Goal: Information Seeking & Learning: Learn about a topic

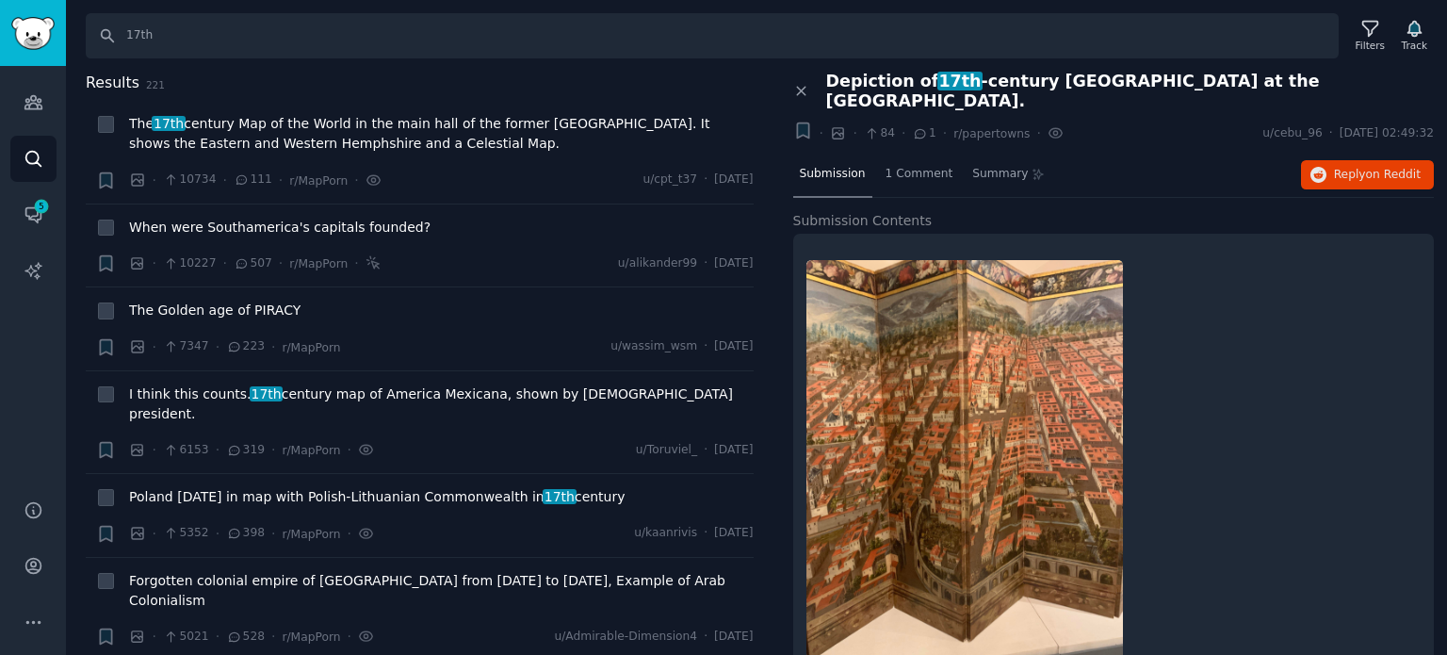
scroll to position [11872, 0]
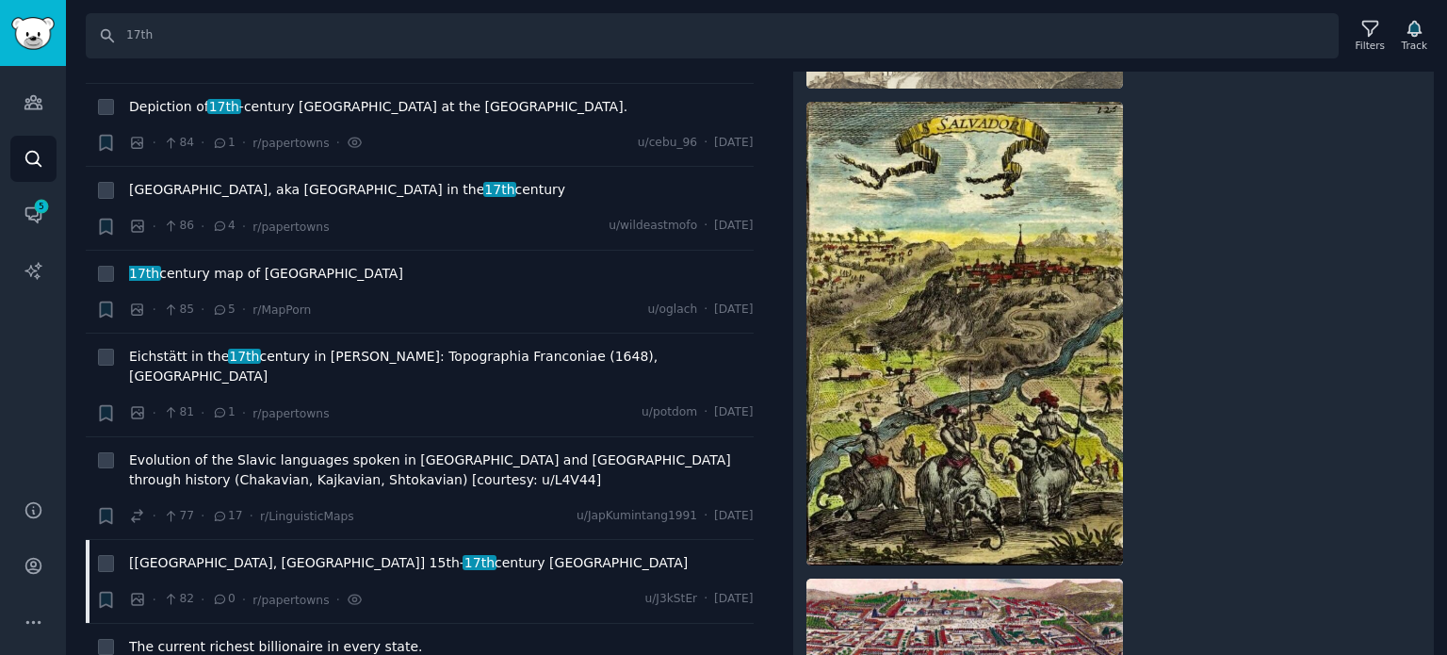
scroll to position [12343, 0]
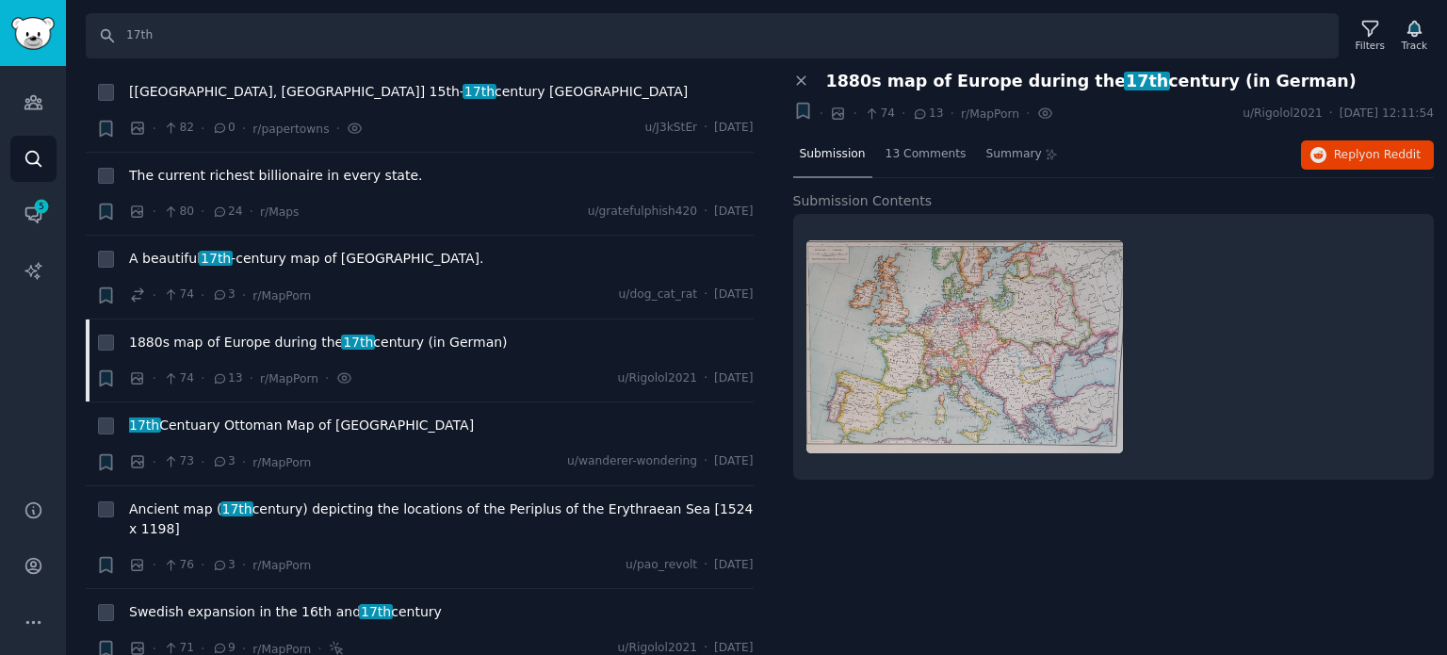
scroll to position [12909, 0]
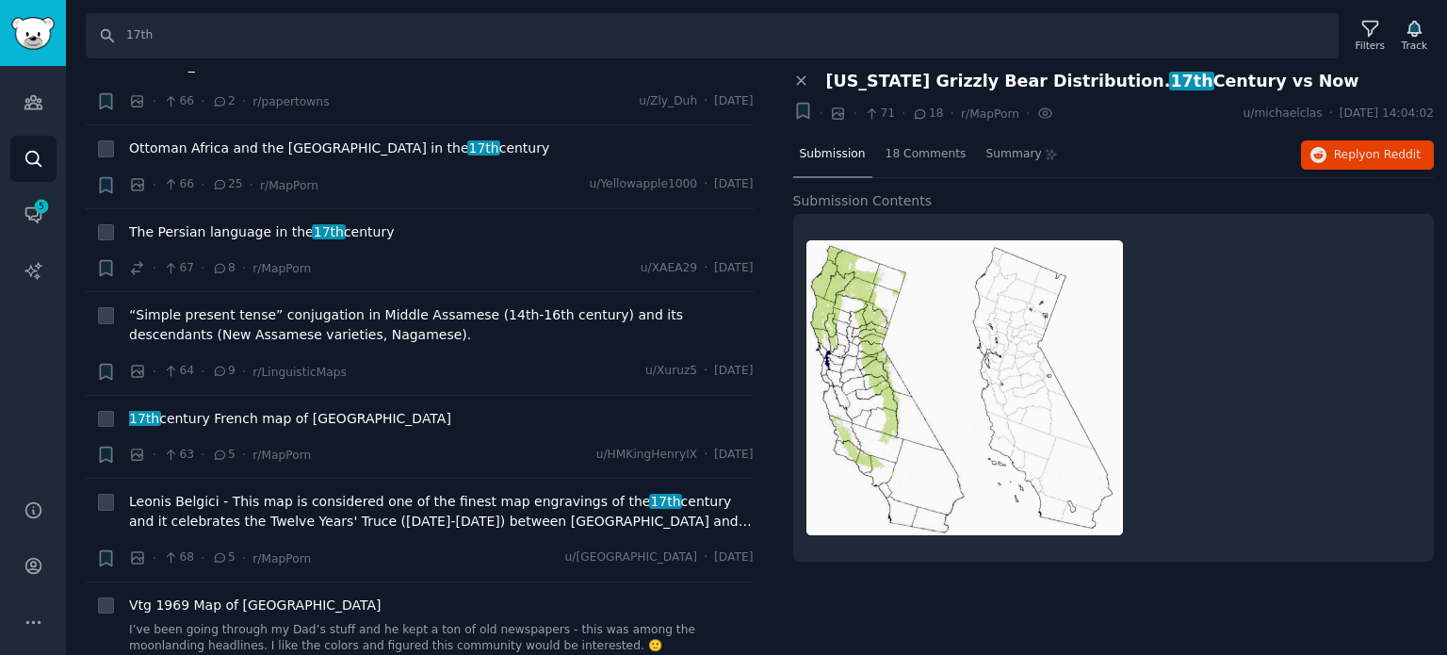
scroll to position [13945, 0]
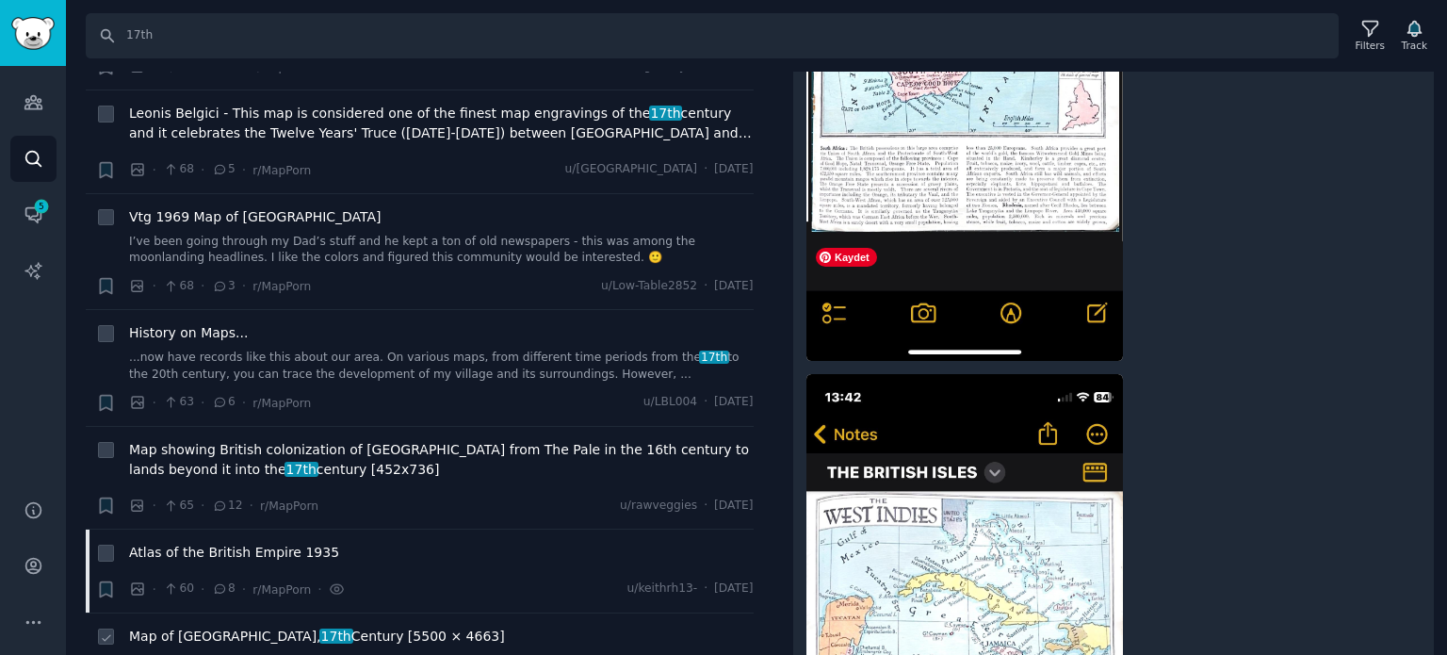
scroll to position [14416, 0]
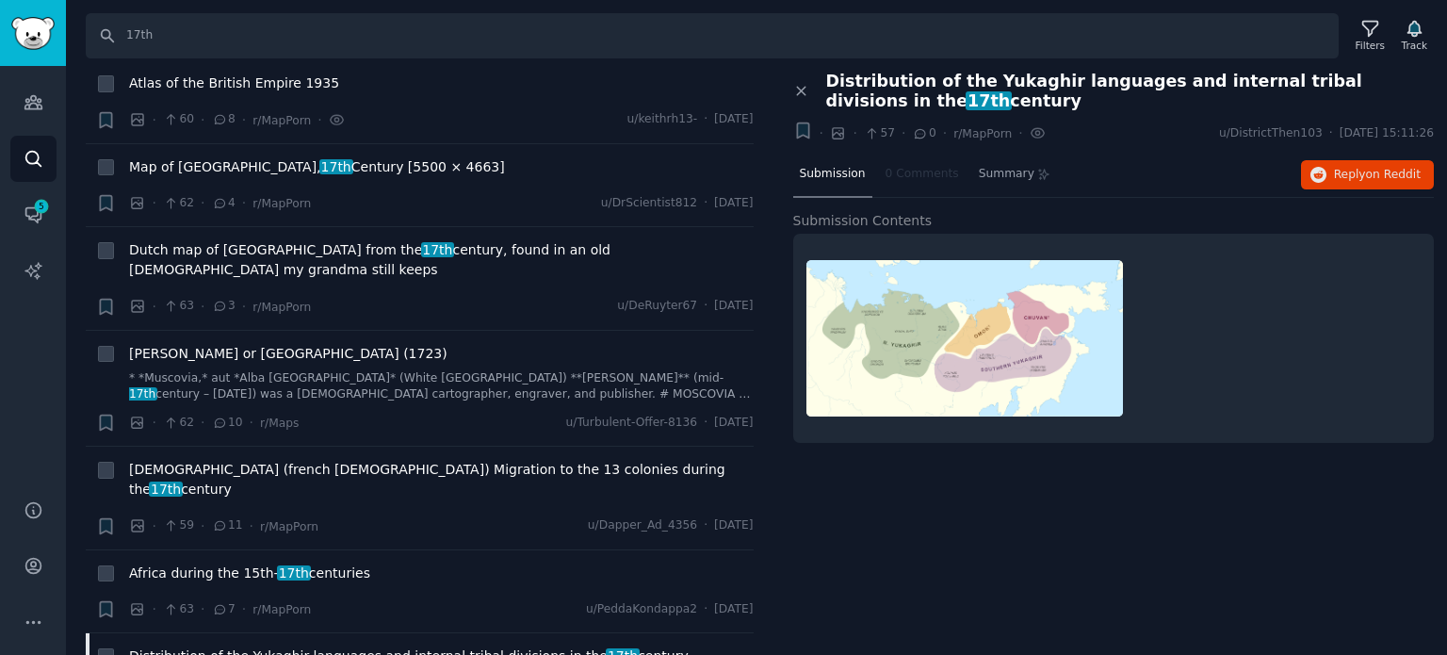
scroll to position [14699, 0]
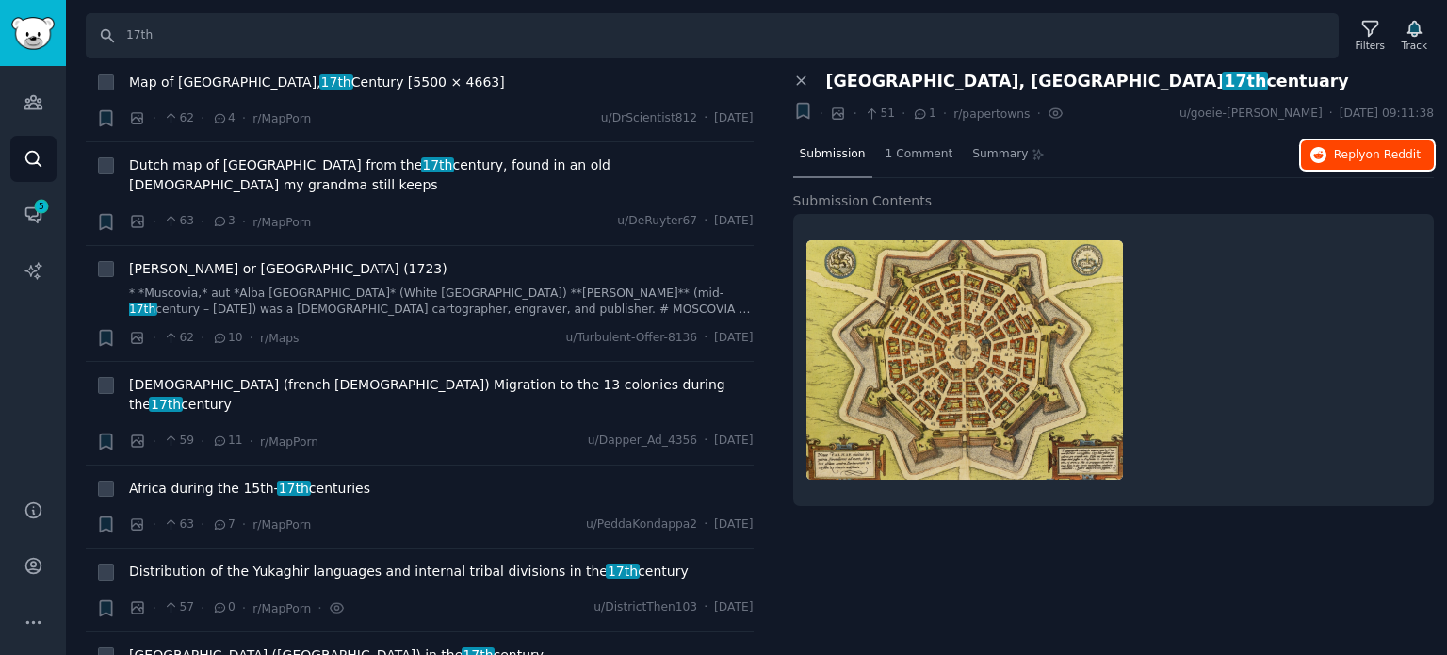
click at [1381, 148] on span "on Reddit" at bounding box center [1393, 154] width 55 height 13
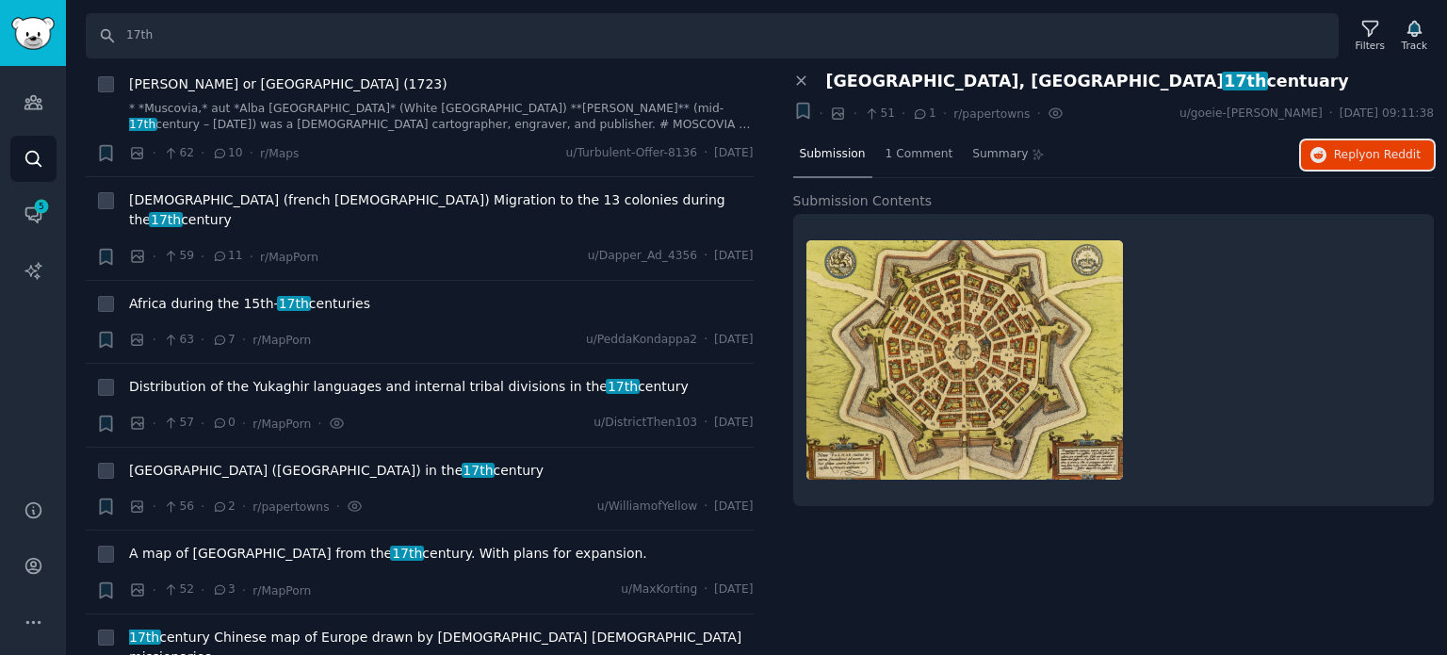
scroll to position [14887, 0]
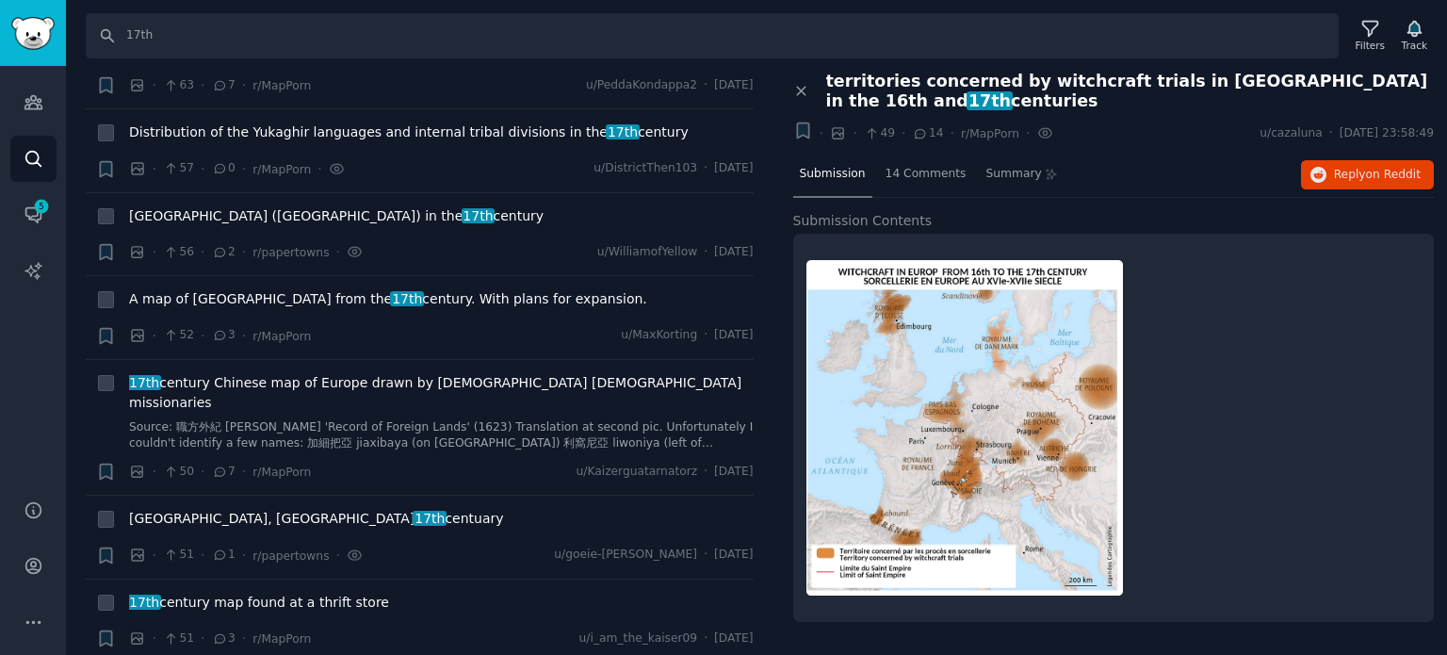
scroll to position [15170, 0]
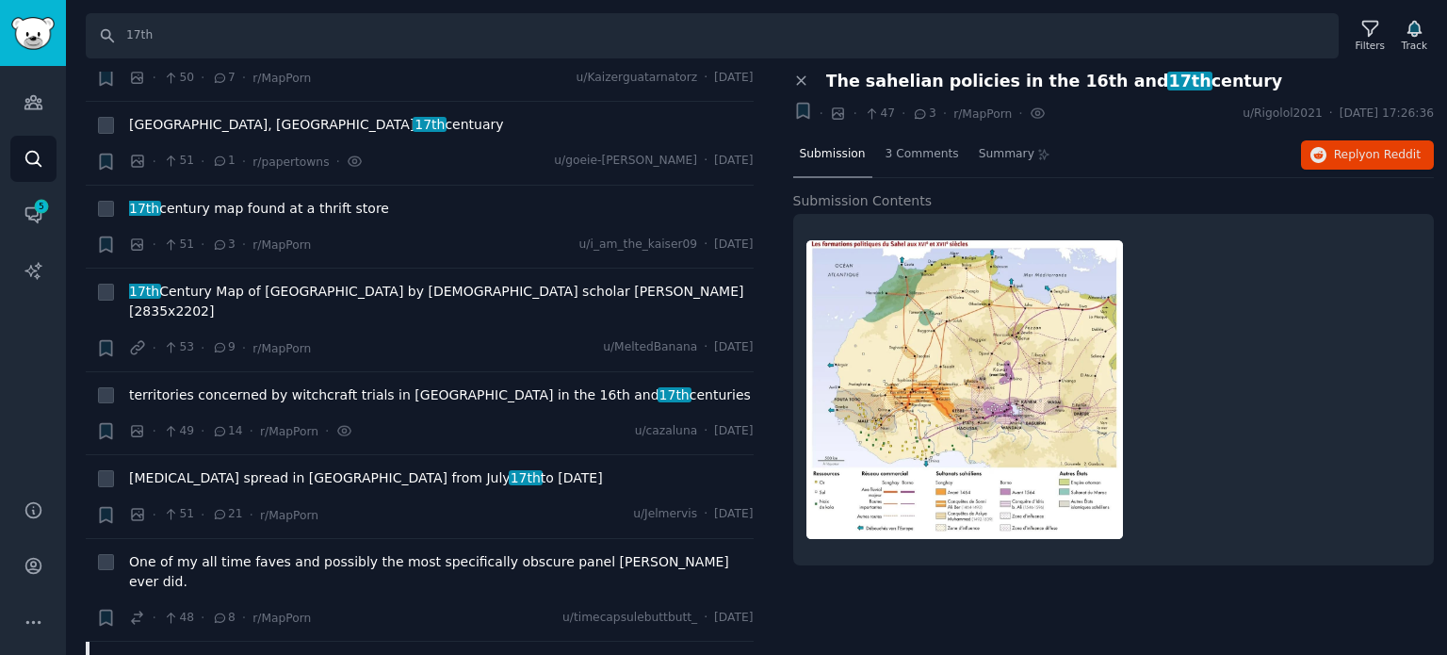
scroll to position [15641, 0]
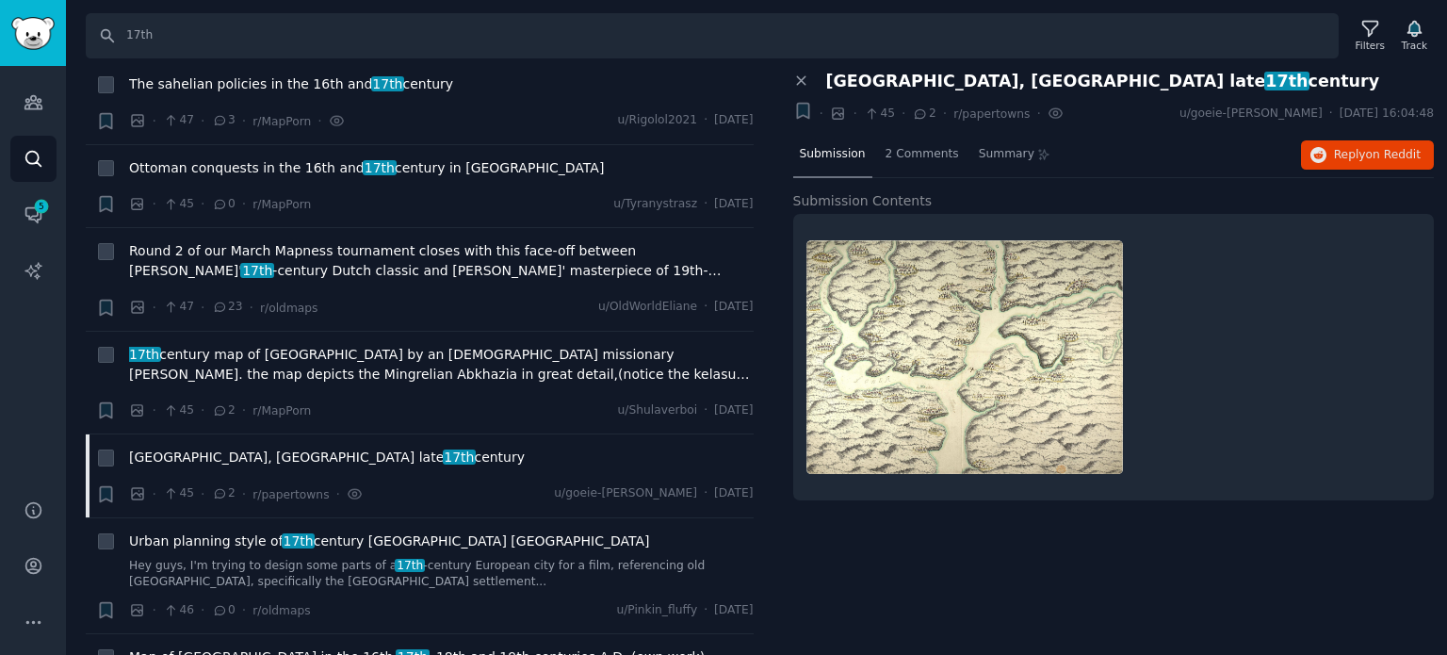
scroll to position [16207, 0]
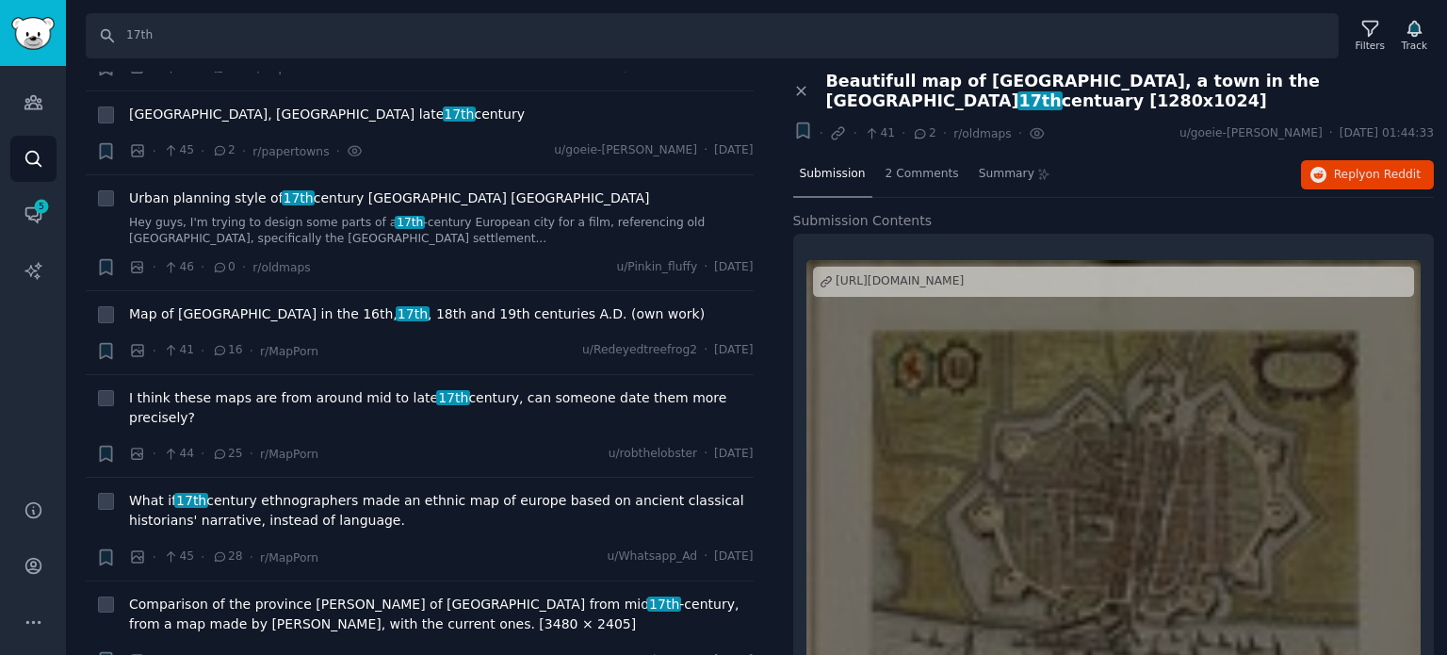
scroll to position [16584, 0]
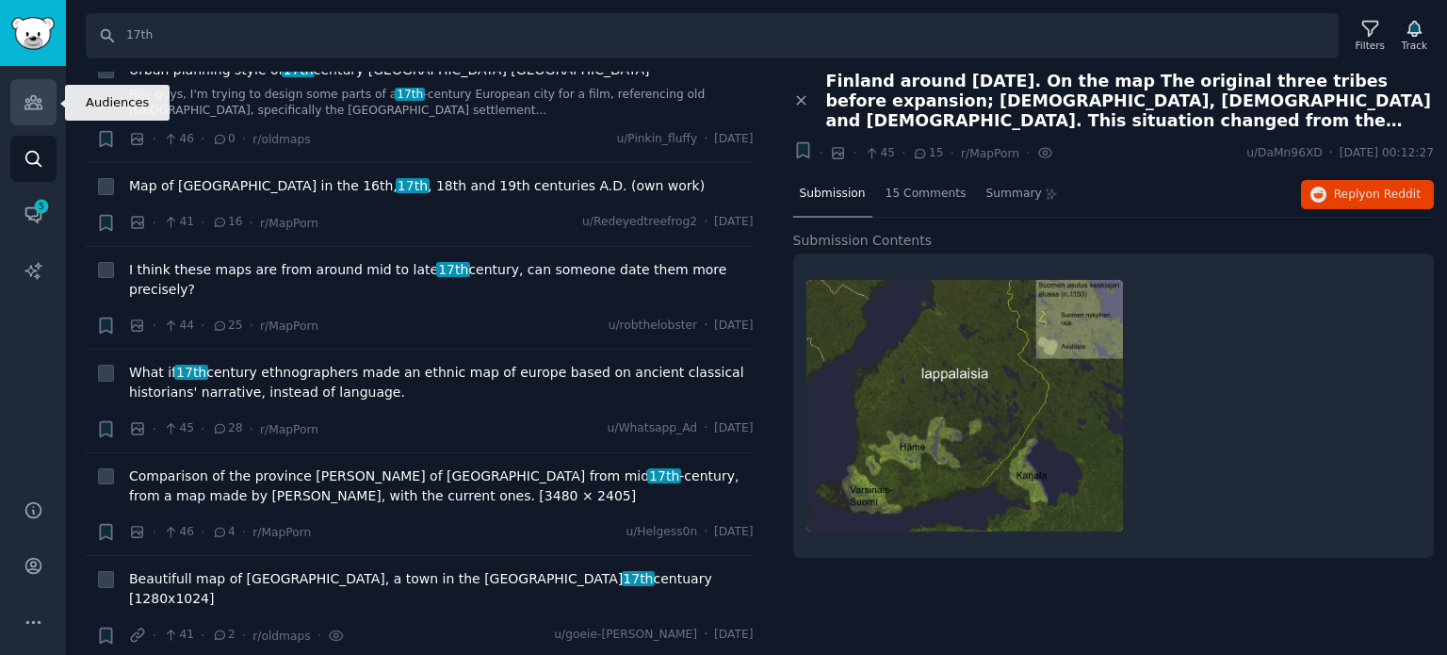
click at [37, 106] on icon "Sidebar" at bounding box center [32, 102] width 17 height 13
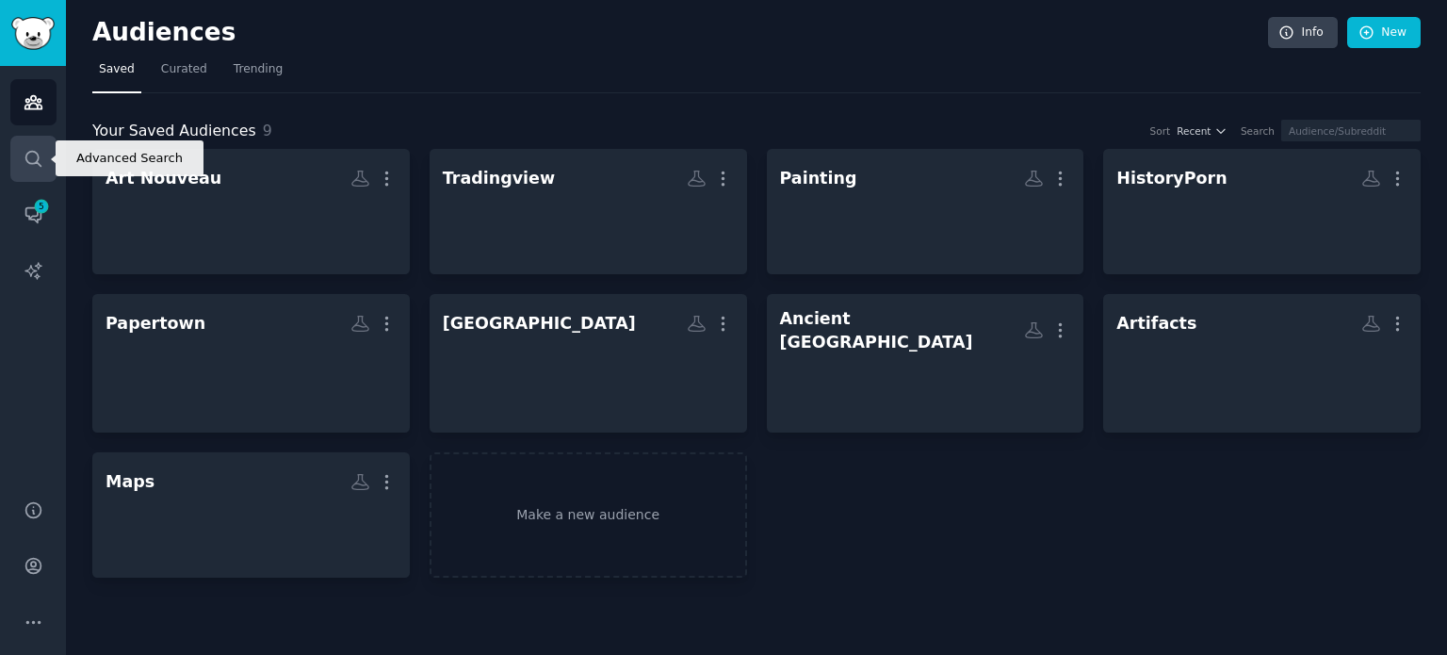
click at [30, 157] on icon "Sidebar" at bounding box center [34, 159] width 20 height 20
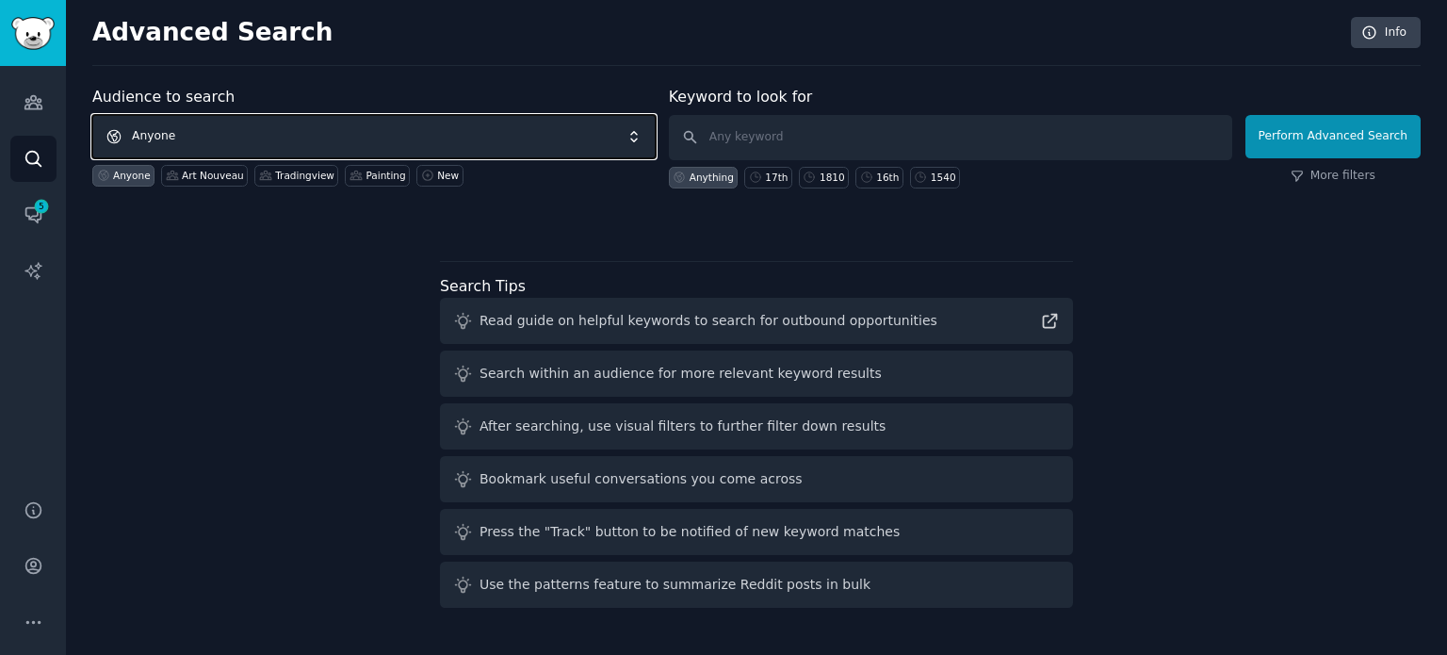
click at [269, 144] on span "Anyone" at bounding box center [373, 136] width 563 height 43
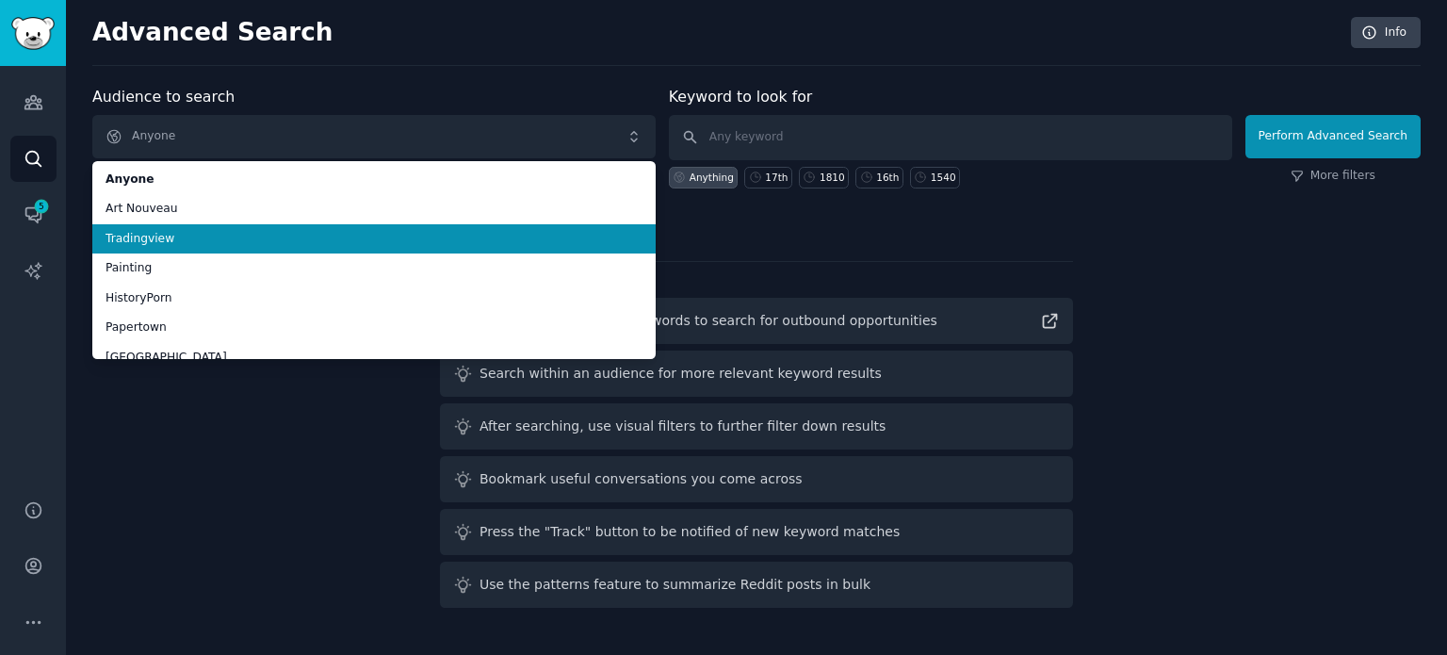
scroll to position [94, 0]
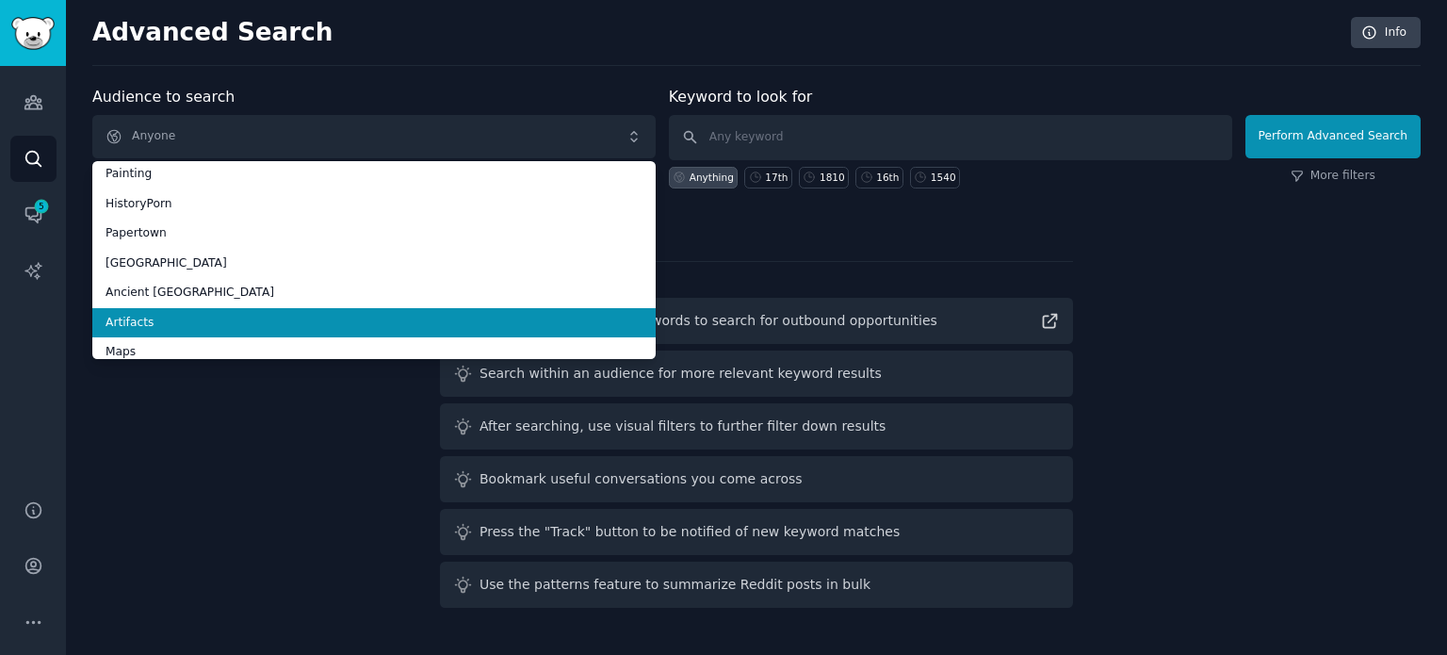
click at [209, 318] on span "Artifacts" at bounding box center [374, 323] width 537 height 17
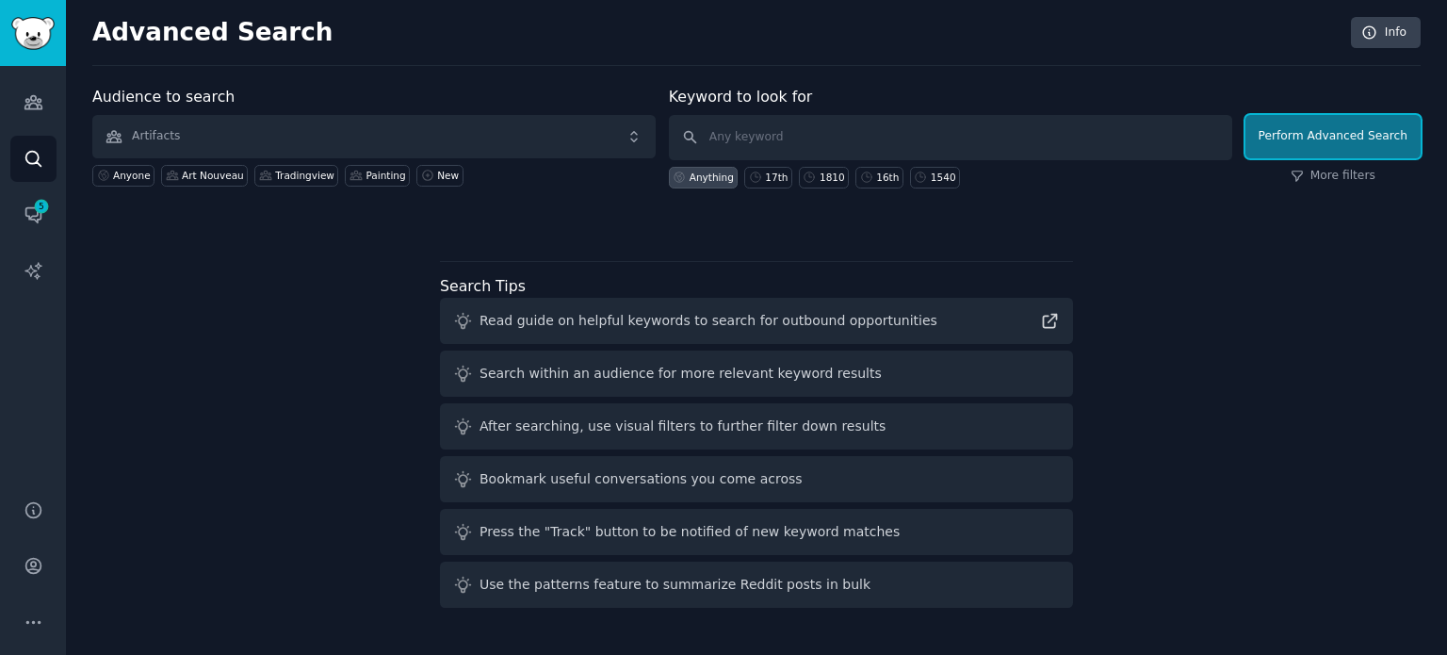
click at [1306, 139] on button "Perform Advanced Search" at bounding box center [1333, 136] width 175 height 43
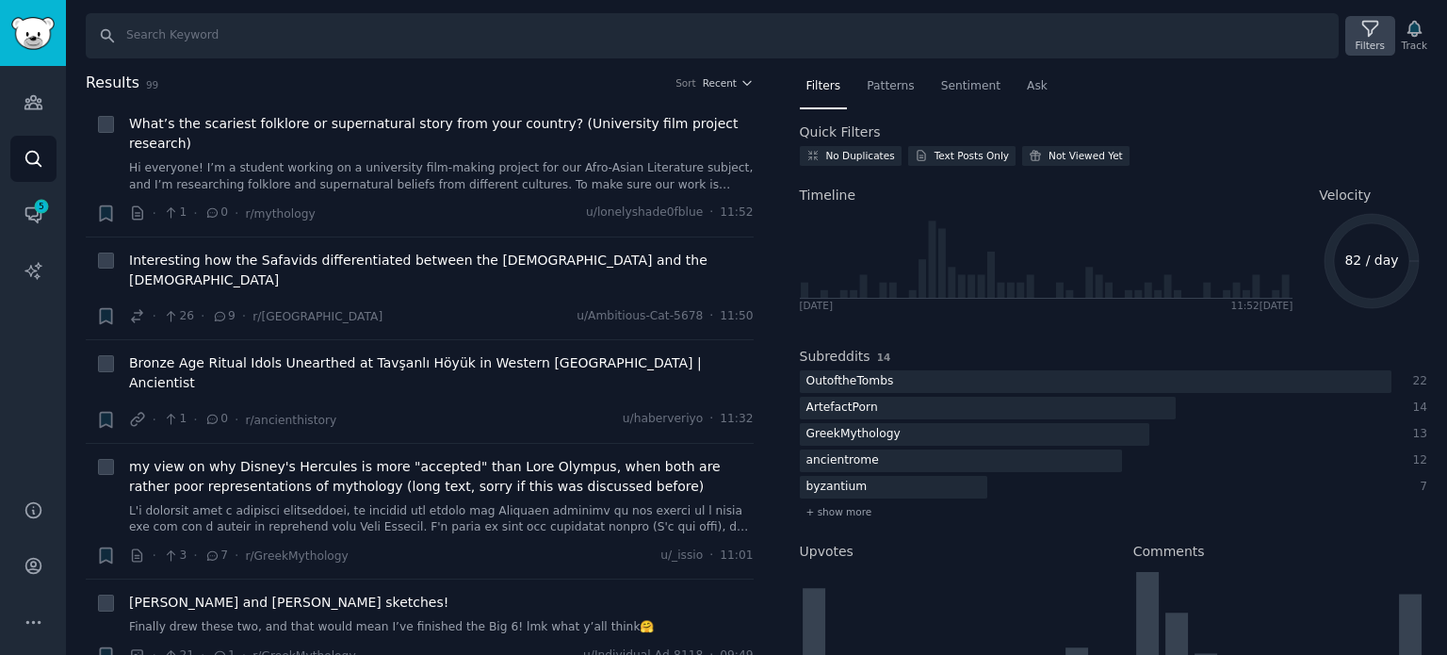
click at [1364, 30] on icon at bounding box center [1371, 29] width 20 height 20
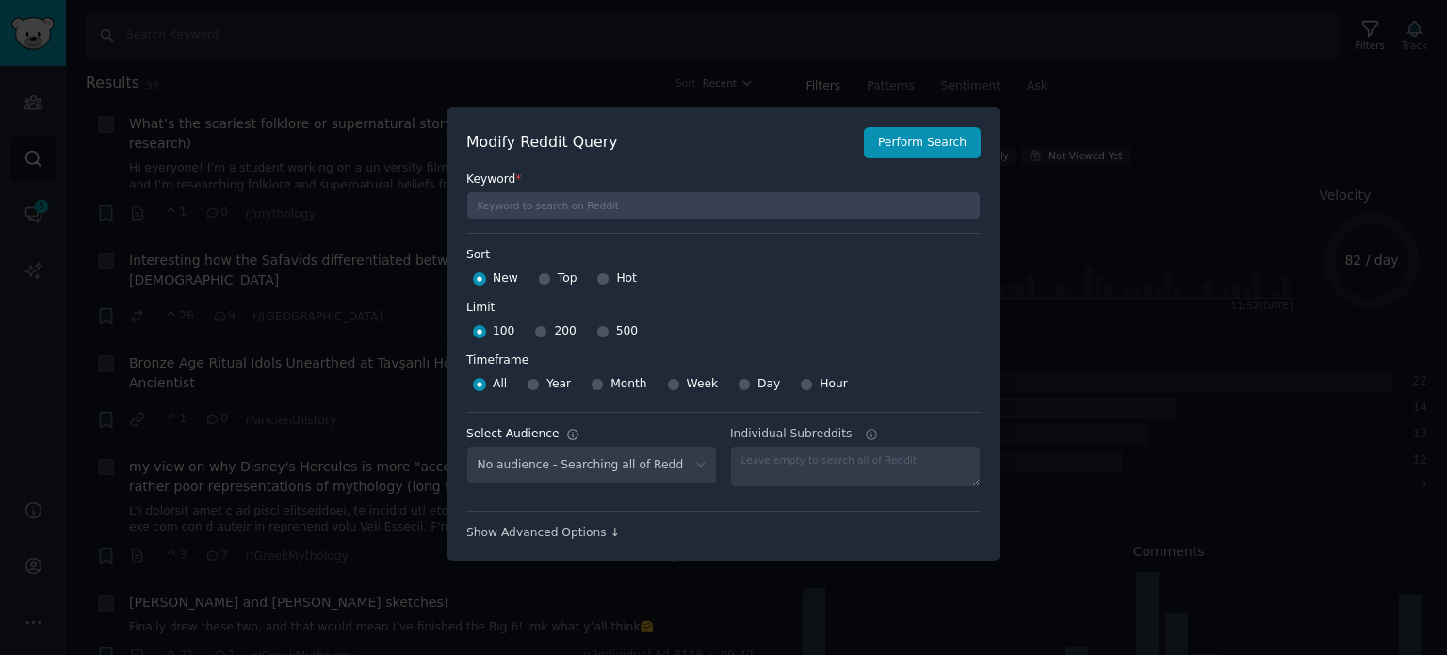
select select "66a4a96bf3"
click at [543, 279] on input "Top" at bounding box center [544, 278] width 13 height 13
radio input "true"
click at [596, 331] on input "500" at bounding box center [602, 331] width 13 height 13
radio input "true"
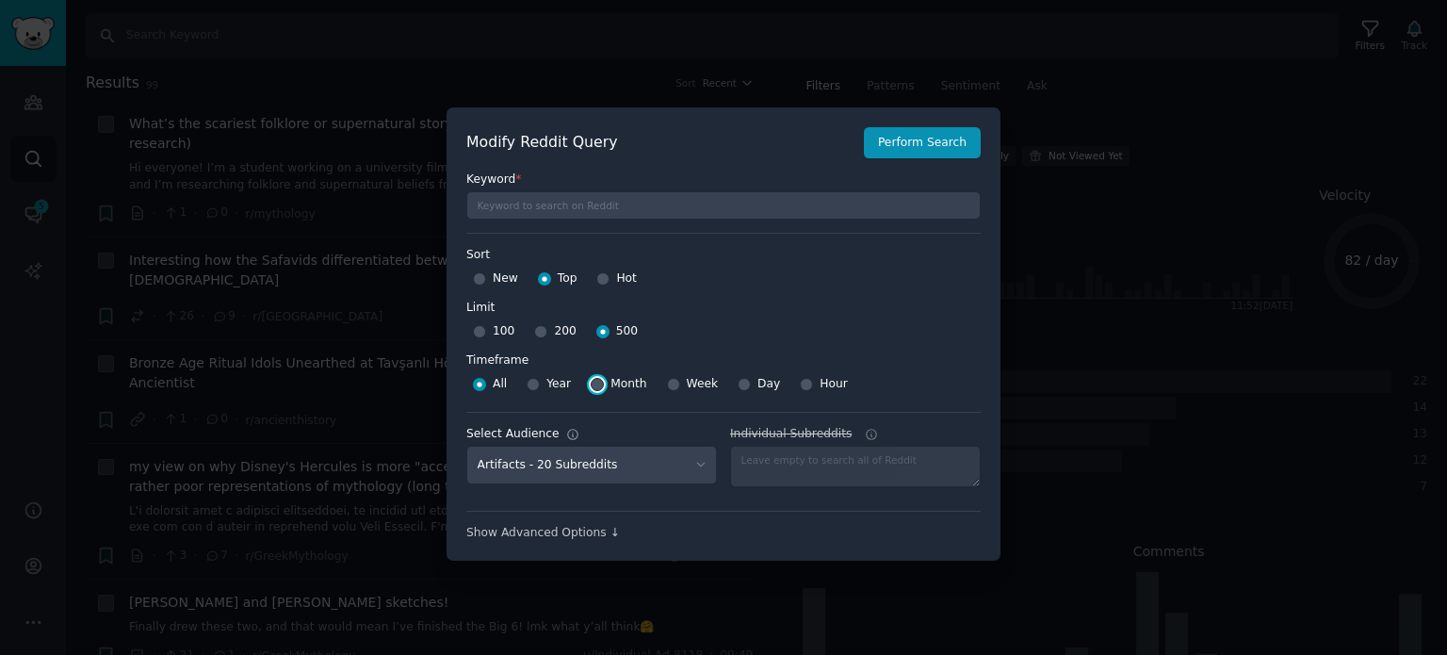
click at [594, 383] on input "Month" at bounding box center [597, 384] width 13 height 13
radio input "true"
click at [916, 146] on button "Perform Search" at bounding box center [922, 143] width 117 height 32
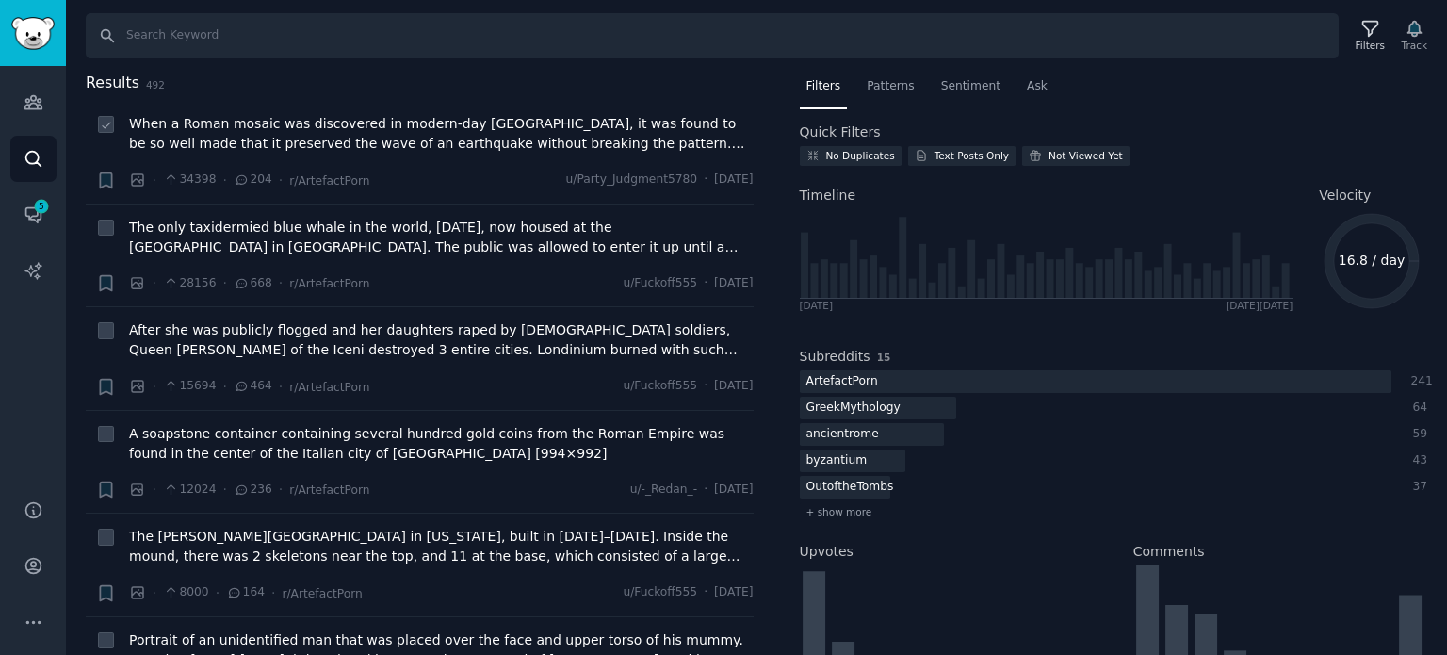
click at [279, 116] on span "When a Roman mosaic was discovered in modern-day [GEOGRAPHIC_DATA], it was foun…" at bounding box center [441, 134] width 625 height 40
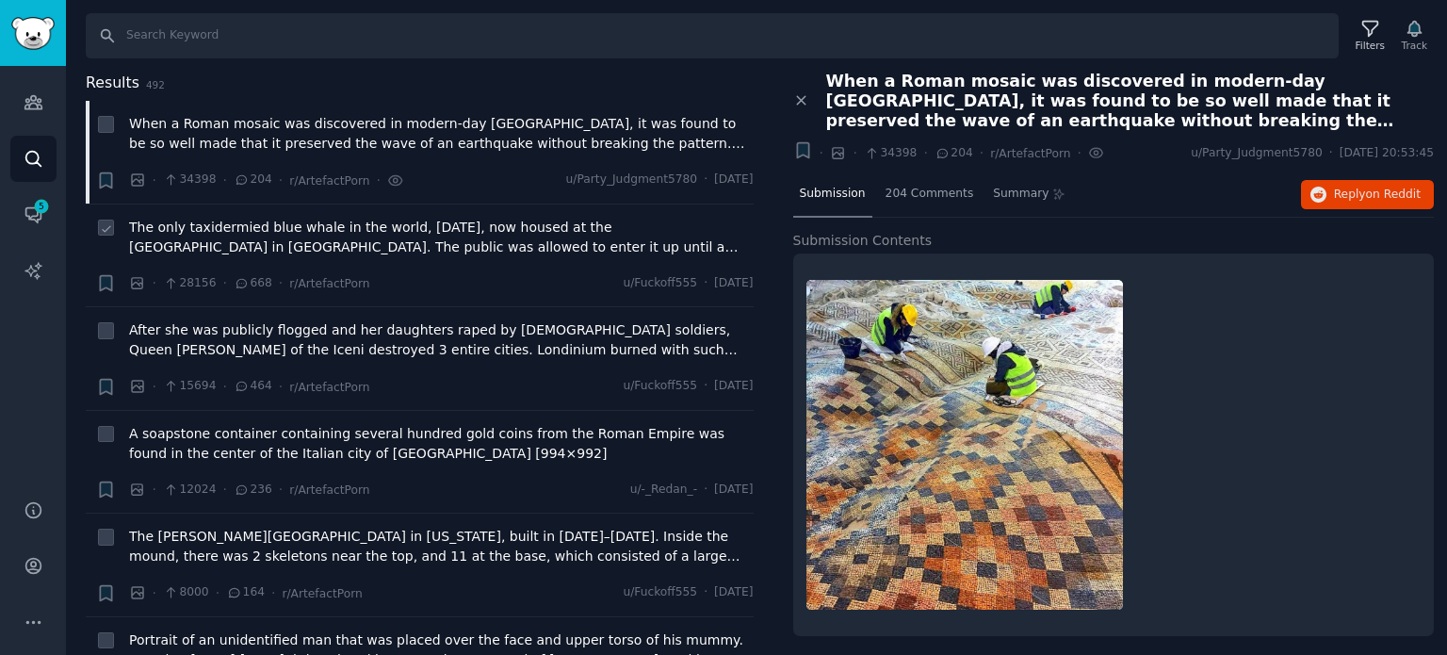
click at [273, 230] on span "The only taxidermied blue whale in the world, [DATE], now housed at the [GEOGRA…" at bounding box center [441, 238] width 625 height 40
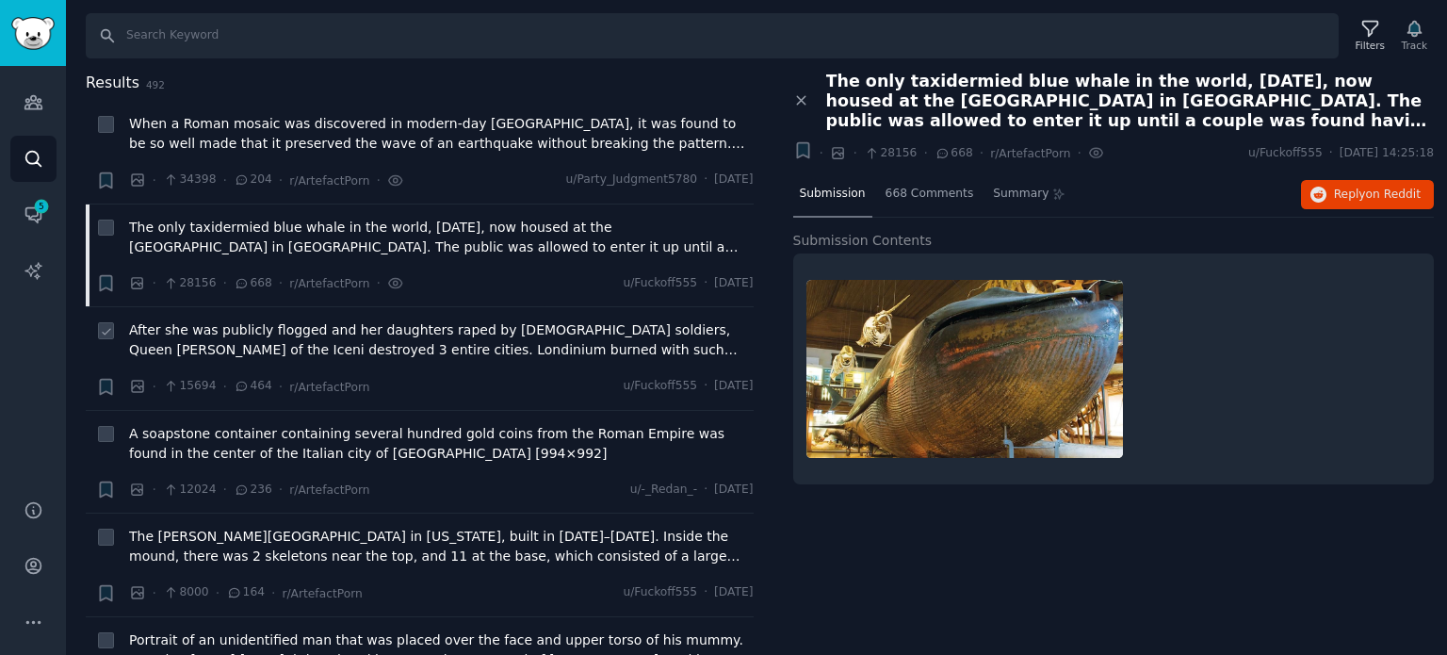
click at [256, 328] on span "After she was publicly flogged and her daughters raped by [DEMOGRAPHIC_DATA] so…" at bounding box center [441, 340] width 625 height 40
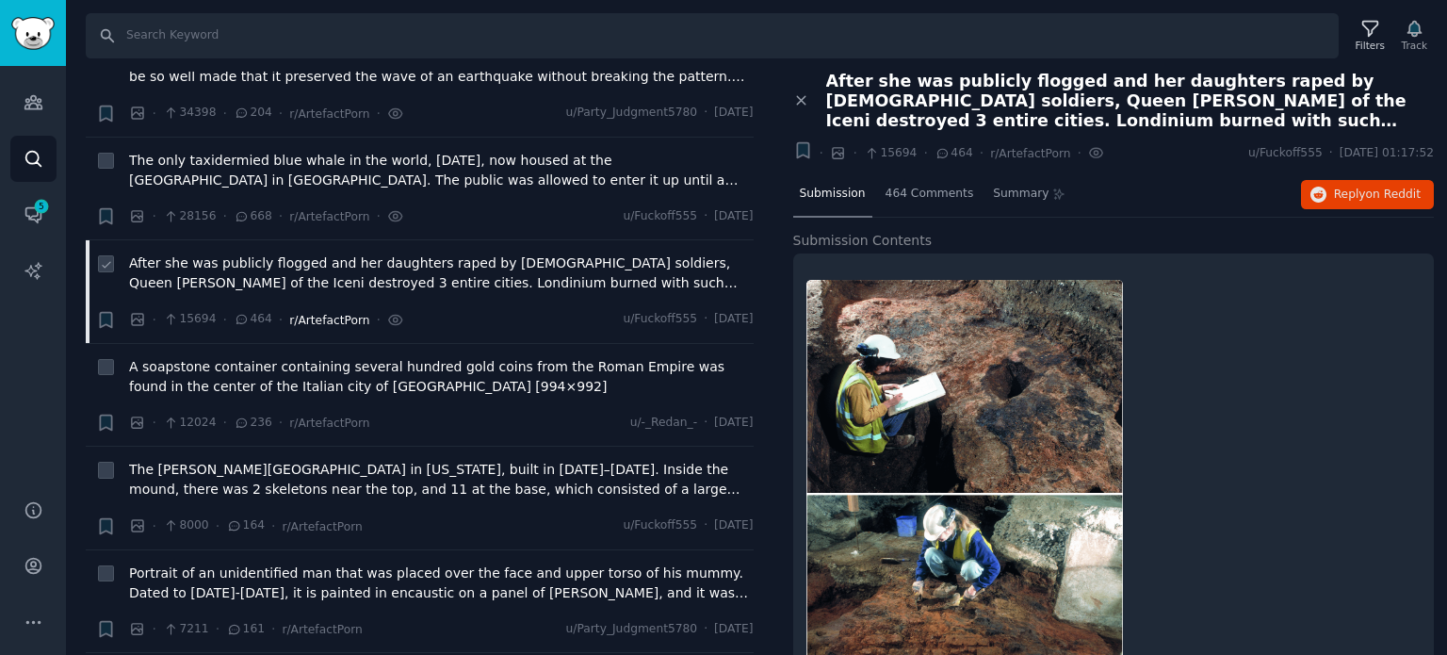
scroll to position [94, 0]
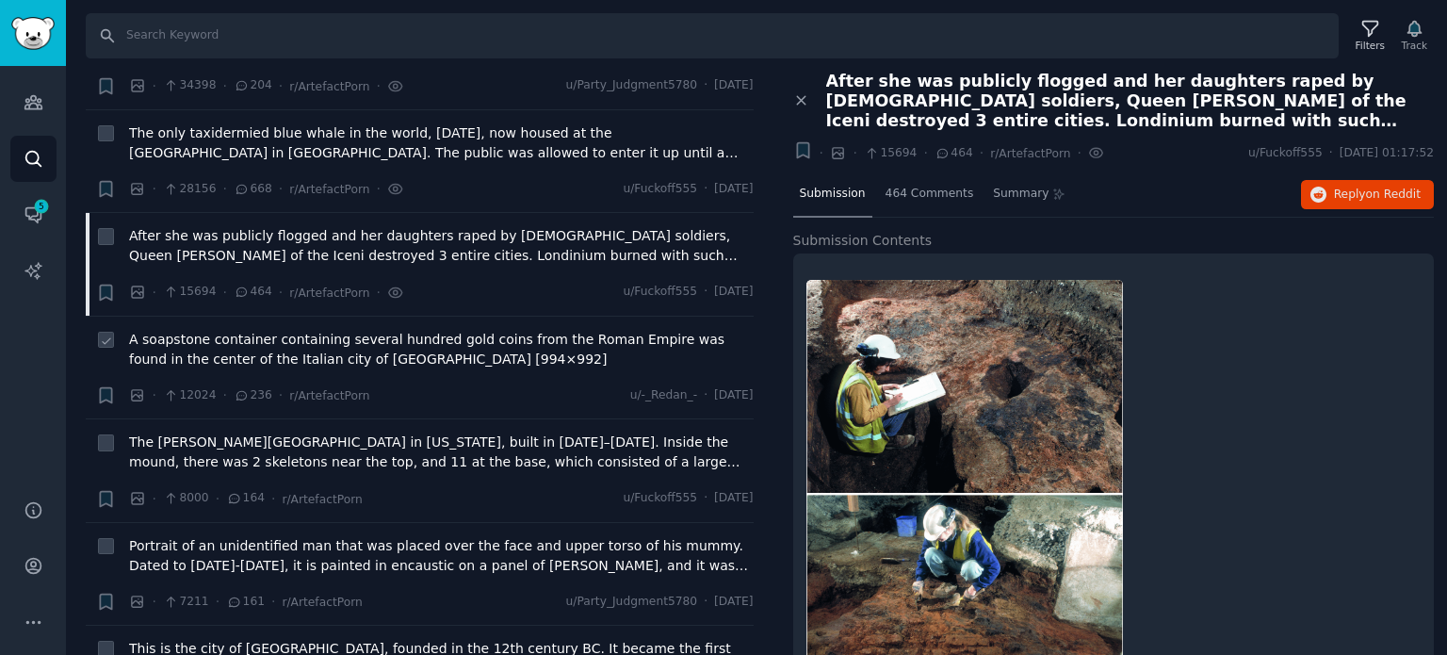
click at [271, 338] on span "A soapstone container containing several hundred gold coins from the Roman Empi…" at bounding box center [441, 350] width 625 height 40
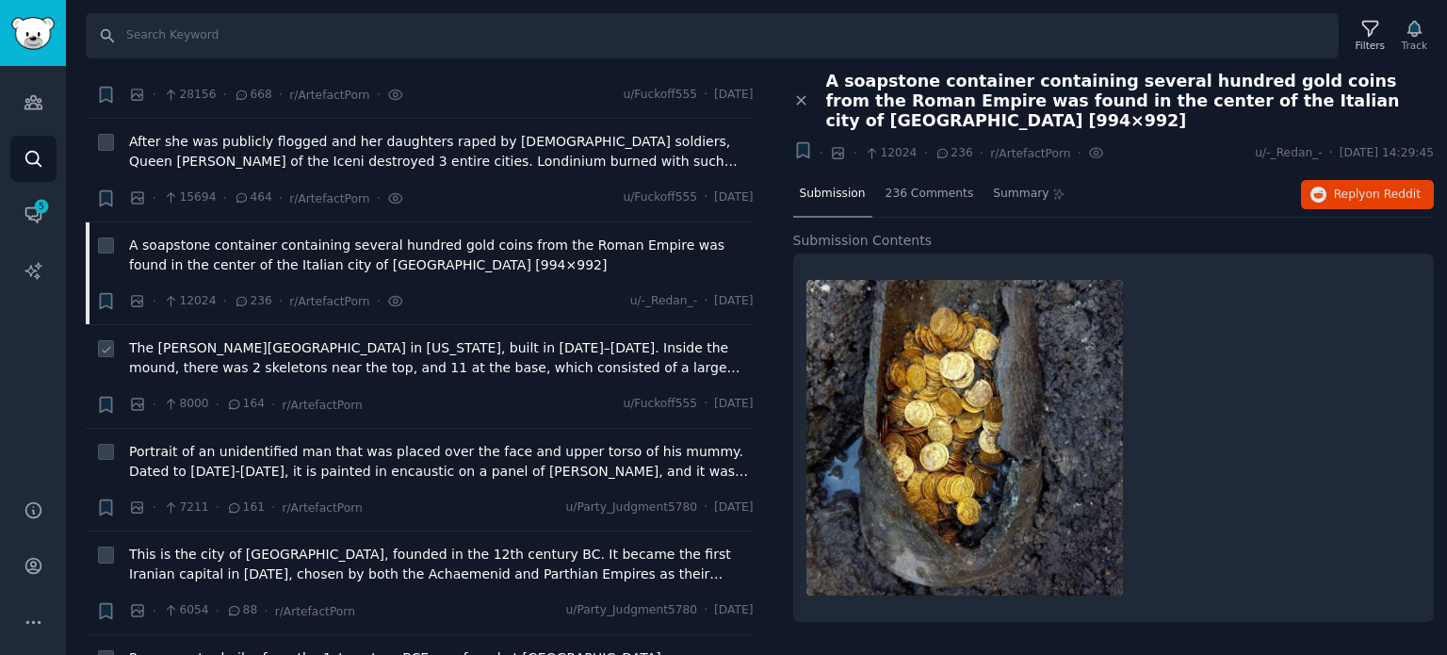
scroll to position [283, 0]
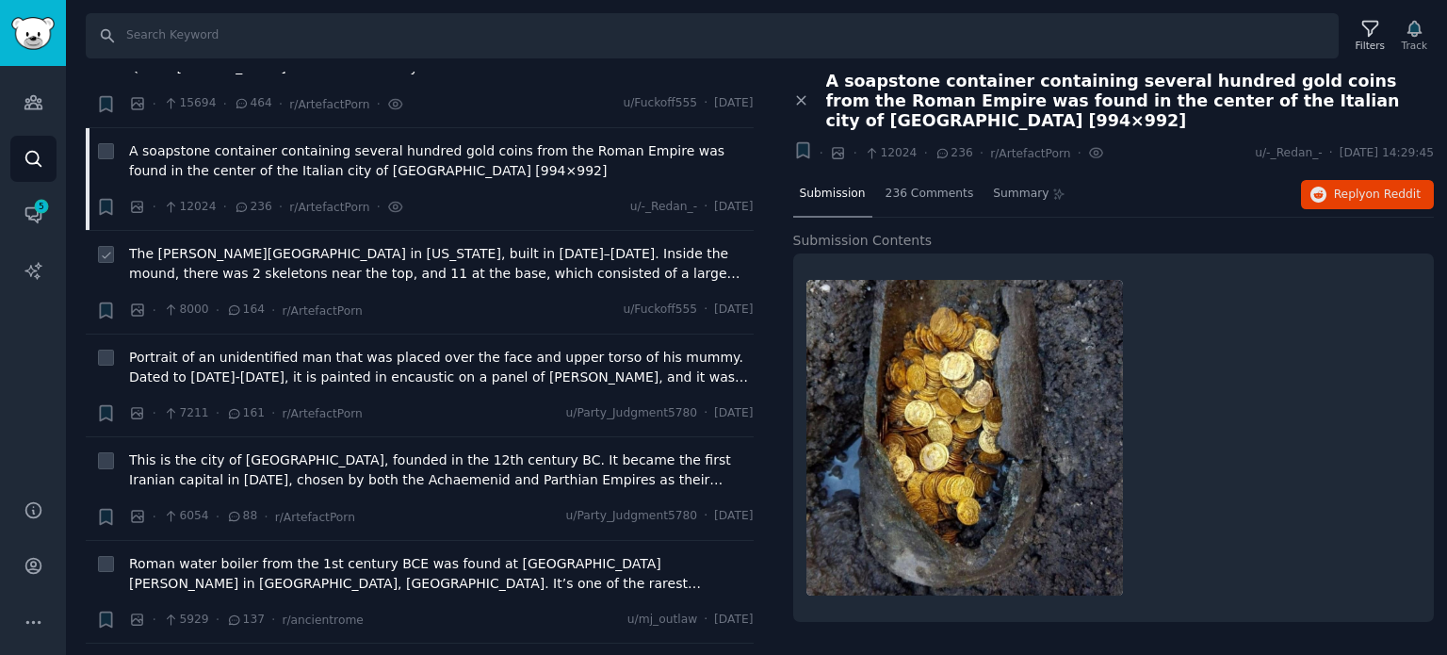
click at [294, 260] on span "The [PERSON_NAME][GEOGRAPHIC_DATA] in [US_STATE], built in [DATE]–[DATE]. Insid…" at bounding box center [441, 264] width 625 height 40
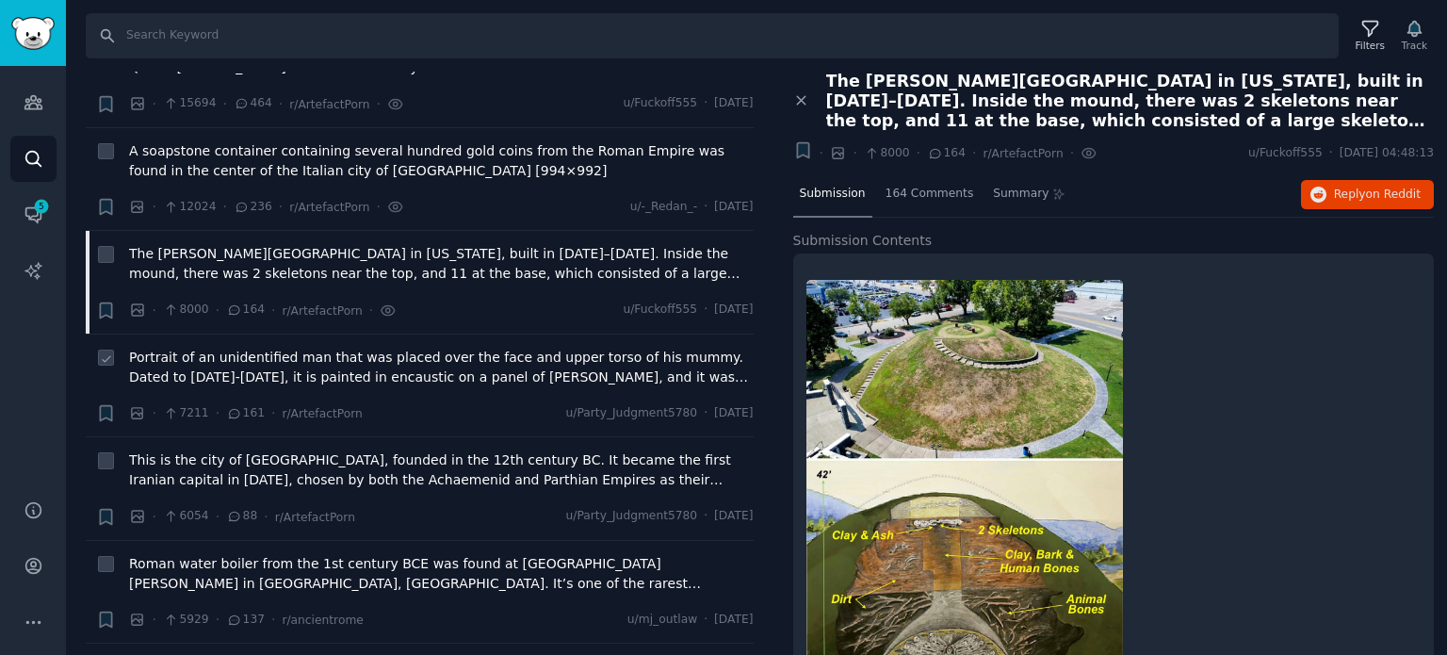
click at [256, 369] on span "Portrait of an unidentified man that was placed over the face and upper torso o…" at bounding box center [441, 368] width 625 height 40
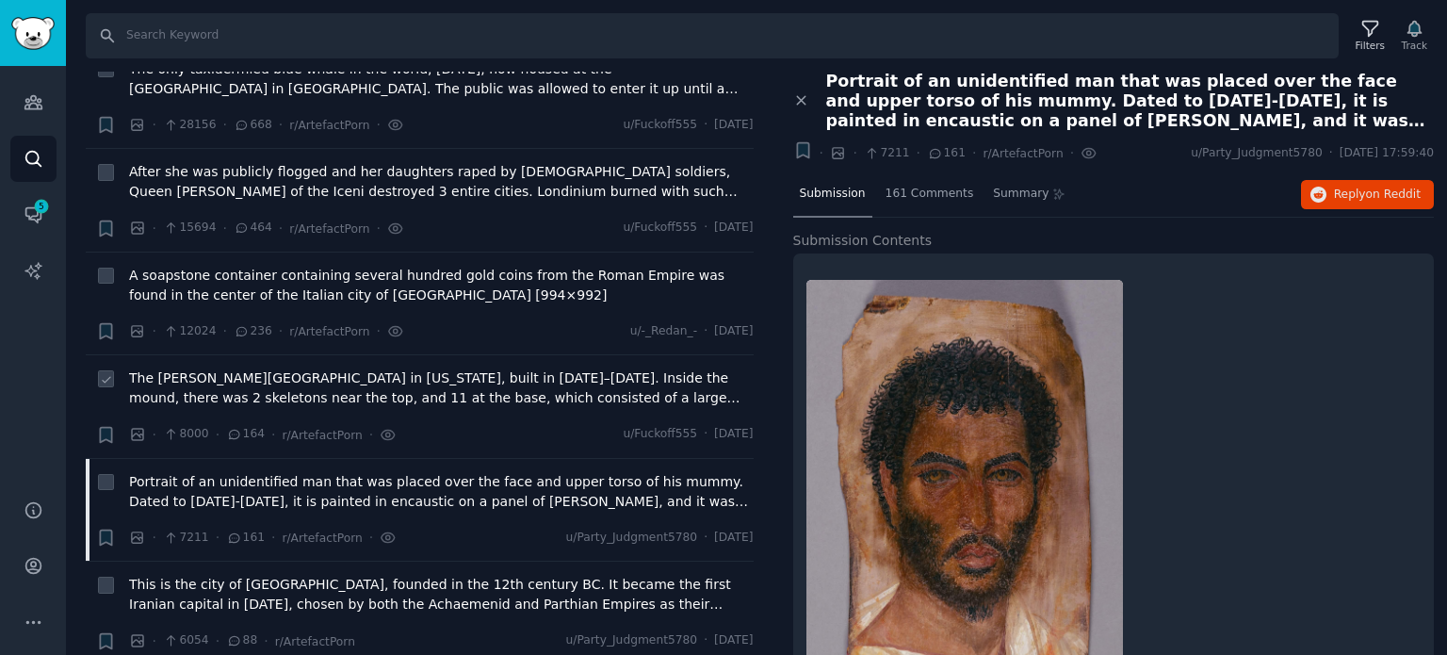
scroll to position [283, 0]
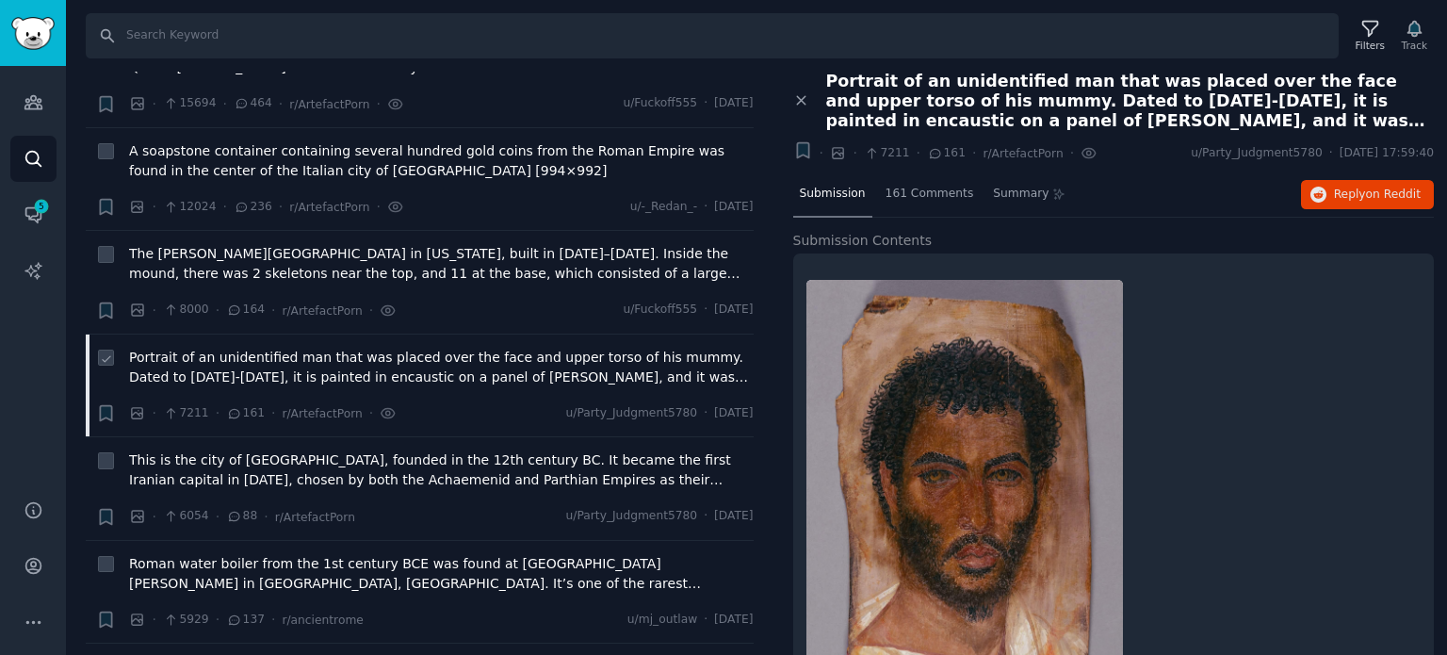
click at [215, 365] on span "Portrait of an unidentified man that was placed over the face and upper torso o…" at bounding box center [441, 368] width 625 height 40
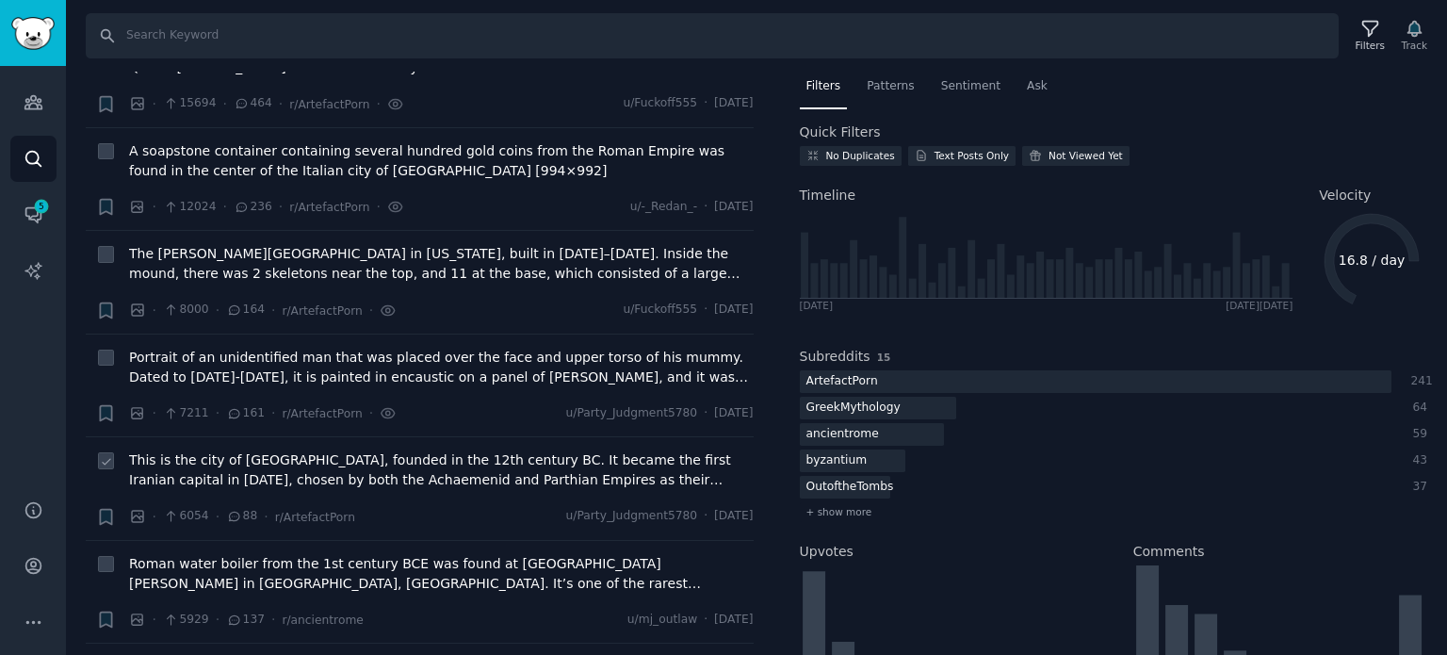
click at [261, 461] on span "This is the city of [GEOGRAPHIC_DATA], founded in the 12th century BC. It becam…" at bounding box center [441, 470] width 625 height 40
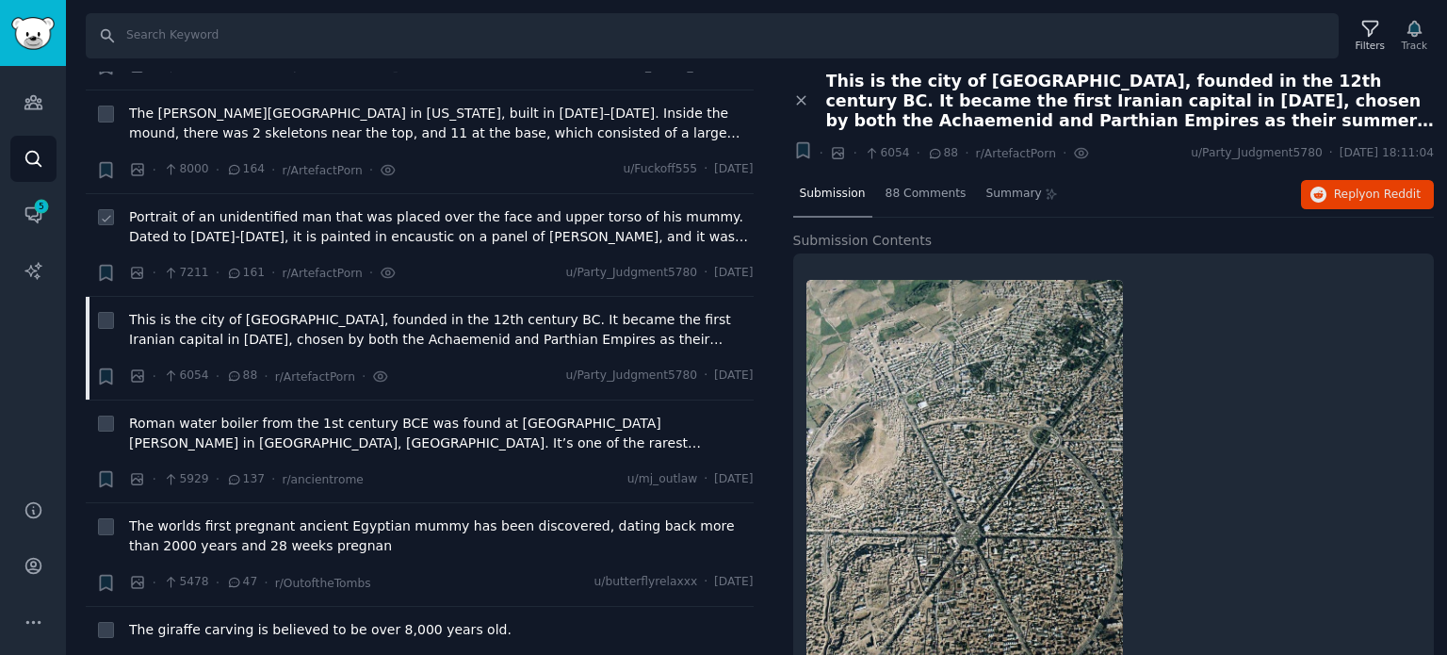
scroll to position [565, 0]
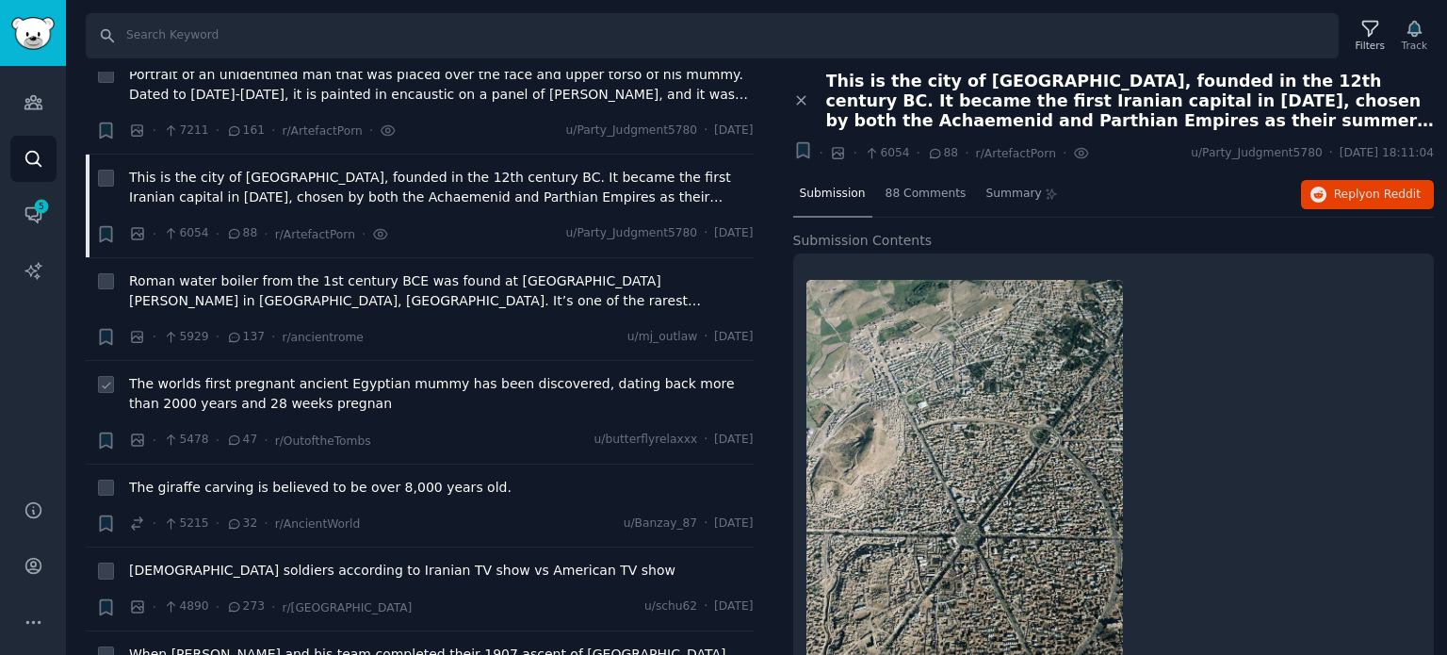
click at [229, 391] on span "The worlds first pregnant ancient Egyptian mummy has been discovered, dating ba…" at bounding box center [441, 394] width 625 height 40
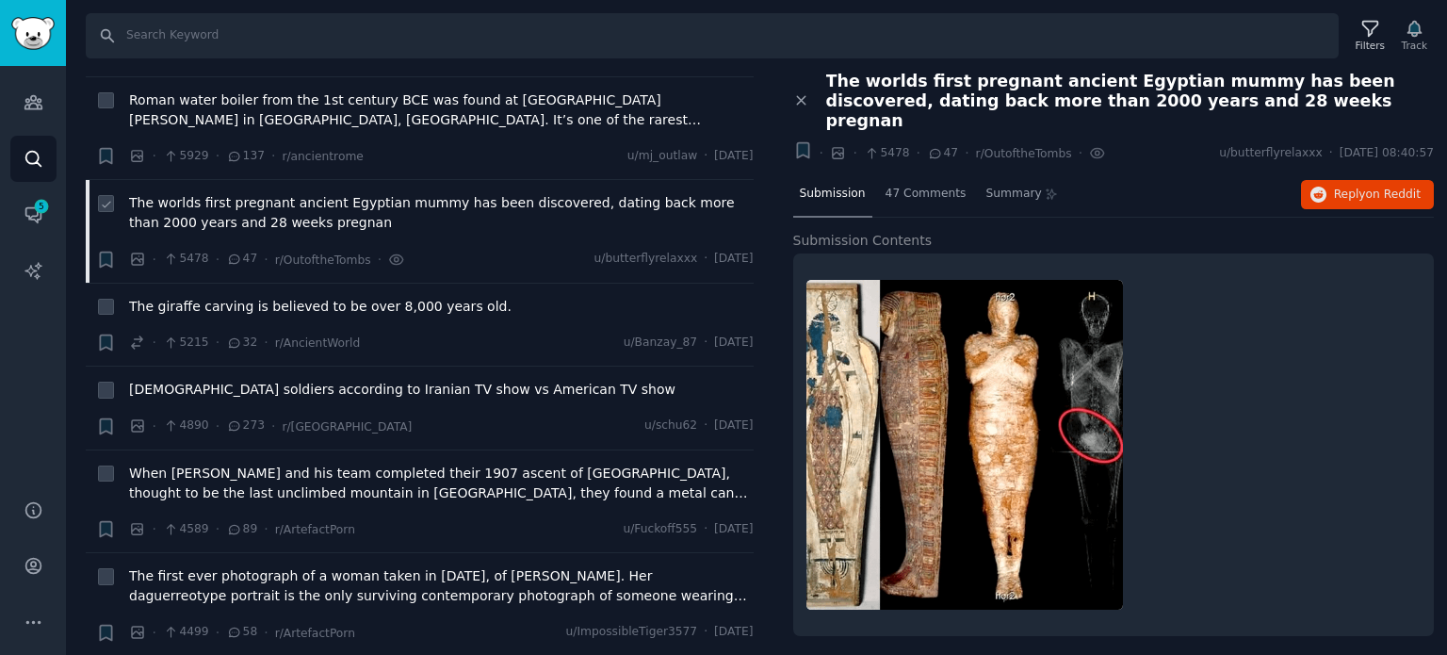
scroll to position [754, 0]
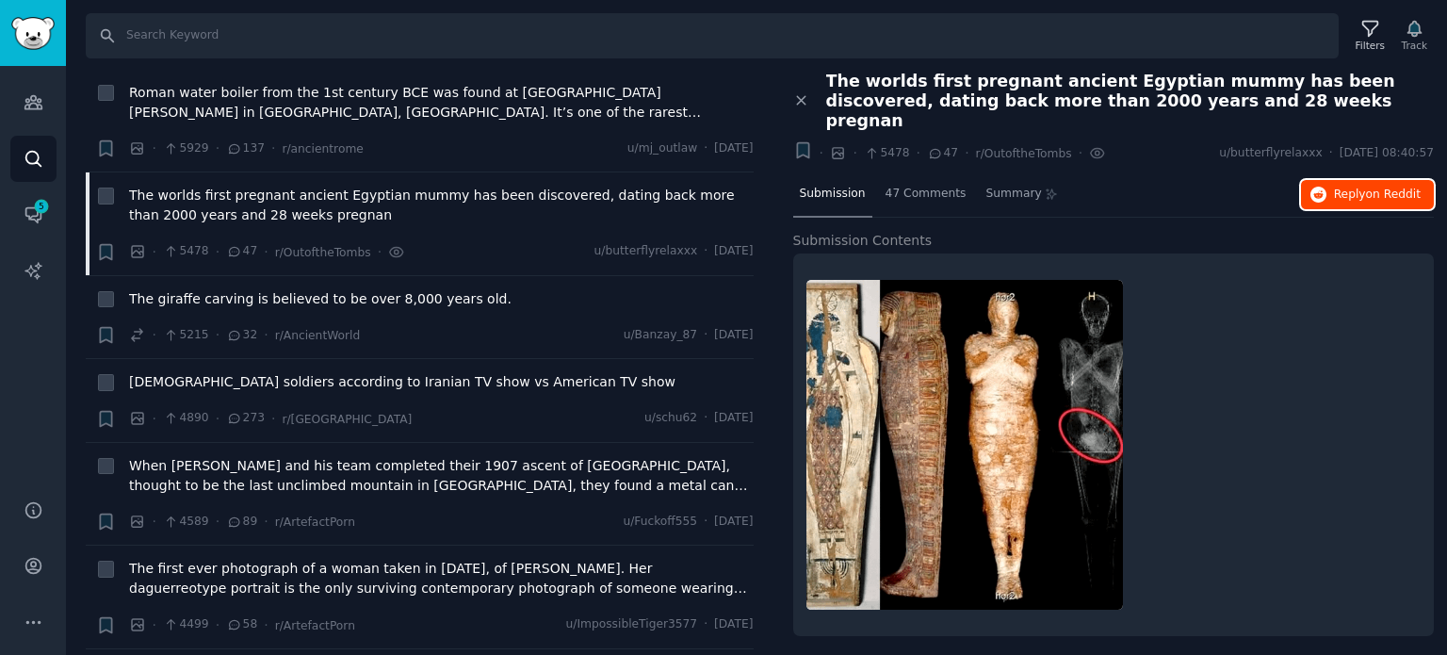
click at [1339, 187] on span "Reply on Reddit" at bounding box center [1377, 195] width 87 height 17
click at [263, 376] on span "[DEMOGRAPHIC_DATA] soldiers according to Iranian TV show vs American TV show" at bounding box center [402, 382] width 547 height 20
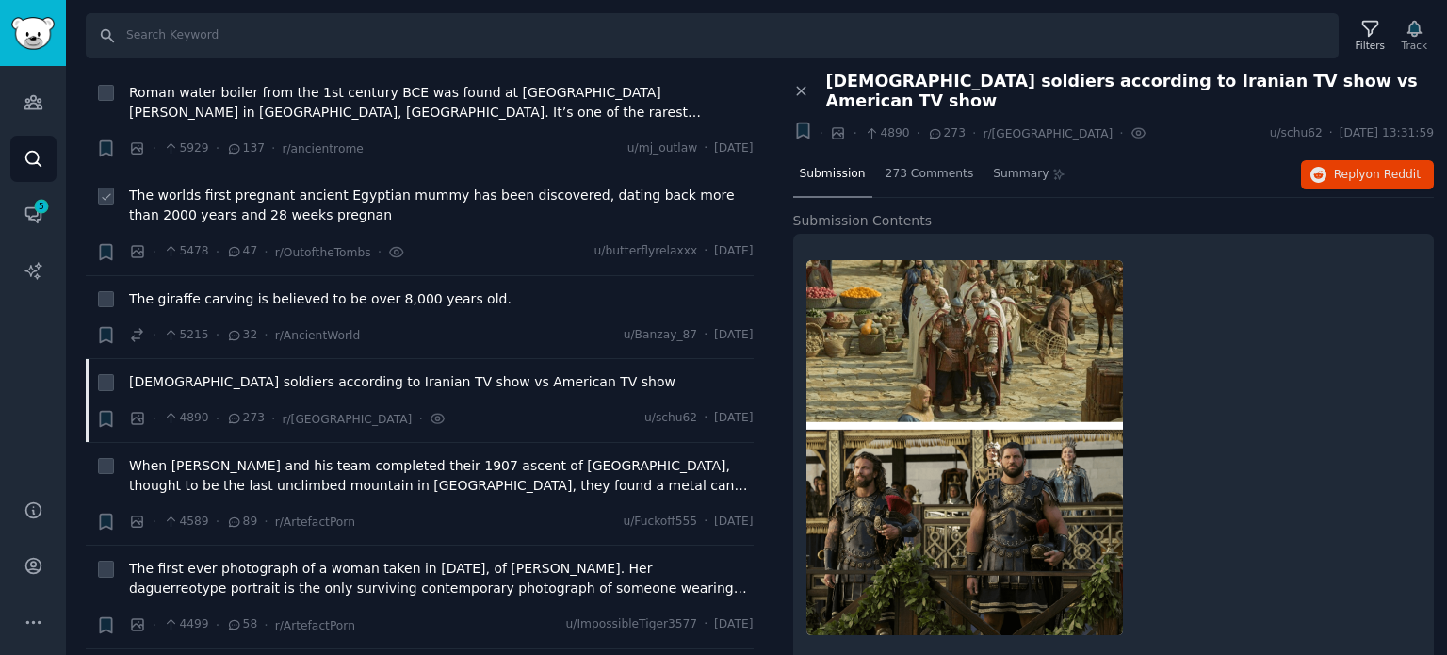
click at [226, 214] on span "The worlds first pregnant ancient Egyptian mummy has been discovered, dating ba…" at bounding box center [441, 206] width 625 height 40
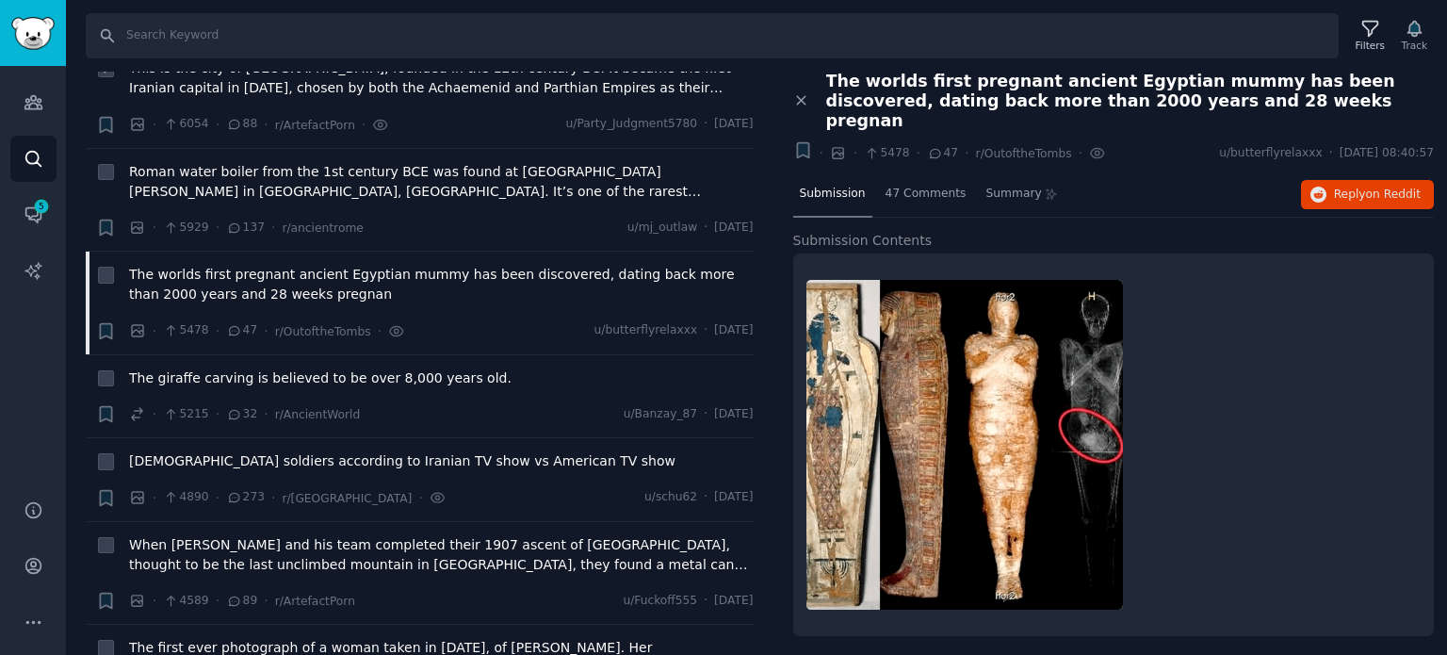
scroll to position [565, 0]
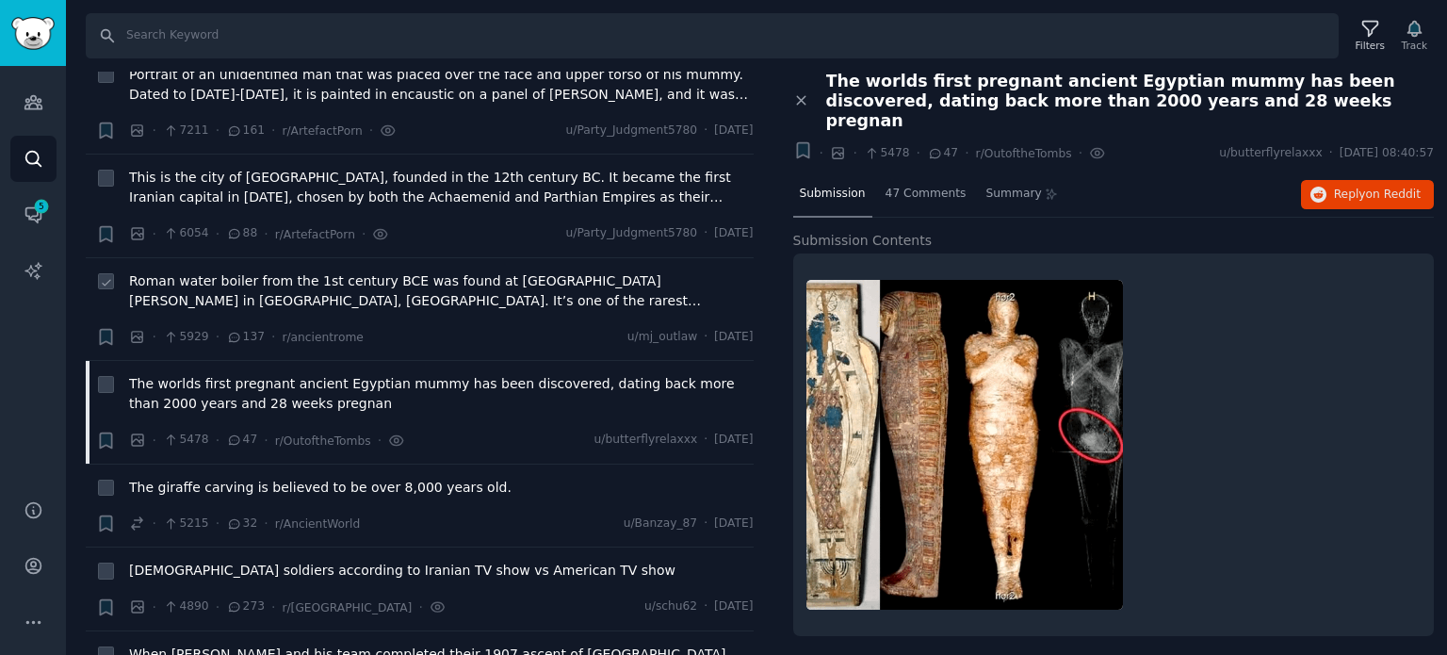
click at [215, 285] on span "Roman water boiler from the 1st century BCE was found at [GEOGRAPHIC_DATA][PERS…" at bounding box center [441, 291] width 625 height 40
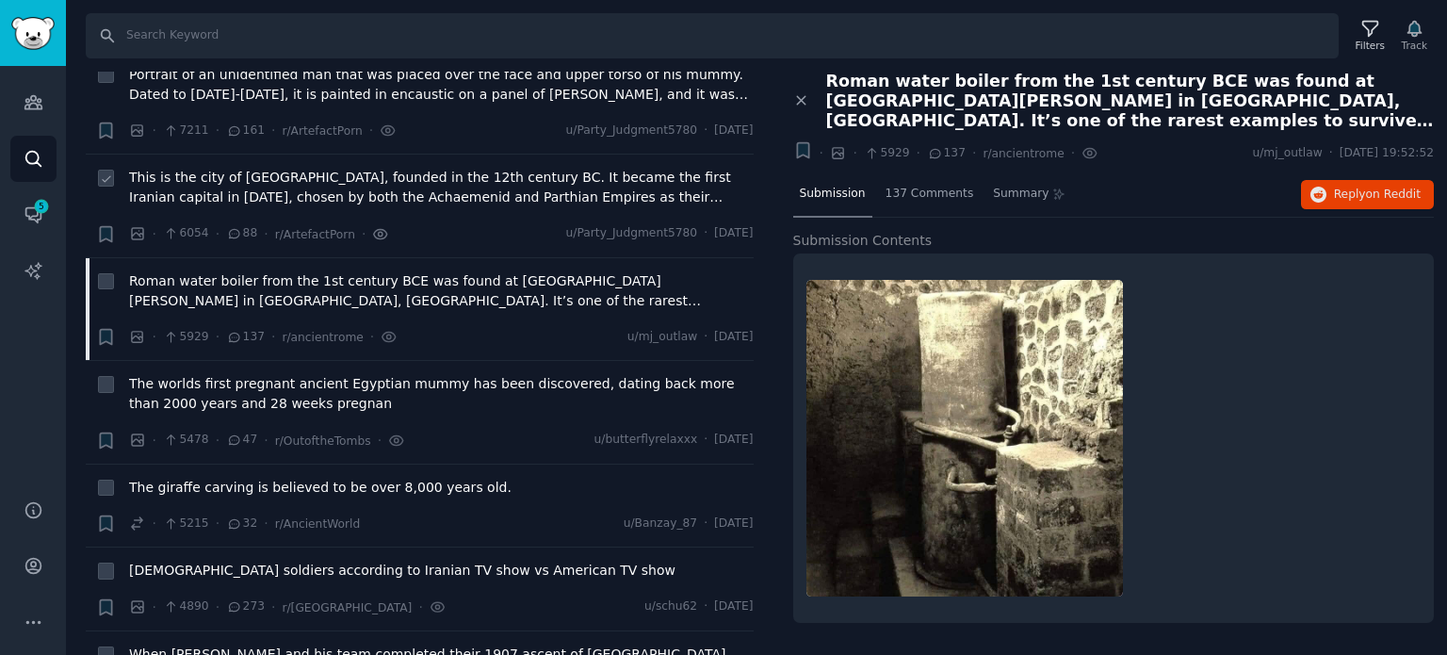
scroll to position [471, 0]
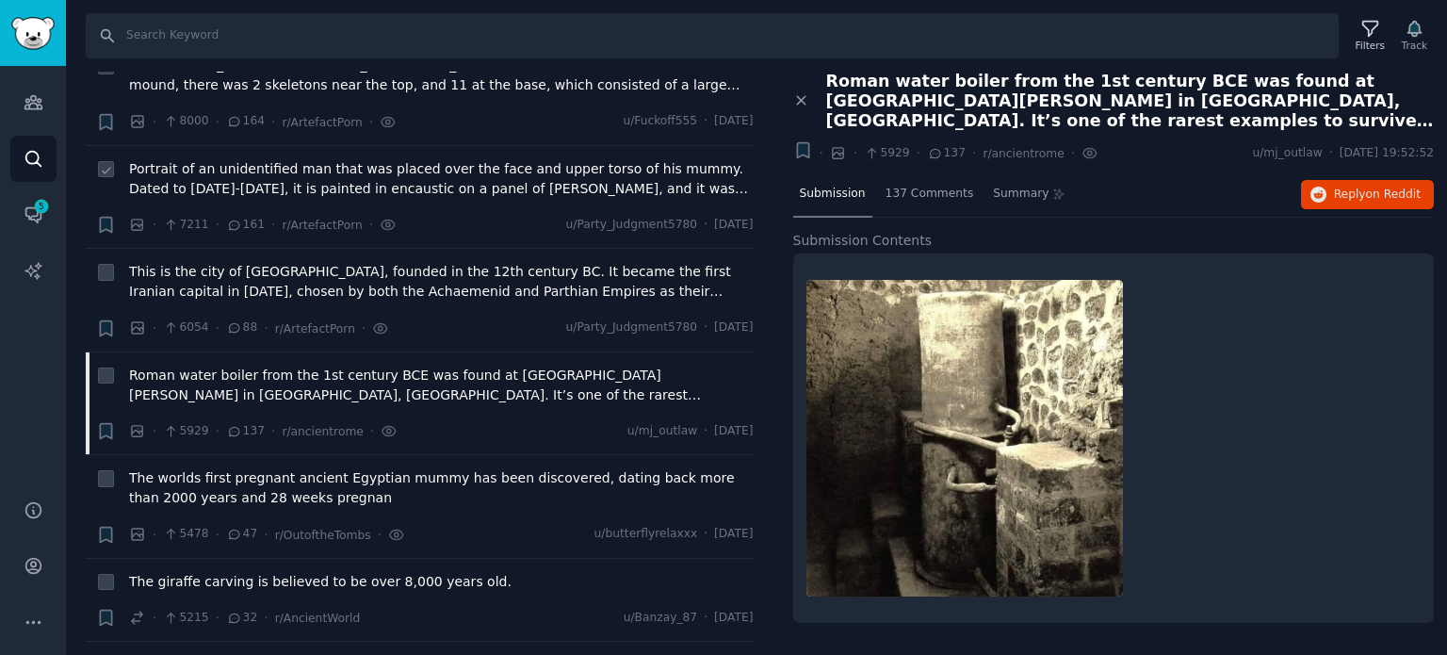
click at [282, 184] on span "Portrait of an unidentified man that was placed over the face and upper torso o…" at bounding box center [441, 179] width 625 height 40
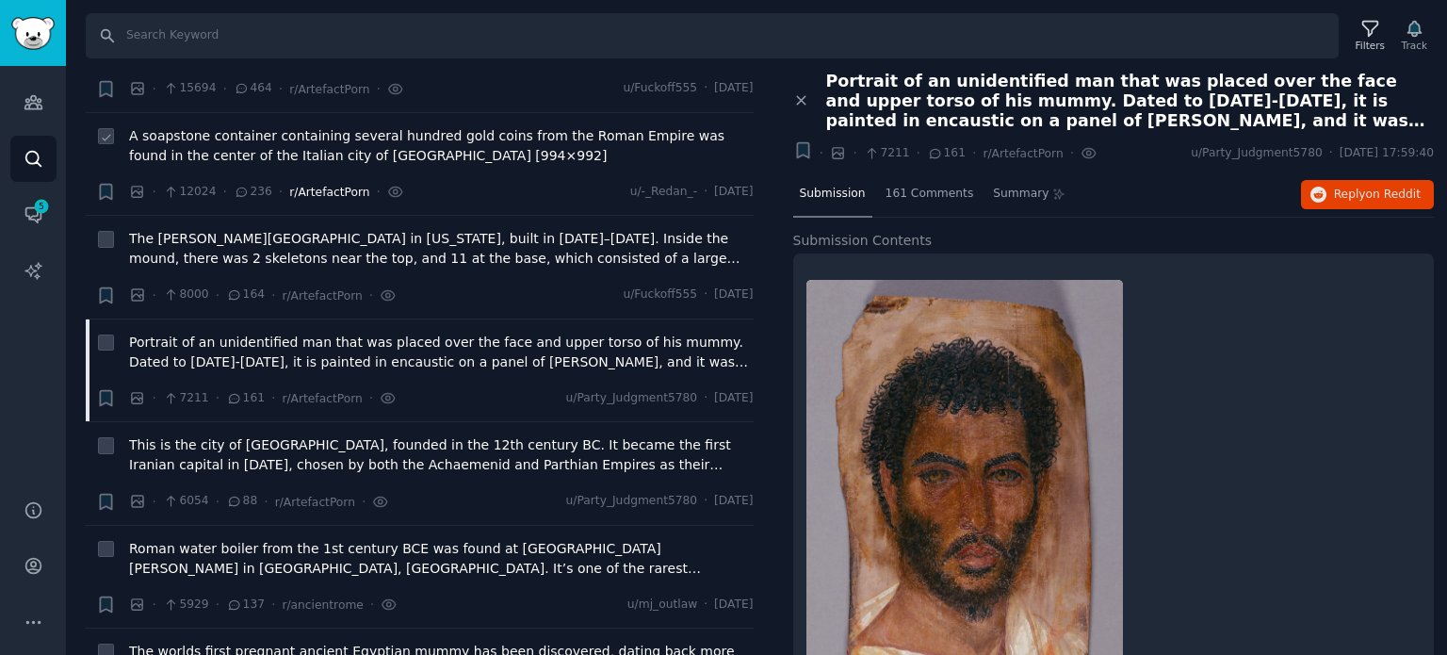
scroll to position [283, 0]
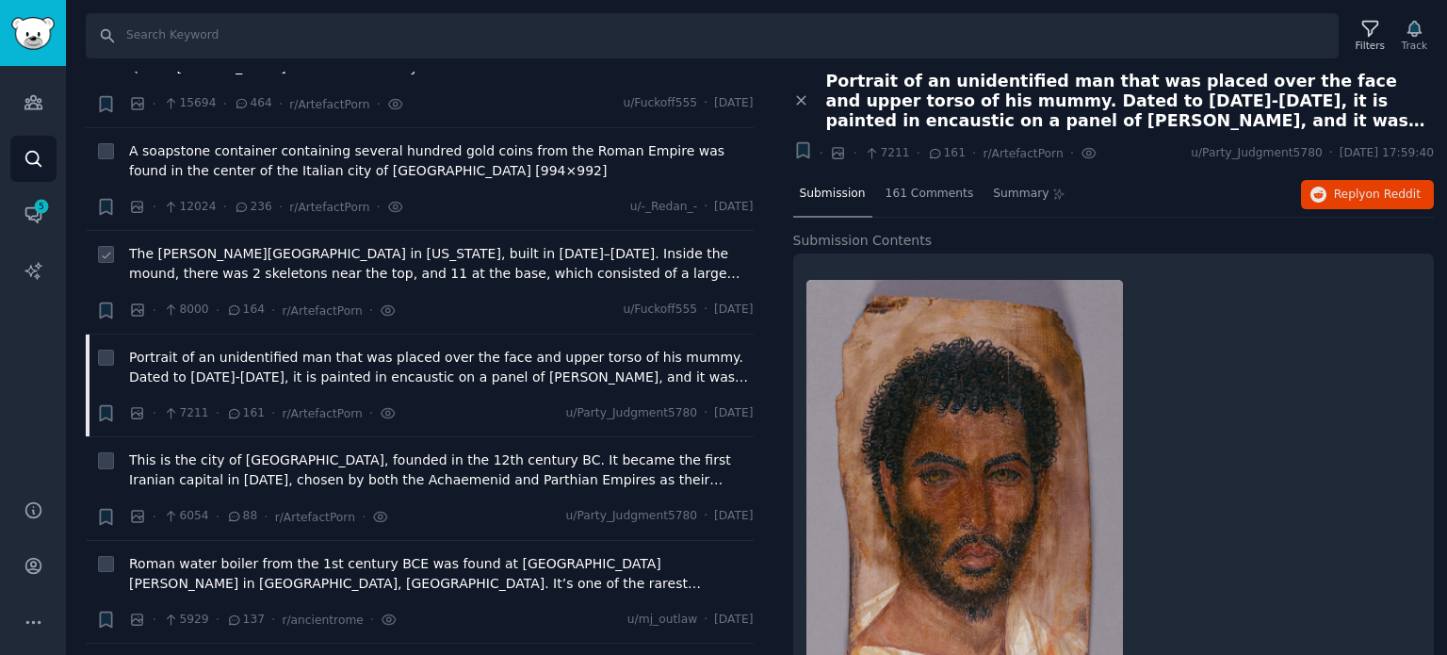
click at [290, 266] on span "The [PERSON_NAME][GEOGRAPHIC_DATA] in [US_STATE], built in [DATE]–[DATE]. Insid…" at bounding box center [441, 264] width 625 height 40
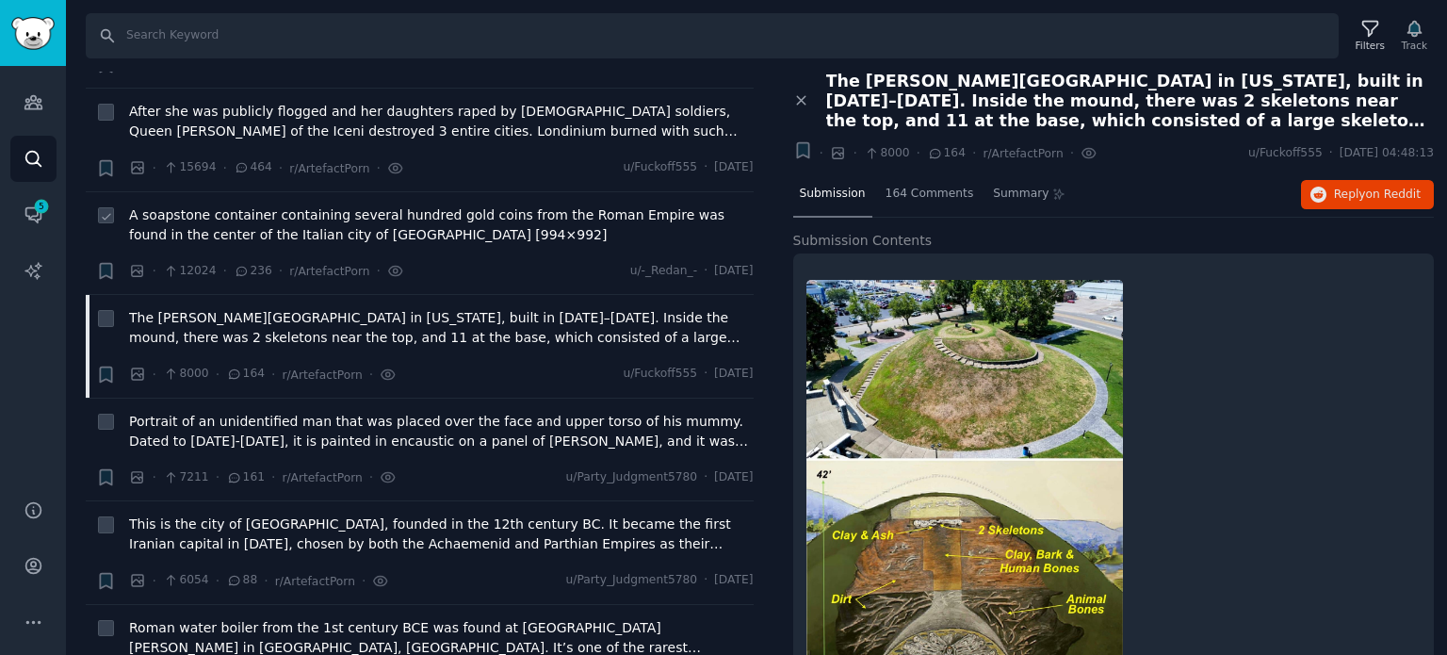
scroll to position [188, 0]
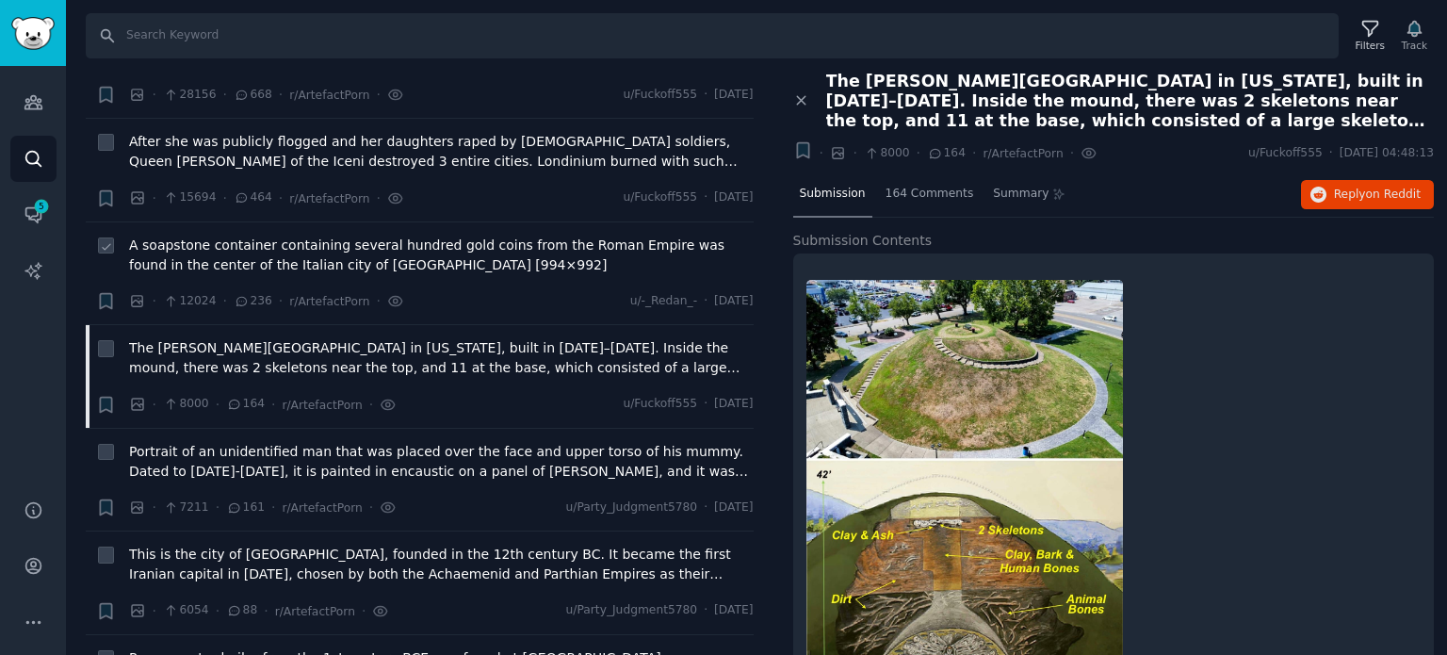
click at [318, 268] on span "A soapstone container containing several hundred gold coins from the Roman Empi…" at bounding box center [441, 256] width 625 height 40
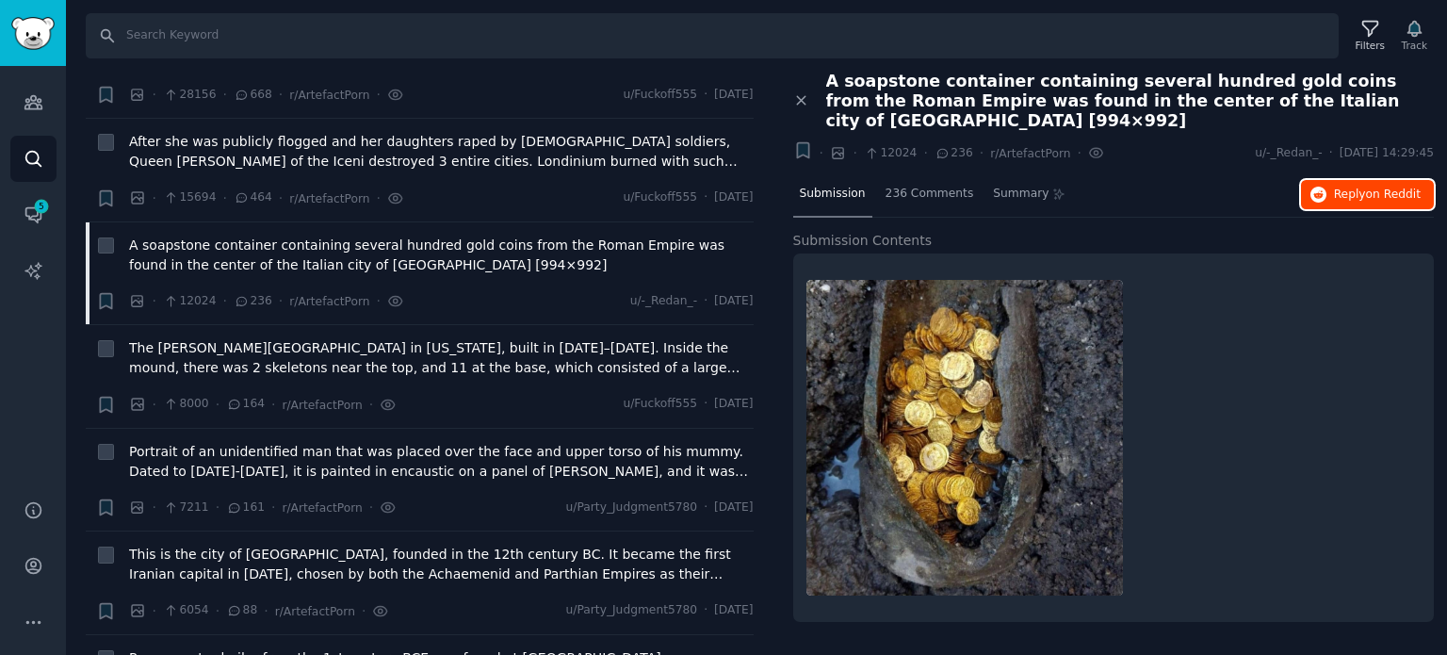
click at [1372, 188] on span "on Reddit" at bounding box center [1393, 194] width 55 height 13
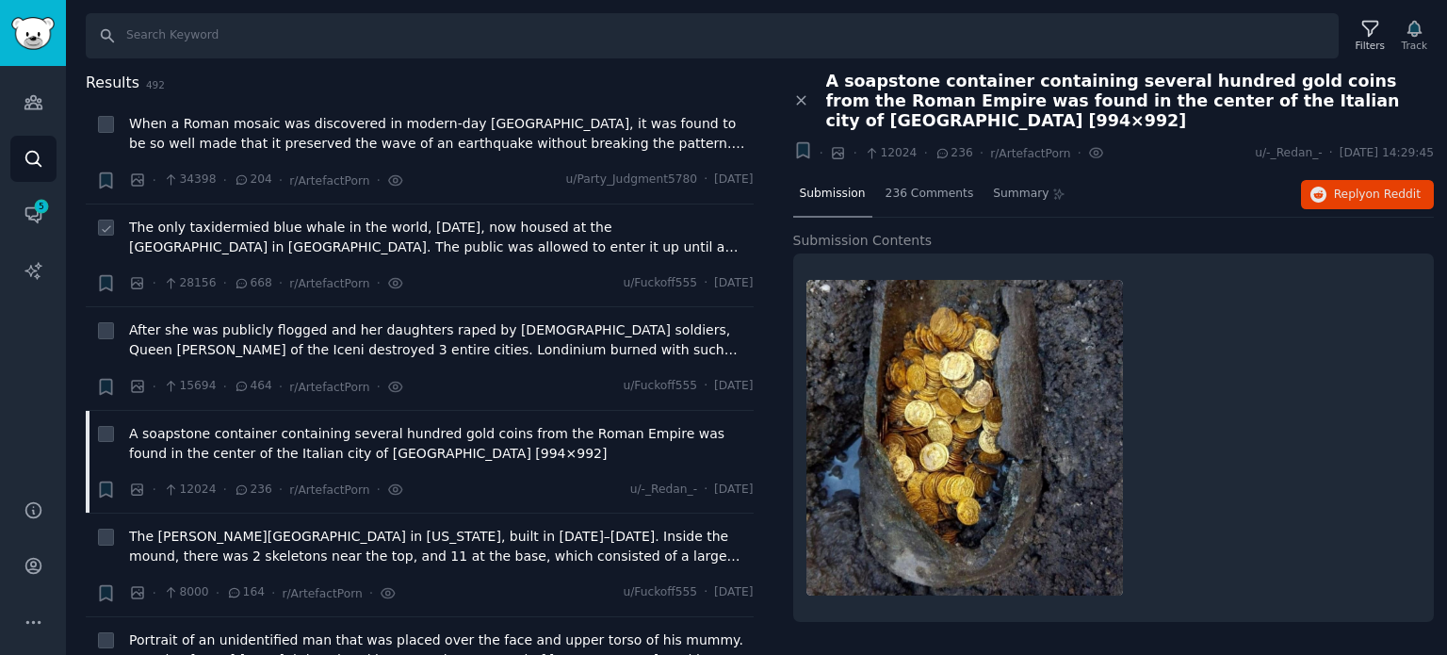
click at [293, 244] on span "The only taxidermied blue whale in the world, [DATE], now housed at the [GEOGRA…" at bounding box center [441, 238] width 625 height 40
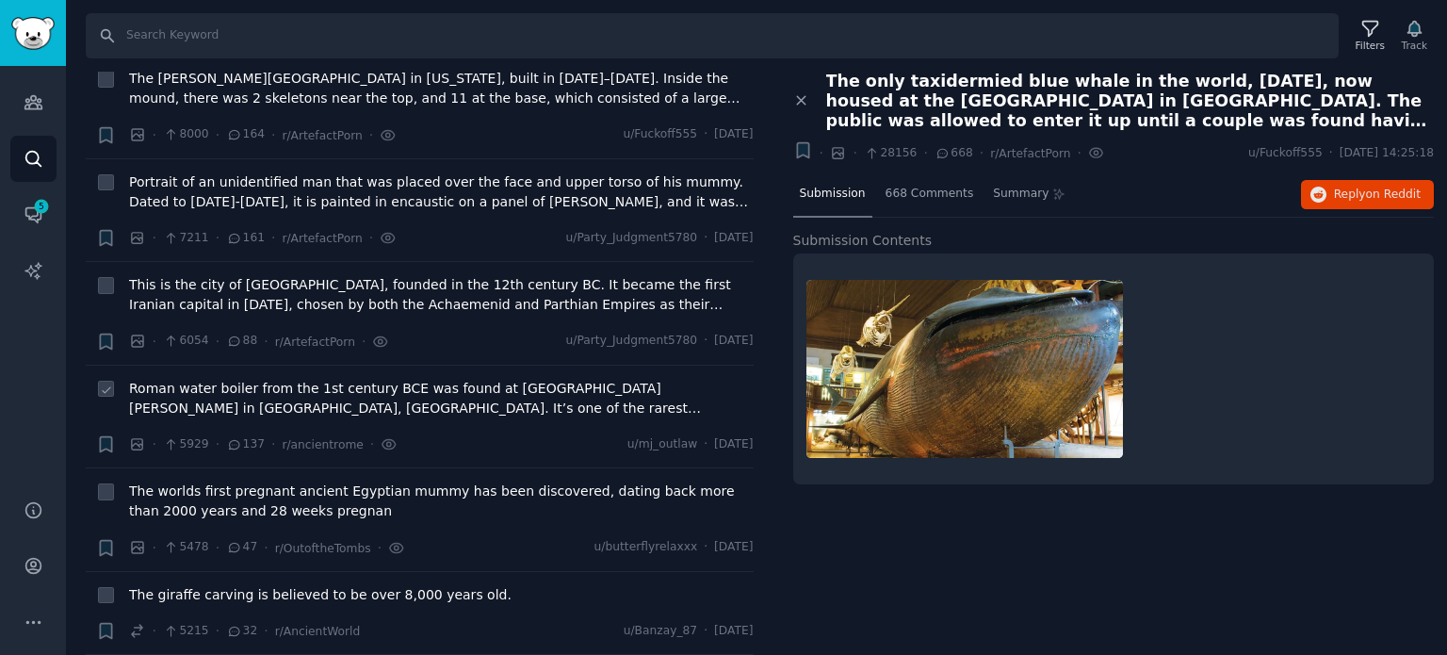
scroll to position [471, 0]
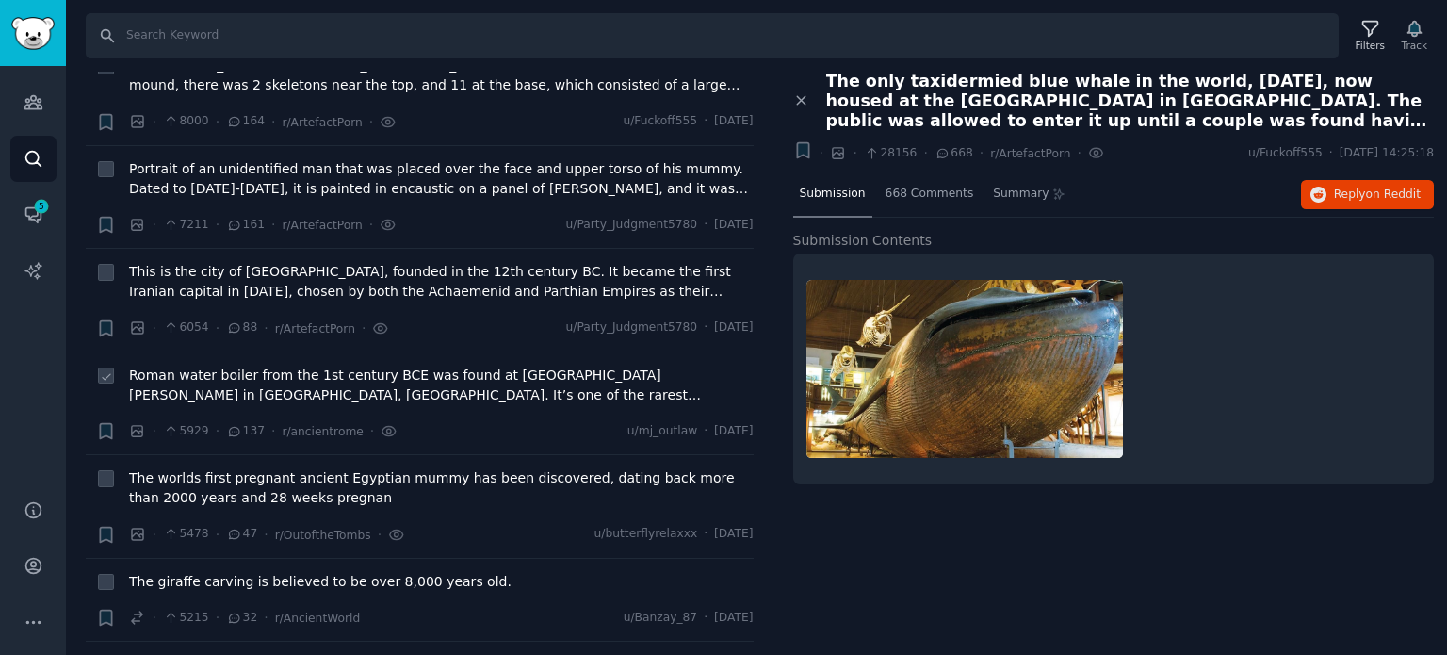
click at [237, 385] on span "Roman water boiler from the 1st century BCE was found at [GEOGRAPHIC_DATA][PERS…" at bounding box center [441, 386] width 625 height 40
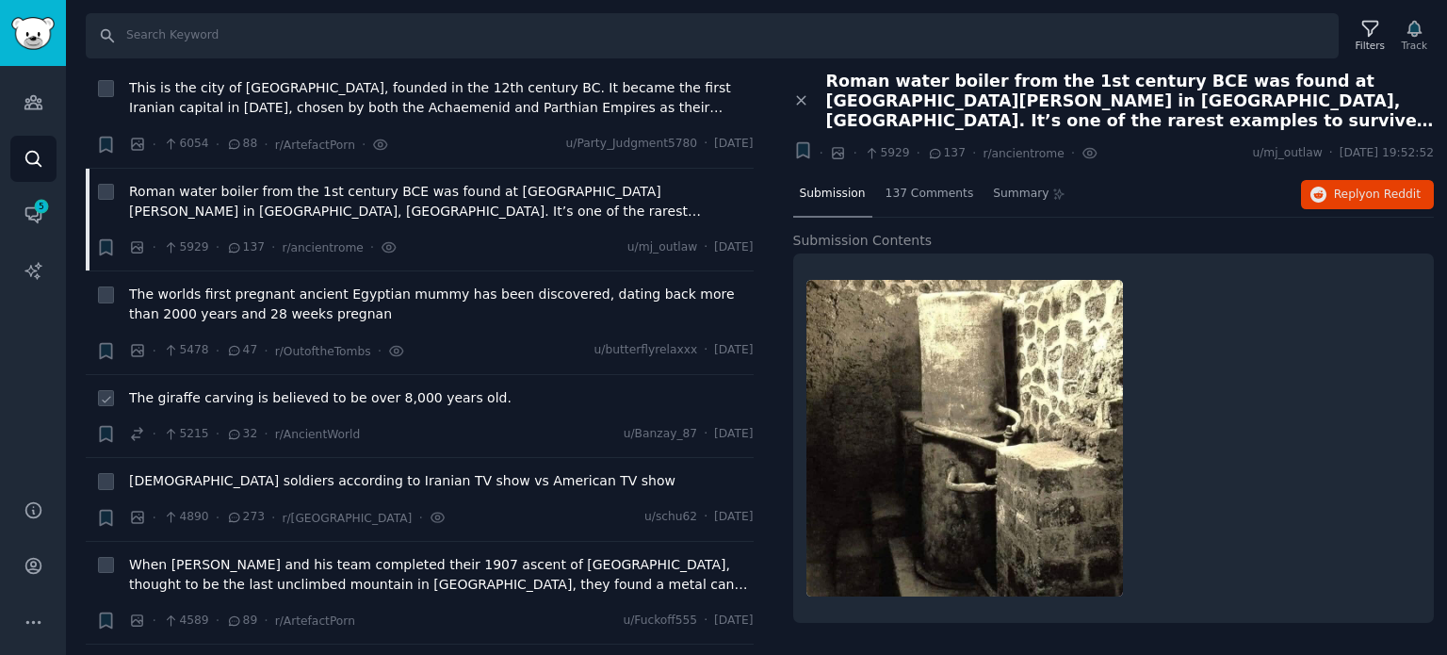
scroll to position [660, 0]
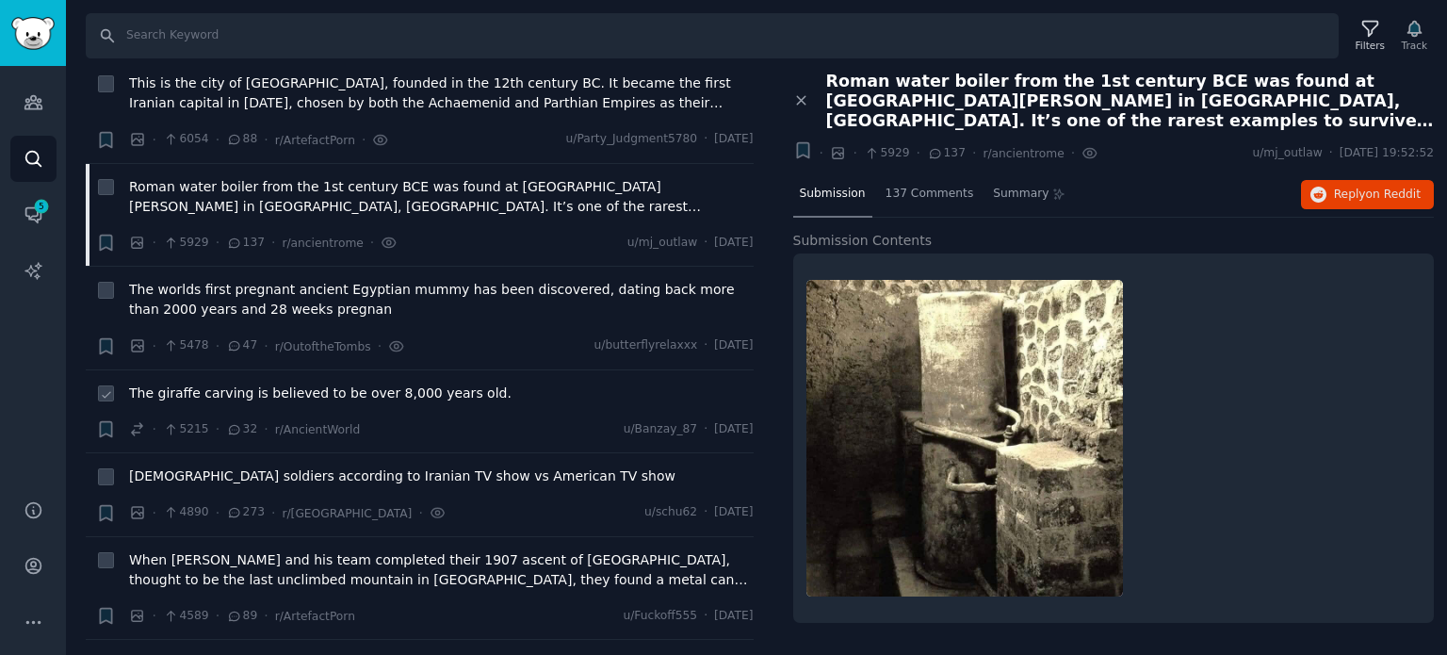
click at [275, 383] on span "The giraffe carving is believed to be over 8,000 years old." at bounding box center [320, 393] width 383 height 20
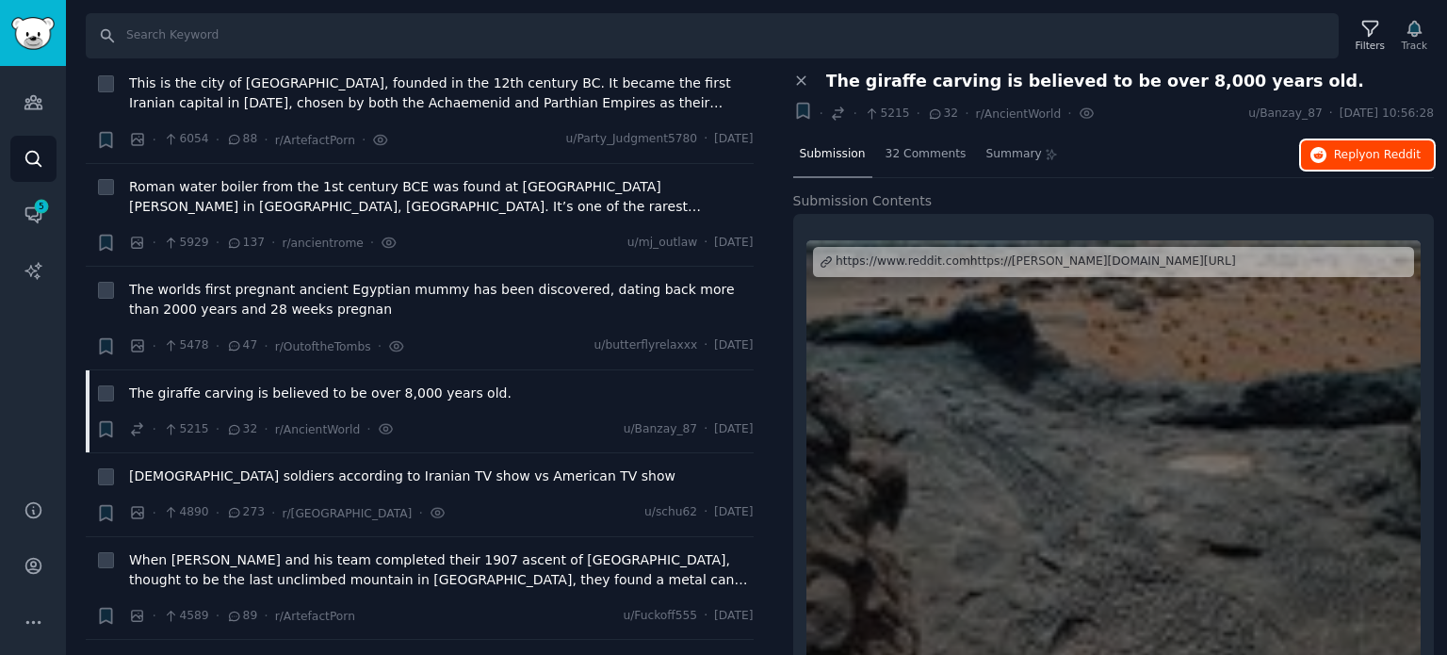
click at [1334, 155] on span "Reply on Reddit" at bounding box center [1377, 155] width 87 height 17
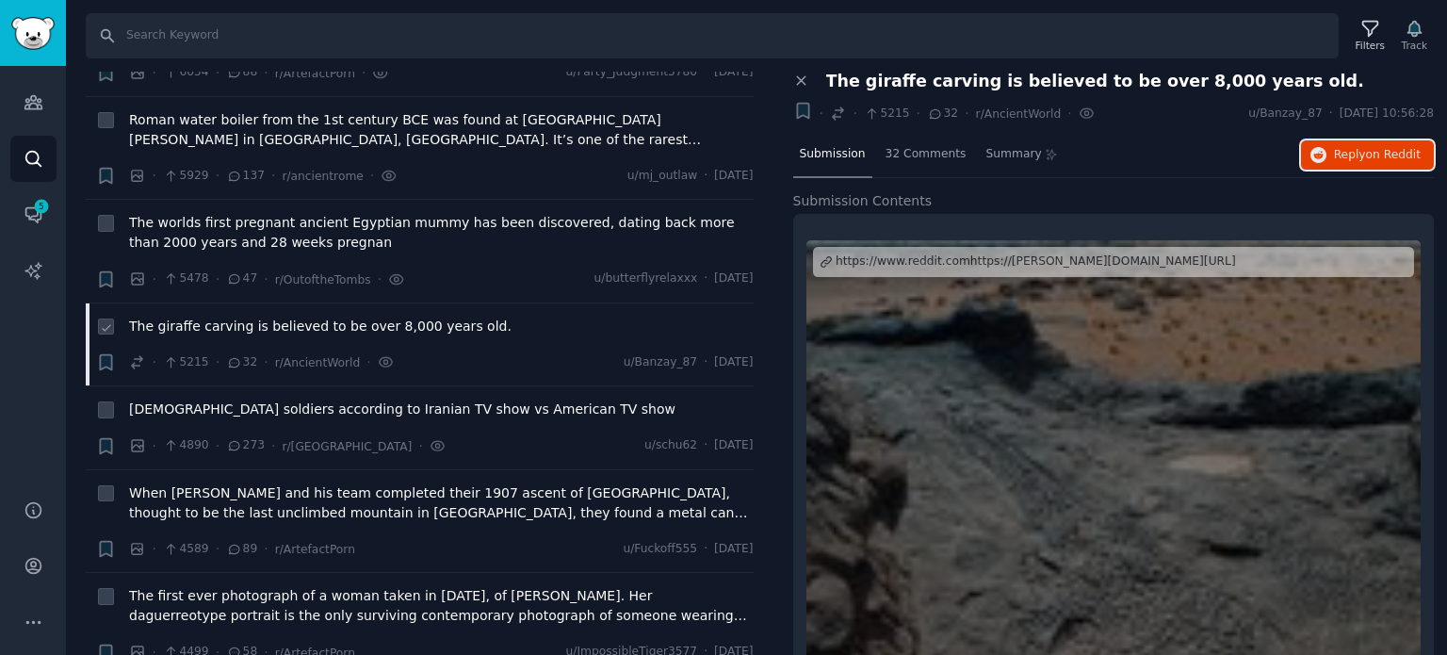
scroll to position [754, 0]
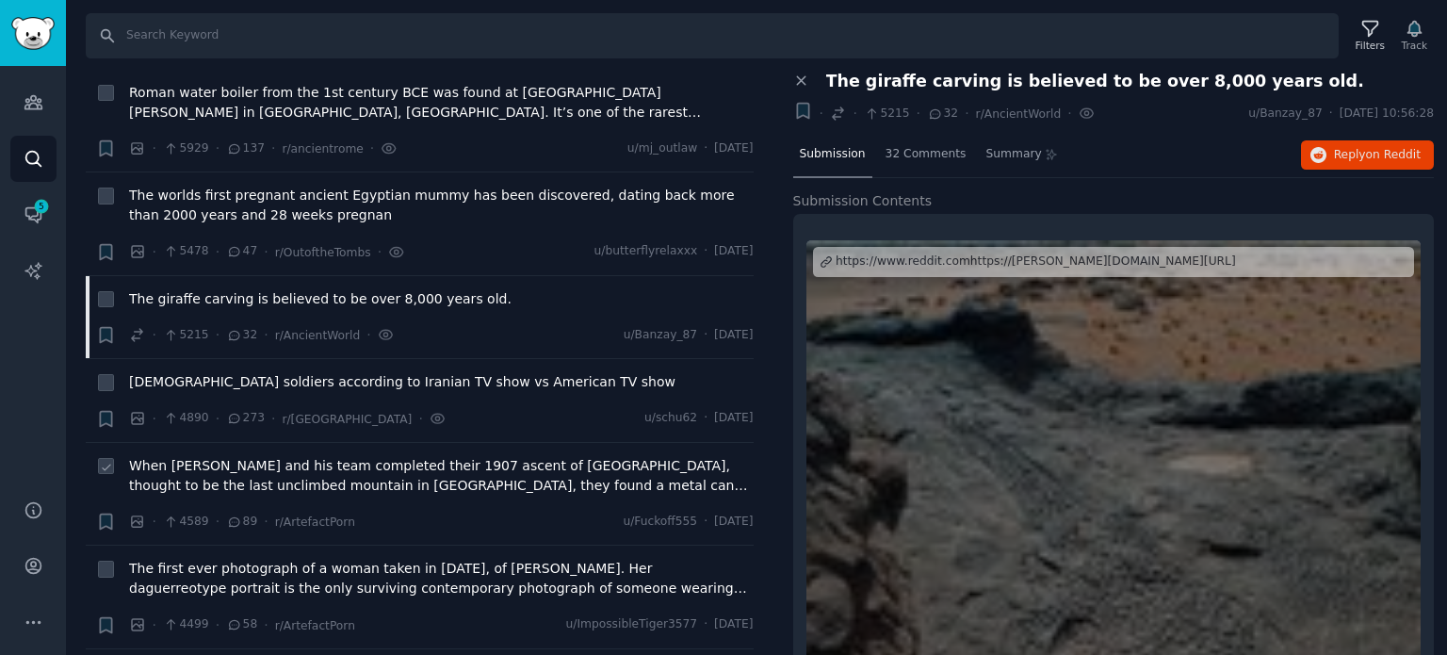
click at [278, 475] on span "When [PERSON_NAME] and his team completed their 1907 ascent of [GEOGRAPHIC_DATA…" at bounding box center [441, 476] width 625 height 40
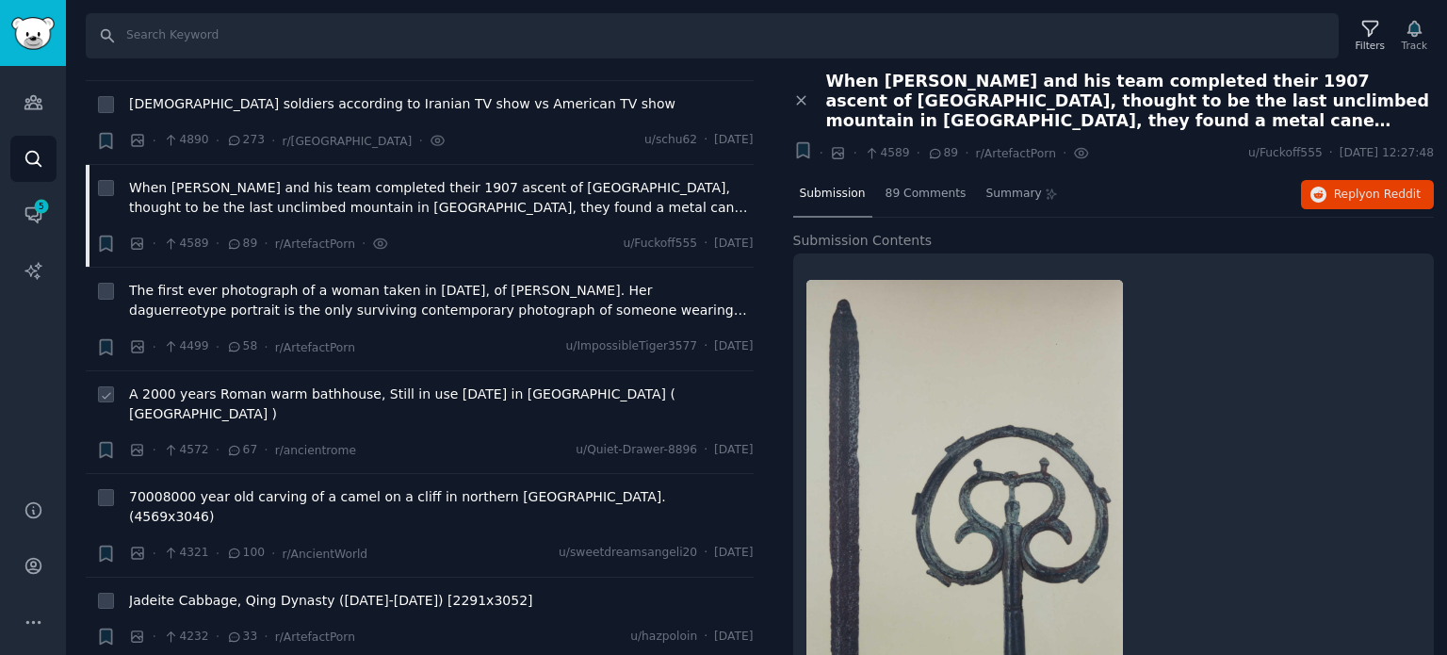
scroll to position [1036, 0]
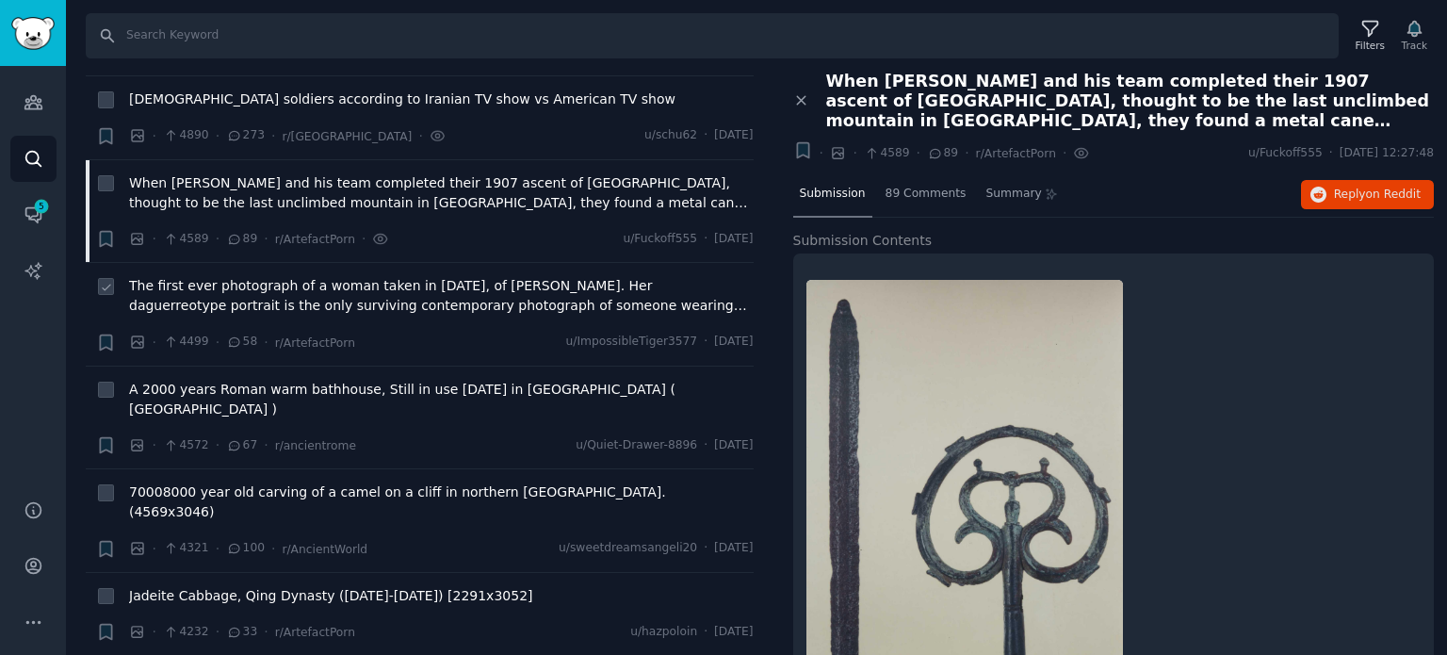
click at [340, 301] on span "The first ever photograph of a woman taken in [DATE], of [PERSON_NAME]. Her dag…" at bounding box center [441, 296] width 625 height 40
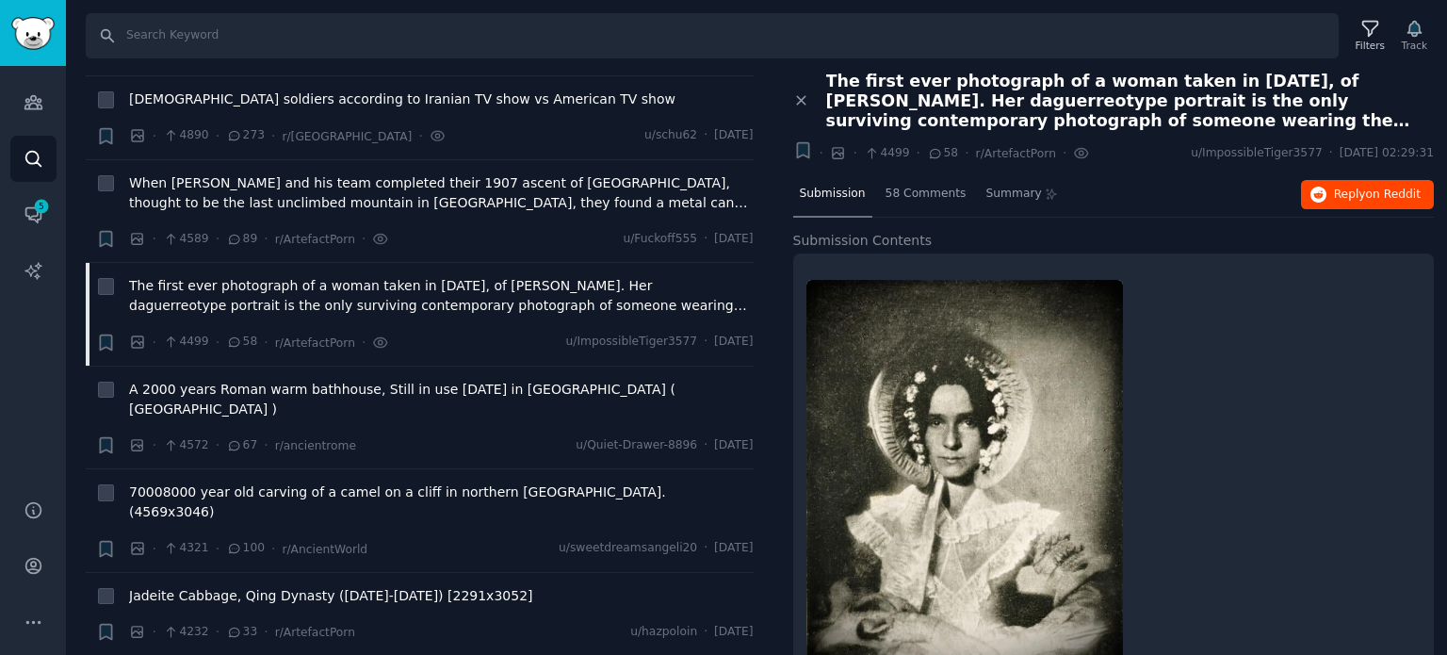
scroll to position [66, 0]
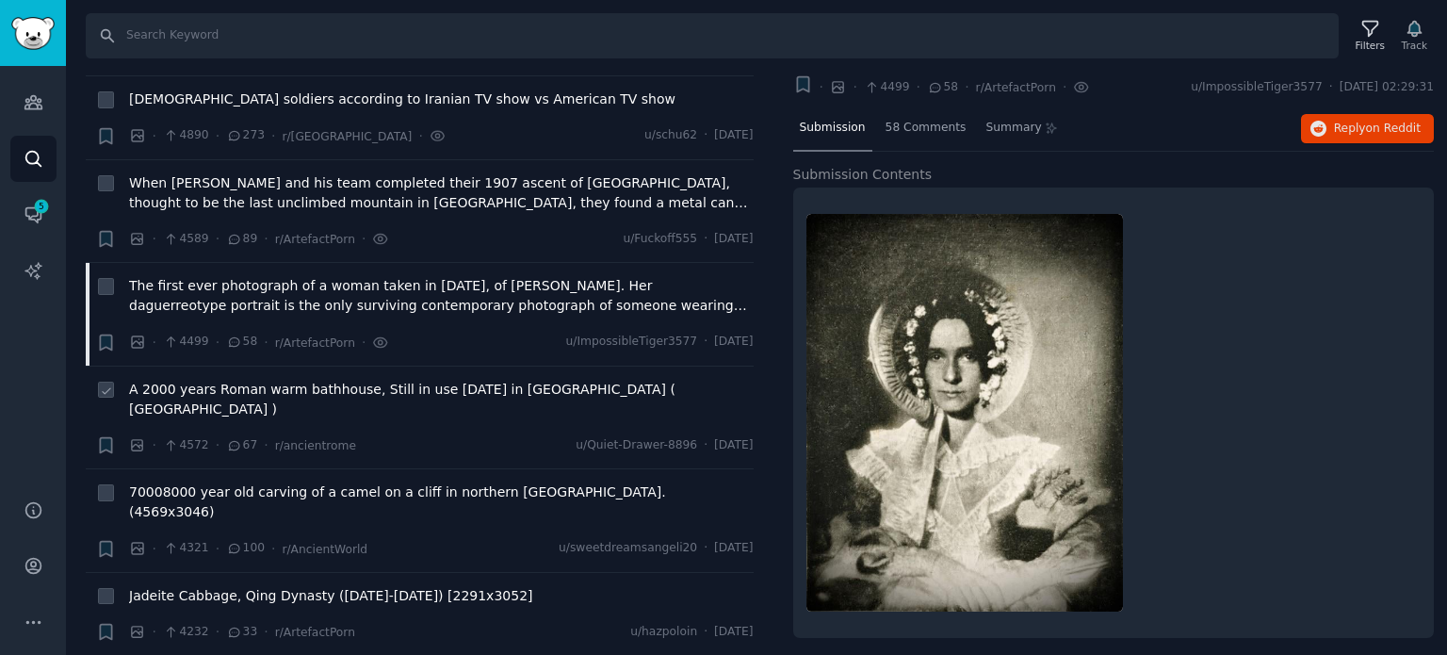
click at [351, 388] on span "A 2000 years Roman warm bathhouse, Still in use [DATE] in [GEOGRAPHIC_DATA] ( […" at bounding box center [441, 400] width 625 height 40
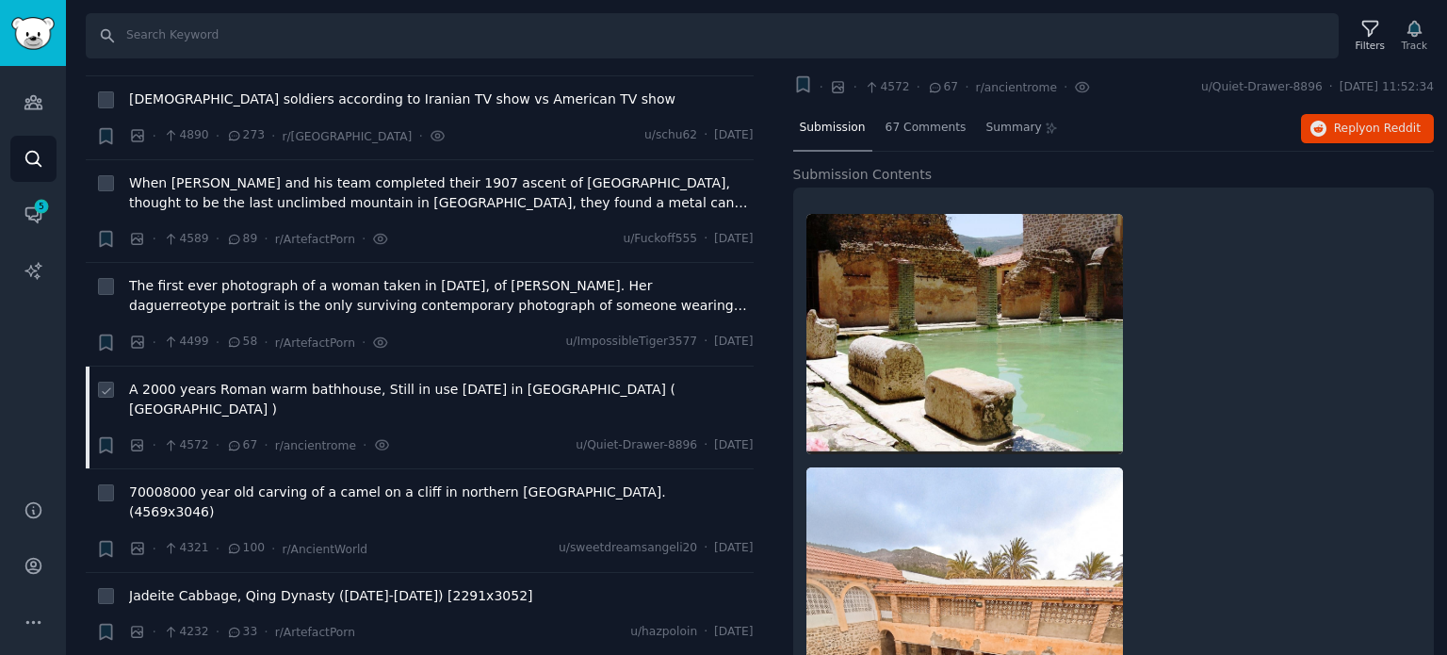
scroll to position [1131, 0]
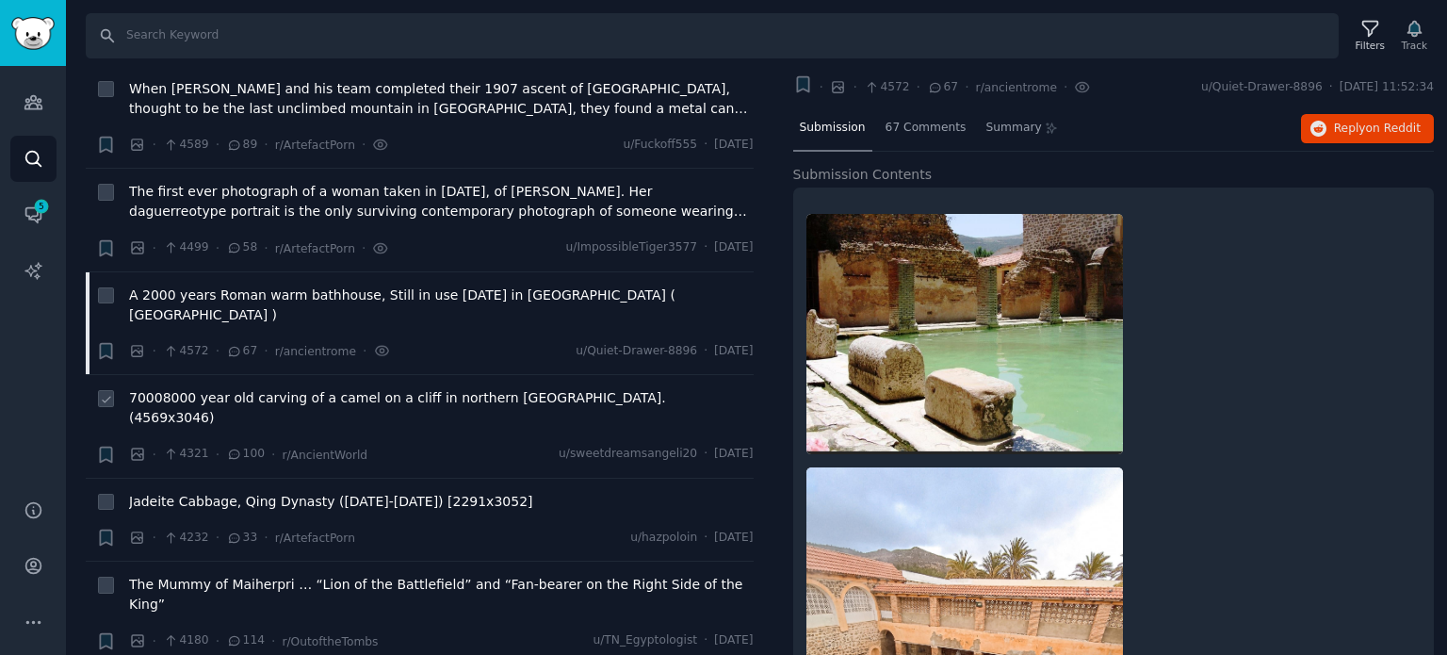
click at [302, 388] on span "70008000 year old carving of a camel on a cliff in northern [GEOGRAPHIC_DATA]. …" at bounding box center [441, 408] width 625 height 40
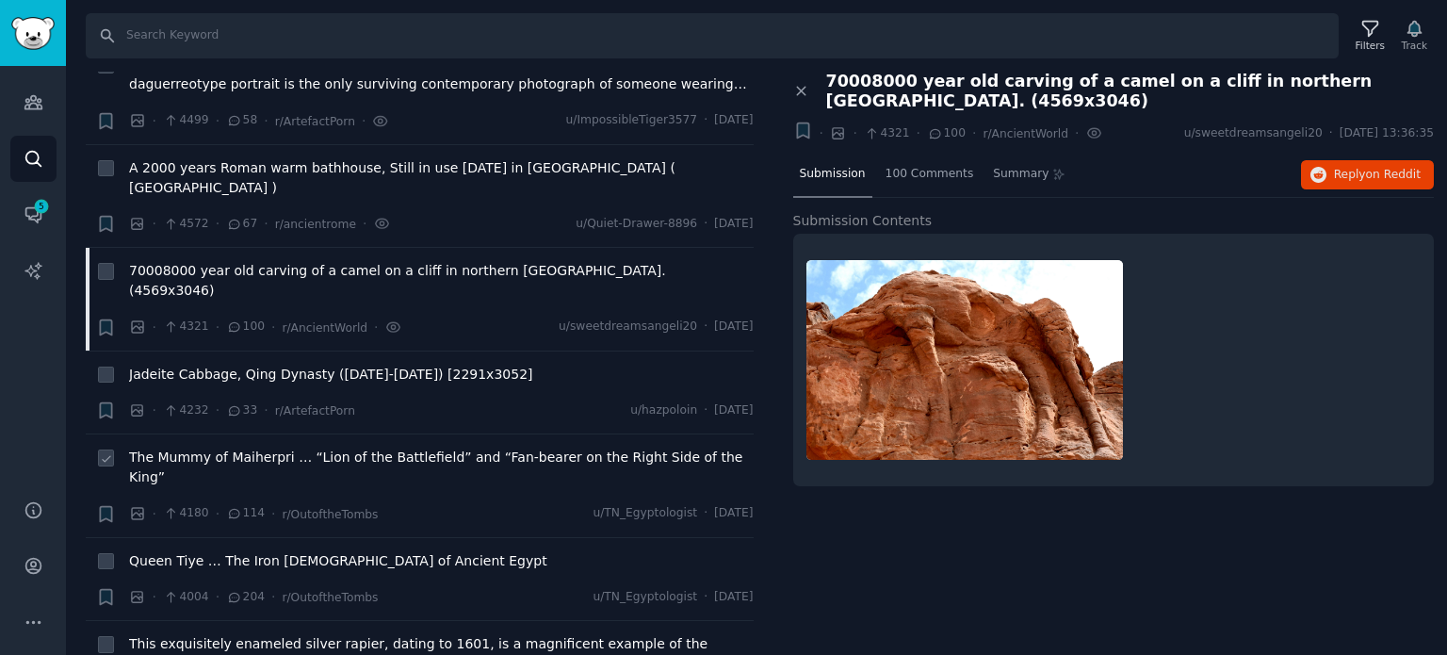
scroll to position [1319, 0]
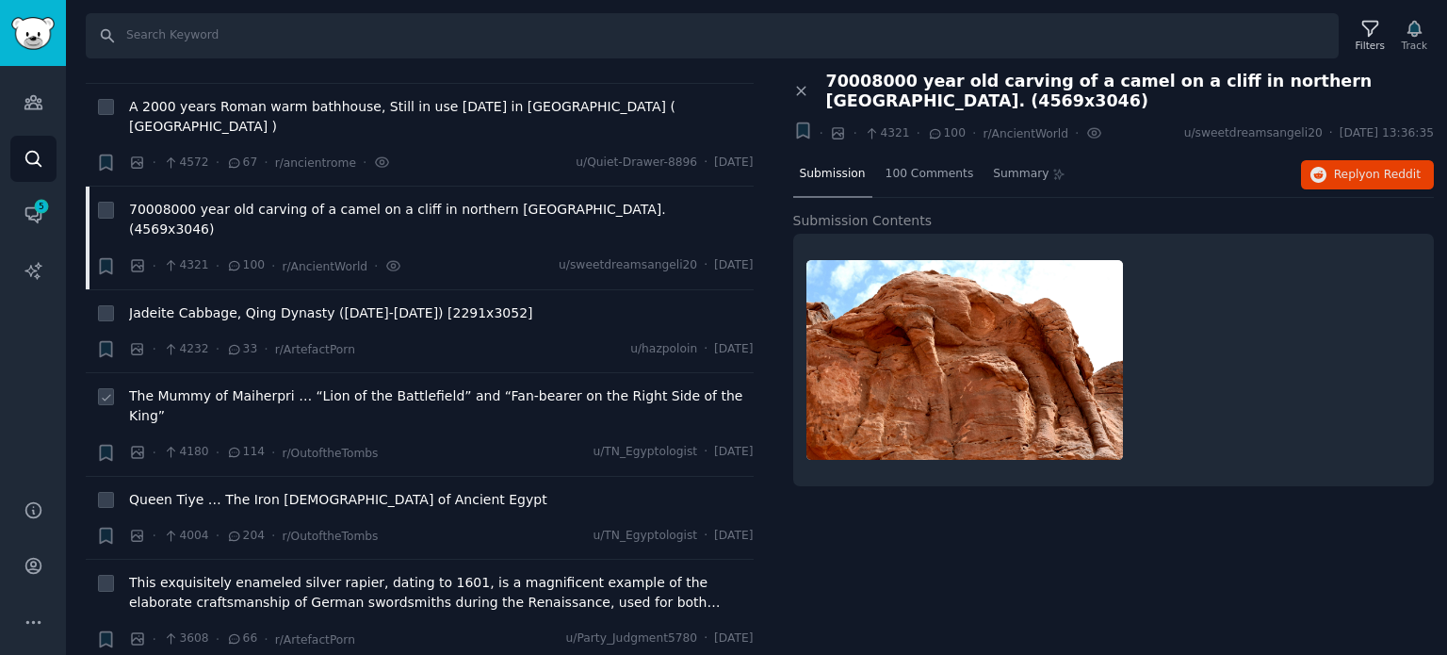
click at [285, 386] on span "The Mummy of Maiherpri … “Lion of the Battlefield” and “Fan-bearer on the Right…" at bounding box center [441, 406] width 625 height 40
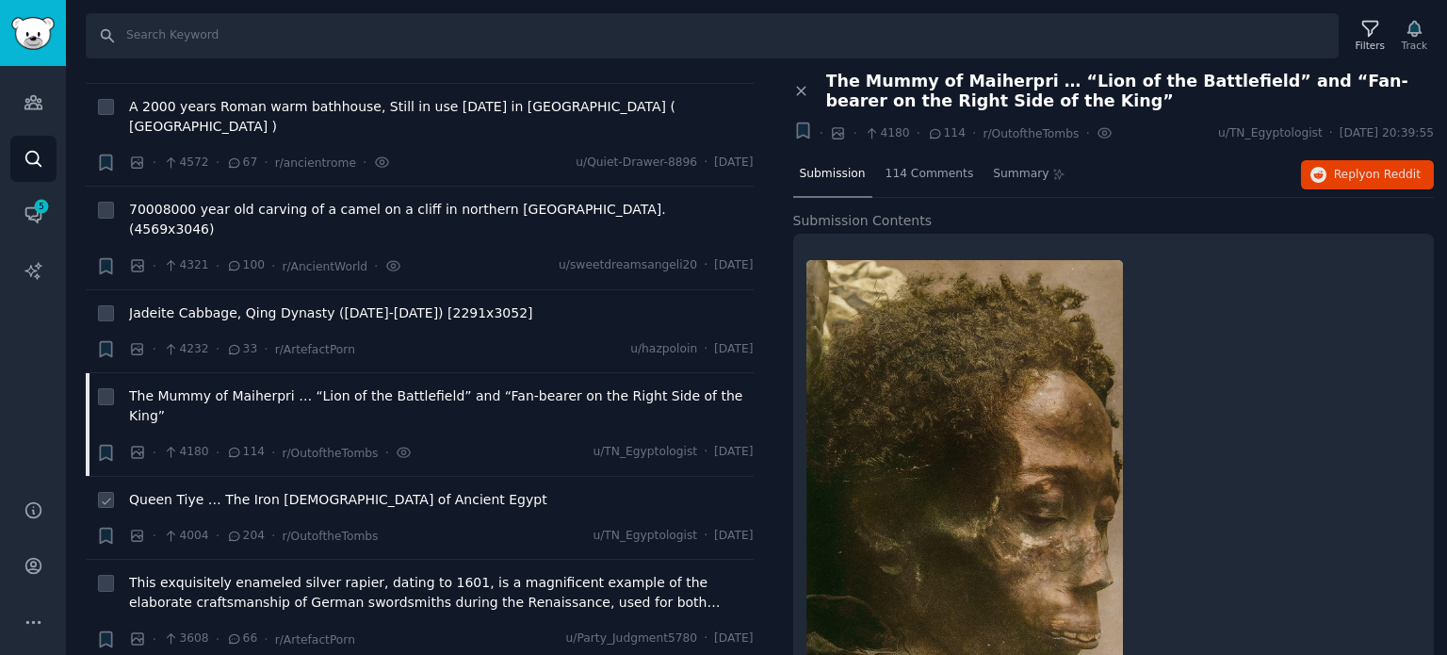
click at [278, 490] on span "Queen Tiye … The Iron [DEMOGRAPHIC_DATA] of Ancient Egypt" at bounding box center [338, 500] width 418 height 20
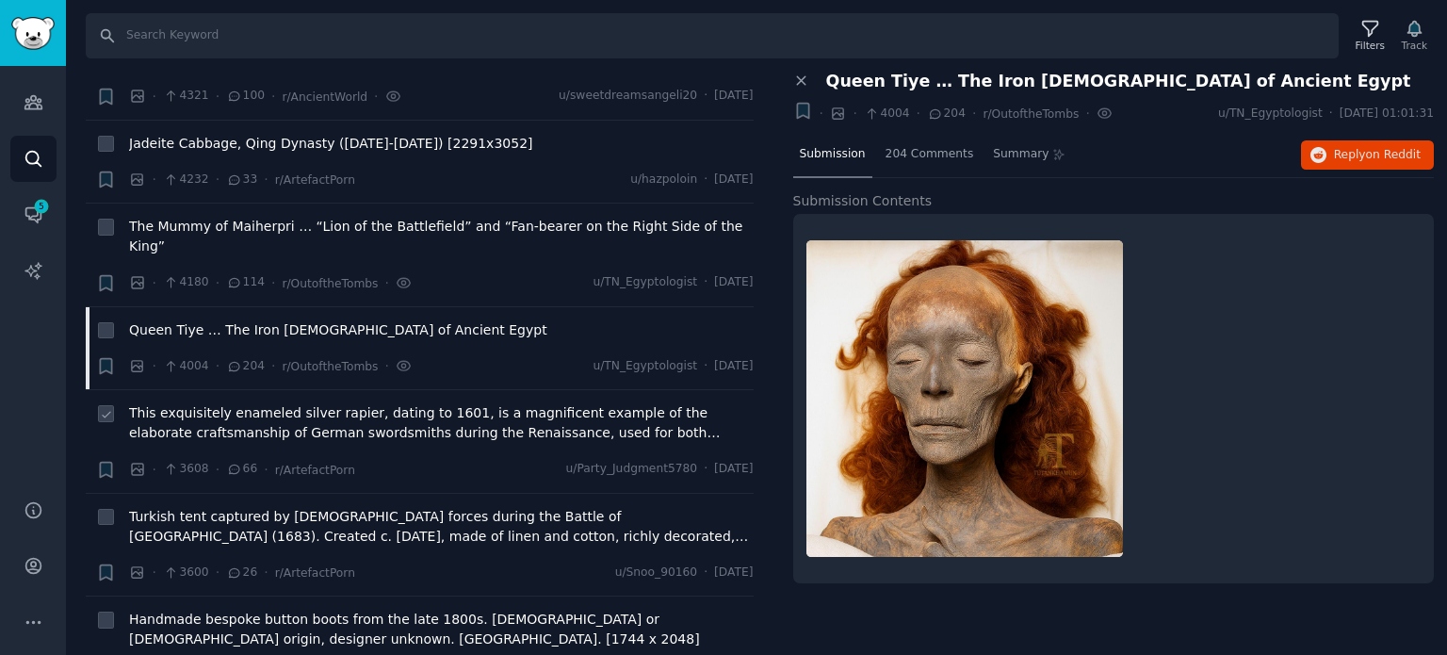
scroll to position [1508, 0]
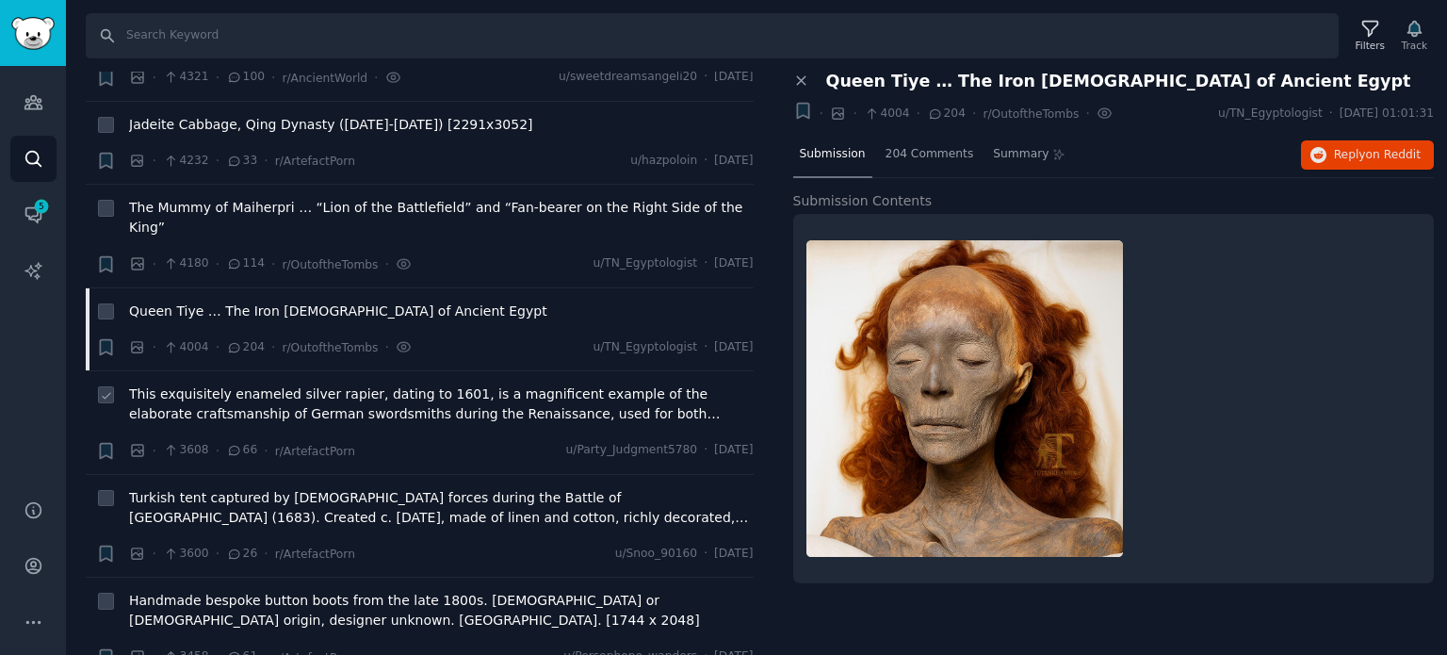
click at [286, 384] on span "This exquisitely enameled silver rapier, dating to 1601, is a magnificent examp…" at bounding box center [441, 404] width 625 height 40
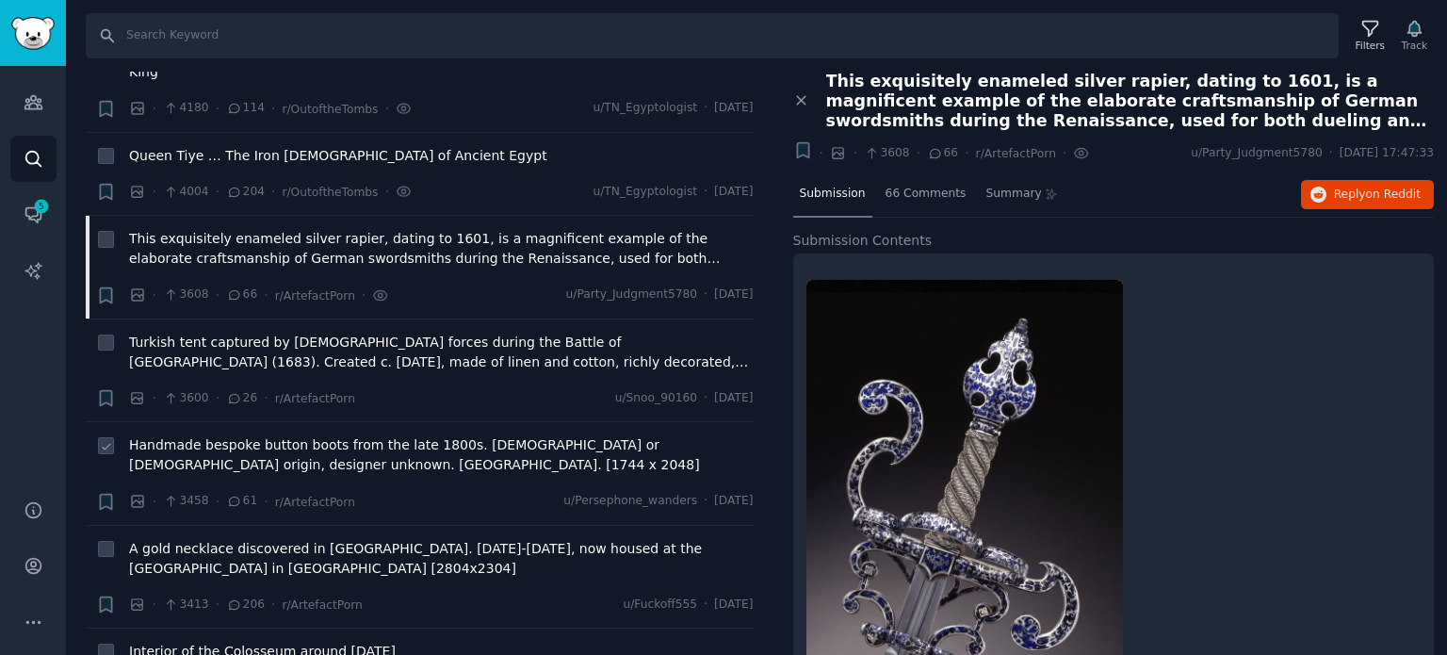
scroll to position [1696, 0]
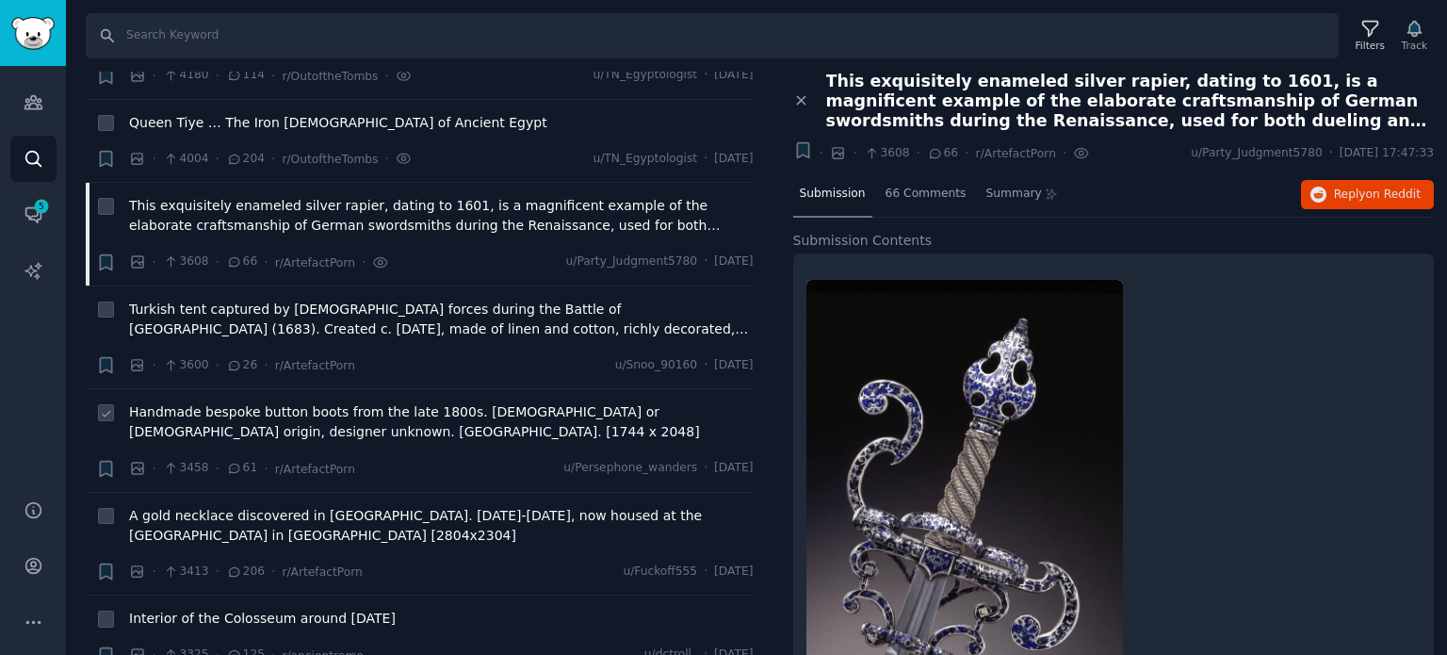
click at [305, 402] on span "Handmade bespoke button boots from the late 1800s. [DEMOGRAPHIC_DATA] or [DEMOG…" at bounding box center [441, 422] width 625 height 40
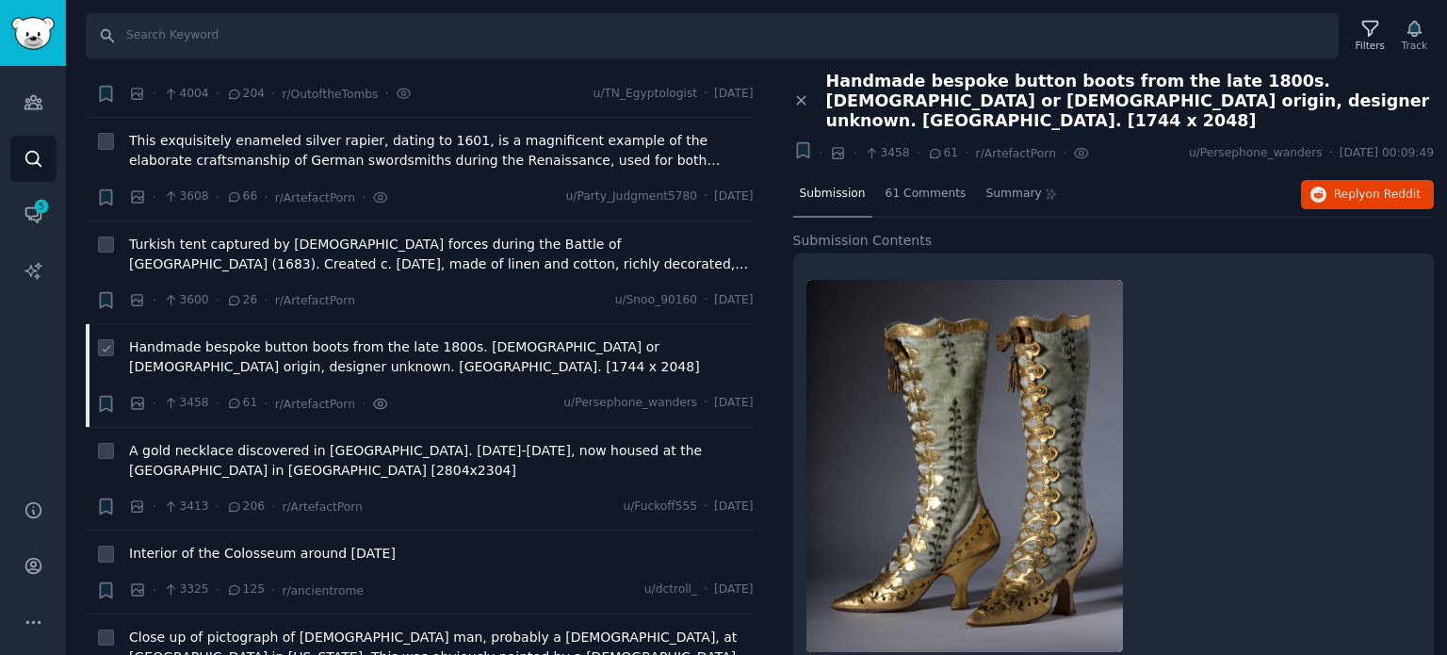
scroll to position [1790, 0]
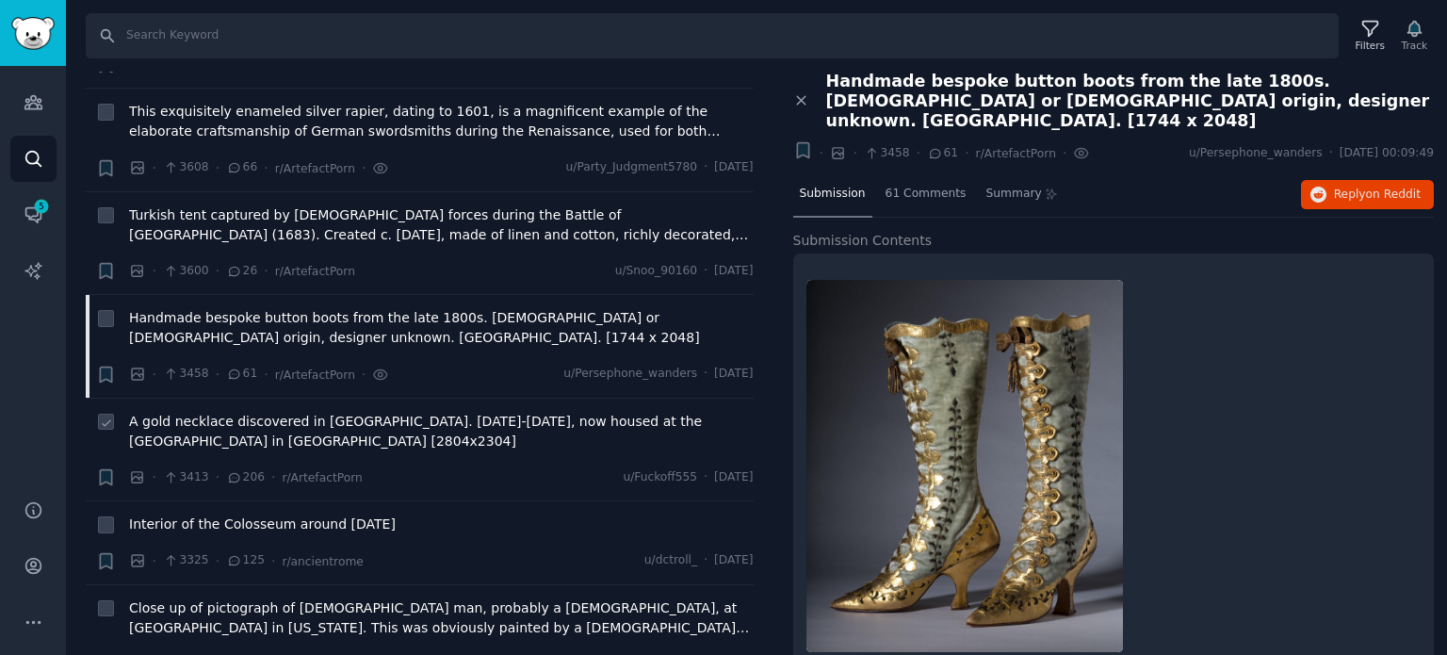
click at [328, 412] on span "A gold necklace discovered in [GEOGRAPHIC_DATA]. [DATE]-[DATE], now housed at t…" at bounding box center [441, 432] width 625 height 40
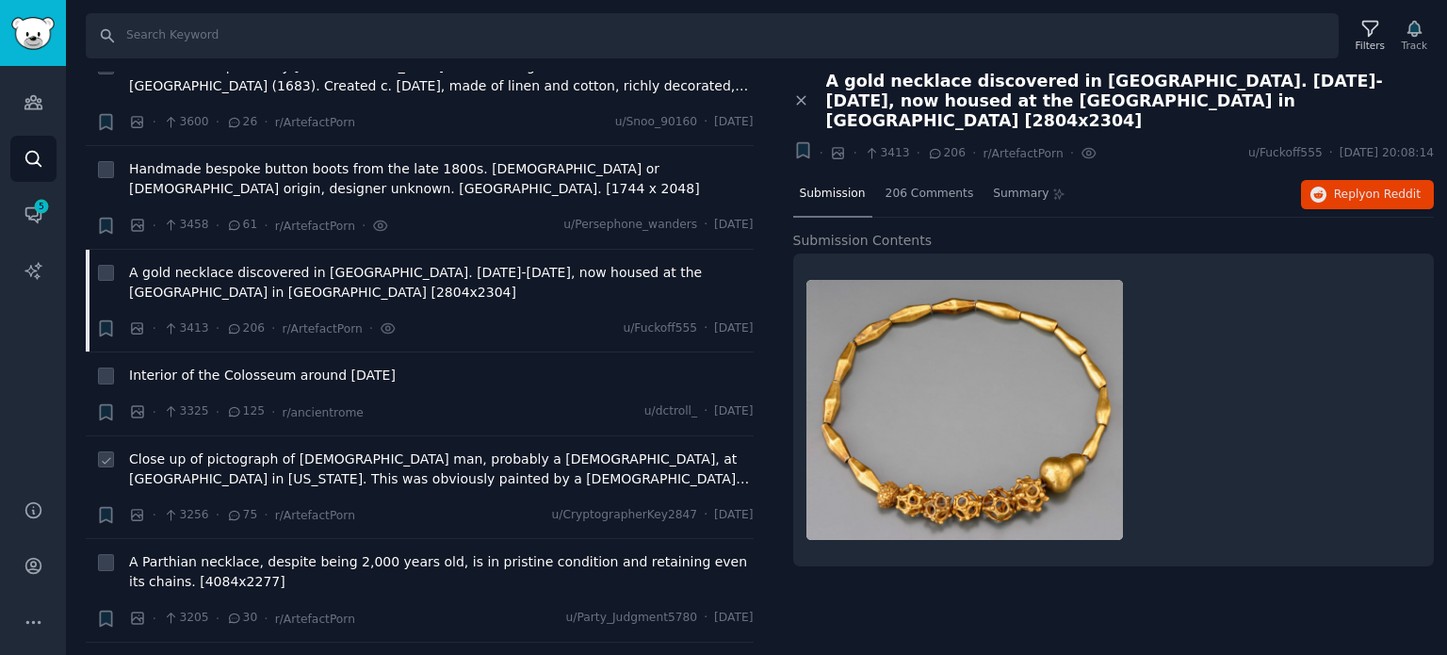
scroll to position [1979, 0]
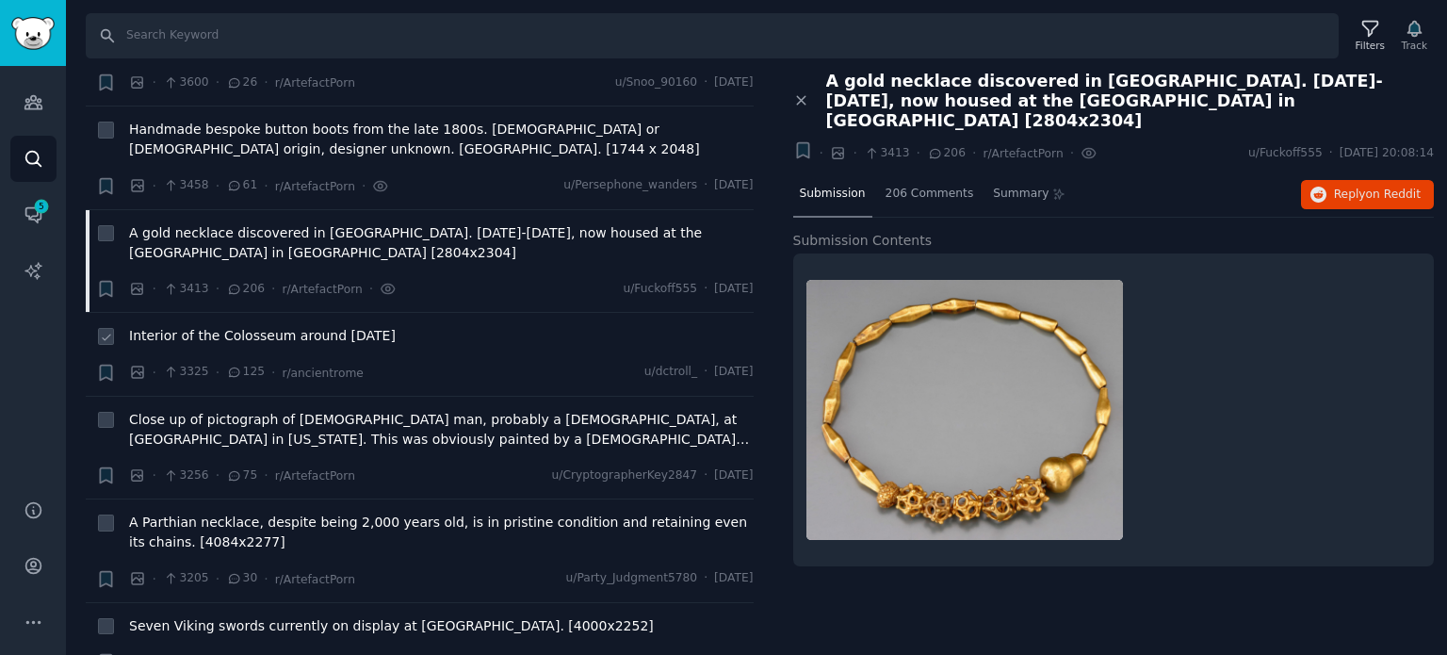
click at [230, 326] on span "Interior of the Colosseum around [DATE]" at bounding box center [262, 336] width 267 height 20
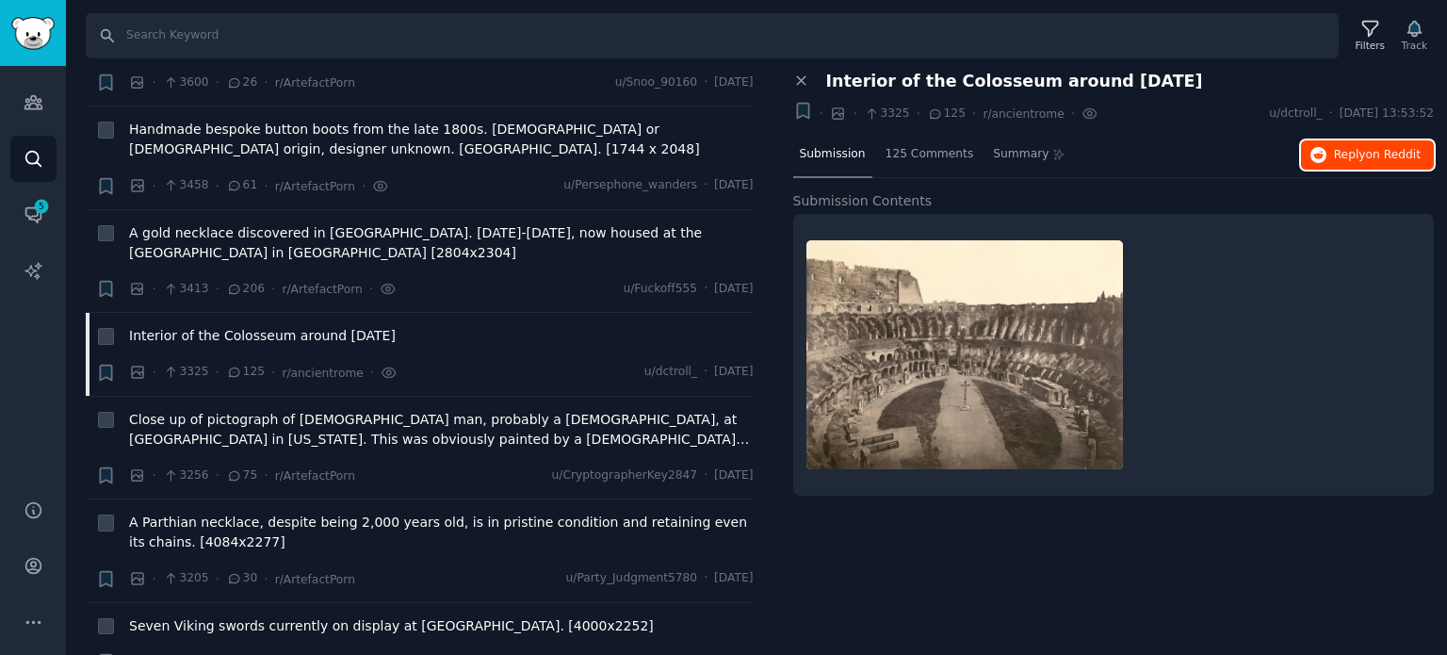
click at [1344, 157] on span "Reply on Reddit" at bounding box center [1377, 155] width 87 height 17
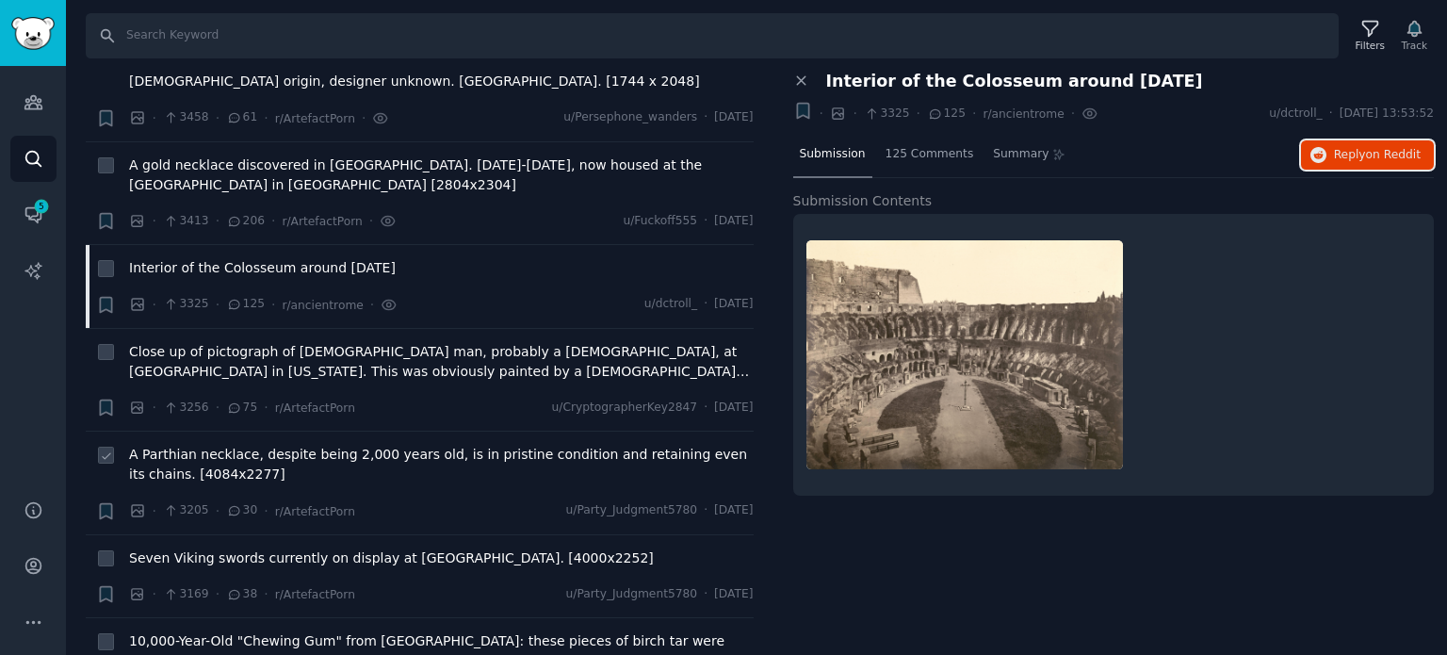
scroll to position [2073, 0]
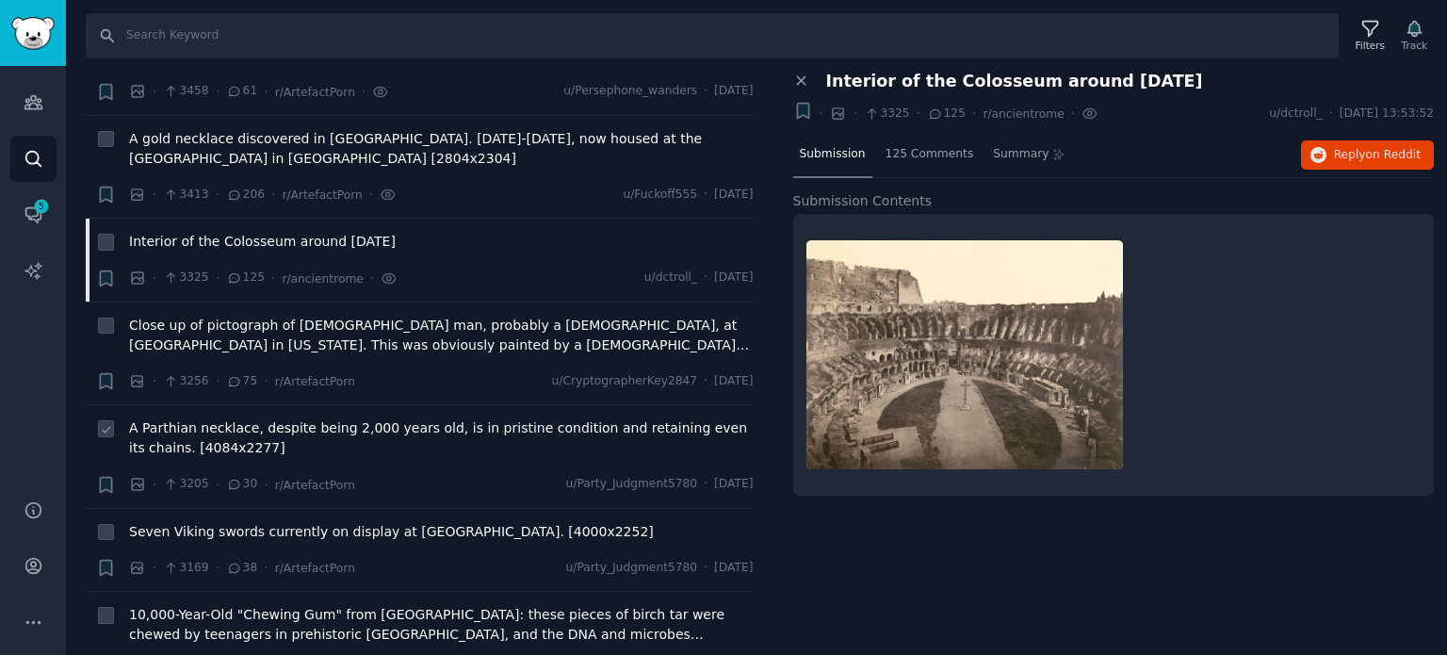
click at [367, 418] on span "A Parthian necklace, despite being 2,000 years old, is in pristine condition an…" at bounding box center [441, 438] width 625 height 40
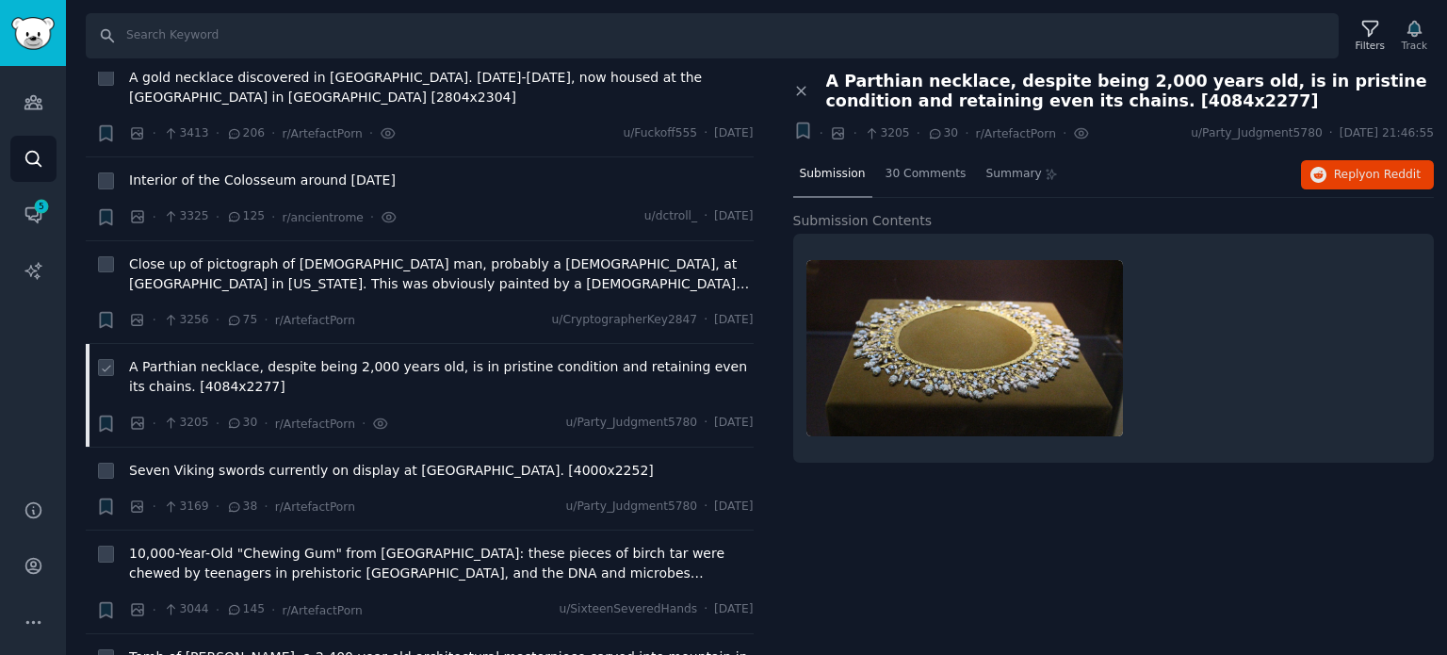
scroll to position [2167, 0]
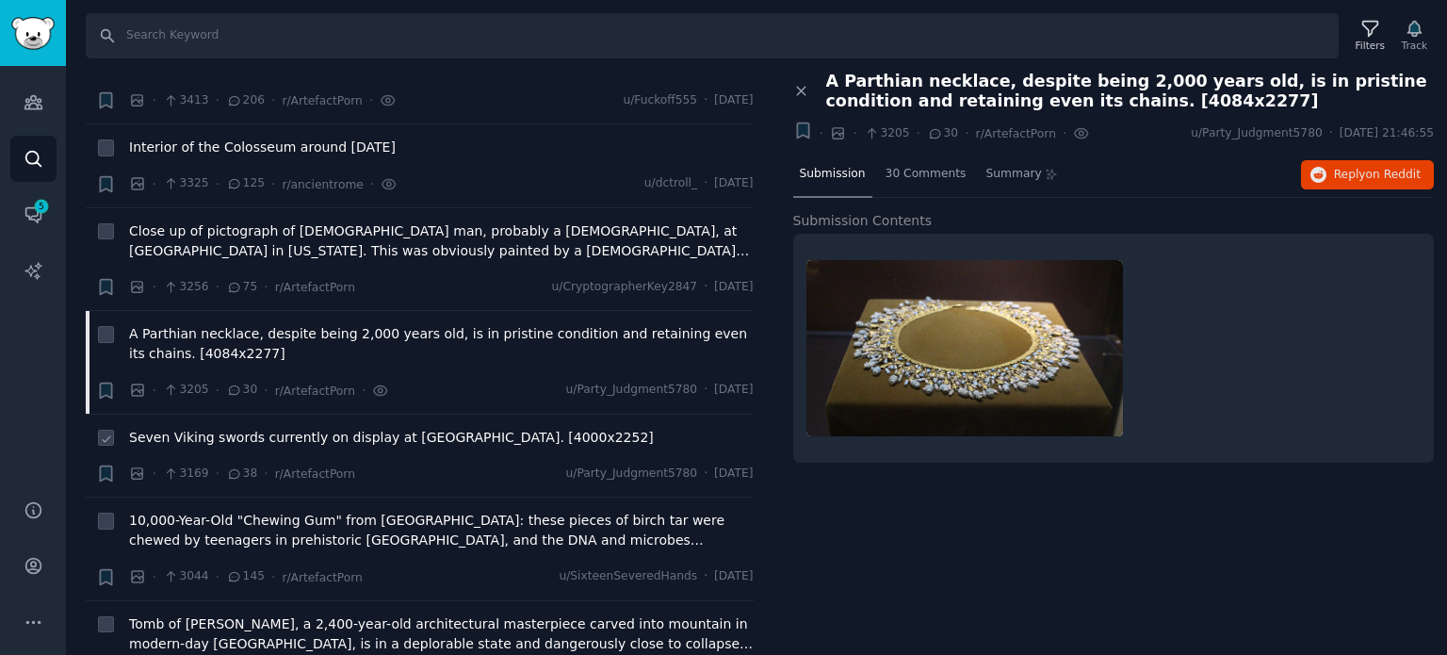
click at [286, 428] on span "Seven Viking swords currently on display at [GEOGRAPHIC_DATA]. [4000x2252]" at bounding box center [391, 438] width 525 height 20
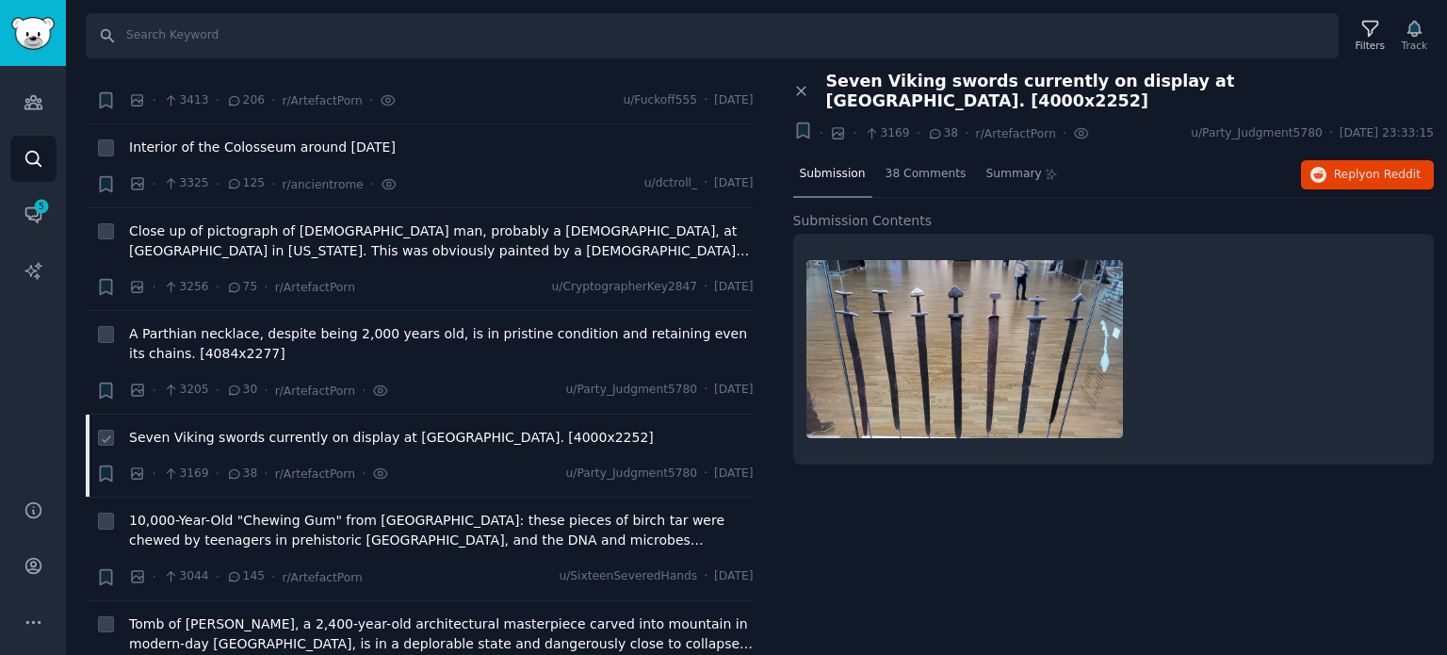
scroll to position [2261, 0]
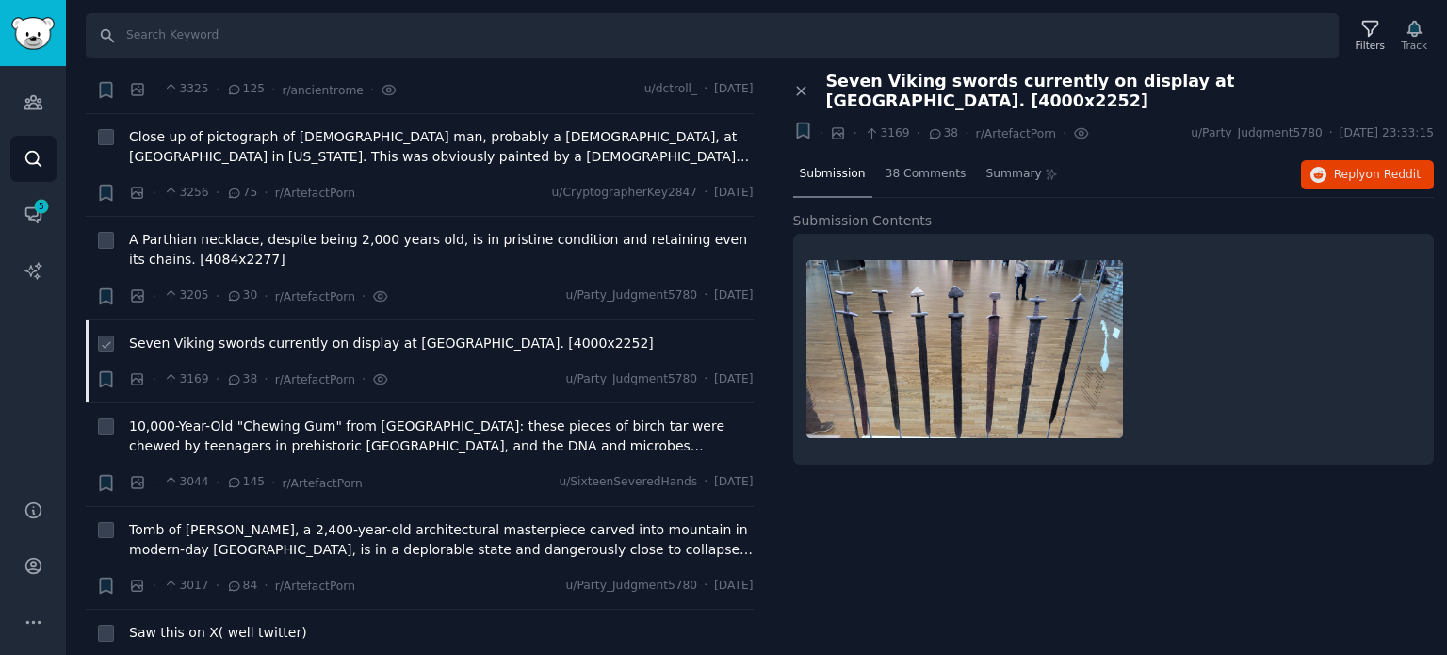
click at [286, 416] on span "10,000-Year-Old "Chewing Gum" from [GEOGRAPHIC_DATA]: these pieces of birch tar…" at bounding box center [441, 436] width 625 height 40
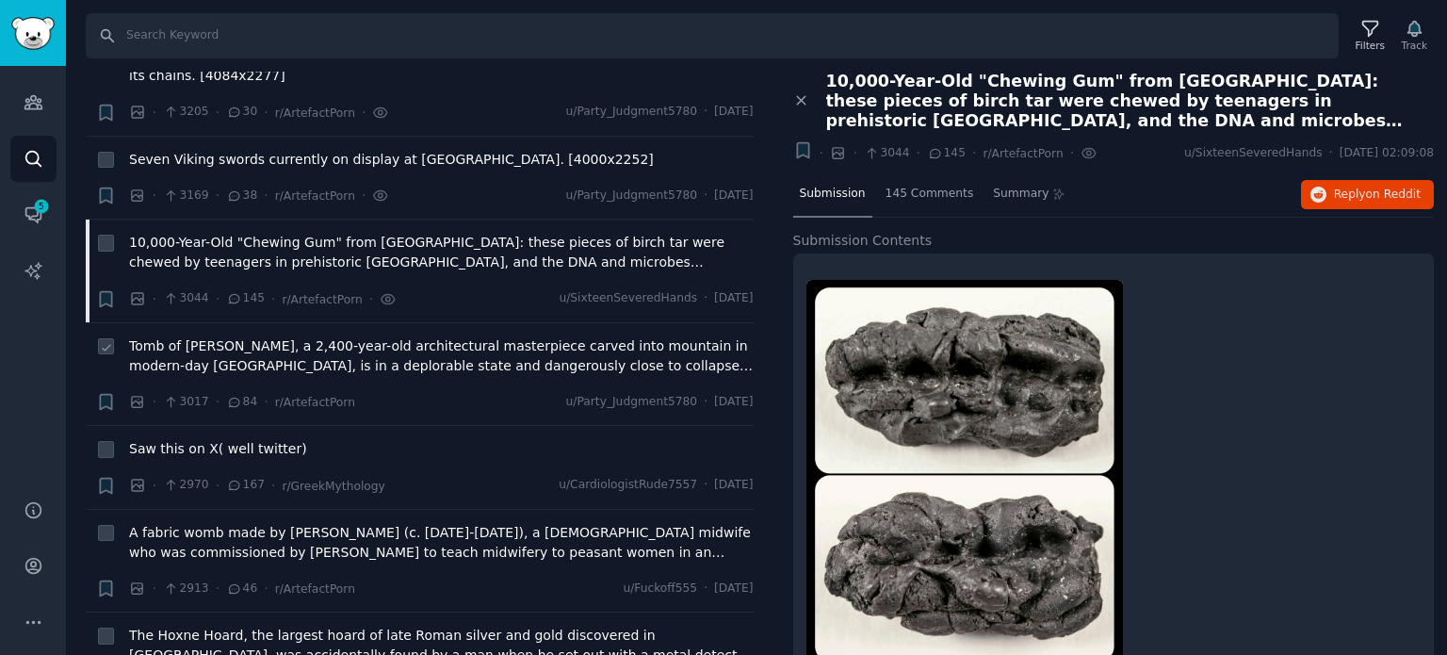
scroll to position [2450, 0]
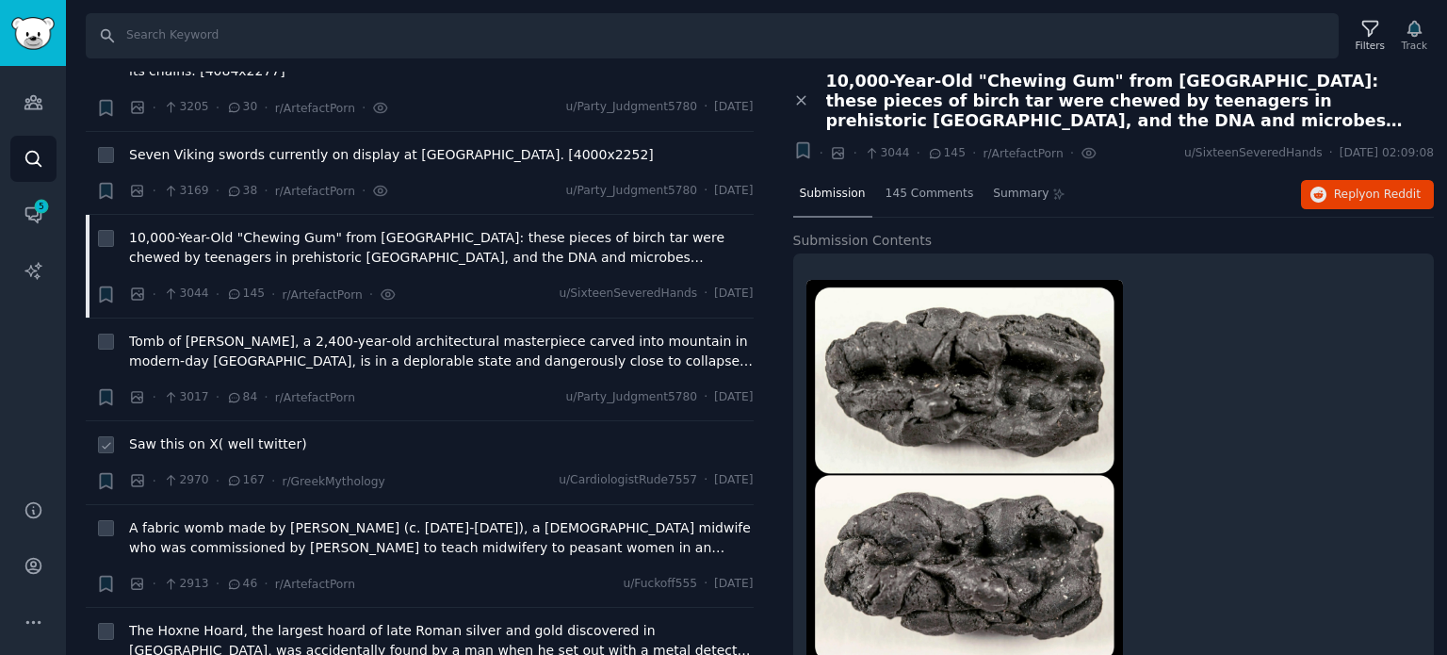
click at [193, 434] on span "Saw this on X( well twitter)" at bounding box center [218, 444] width 178 height 20
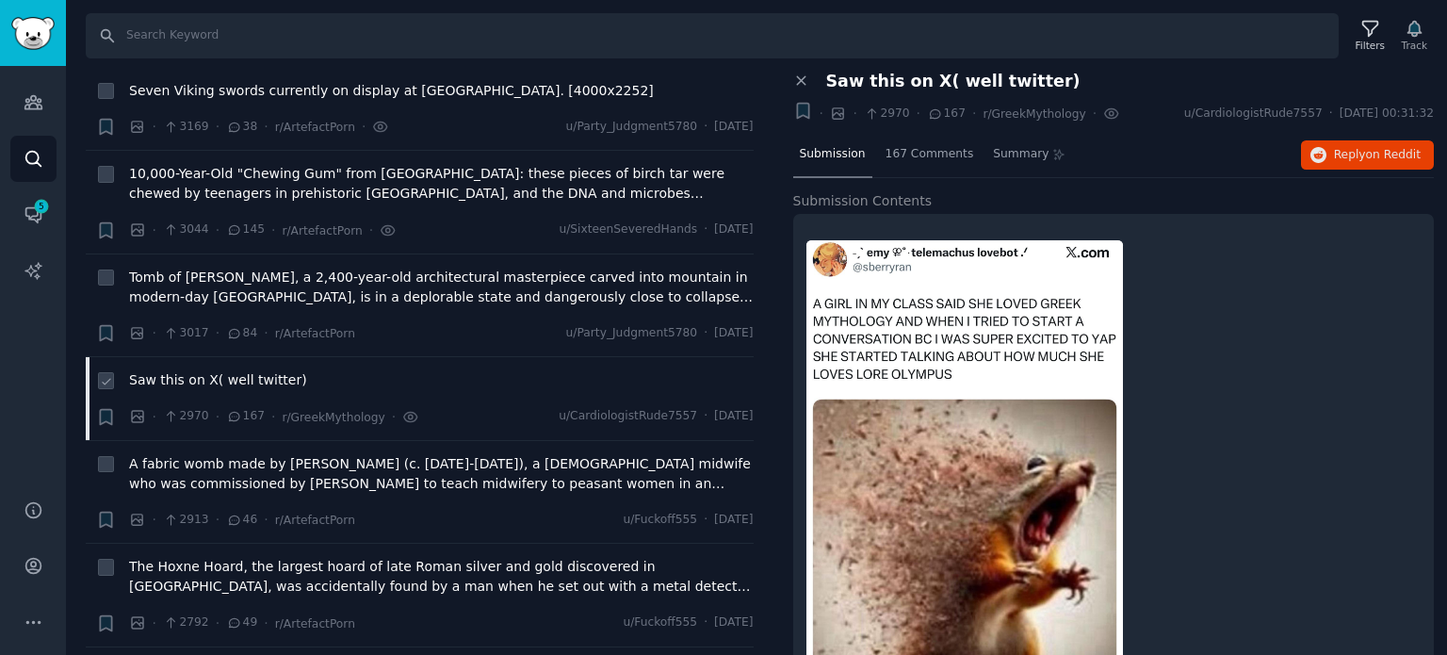
scroll to position [2544, 0]
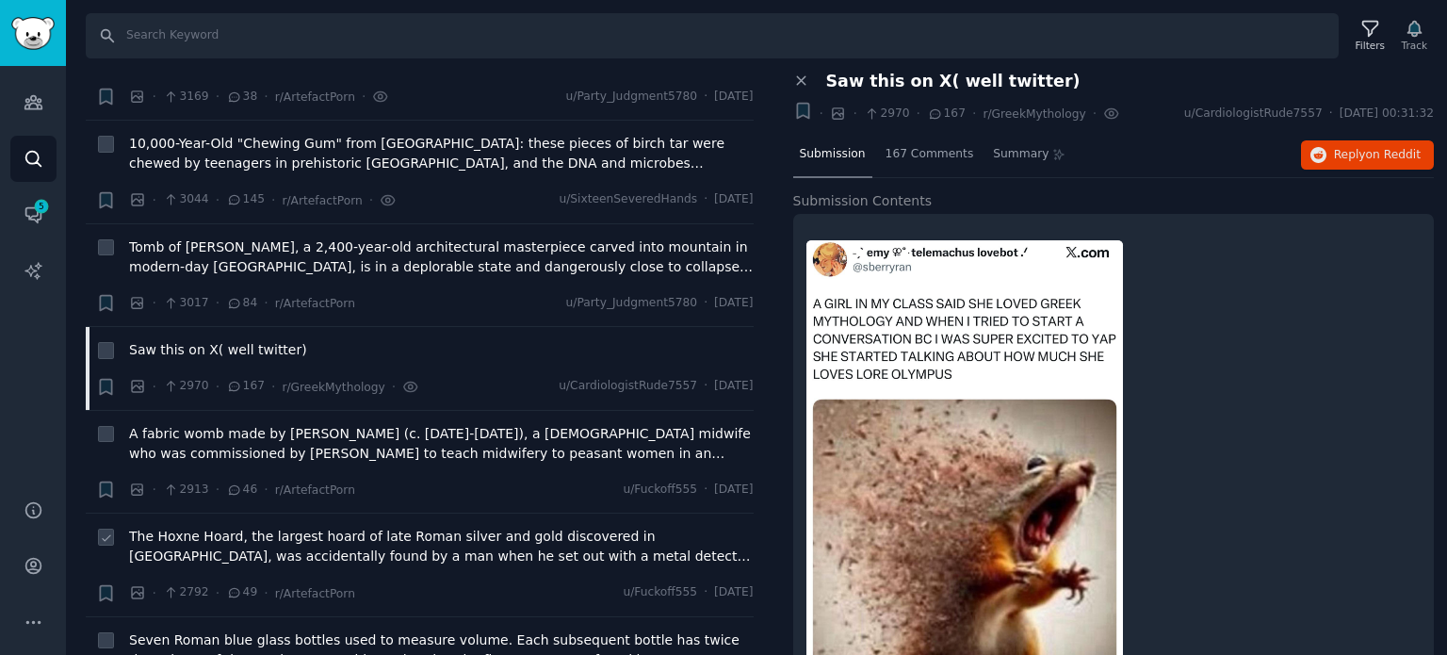
click at [222, 527] on span "The Hoxne Hoard, the largest hoard of late Roman silver and gold discovered in …" at bounding box center [441, 547] width 625 height 40
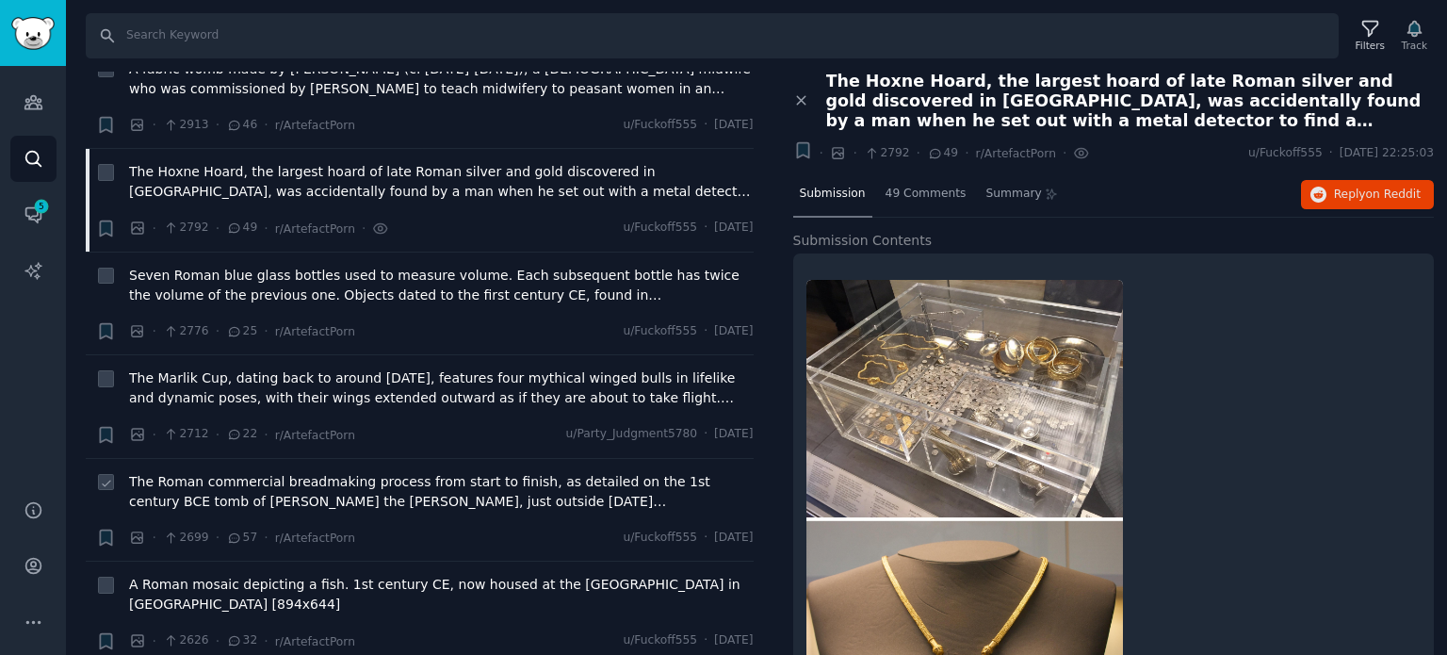
scroll to position [2921, 0]
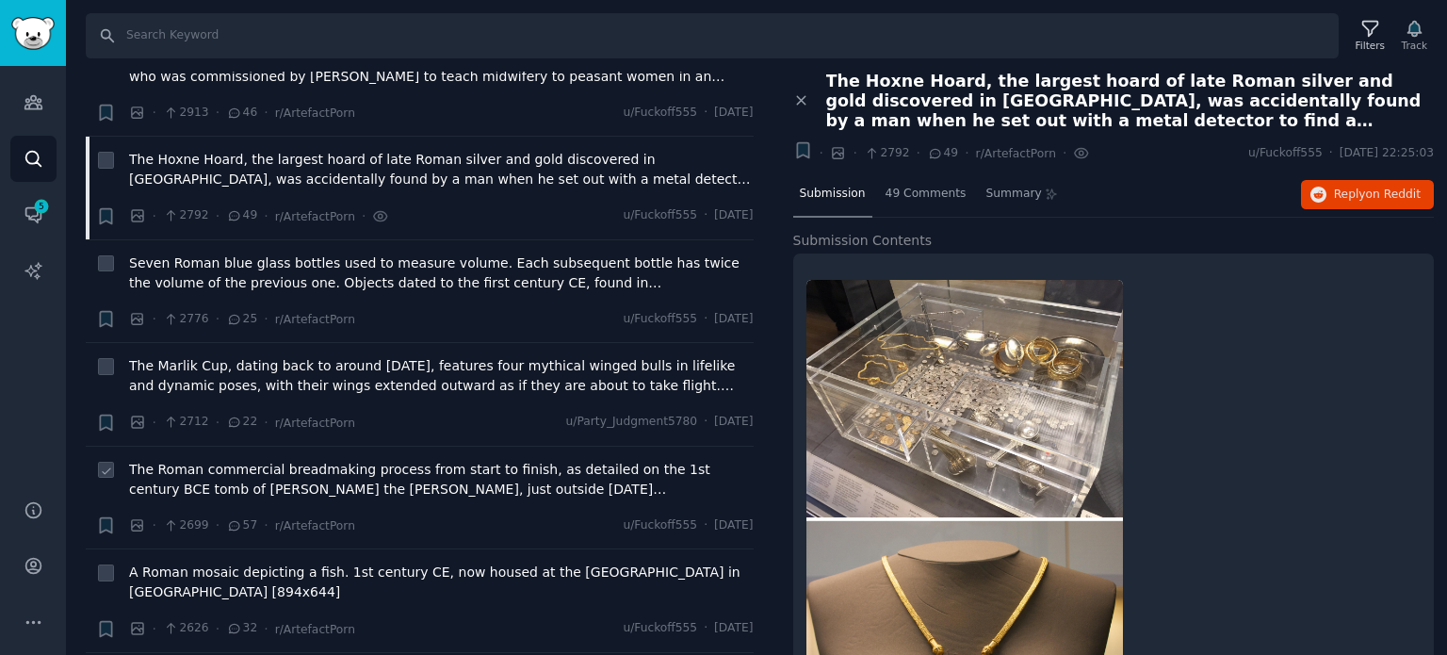
click at [208, 460] on span "The Roman commercial breadmaking process from start to finish, as detailed on t…" at bounding box center [441, 480] width 625 height 40
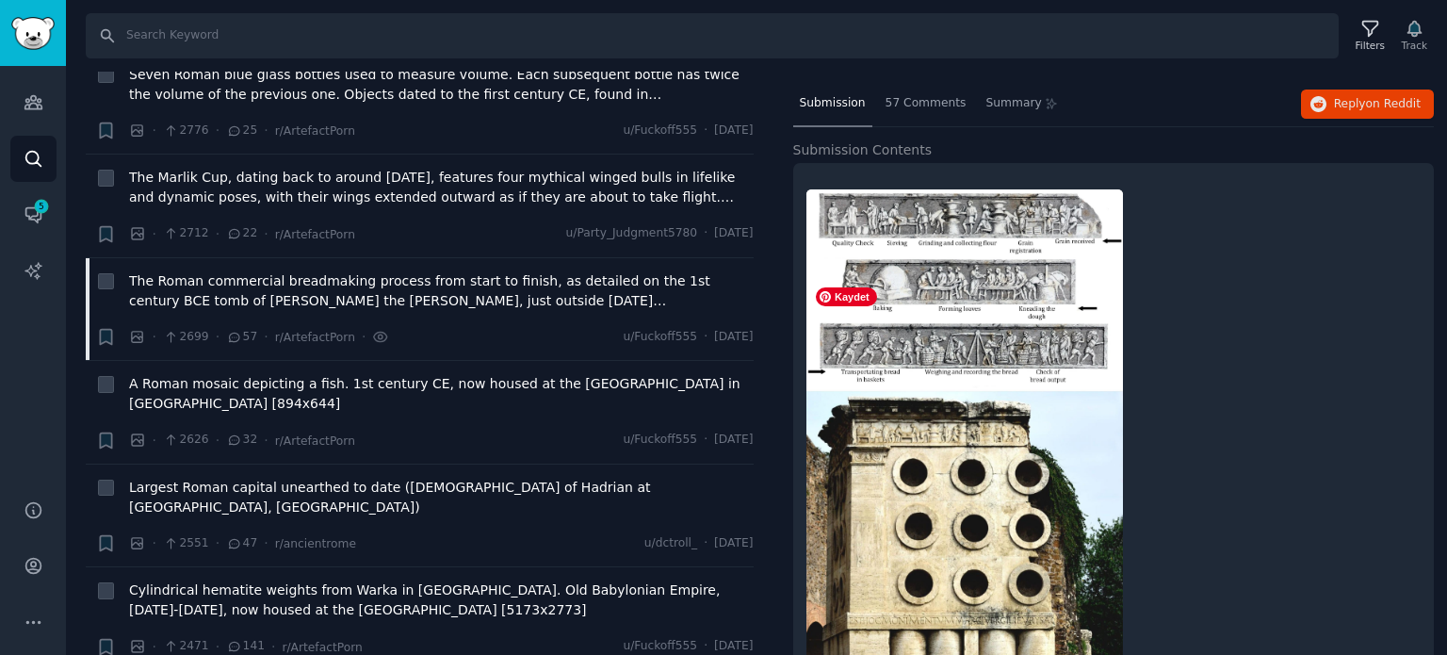
scroll to position [188, 0]
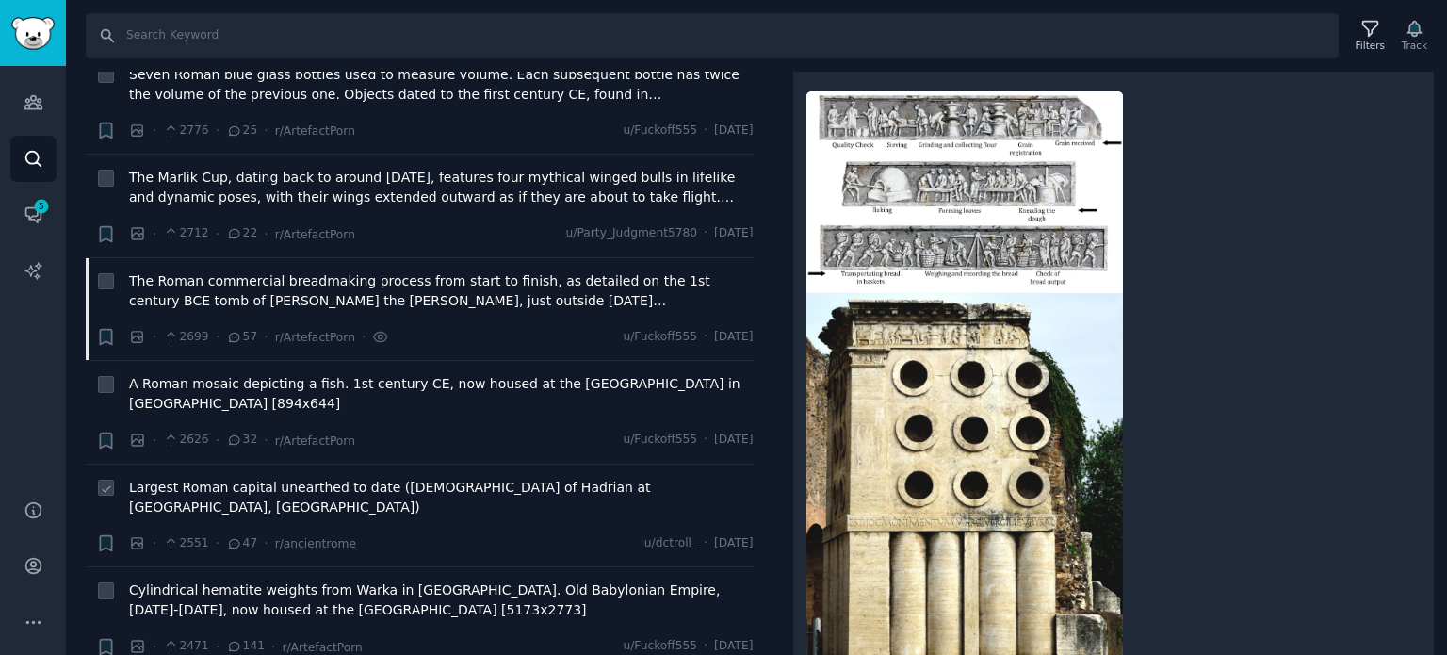
click at [307, 478] on span "Largest Roman capital unearthed to date ([DEMOGRAPHIC_DATA] of Hadrian at [GEOG…" at bounding box center [441, 498] width 625 height 40
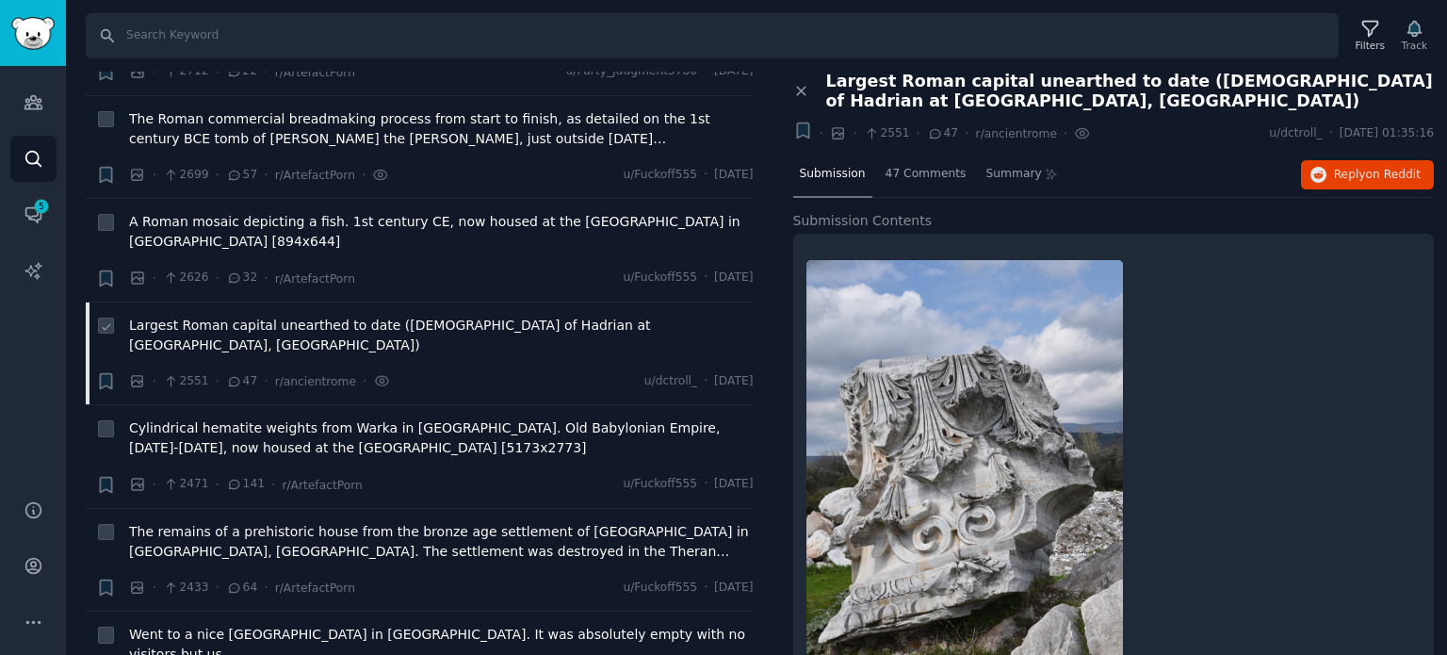
scroll to position [3298, 0]
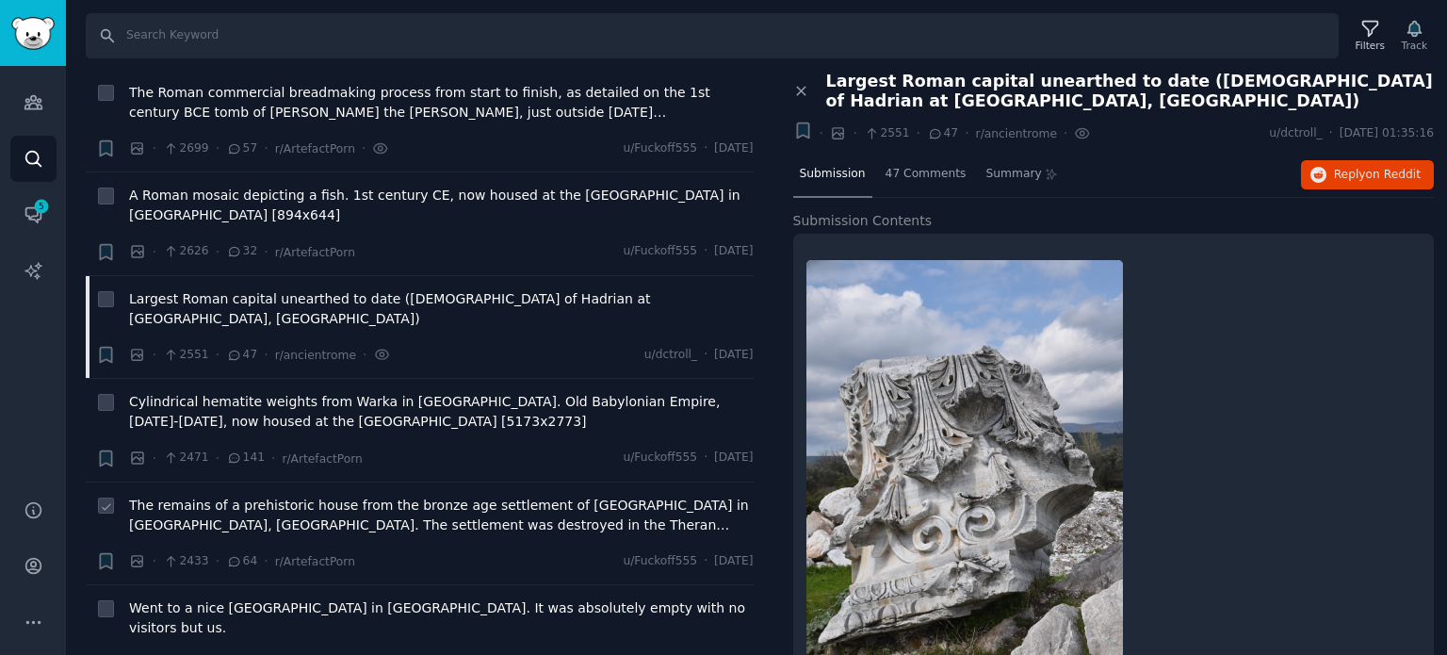
click at [312, 496] on span "The remains of a prehistoric house from the bronze age settlement of [GEOGRAPHI…" at bounding box center [441, 516] width 625 height 40
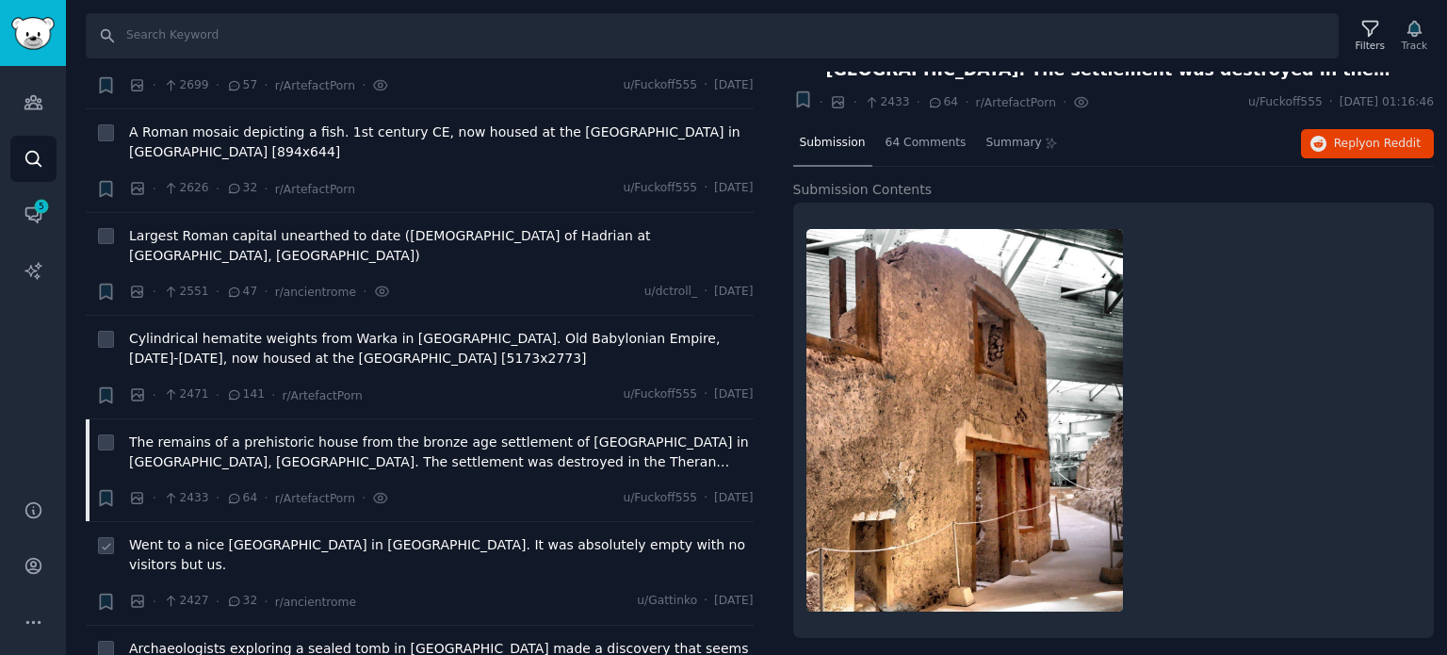
scroll to position [3392, 0]
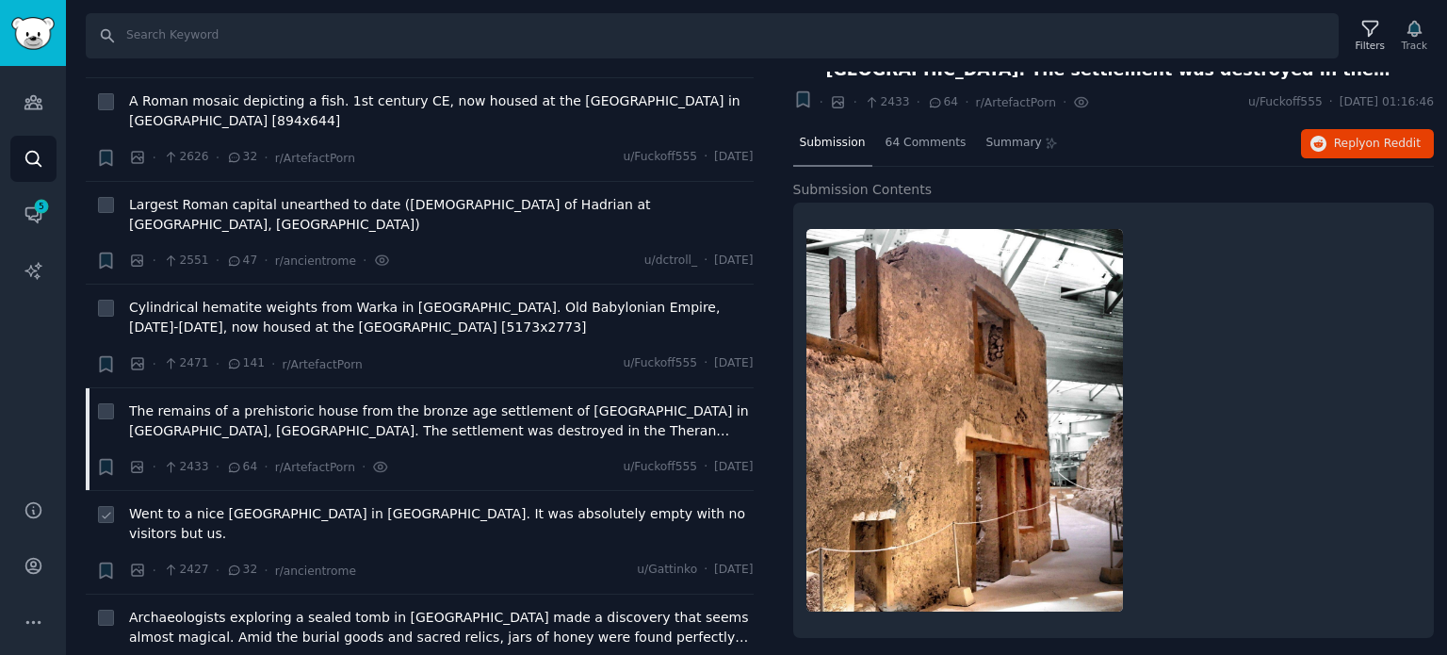
click at [294, 504] on span "Went to a nice [GEOGRAPHIC_DATA] in [GEOGRAPHIC_DATA]. It was absolutely empty …" at bounding box center [441, 524] width 625 height 40
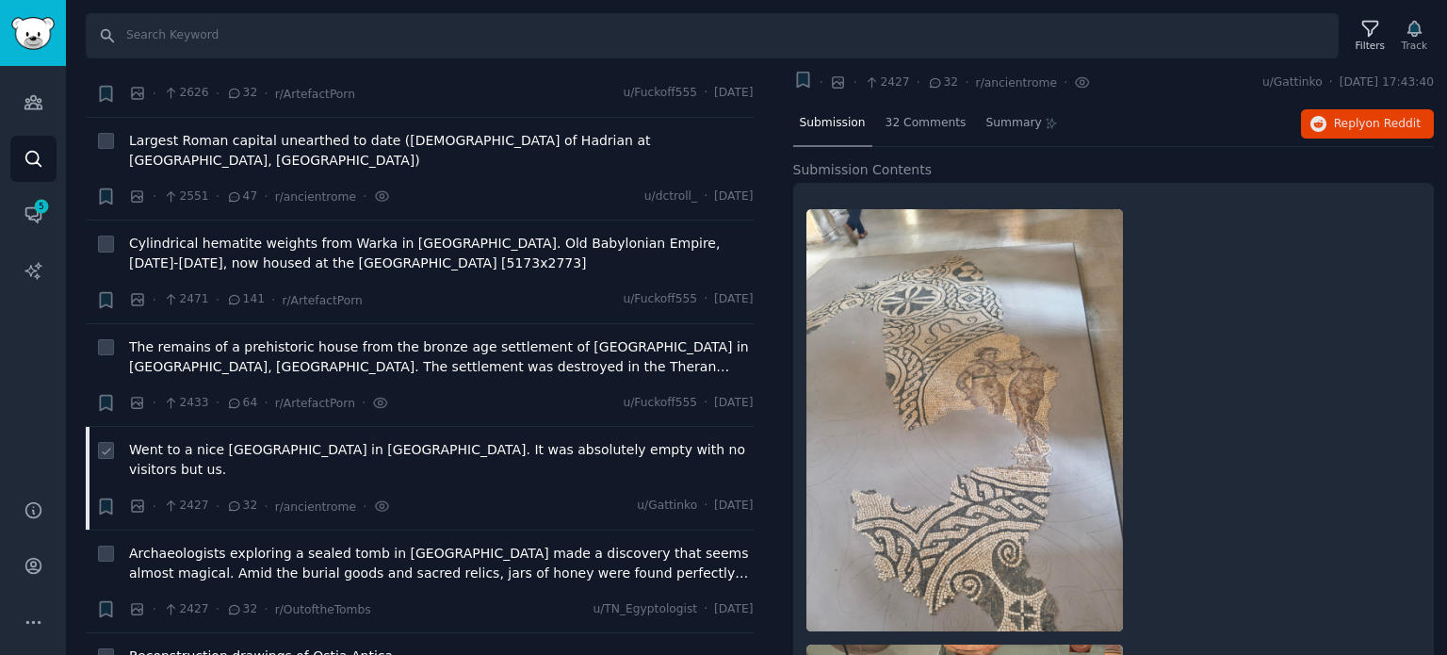
scroll to position [3486, 0]
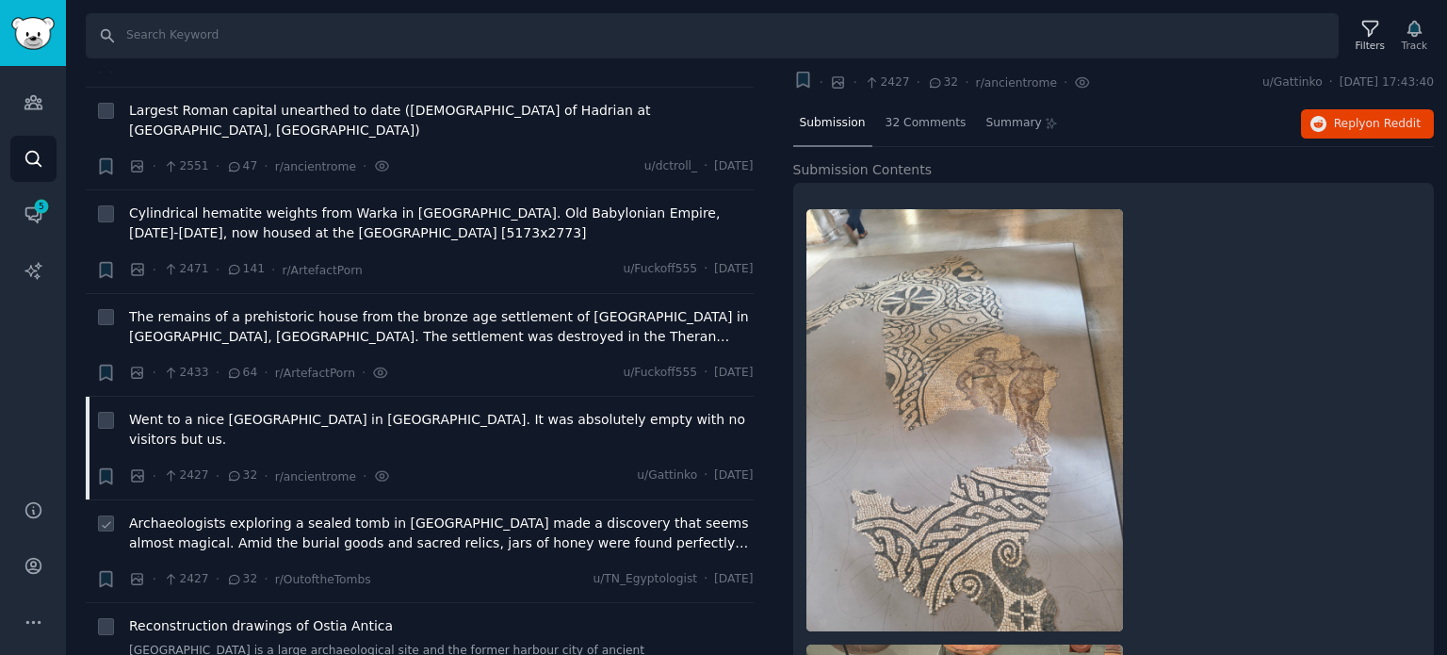
click at [386, 514] on span "Archaeologists exploring a sealed tomb in [GEOGRAPHIC_DATA] made a discovery th…" at bounding box center [441, 534] width 625 height 40
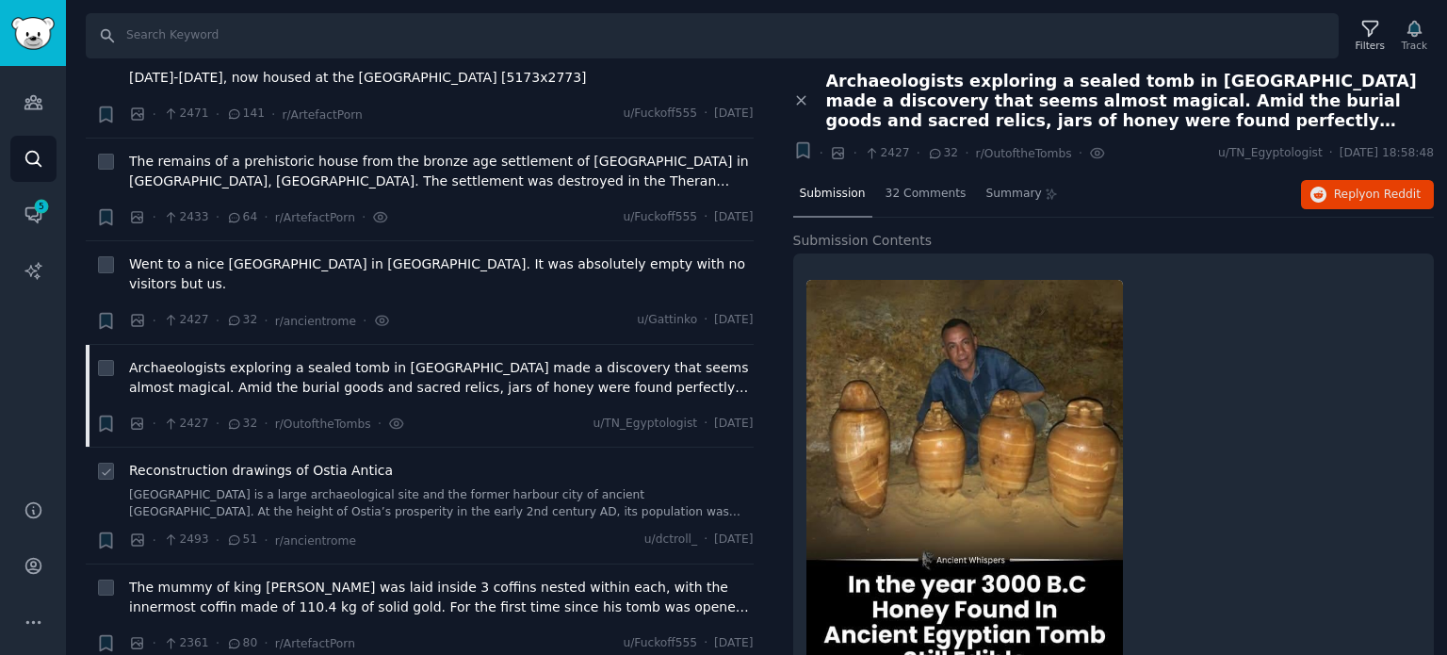
scroll to position [3675, 0]
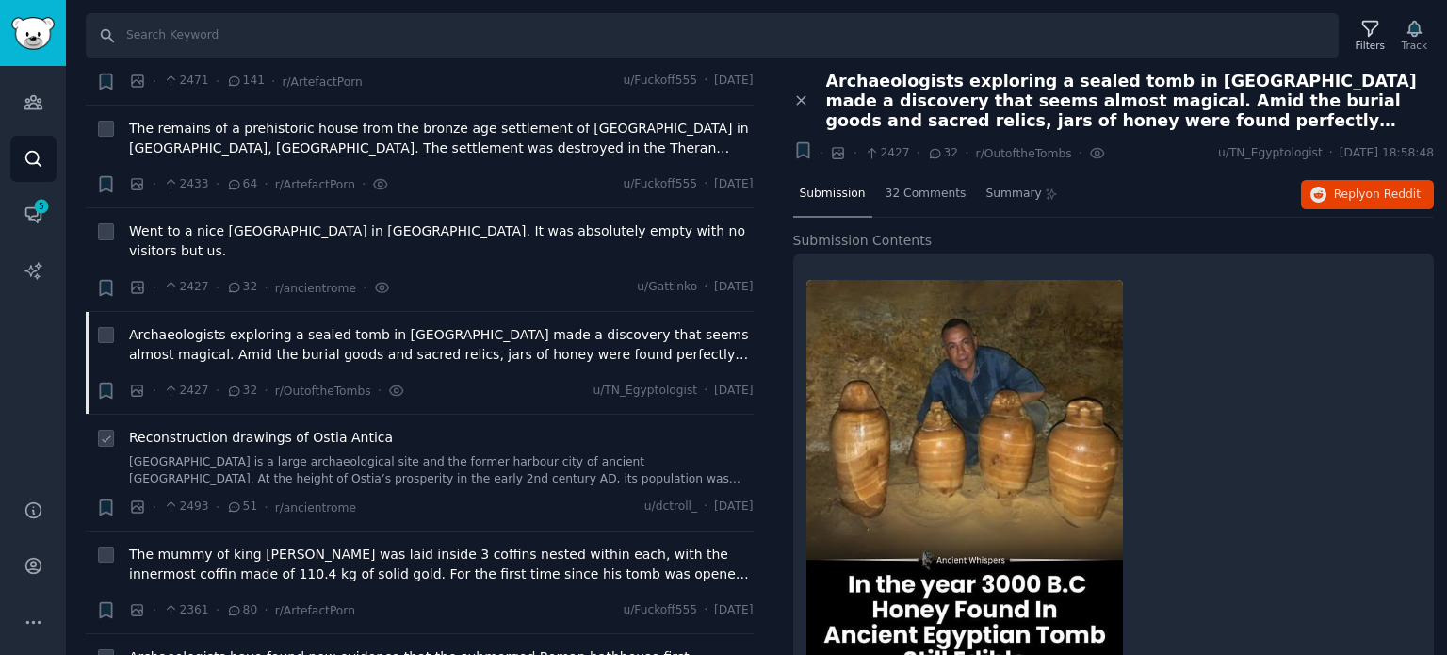
click at [230, 428] on span "Reconstruction drawings of Ostia Antica" at bounding box center [261, 438] width 264 height 20
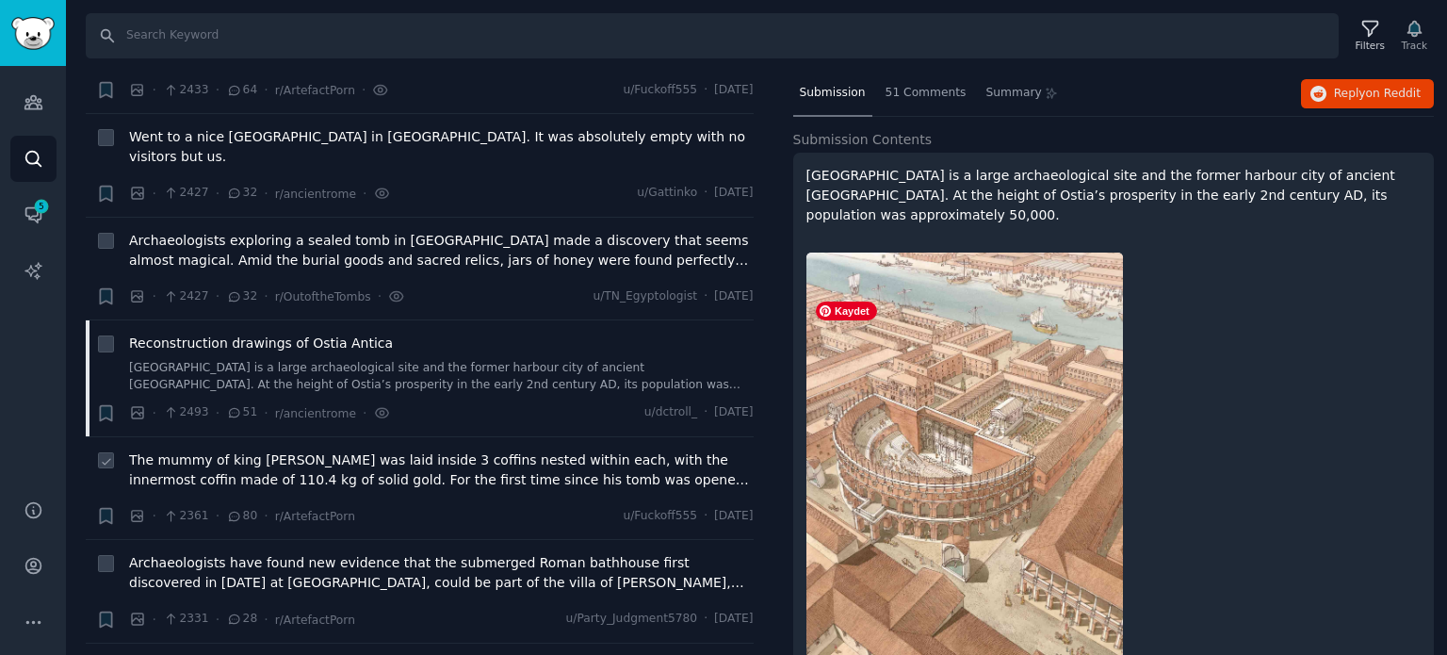
scroll to position [94, 0]
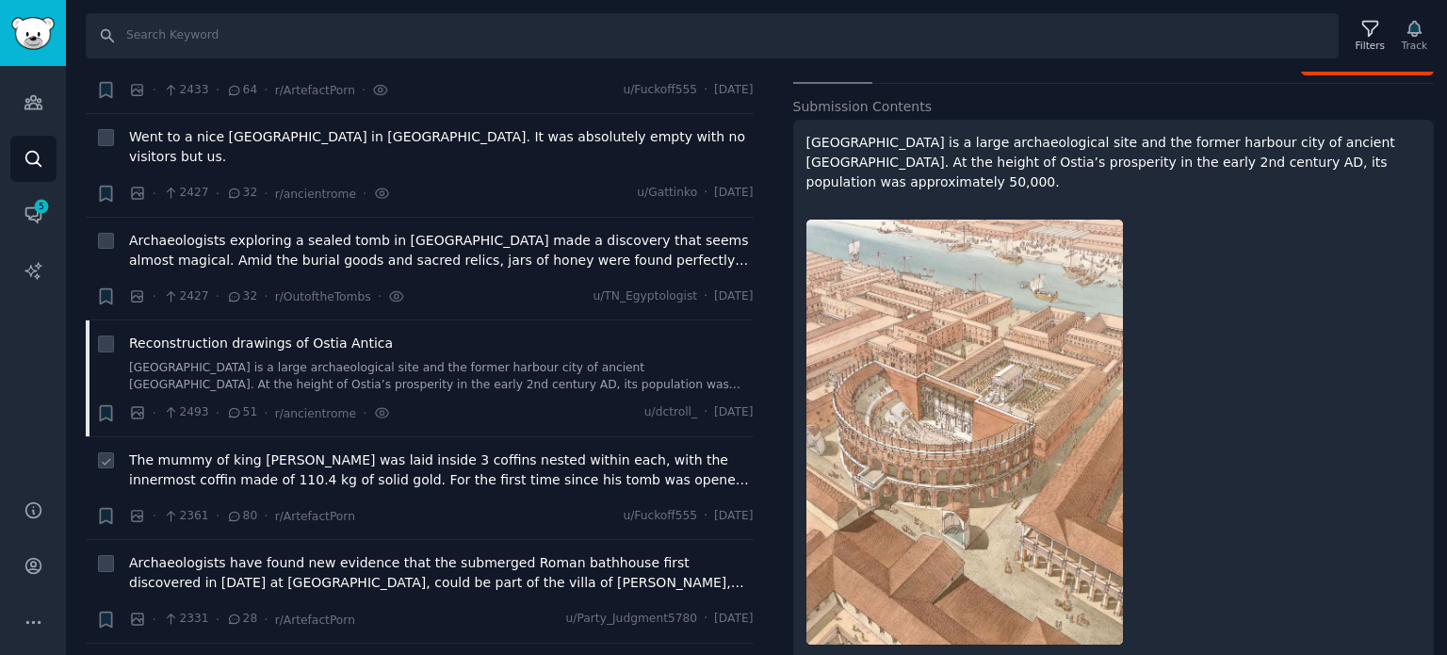
click at [294, 450] on span "The mummy of king [PERSON_NAME] was laid inside 3 coffins nested within each, w…" at bounding box center [441, 470] width 625 height 40
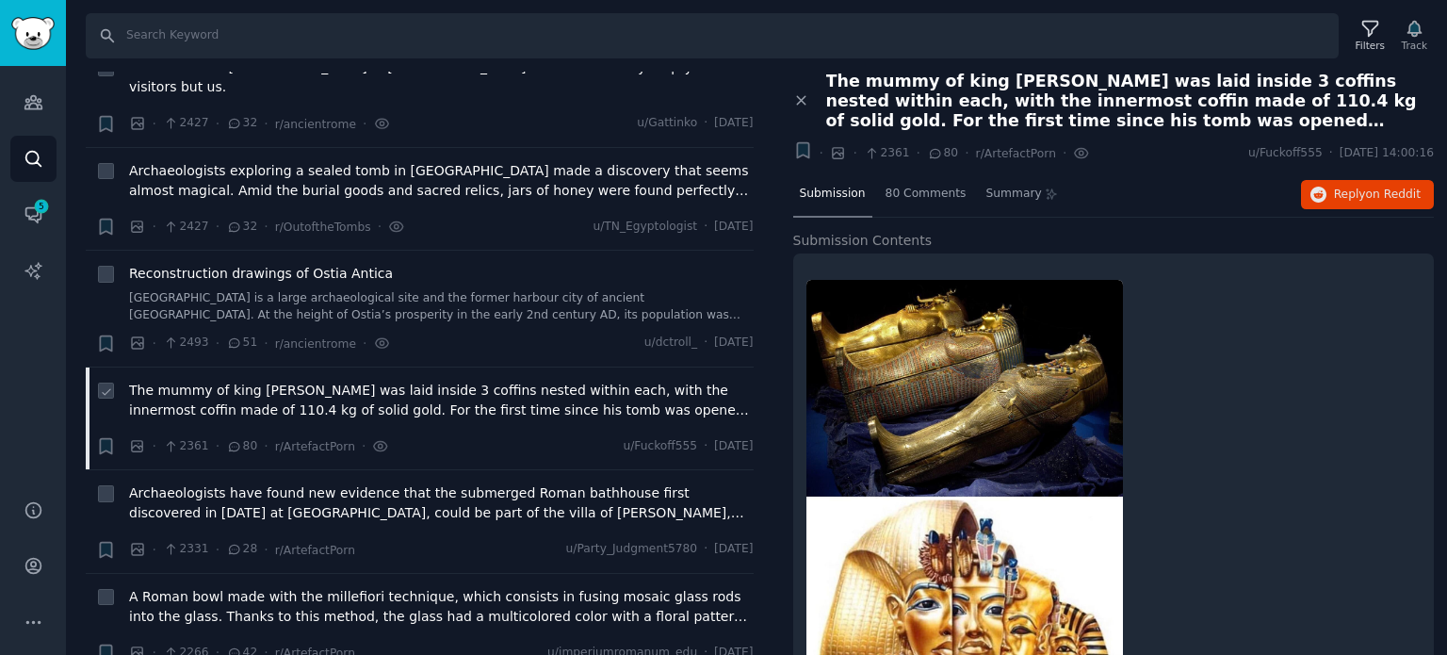
scroll to position [3957, 0]
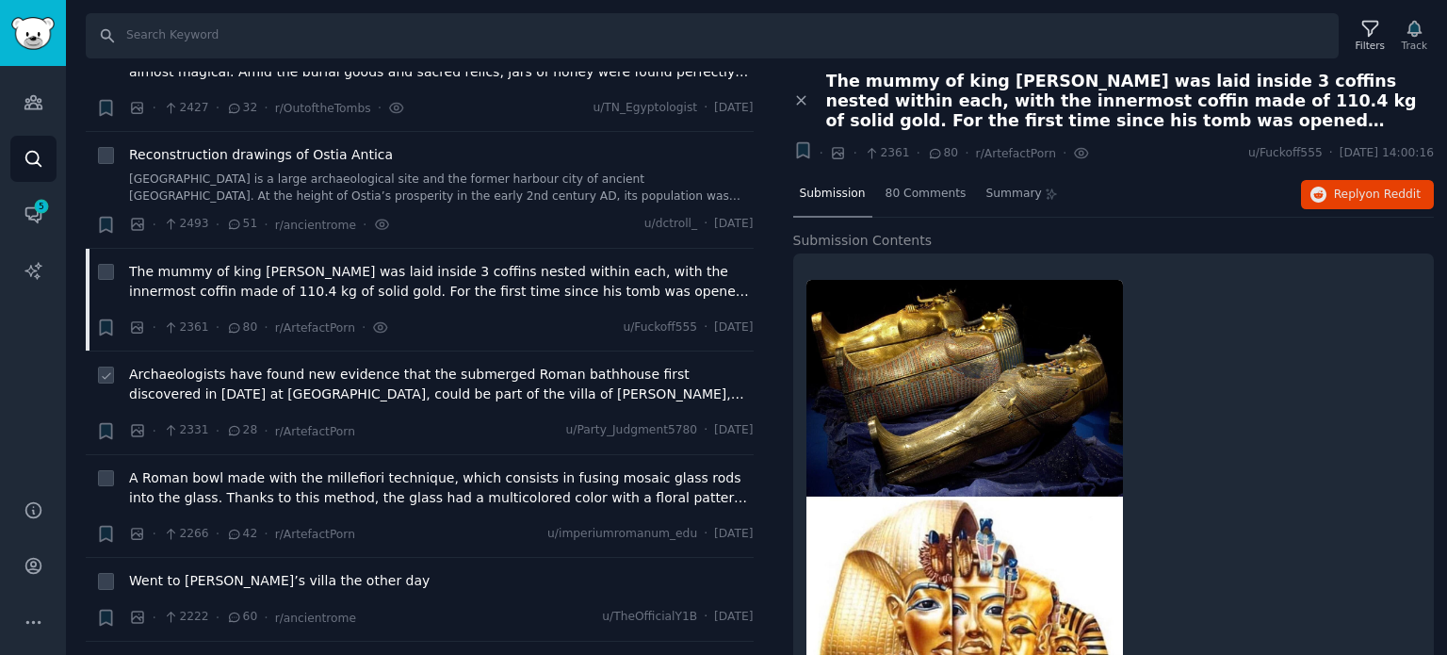
click at [219, 365] on span "Archaeologists have found new evidence that the submerged Roman bathhouse first…" at bounding box center [441, 385] width 625 height 40
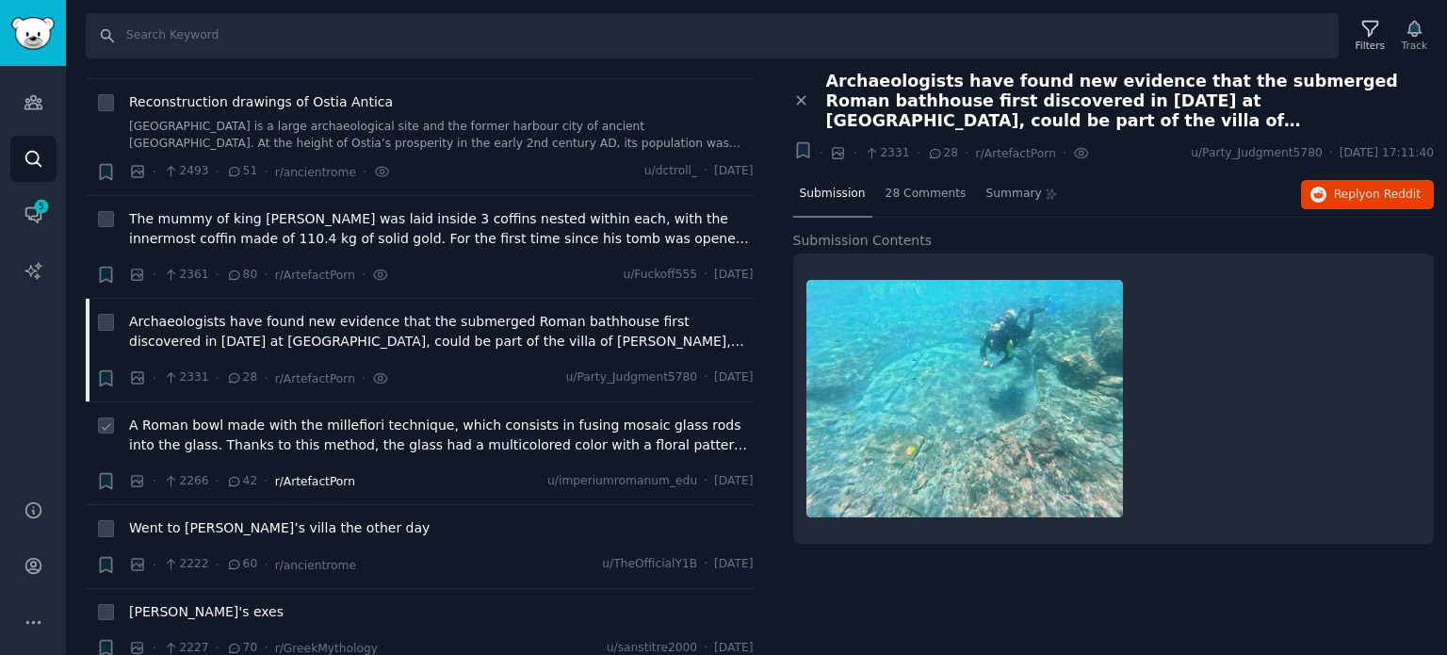
scroll to position [4052, 0]
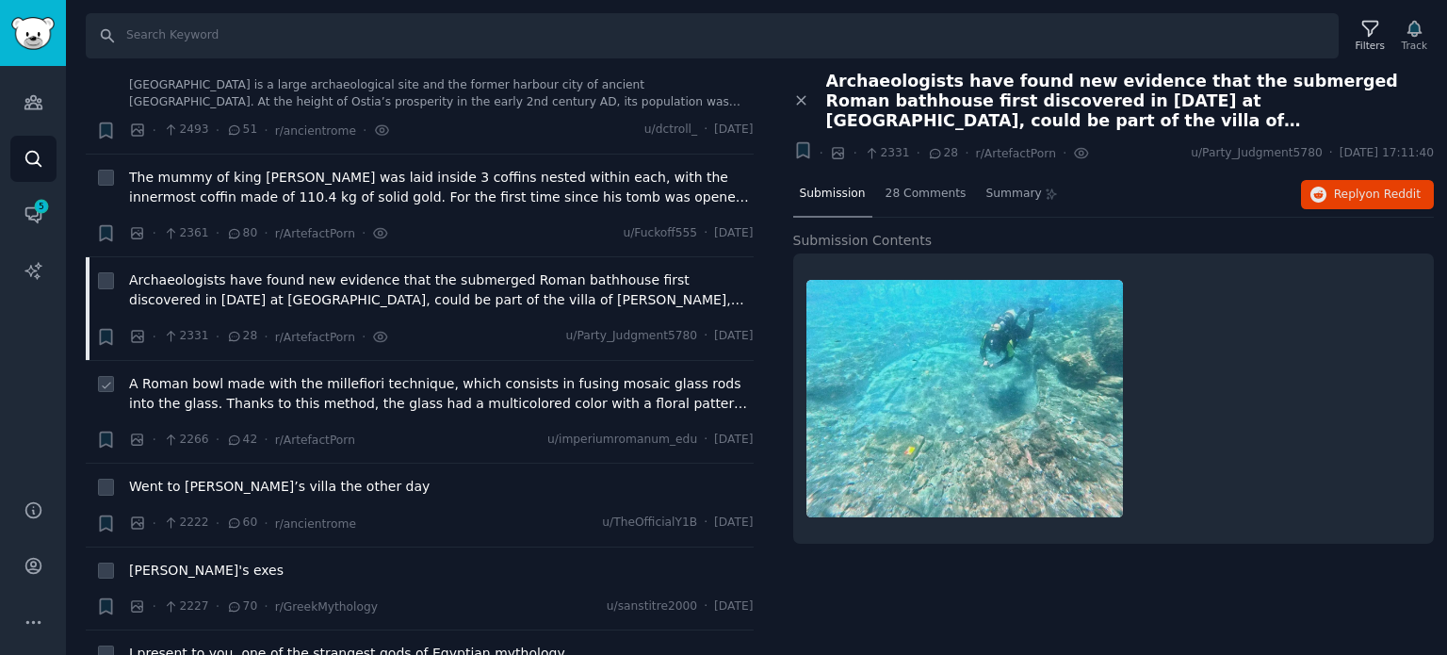
click at [197, 374] on span "A Roman bowl made with the millefiori technique, which consists in fusing mosai…" at bounding box center [441, 394] width 625 height 40
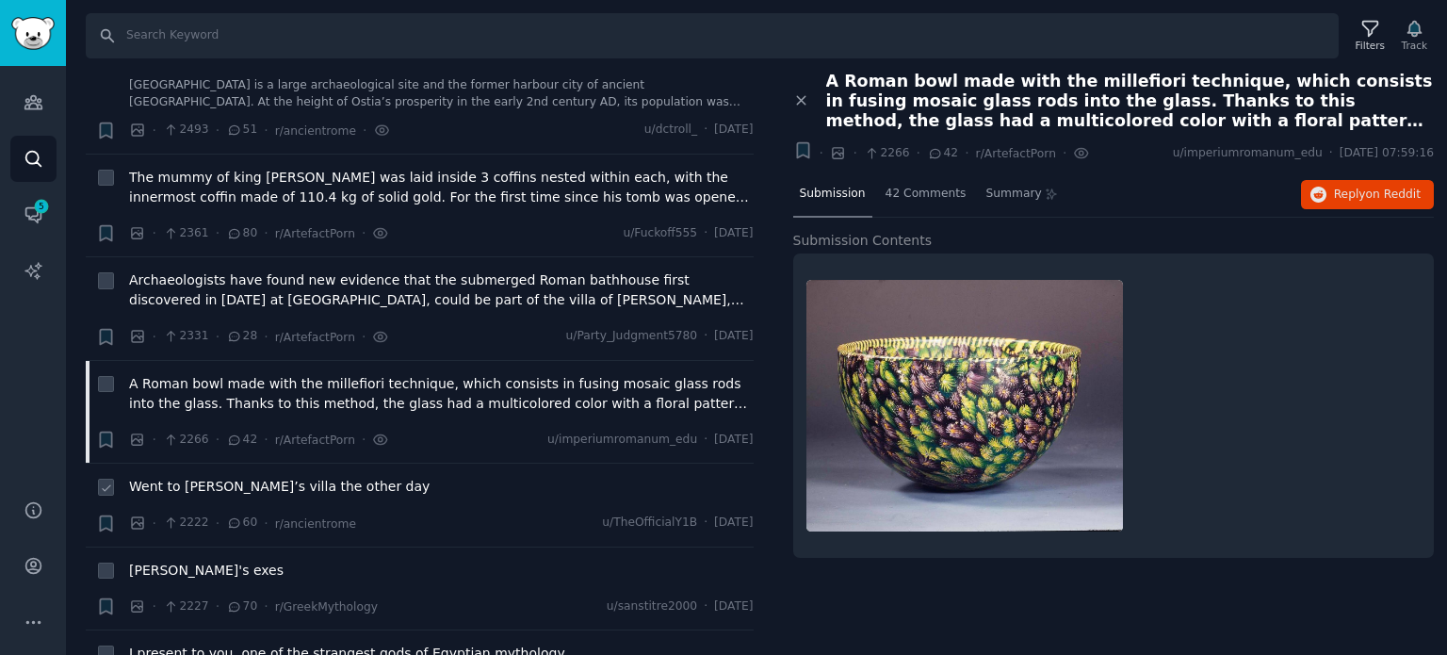
click at [217, 477] on span "Went to [PERSON_NAME]’s villa the other day" at bounding box center [279, 487] width 301 height 20
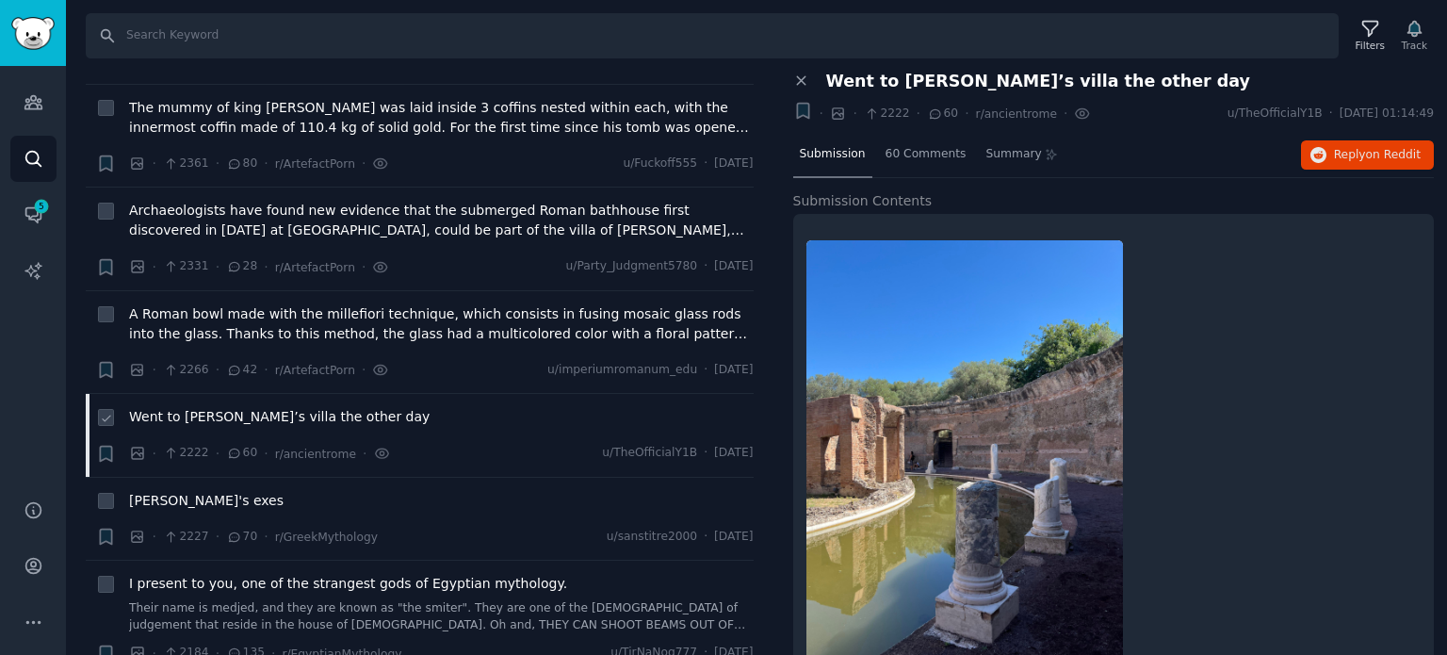
scroll to position [4146, 0]
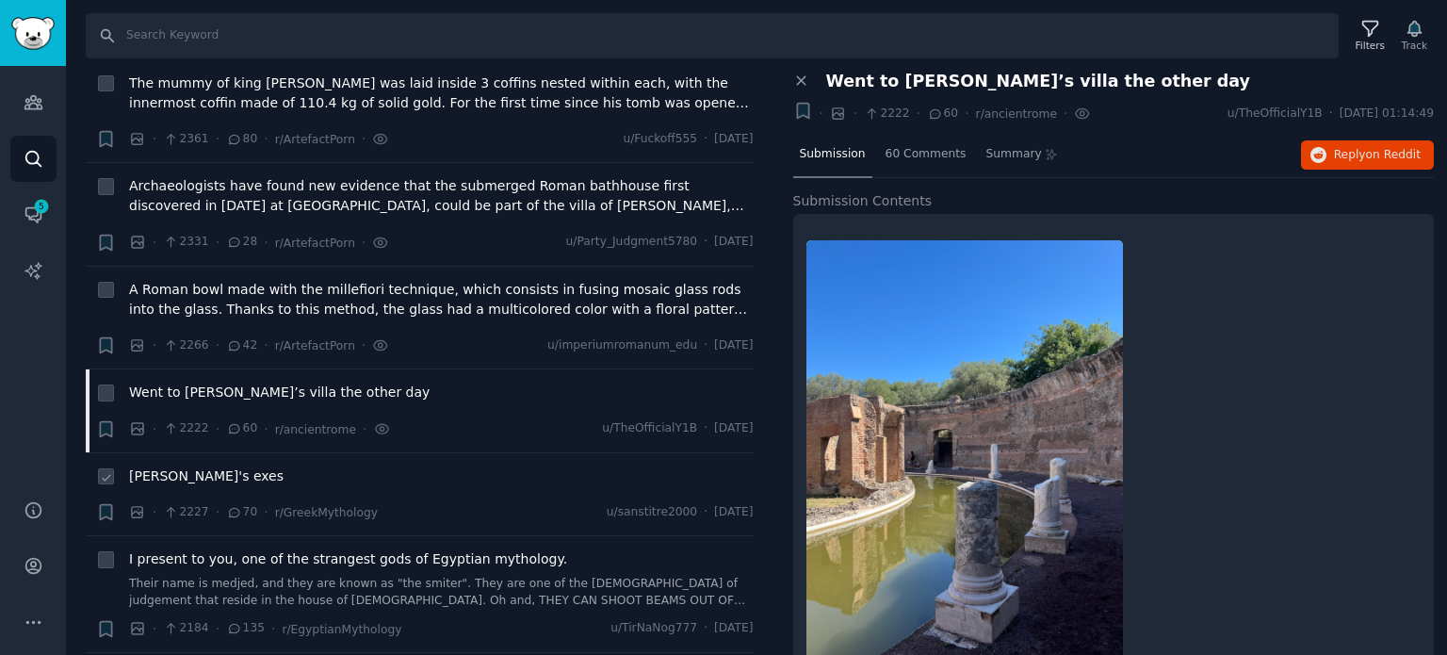
click at [187, 466] on span "[PERSON_NAME]'s exes" at bounding box center [206, 476] width 155 height 20
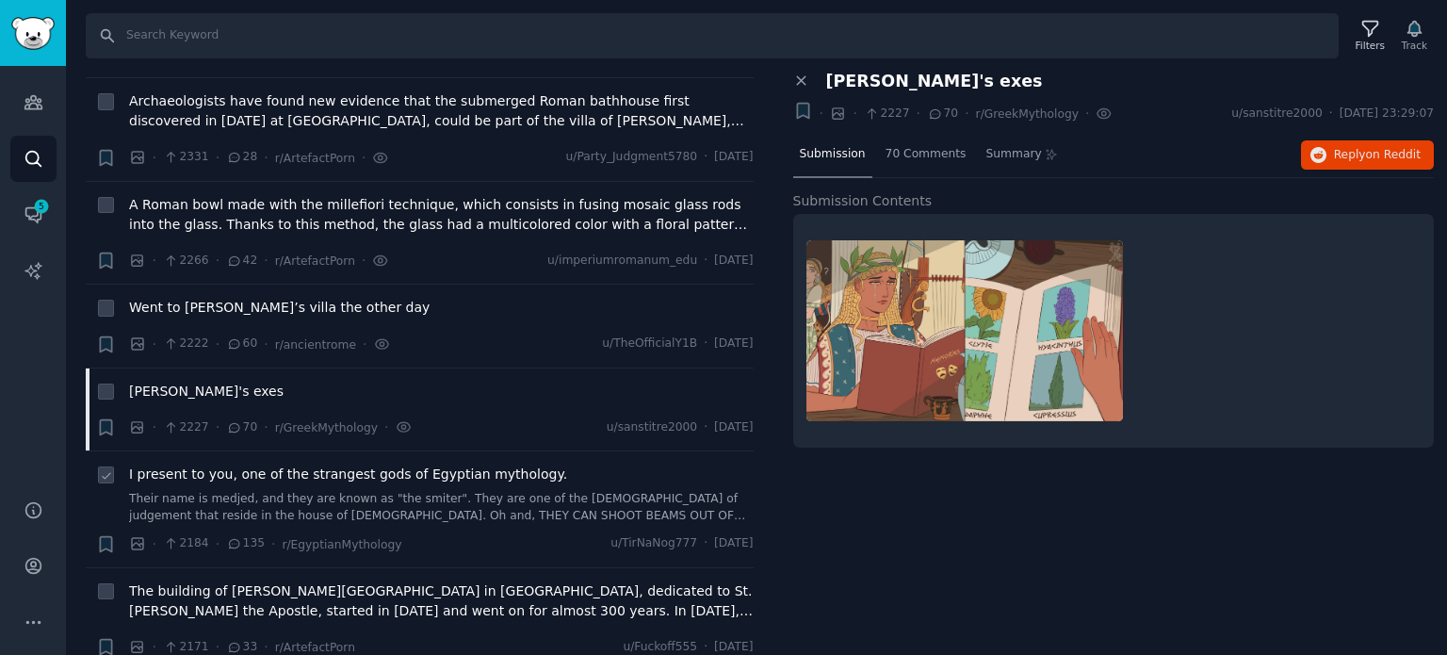
scroll to position [4334, 0]
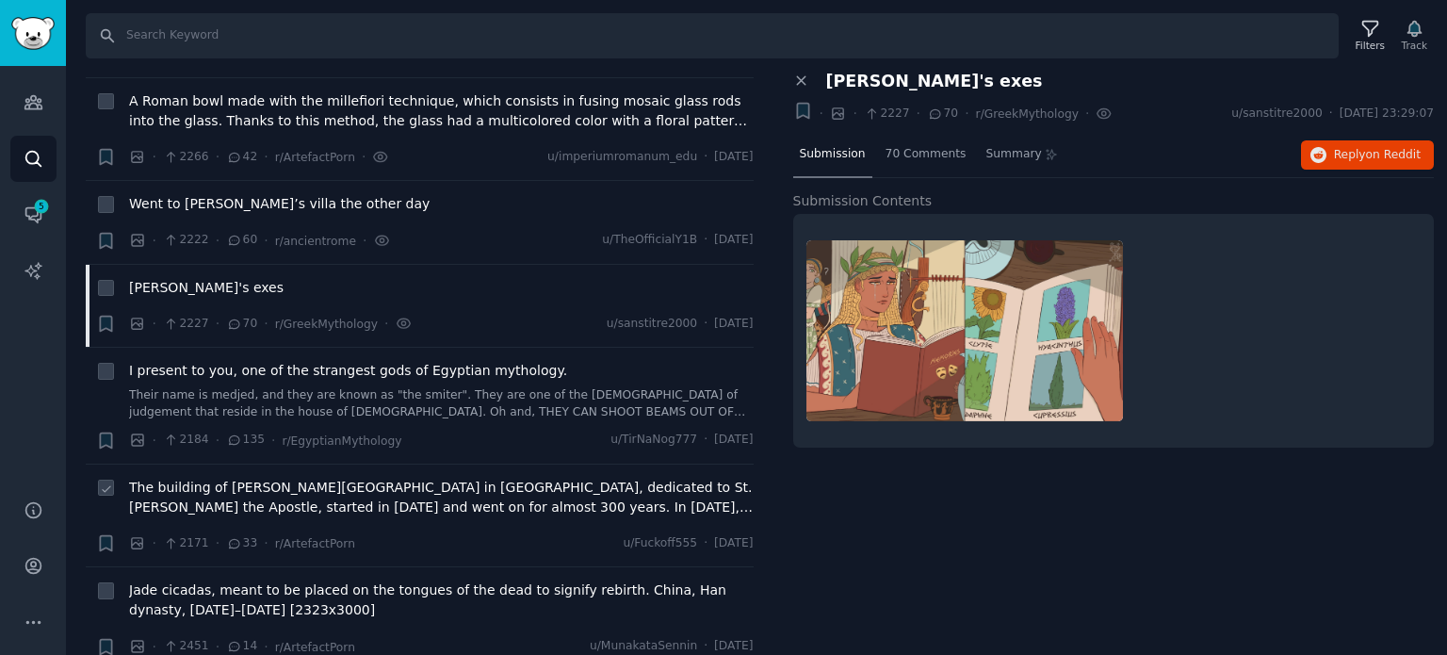
click at [290, 478] on span "The building of [PERSON_NAME][GEOGRAPHIC_DATA] in [GEOGRAPHIC_DATA], dedicated …" at bounding box center [441, 498] width 625 height 40
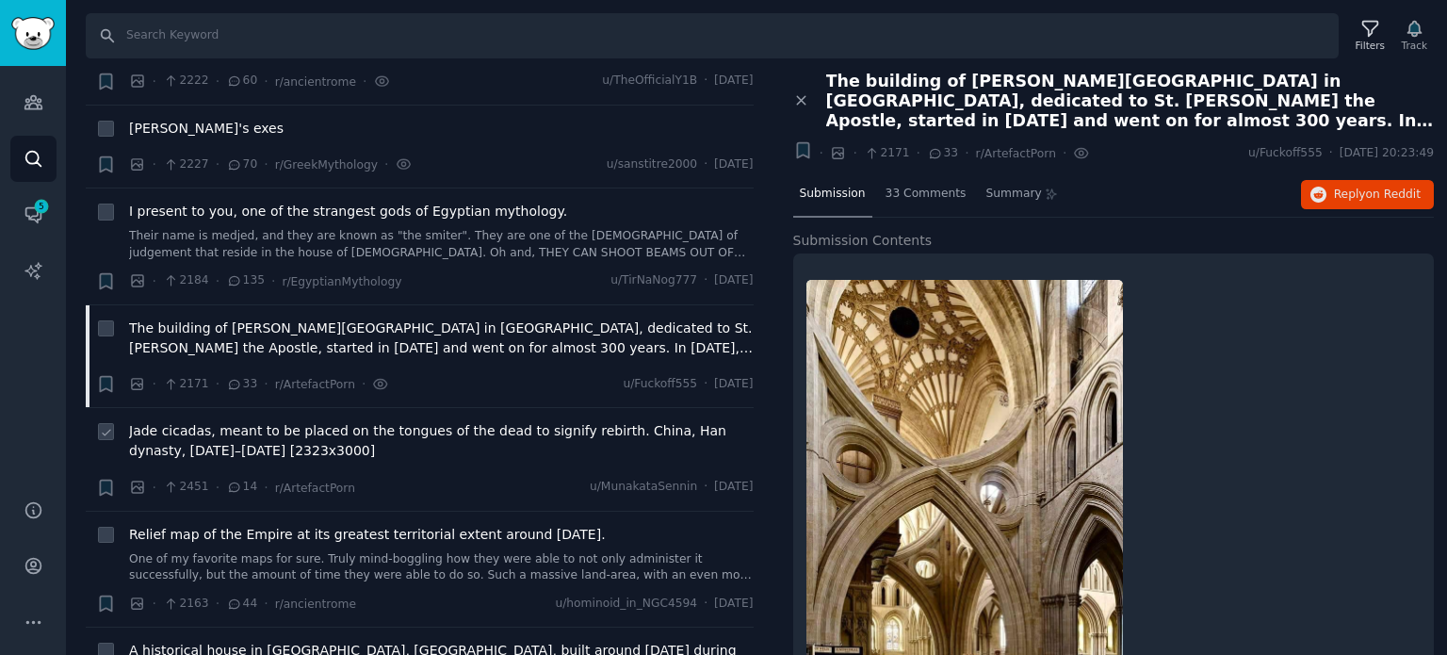
scroll to position [4523, 0]
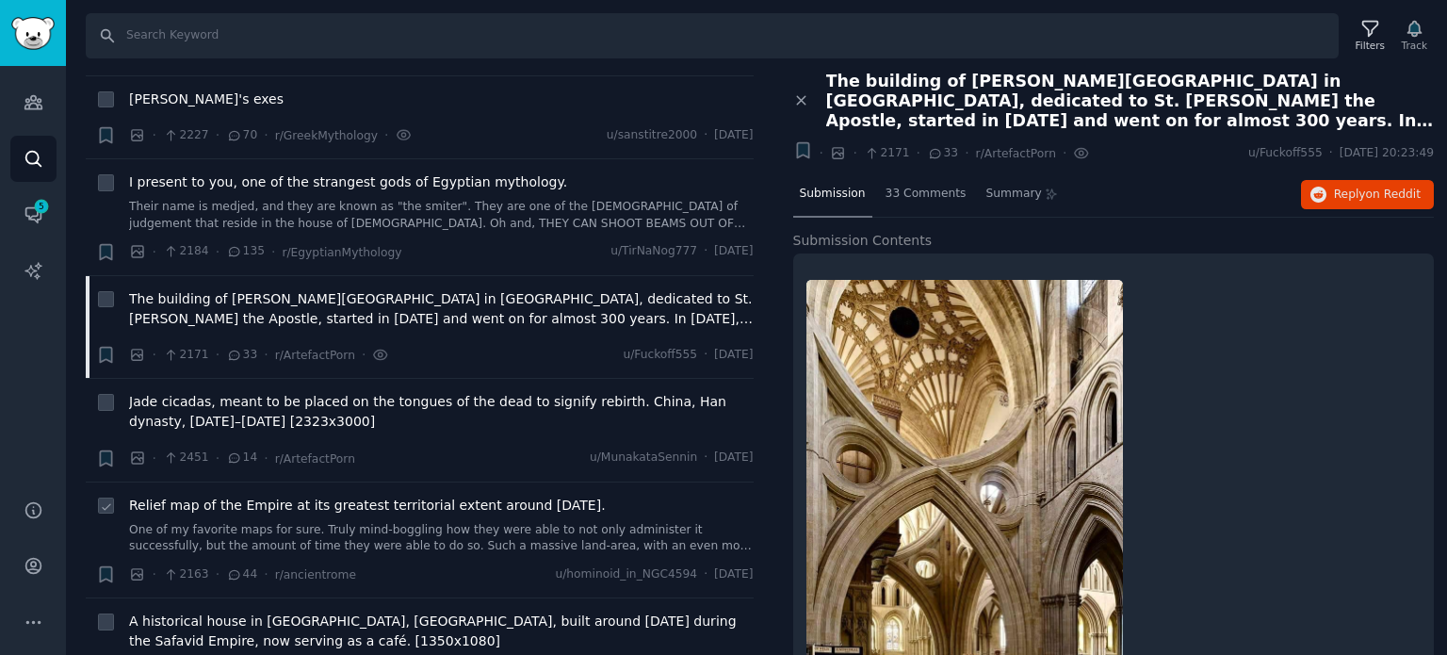
click at [305, 496] on span "Relief map of the Empire at its greatest territorial extent around [DATE]." at bounding box center [367, 506] width 477 height 20
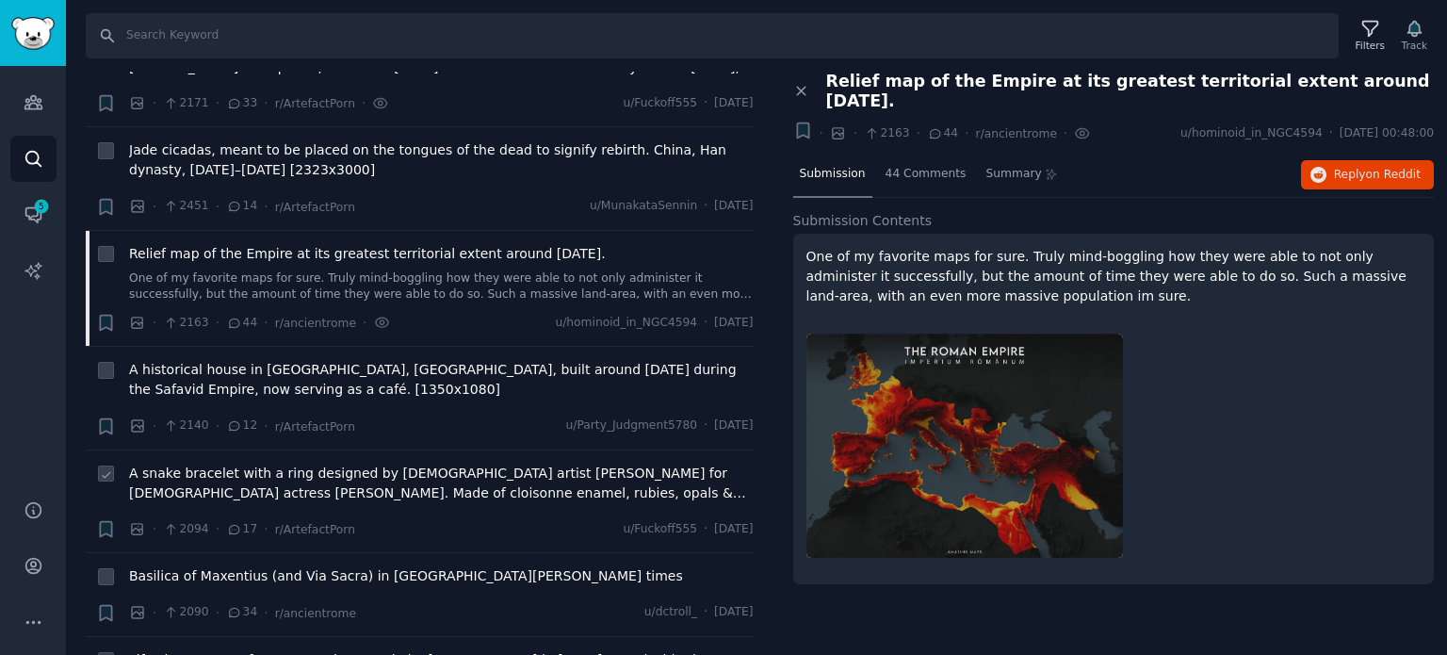
scroll to position [4805, 0]
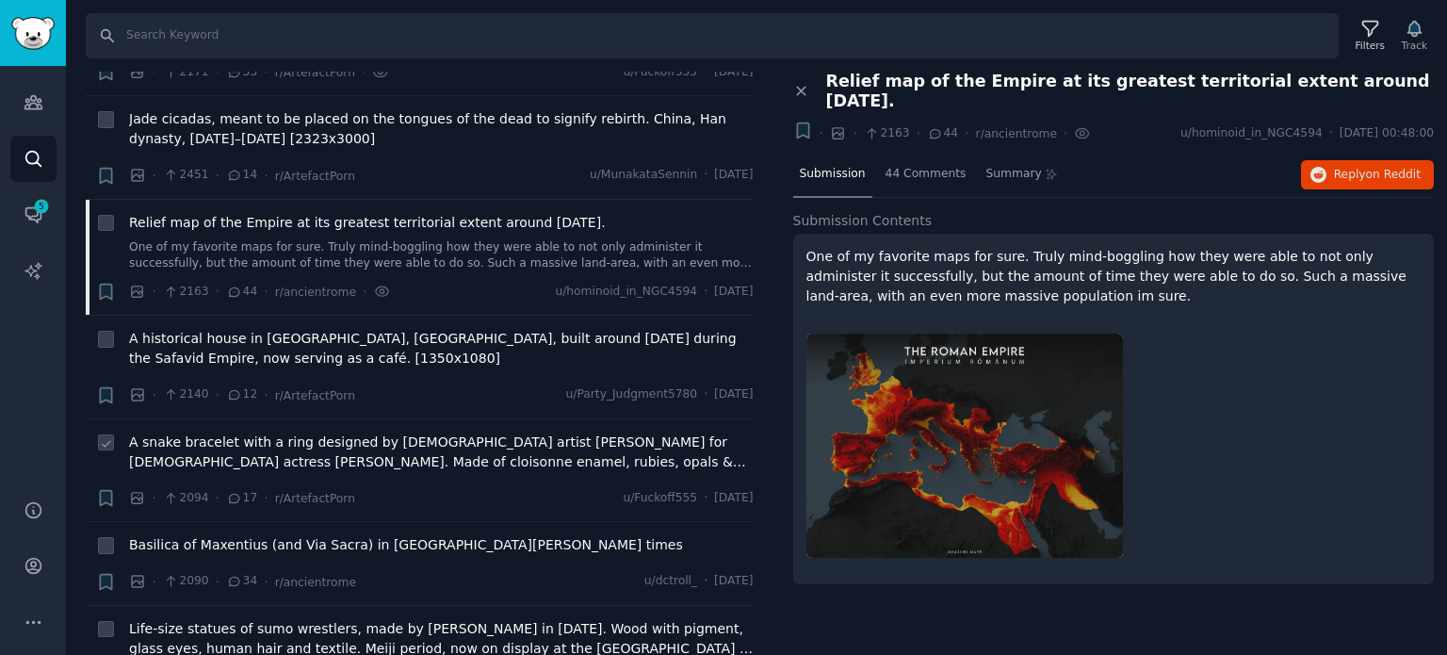
click at [264, 432] on span "A snake bracelet with a ring designed by [DEMOGRAPHIC_DATA] artist [PERSON_NAME…" at bounding box center [441, 452] width 625 height 40
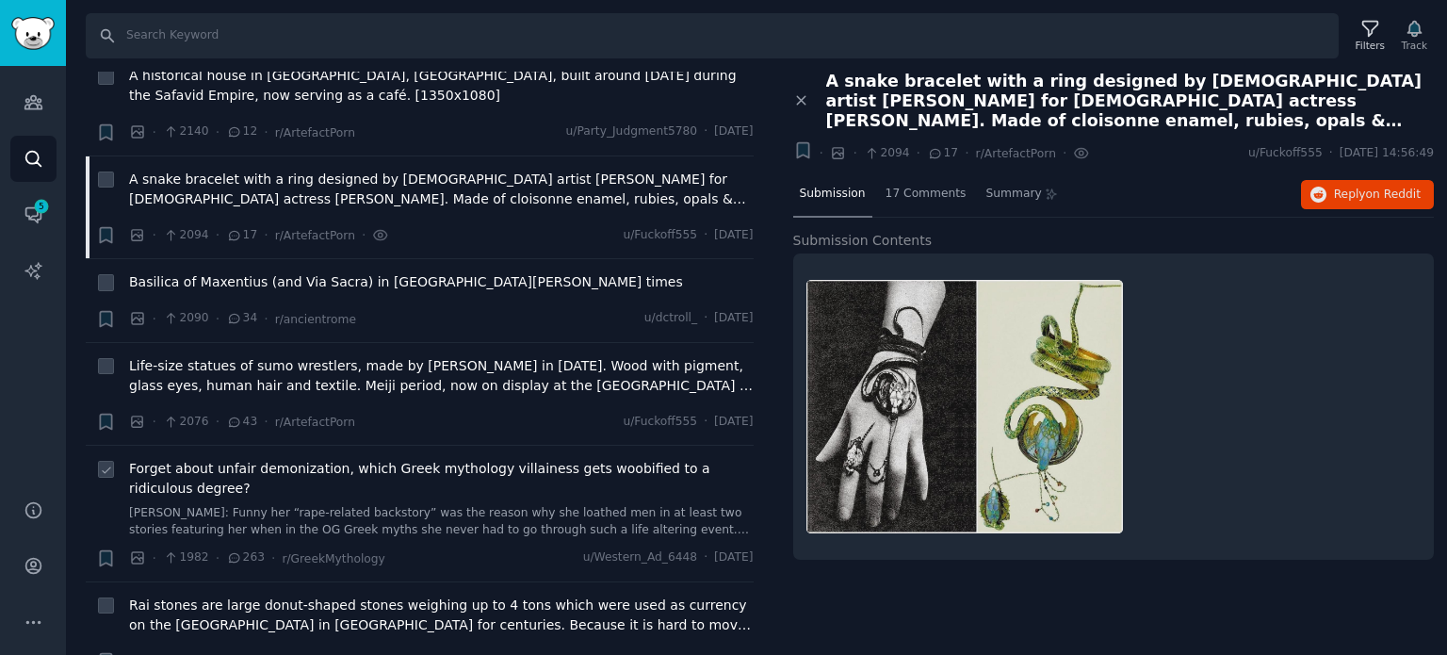
scroll to position [5182, 0]
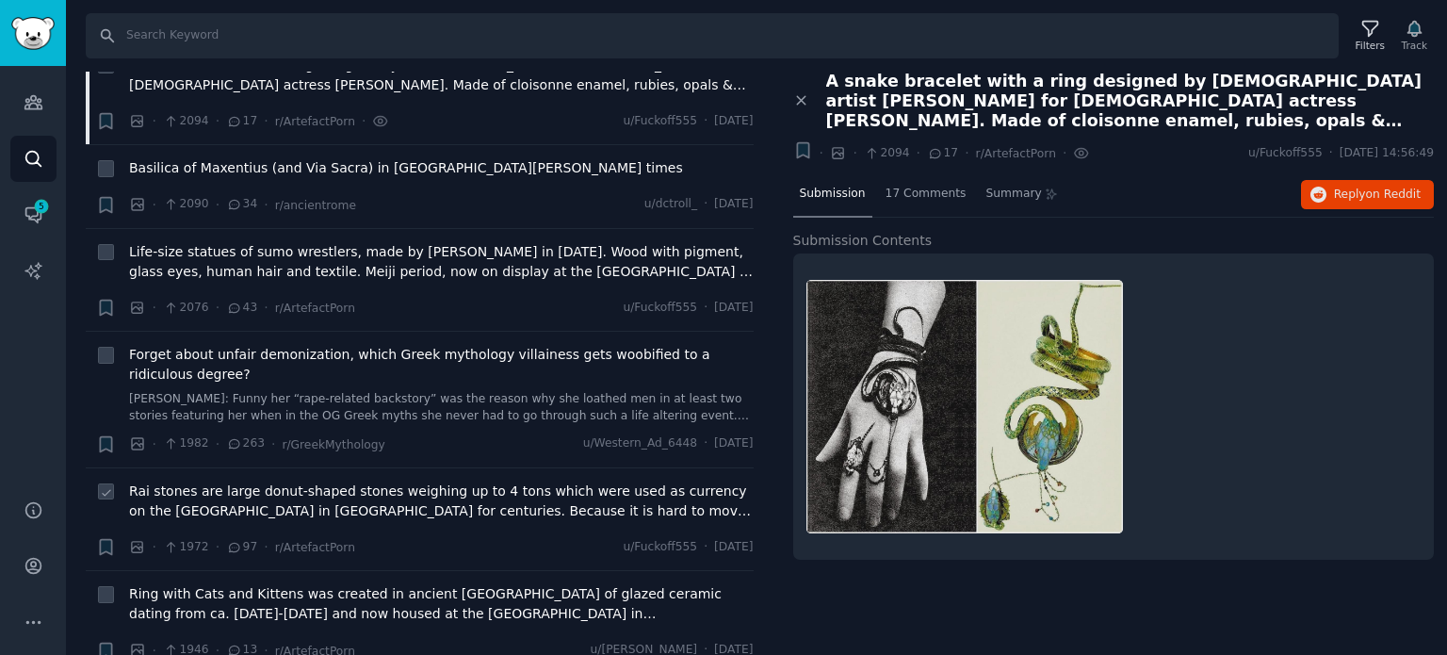
click at [204, 481] on span "Rai stones are large donut-shaped stones weighing up to 4 tons which were used …" at bounding box center [441, 501] width 625 height 40
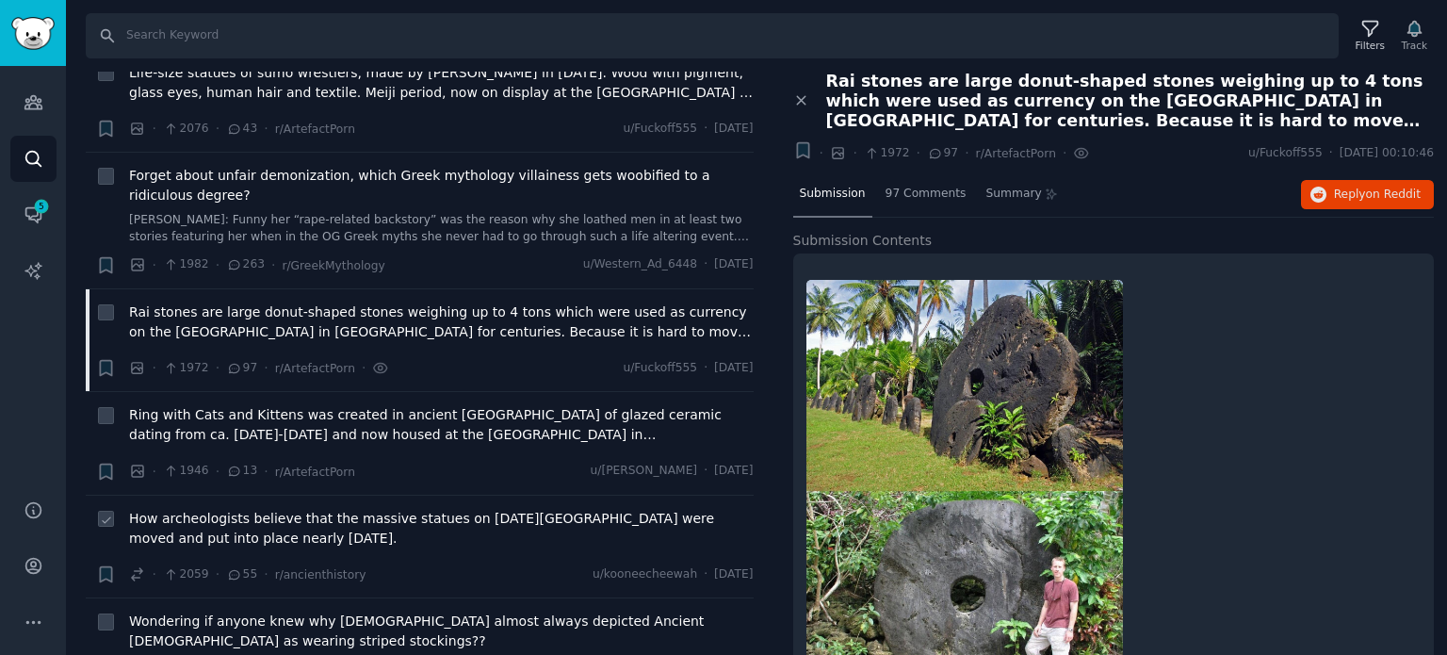
scroll to position [5371, 0]
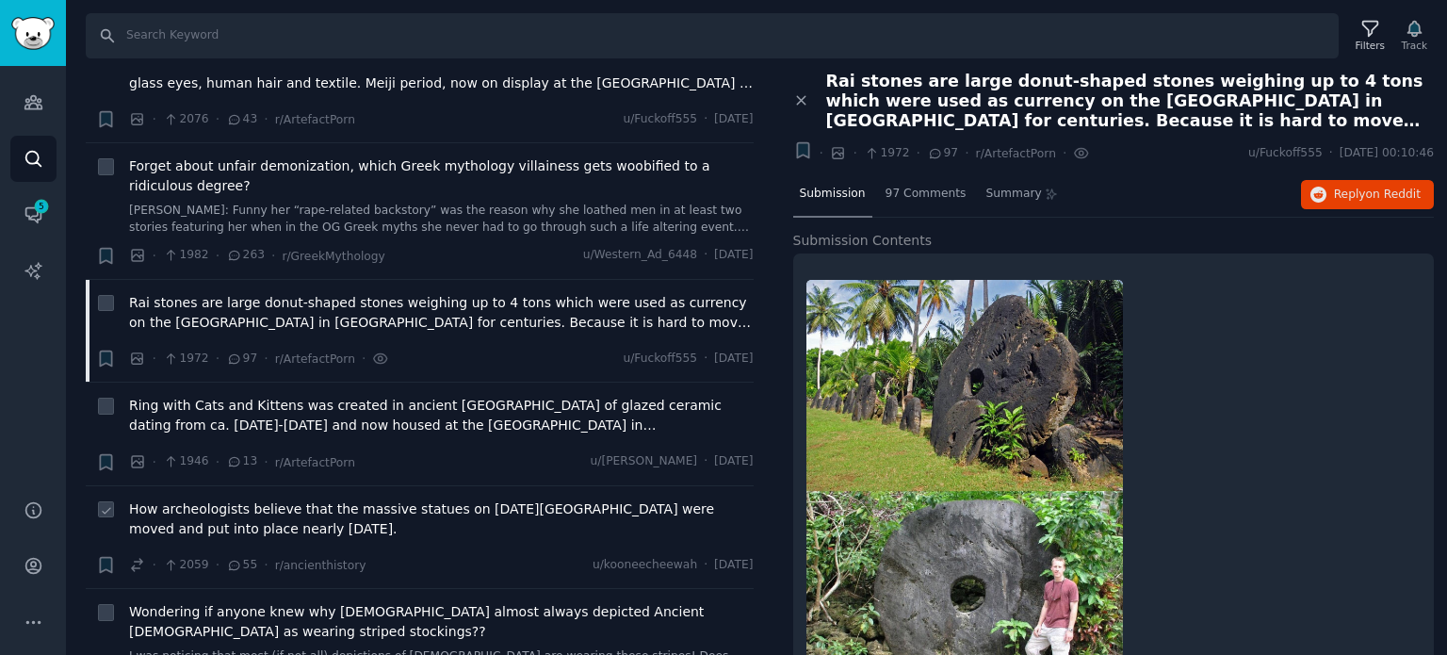
click at [271, 499] on span "How archeologists believe that the massive statues on [DATE][GEOGRAPHIC_DATA] w…" at bounding box center [441, 519] width 625 height 40
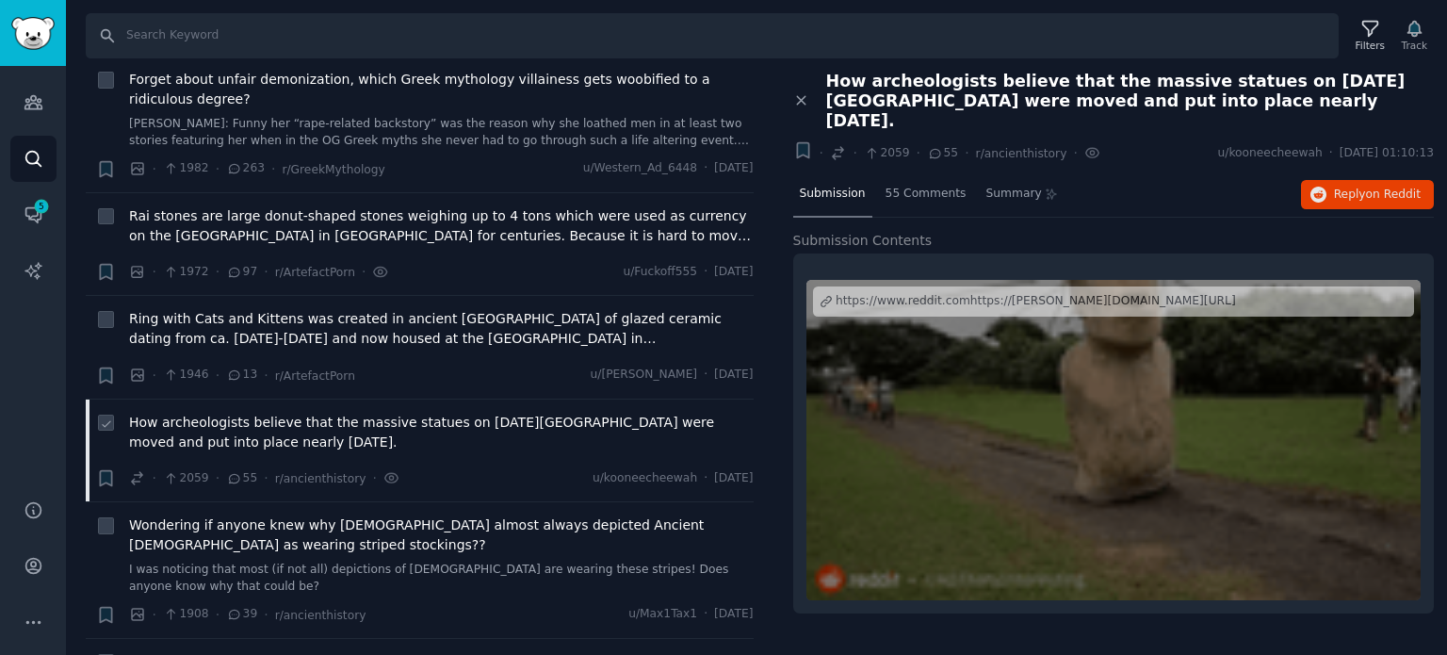
scroll to position [5559, 0]
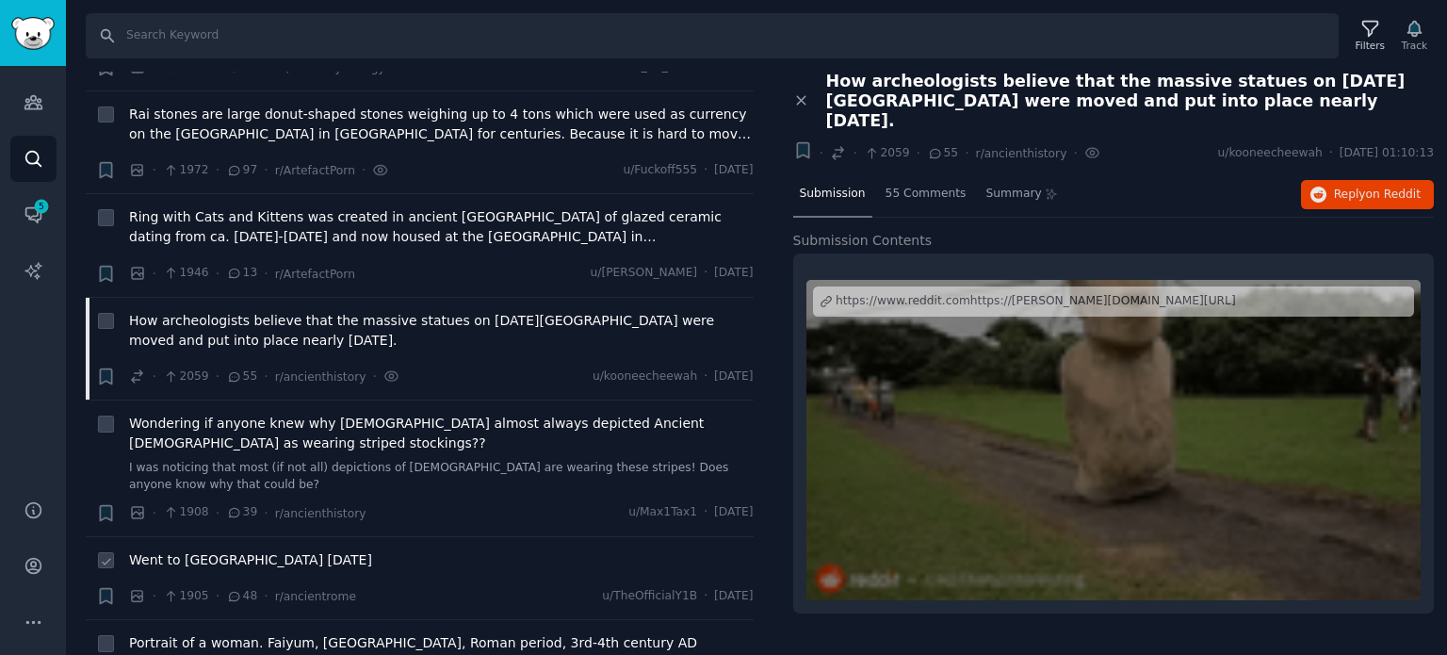
click at [194, 550] on span "Went to [GEOGRAPHIC_DATA] [DATE]" at bounding box center [250, 560] width 243 height 20
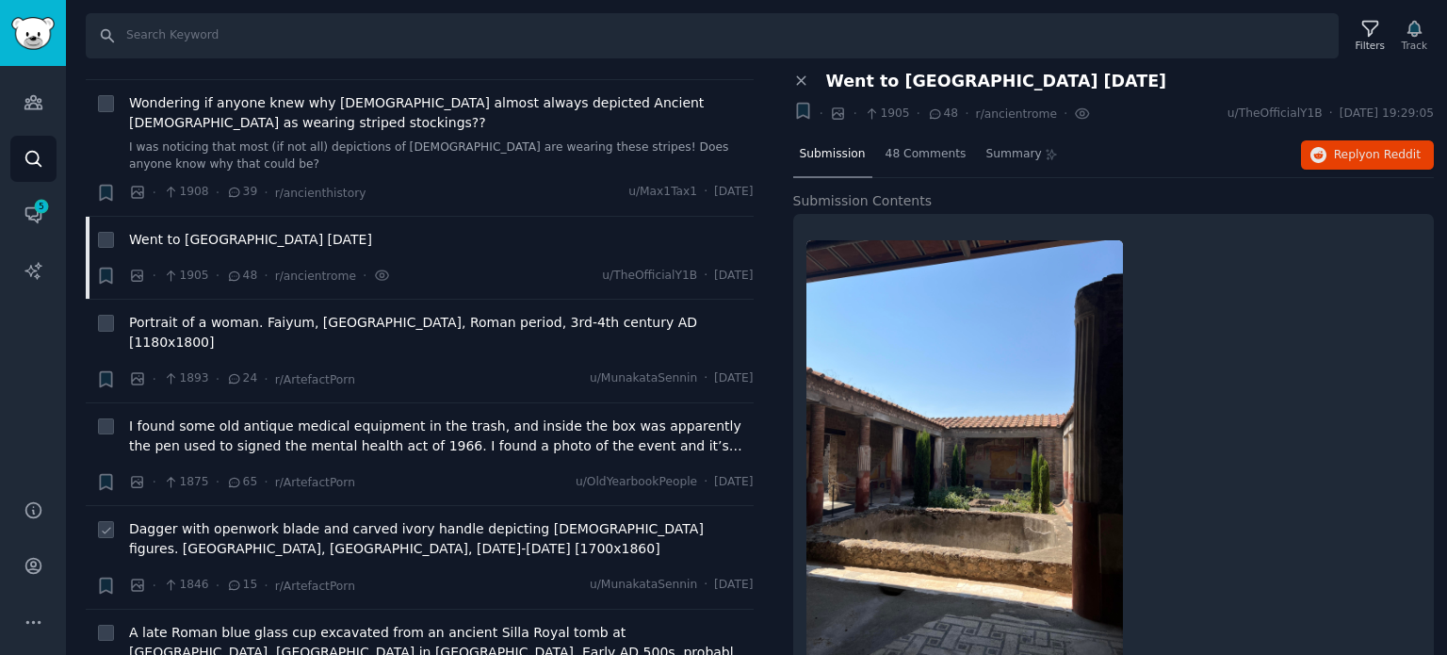
scroll to position [5936, 0]
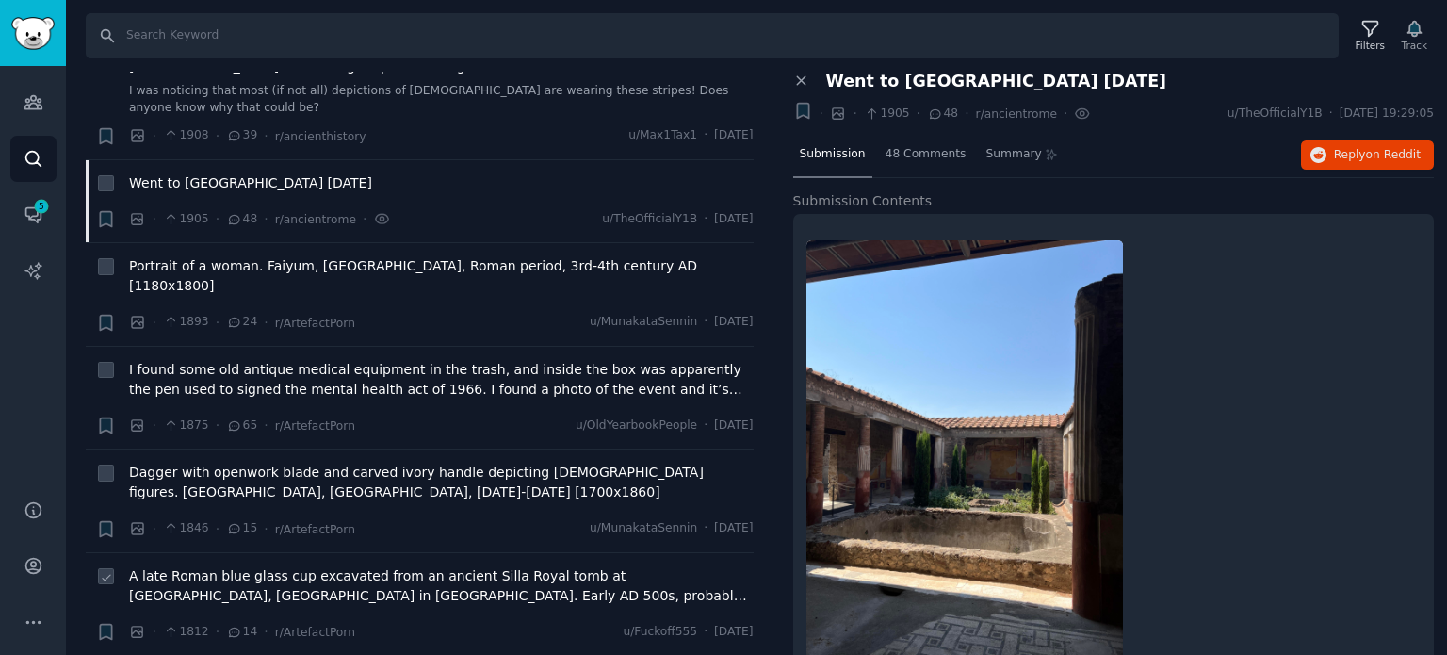
click at [286, 566] on span "A late Roman blue glass cup excavated from an ancient Silla Royal tomb at [GEOG…" at bounding box center [441, 586] width 625 height 40
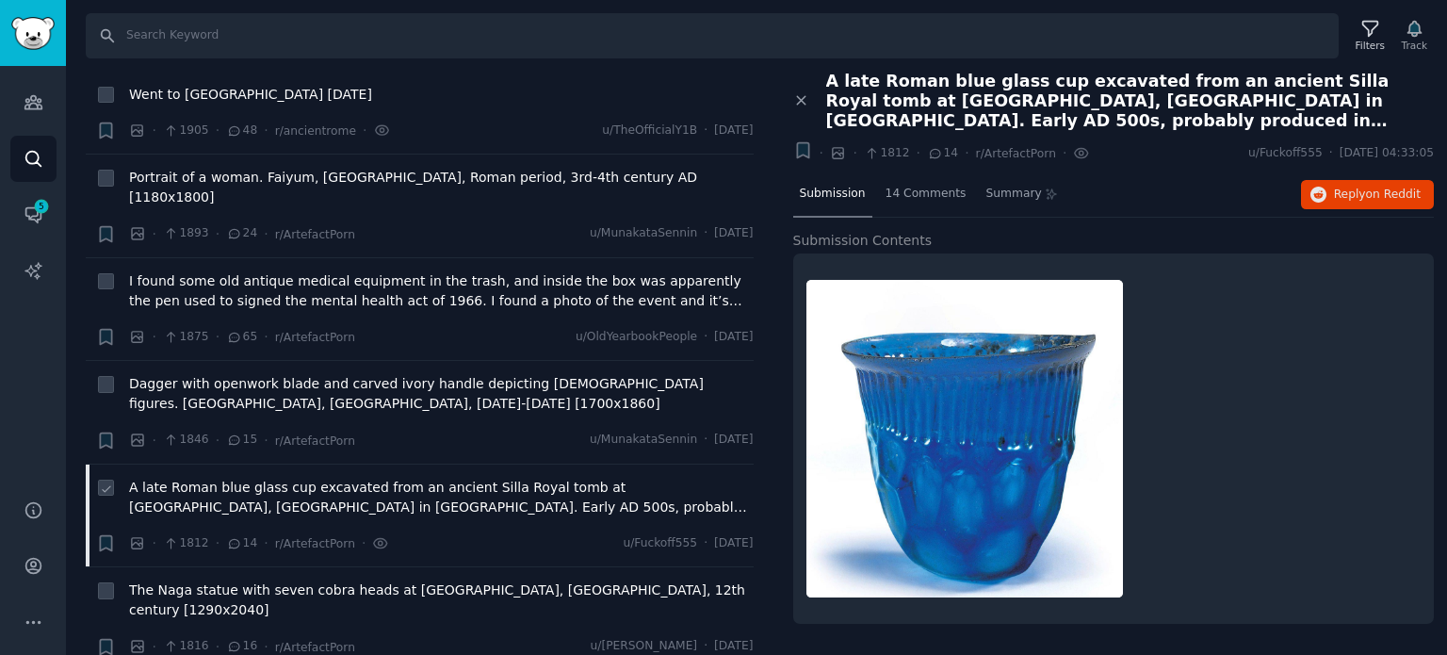
scroll to position [6125, 0]
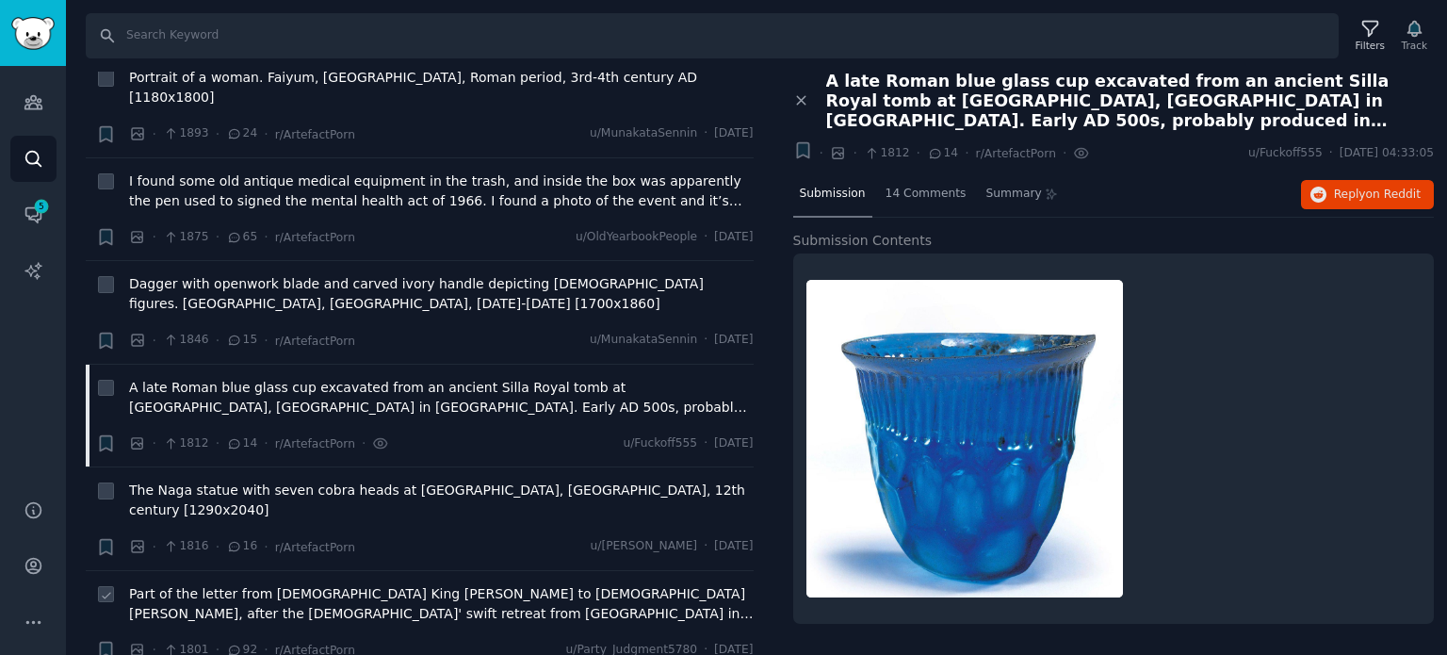
click at [289, 584] on span "Part of the letter from [DEMOGRAPHIC_DATA] King [PERSON_NAME] to [DEMOGRAPHIC_D…" at bounding box center [441, 604] width 625 height 40
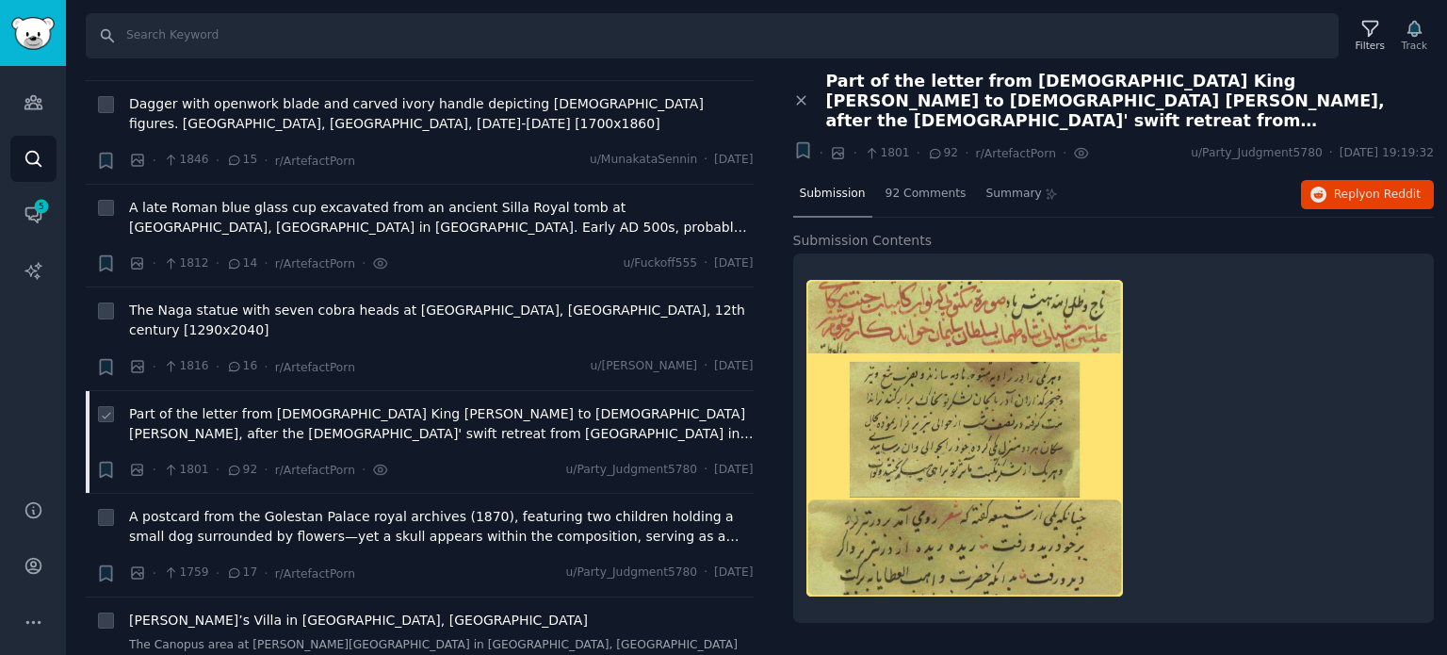
scroll to position [6313, 0]
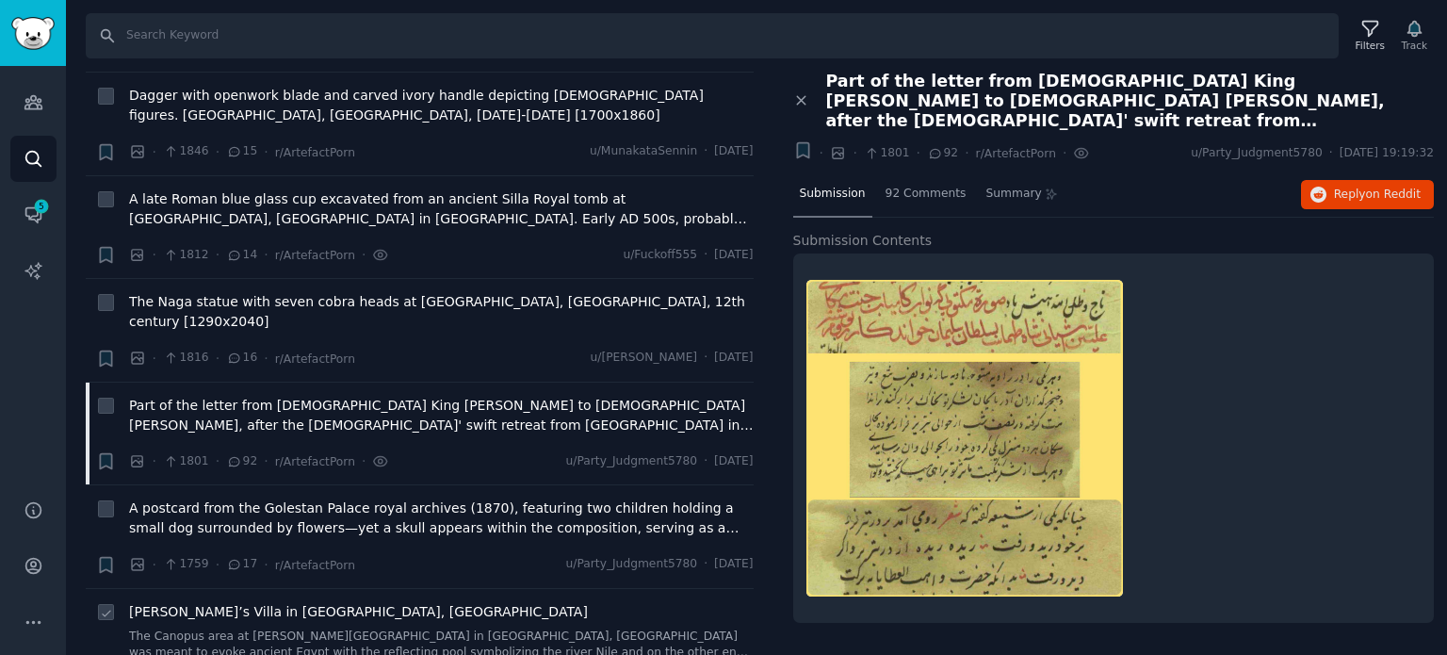
click at [242, 602] on span "[PERSON_NAME]’s Villa in [GEOGRAPHIC_DATA], [GEOGRAPHIC_DATA]" at bounding box center [358, 612] width 459 height 20
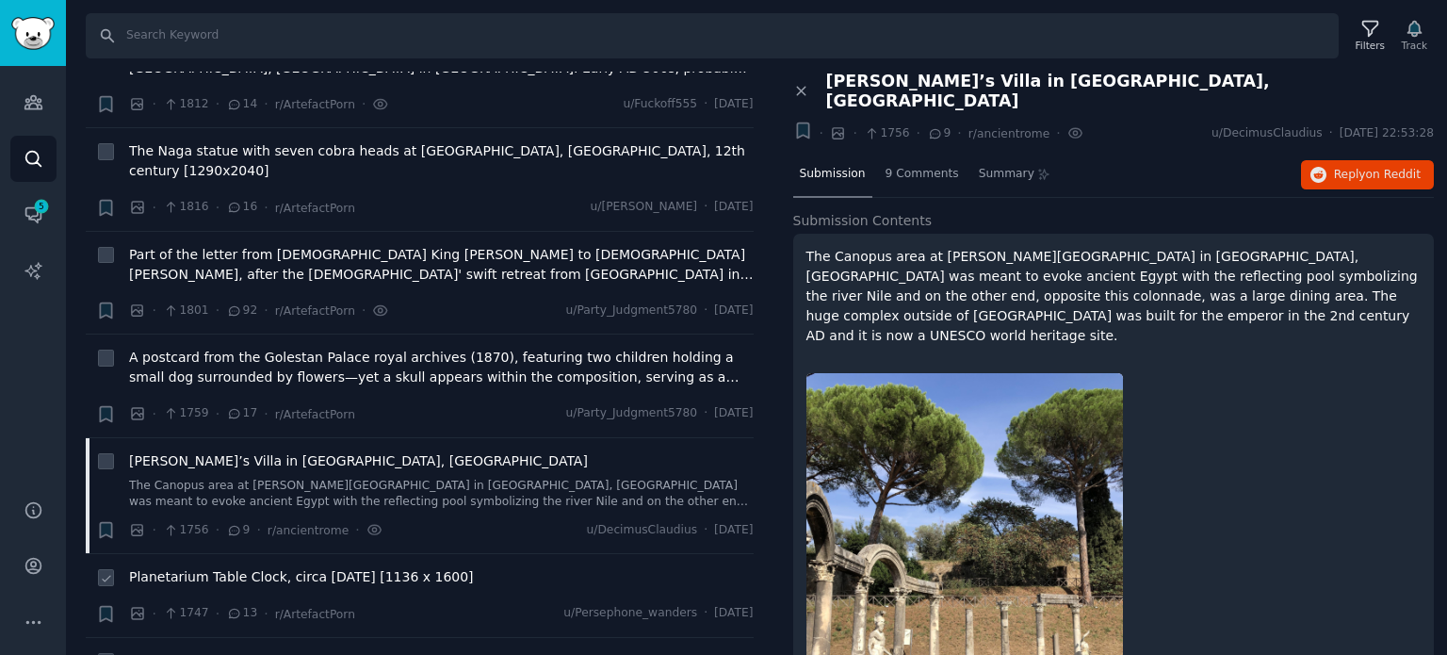
scroll to position [6501, 0]
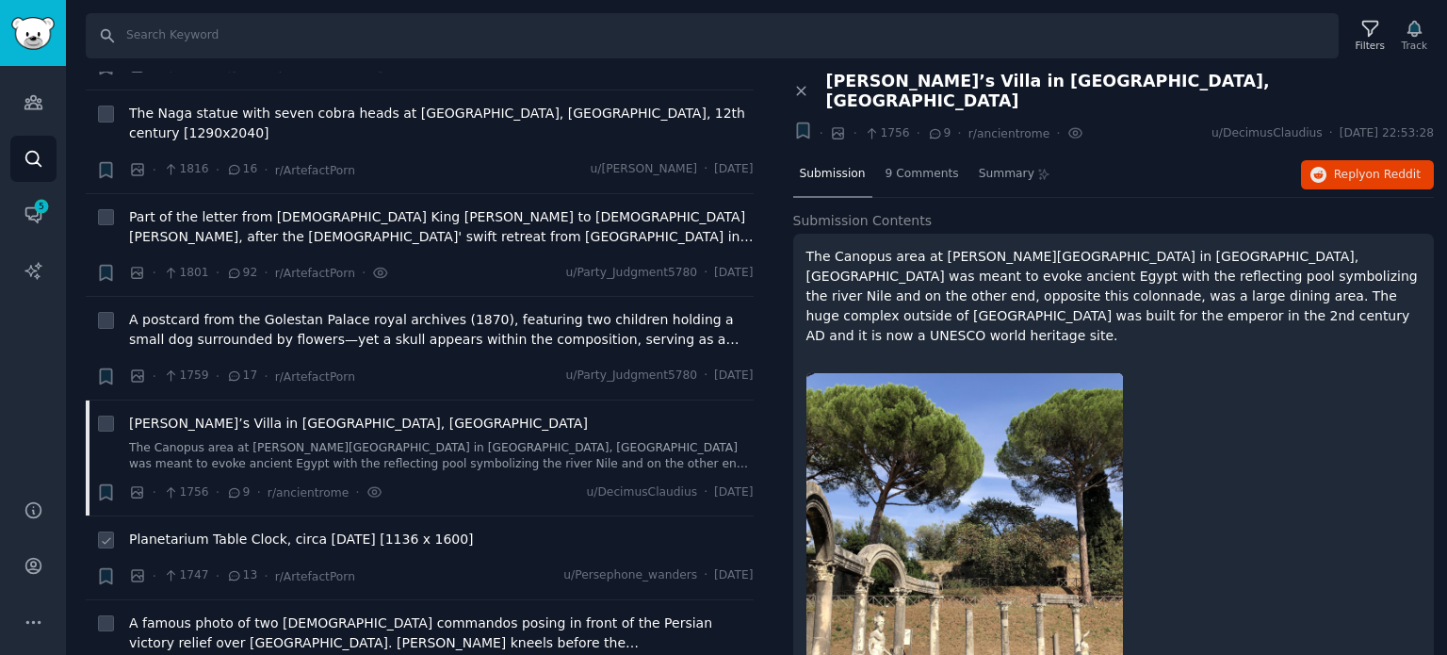
click at [268, 530] on span "Planetarium Table Clock, circa [DATE] [1136 x 1600]" at bounding box center [301, 540] width 345 height 20
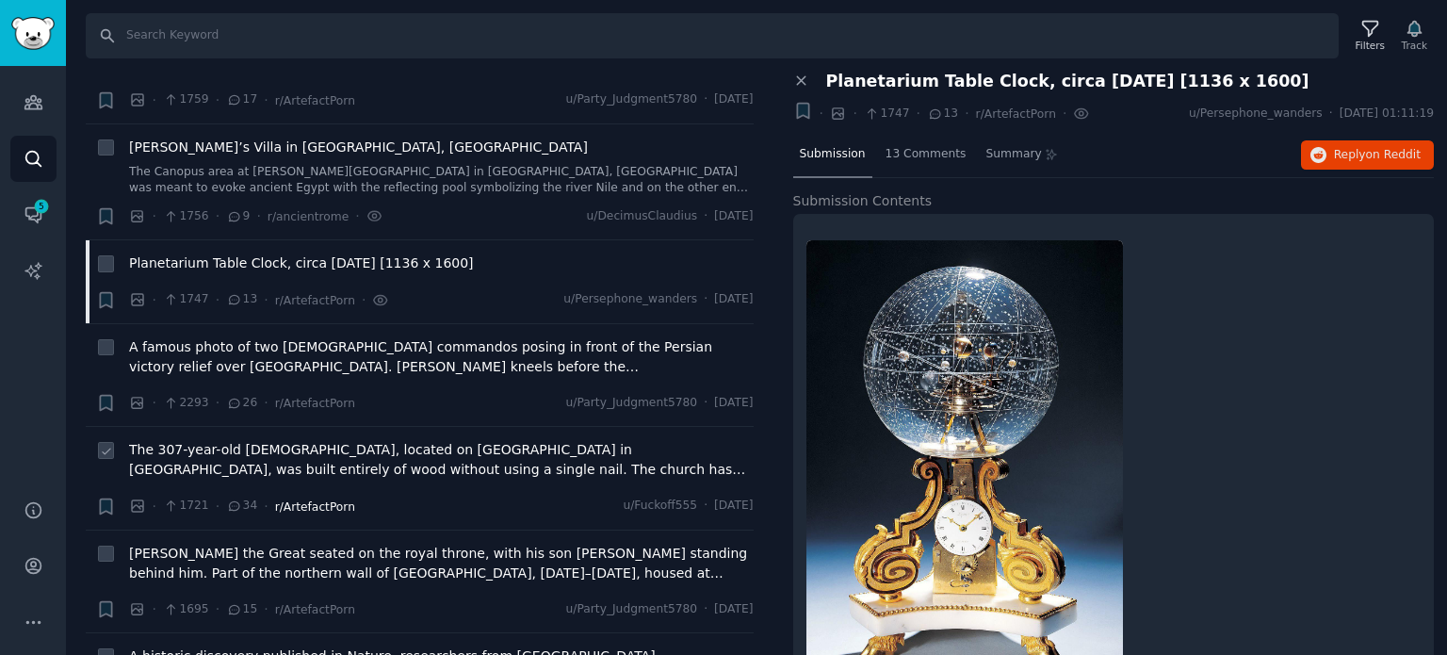
scroll to position [6784, 0]
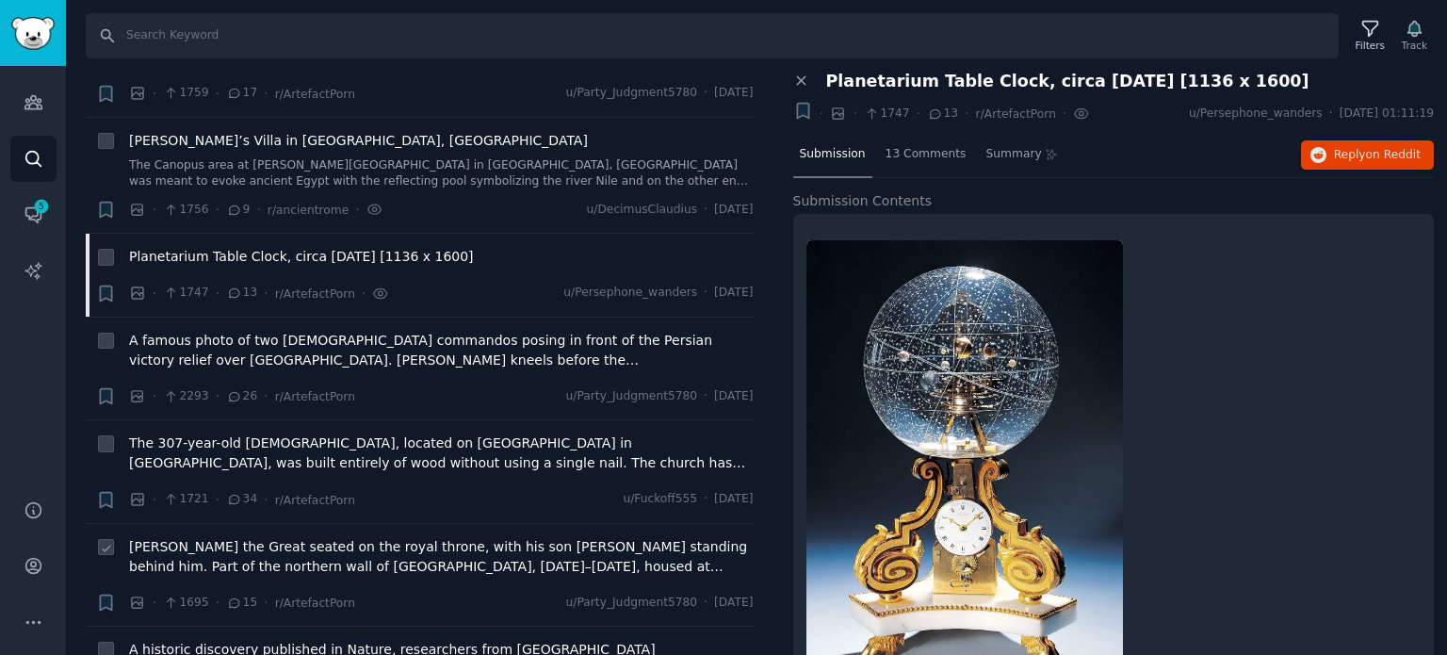
click at [286, 537] on span "[PERSON_NAME] the Great seated on the royal throne, with his son [PERSON_NAME] …" at bounding box center [441, 557] width 625 height 40
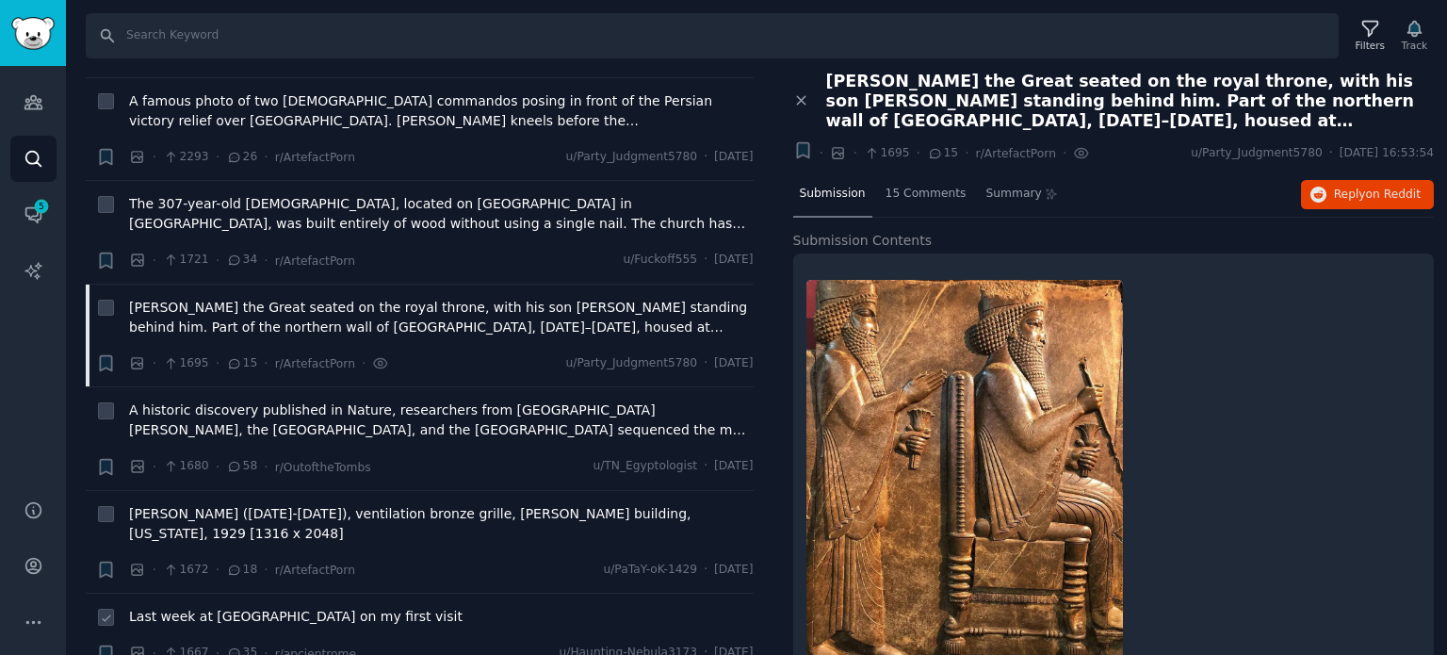
scroll to position [7067, 0]
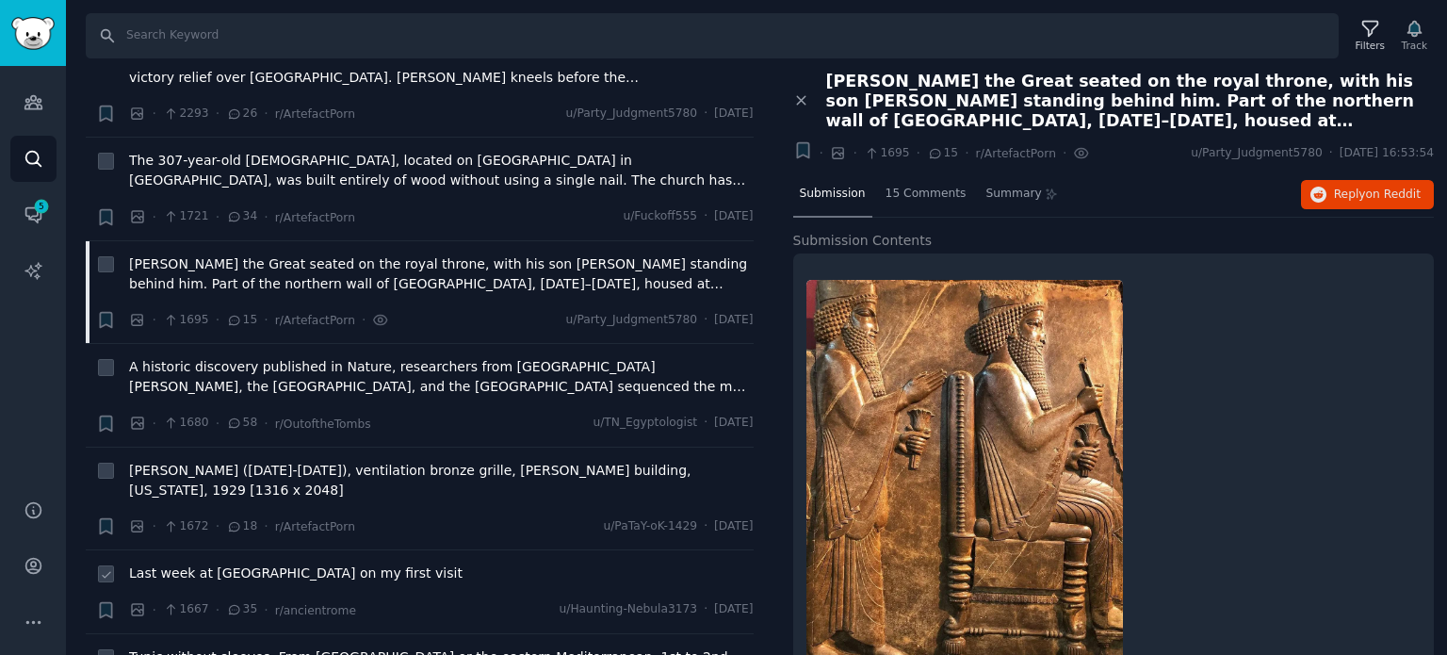
click at [267, 563] on span "Last week at [GEOGRAPHIC_DATA] on my first visit" at bounding box center [296, 573] width 334 height 20
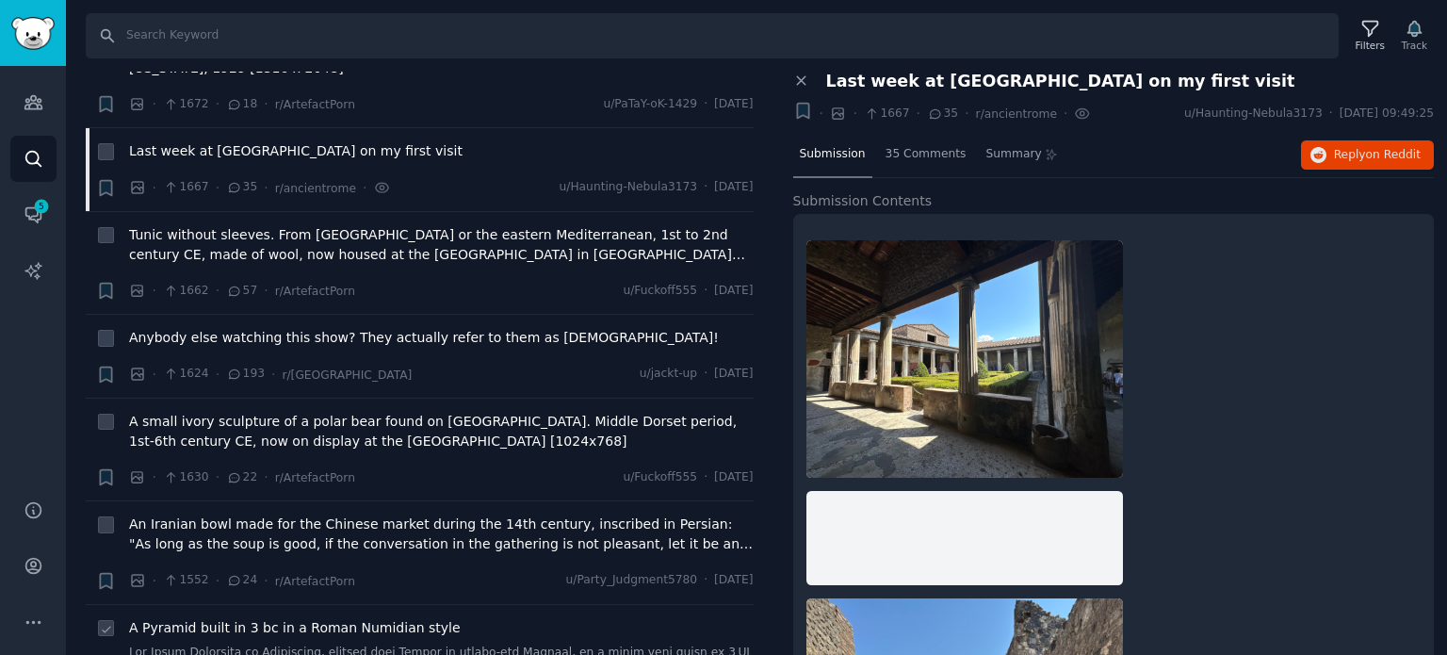
scroll to position [7632, 0]
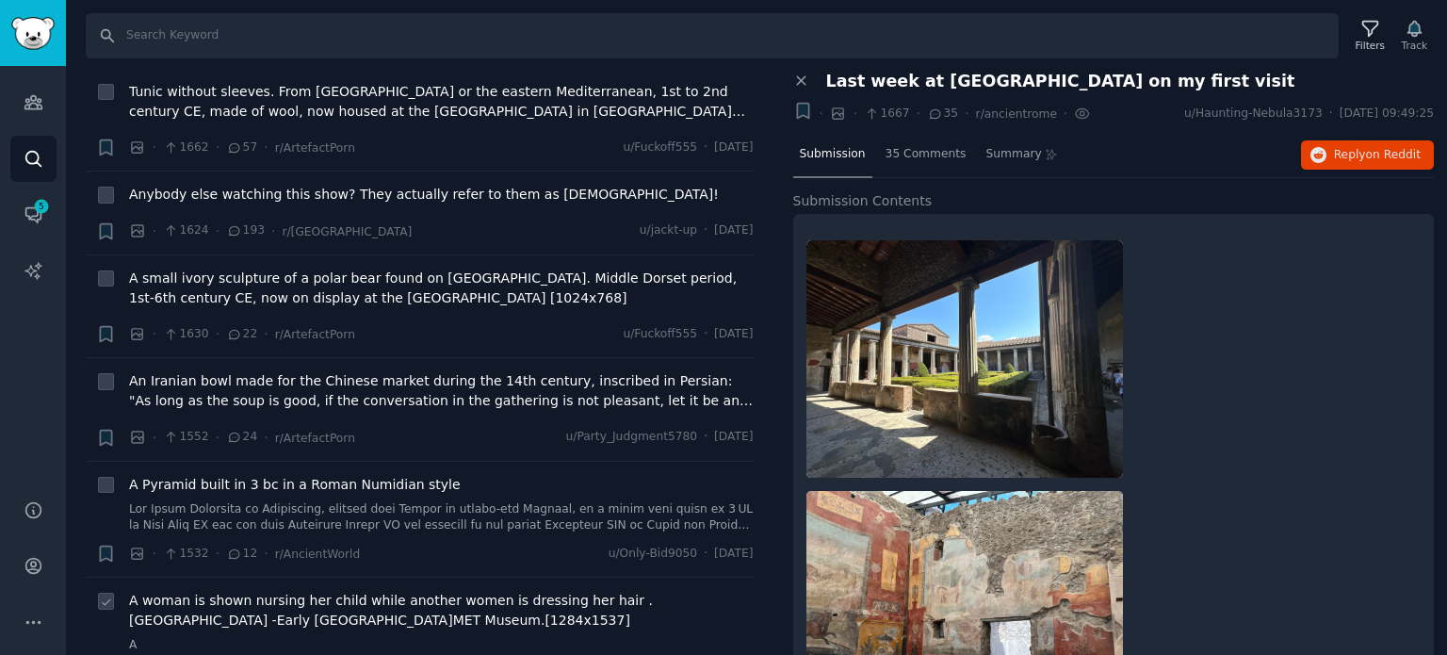
click at [290, 591] on span "A woman is shown nursing her child while another women is dressing her hair . […" at bounding box center [441, 611] width 625 height 40
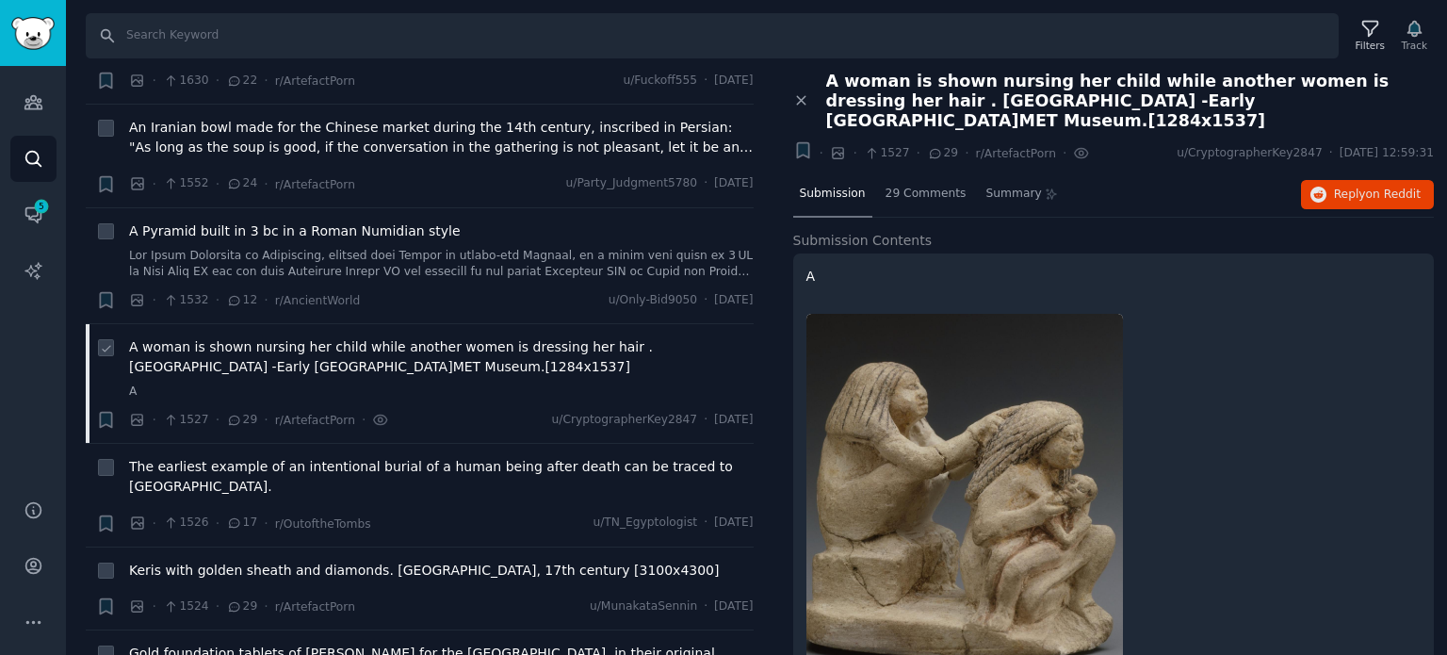
scroll to position [7915, 0]
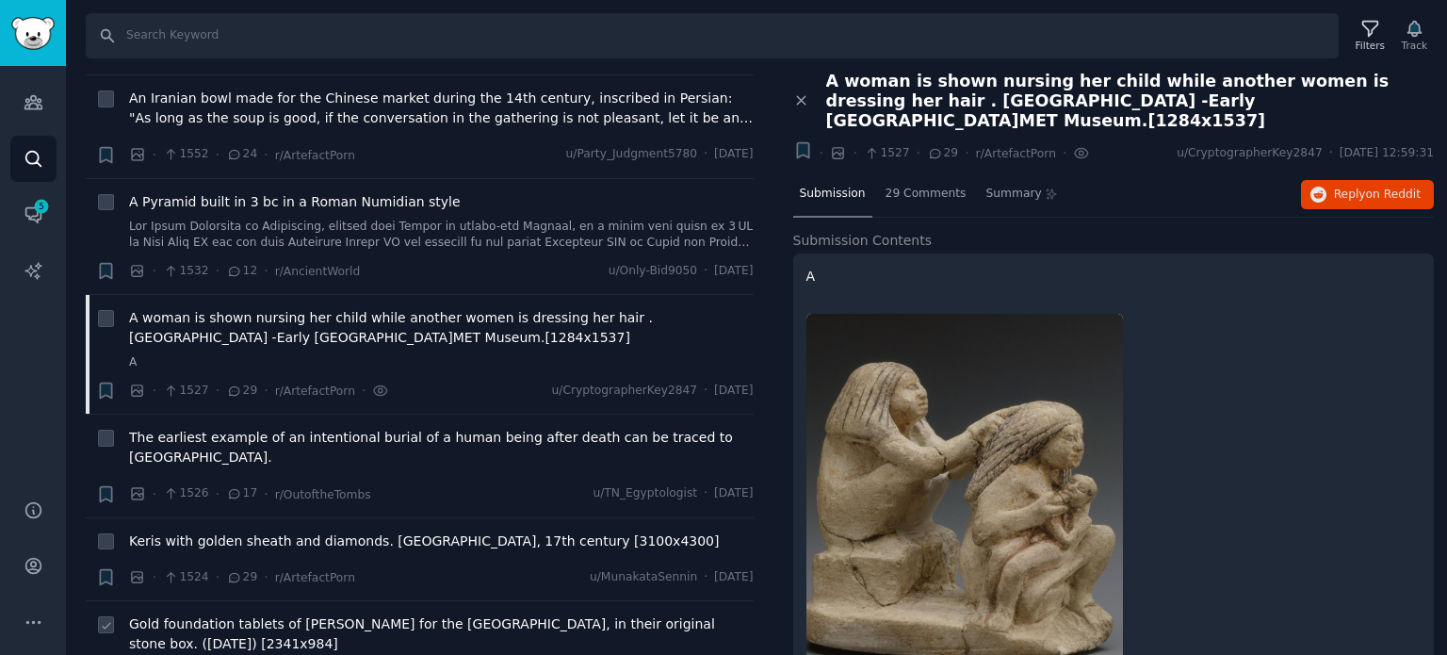
click at [187, 614] on span "Gold foundation tablets of [PERSON_NAME] for the [GEOGRAPHIC_DATA], in their or…" at bounding box center [441, 634] width 625 height 40
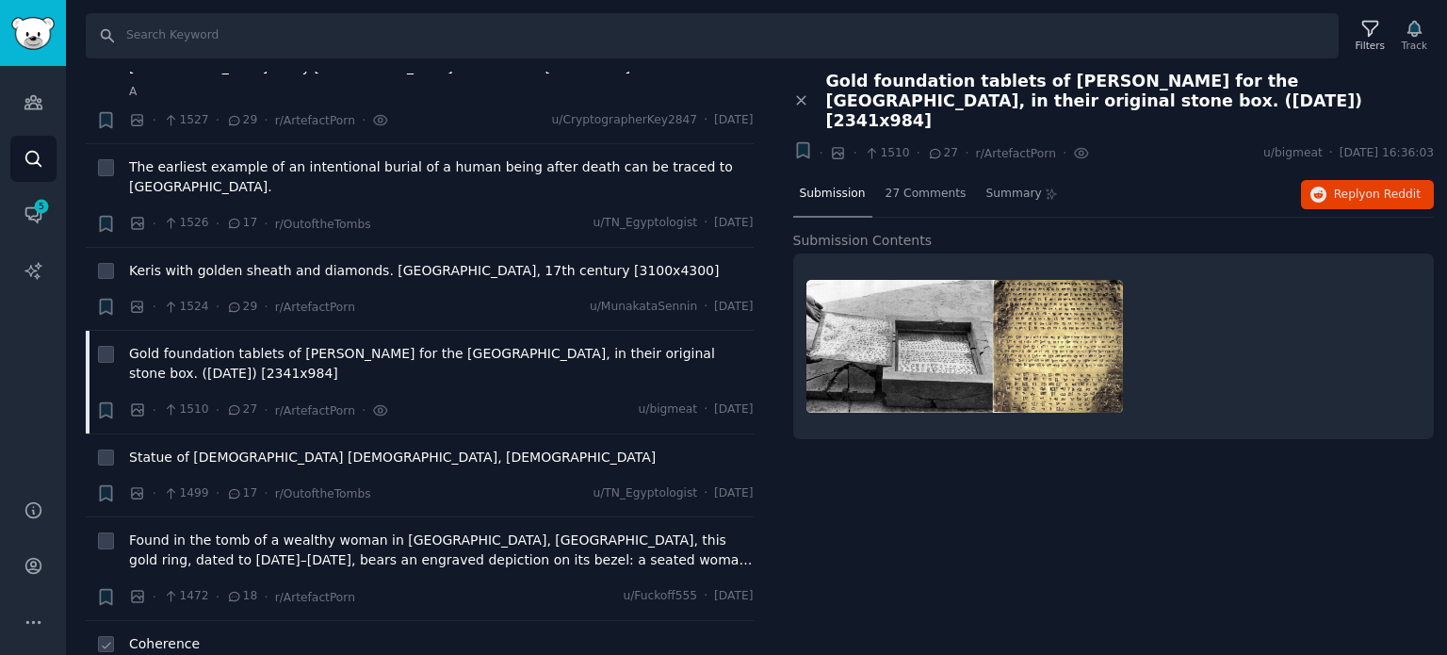
scroll to position [8198, 0]
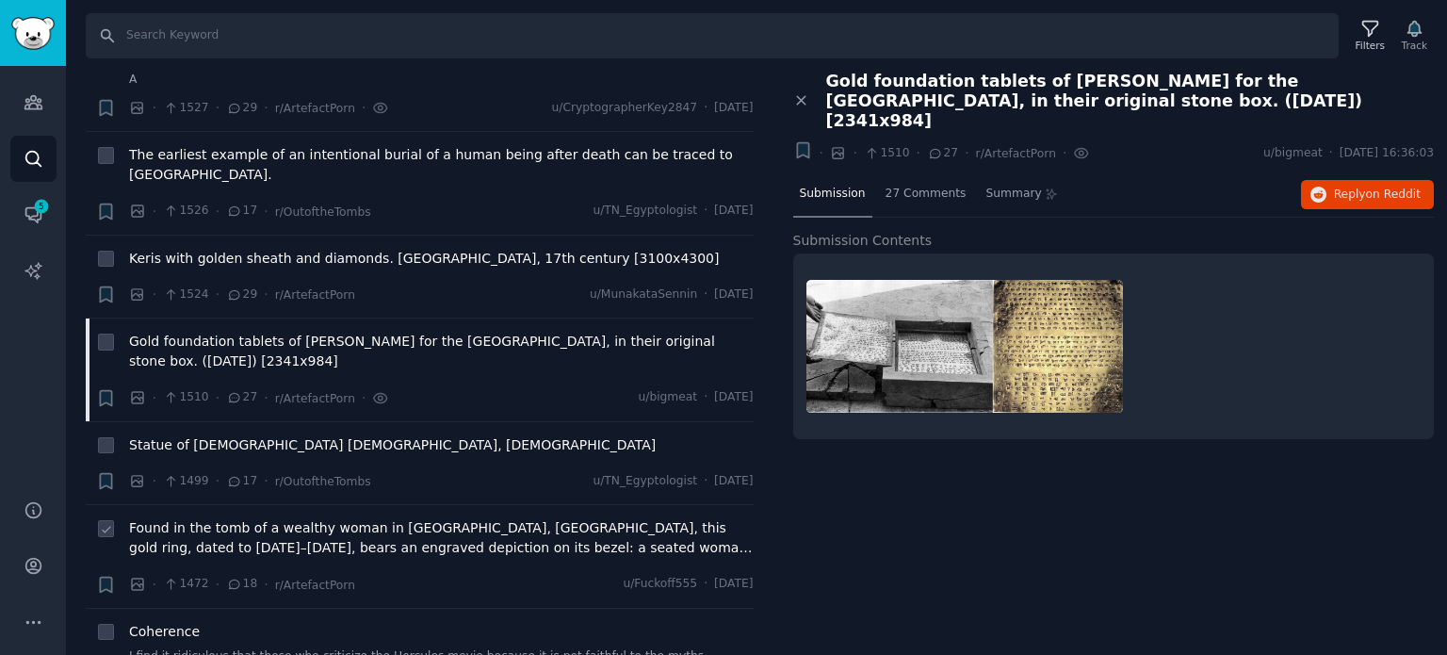
click at [290, 518] on span "Found in the tomb of a wealthy woman in [GEOGRAPHIC_DATA], [GEOGRAPHIC_DATA], t…" at bounding box center [441, 538] width 625 height 40
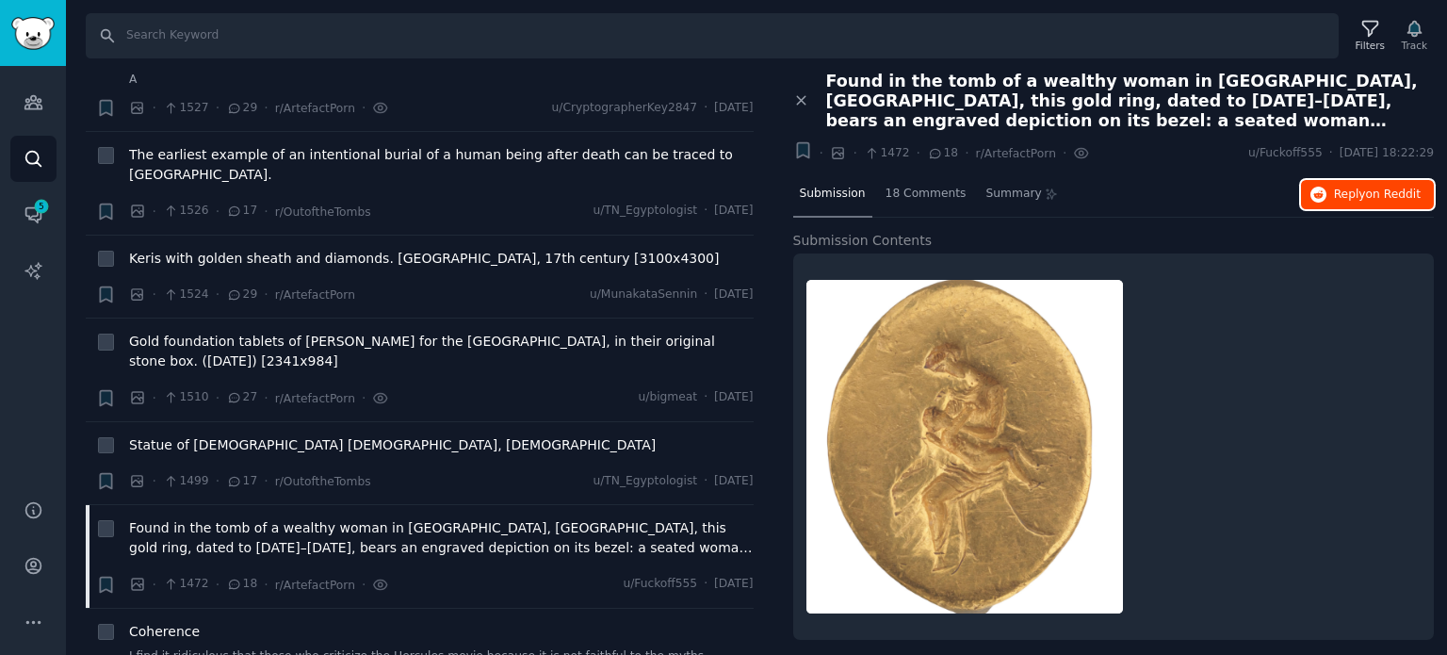
click at [1330, 196] on button "Reply on Reddit" at bounding box center [1367, 195] width 133 height 30
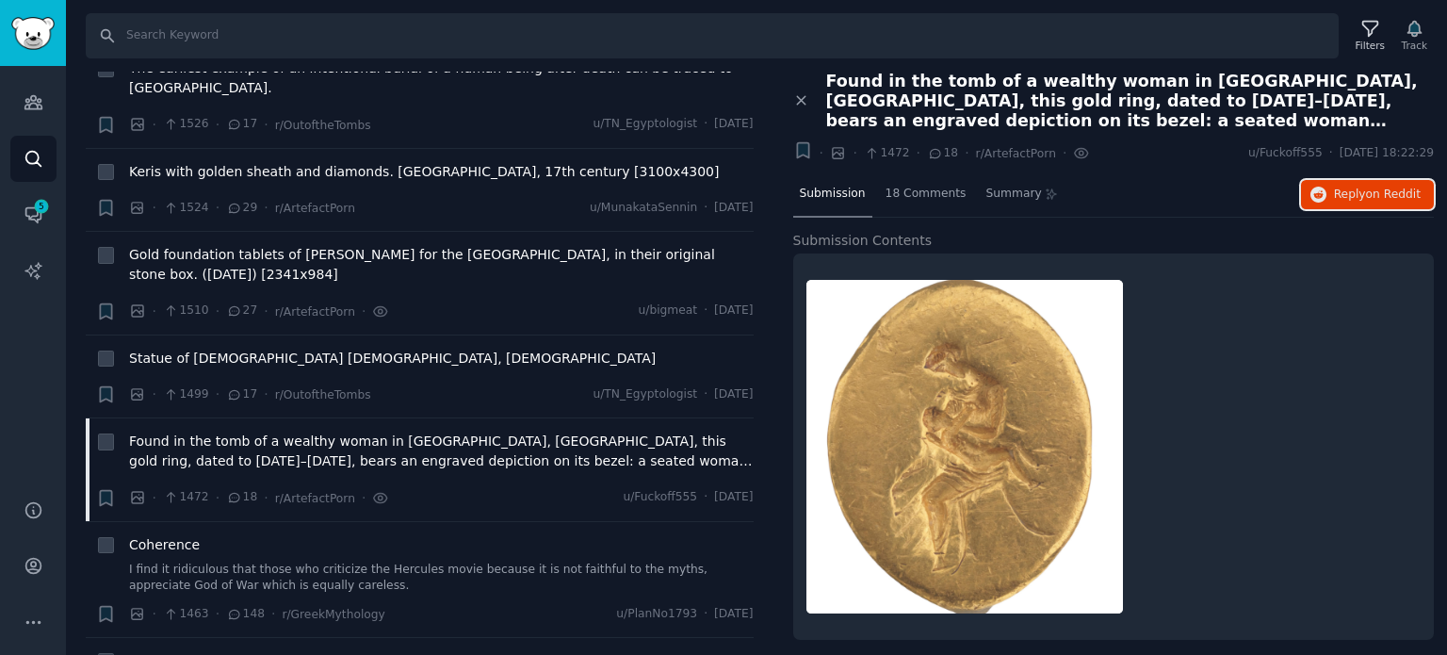
scroll to position [8386, 0]
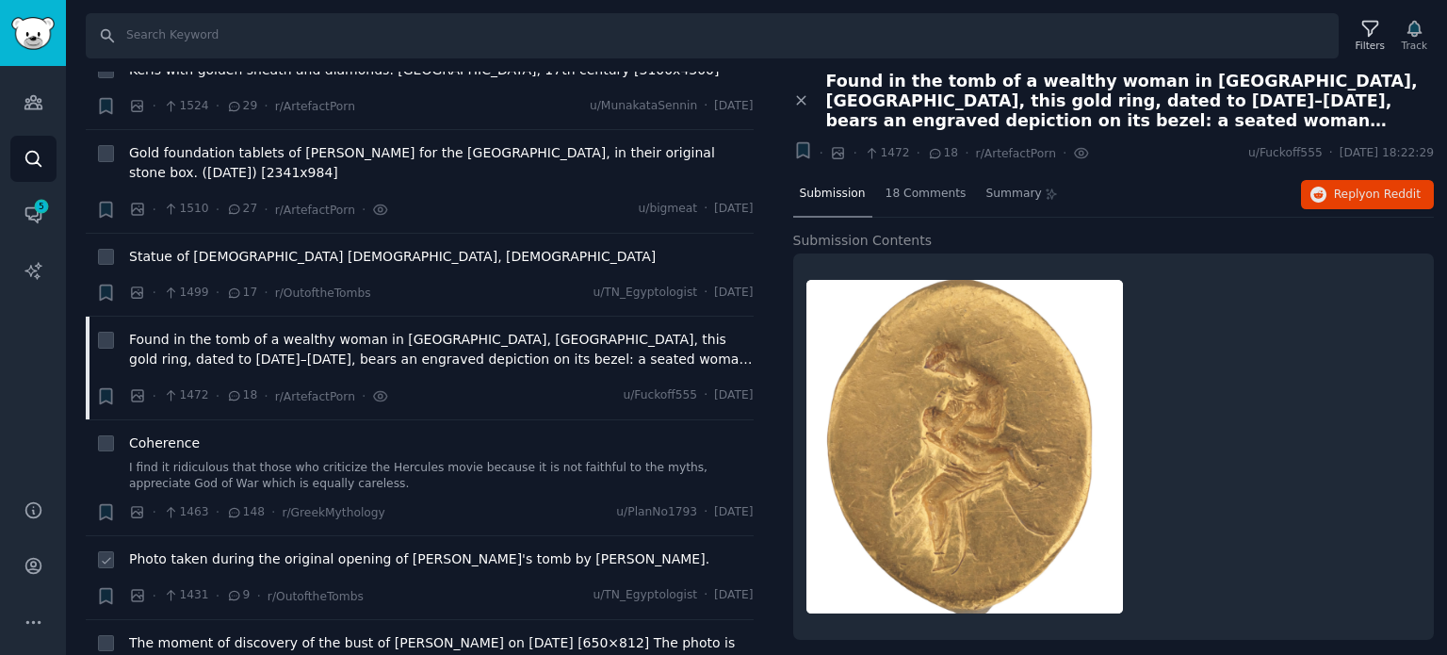
click at [340, 549] on span "Photo taken during the original opening of [PERSON_NAME]'s tomb by [PERSON_NAME…" at bounding box center [419, 559] width 580 height 20
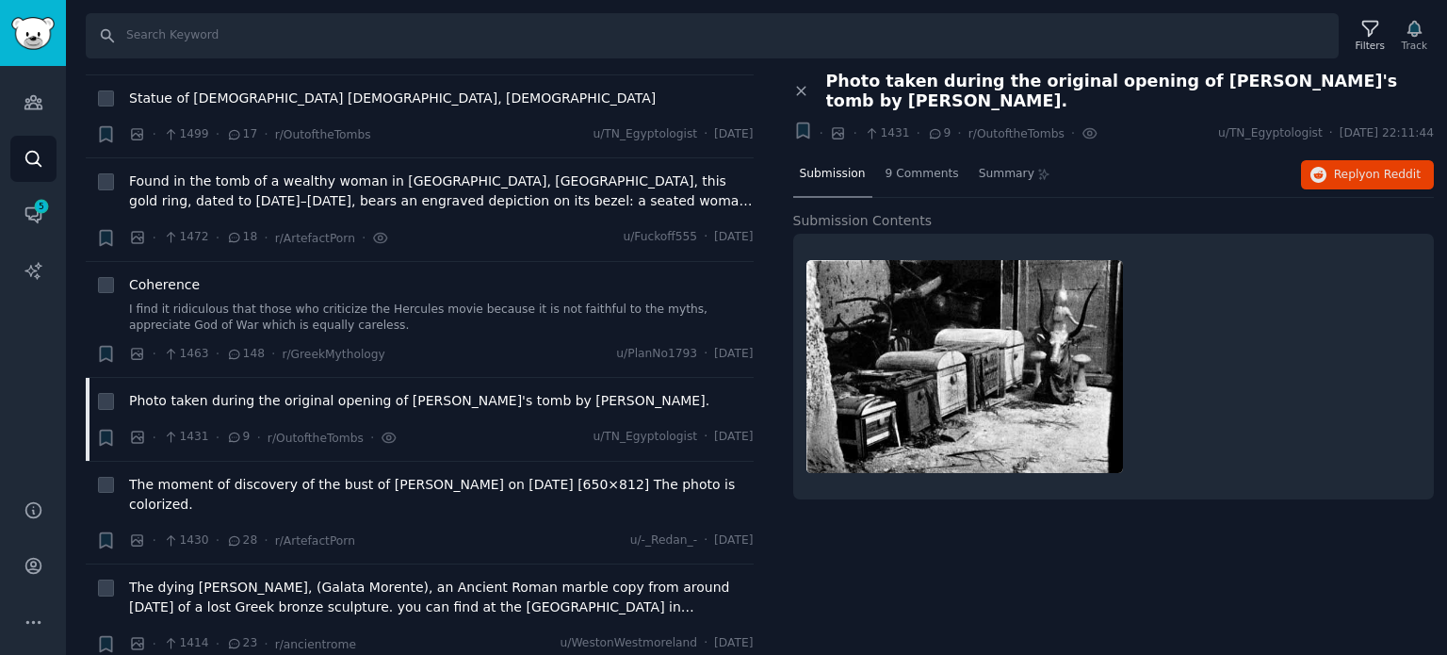
scroll to position [8574, 0]
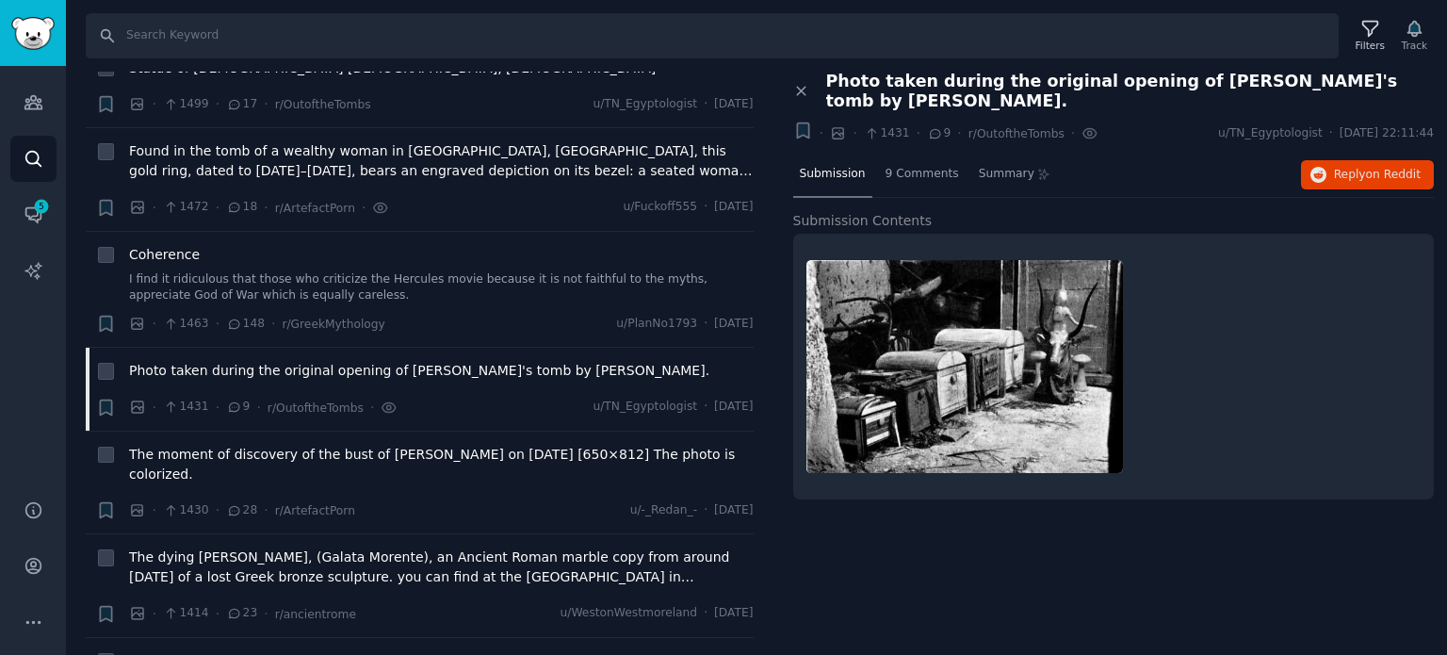
click at [1285, 376] on div at bounding box center [1114, 366] width 615 height 239
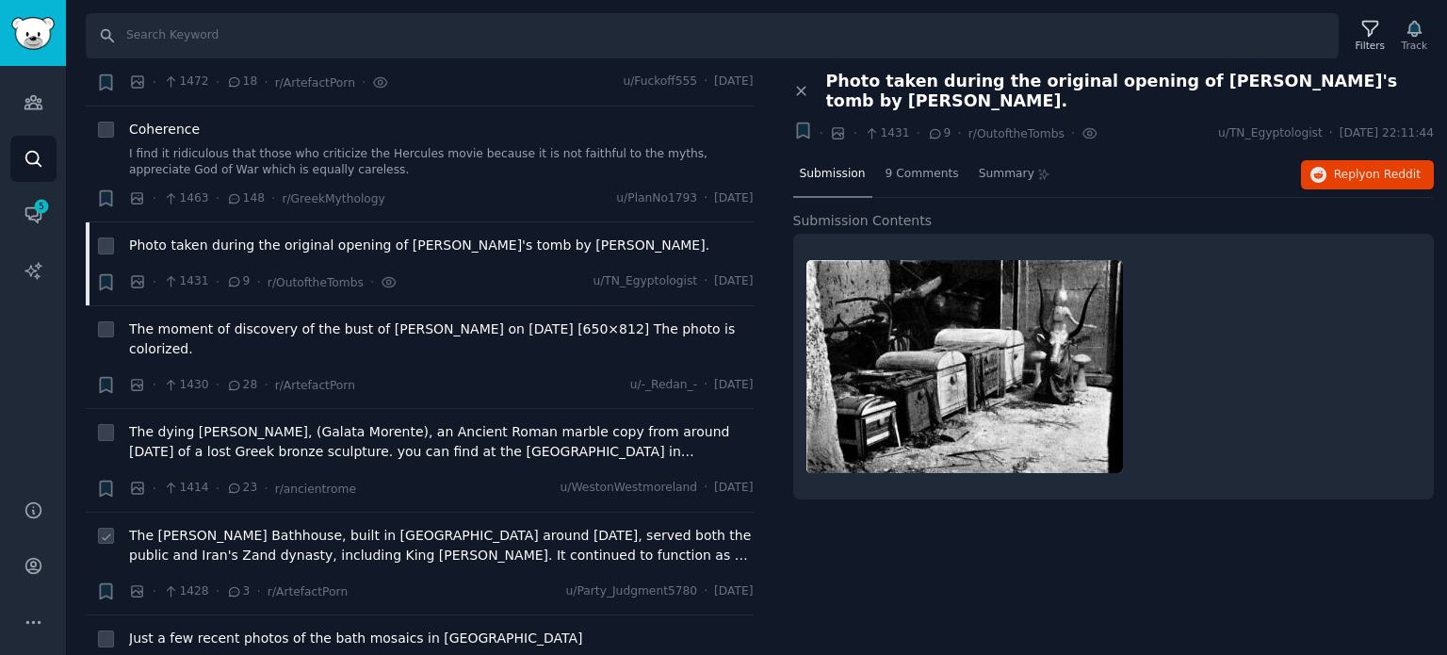
scroll to position [8763, 0]
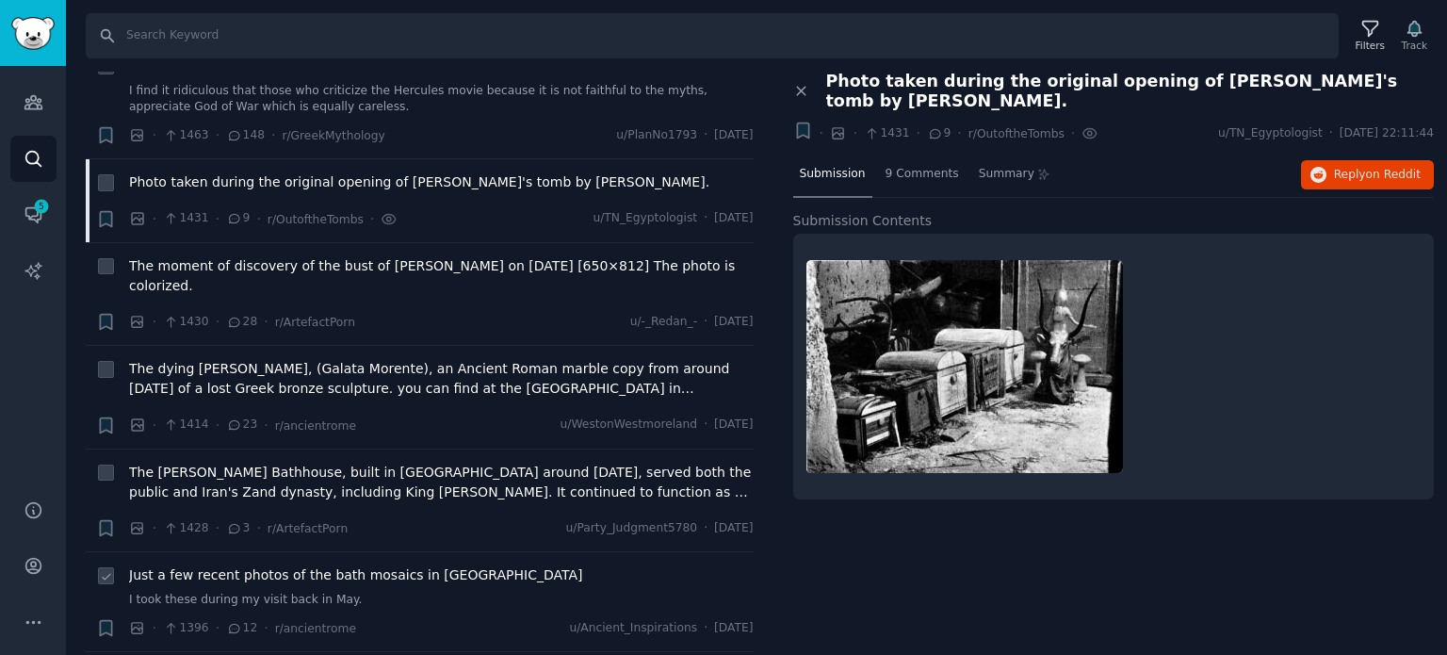
click at [230, 565] on span "Just a few recent photos of the bath mosaics in [GEOGRAPHIC_DATA]" at bounding box center [355, 575] width 453 height 20
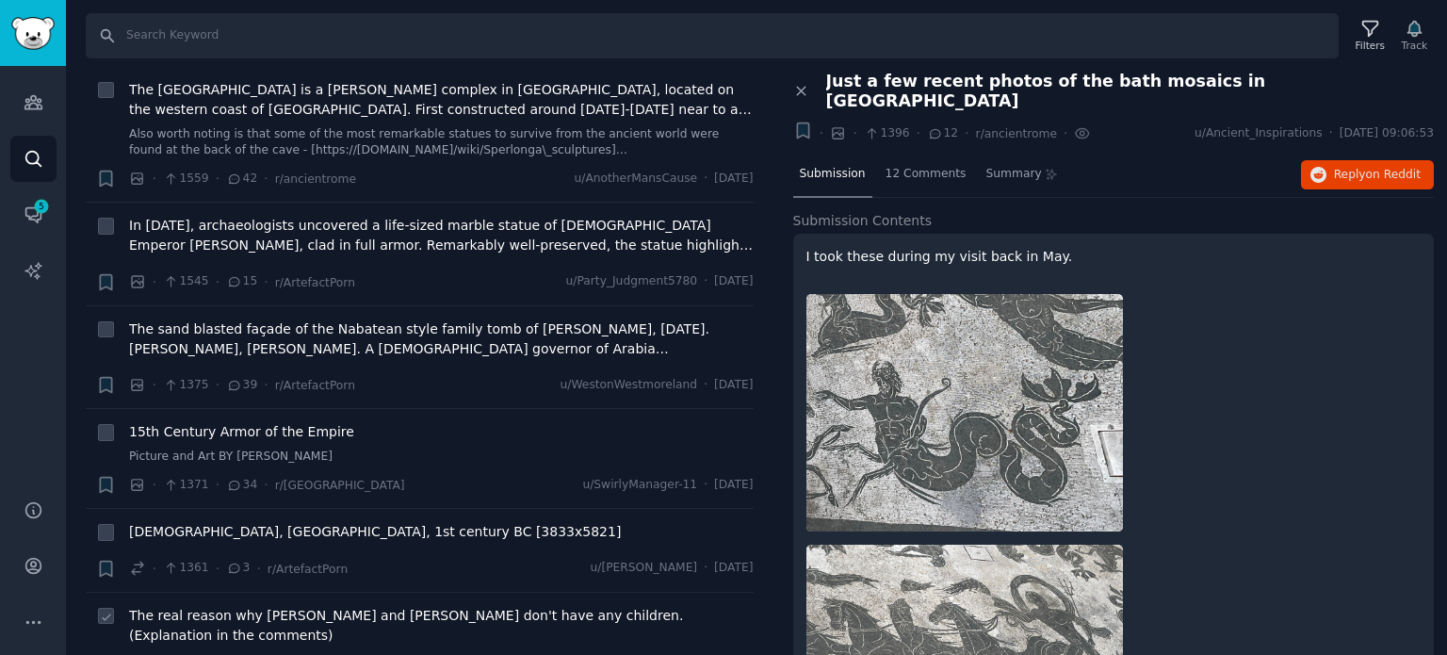
scroll to position [9517, 0]
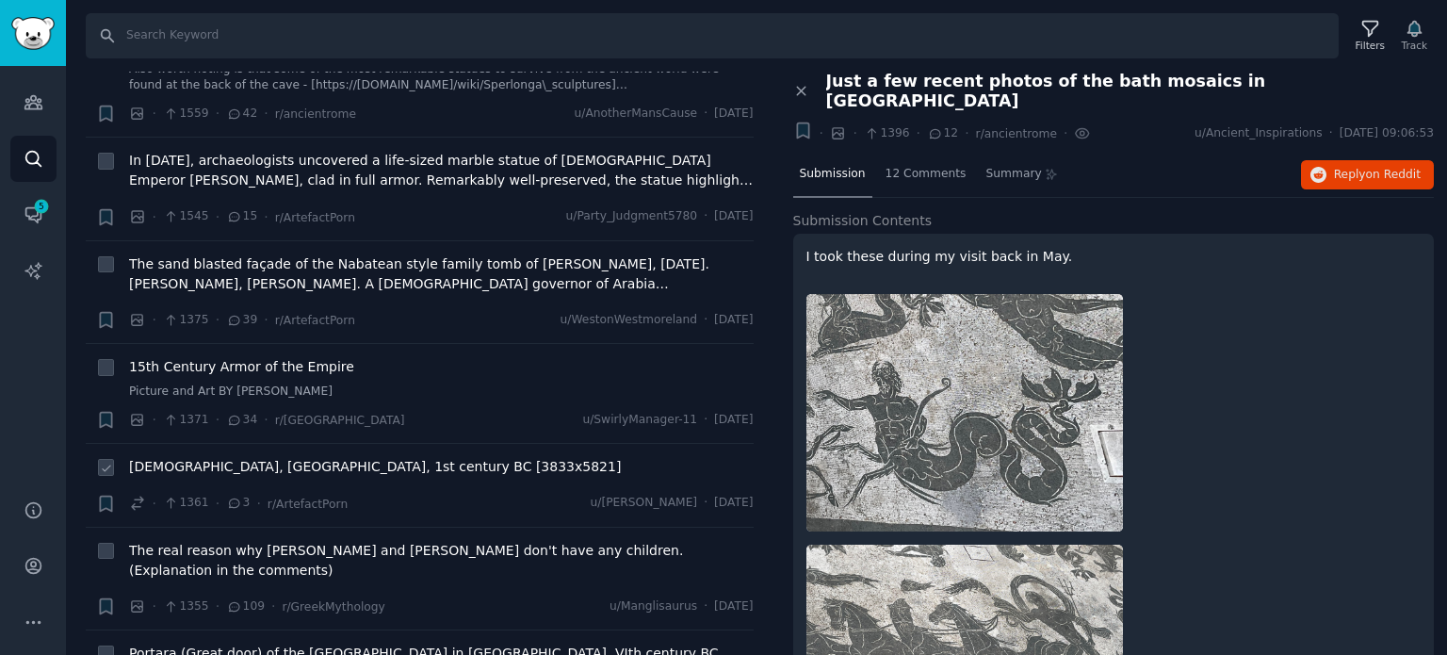
click at [231, 457] on span "[DEMOGRAPHIC_DATA], [GEOGRAPHIC_DATA], 1st century BC [3833x5821]" at bounding box center [375, 467] width 492 height 20
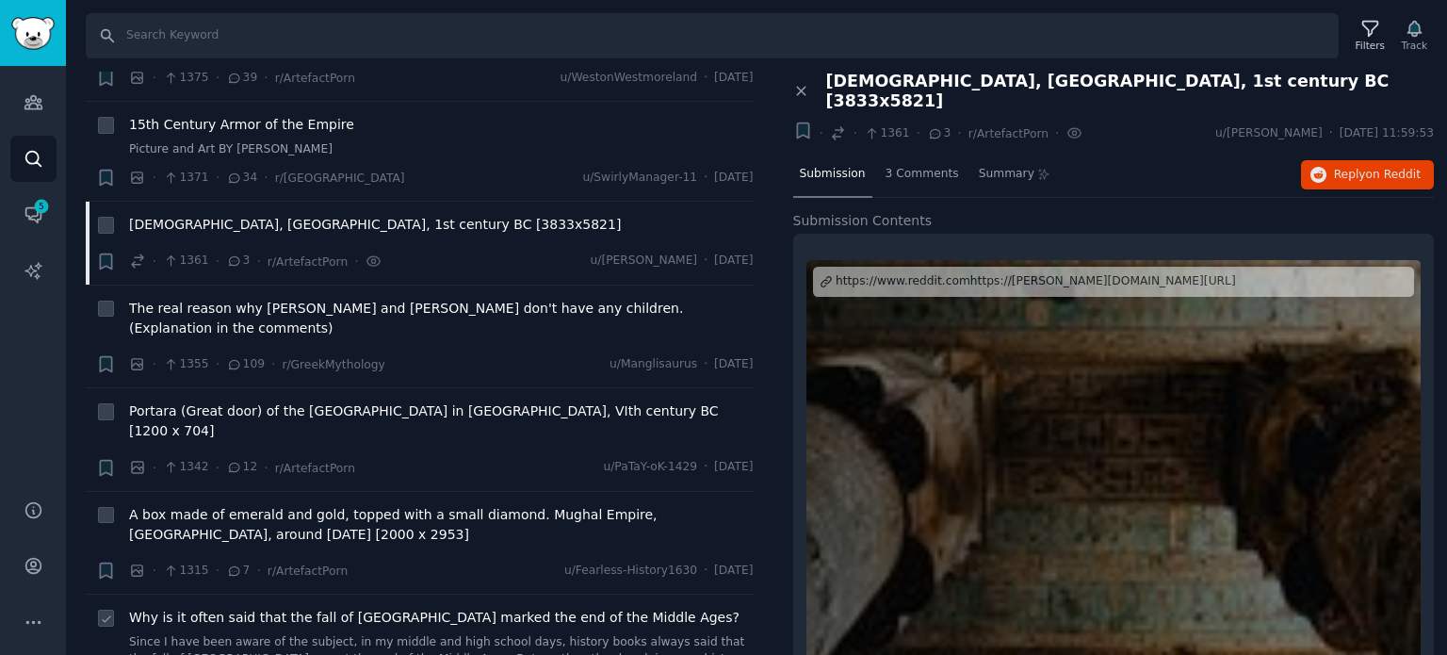
scroll to position [9799, 0]
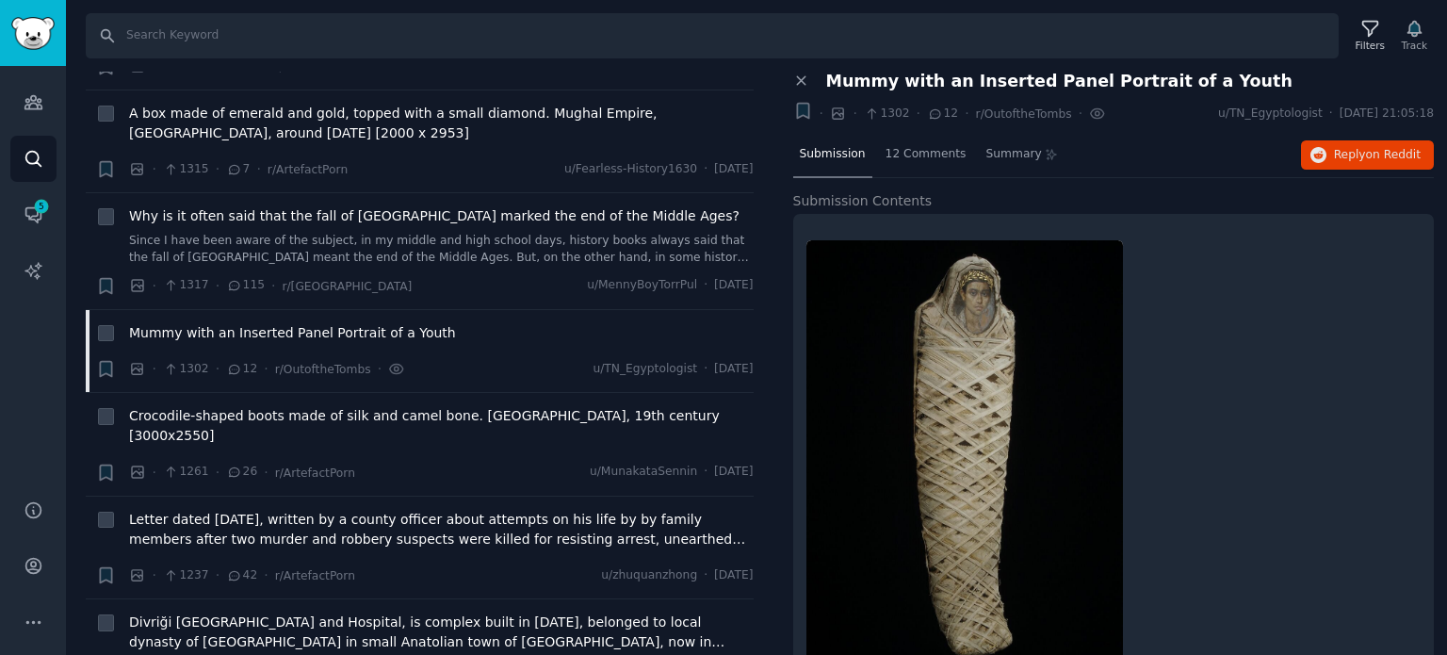
scroll to position [10270, 0]
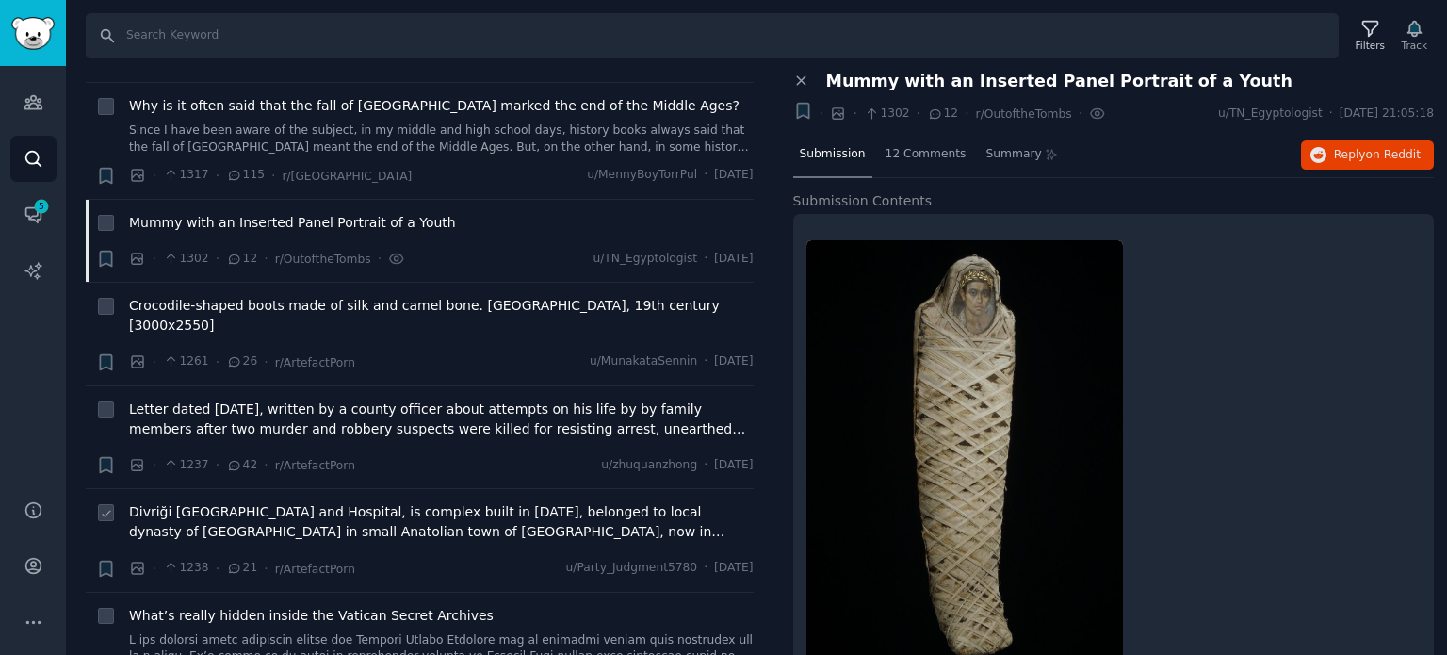
click at [286, 502] on span "Divriği [GEOGRAPHIC_DATA] and Hospital, is complex built in [DATE], belonged to…" at bounding box center [441, 522] width 625 height 40
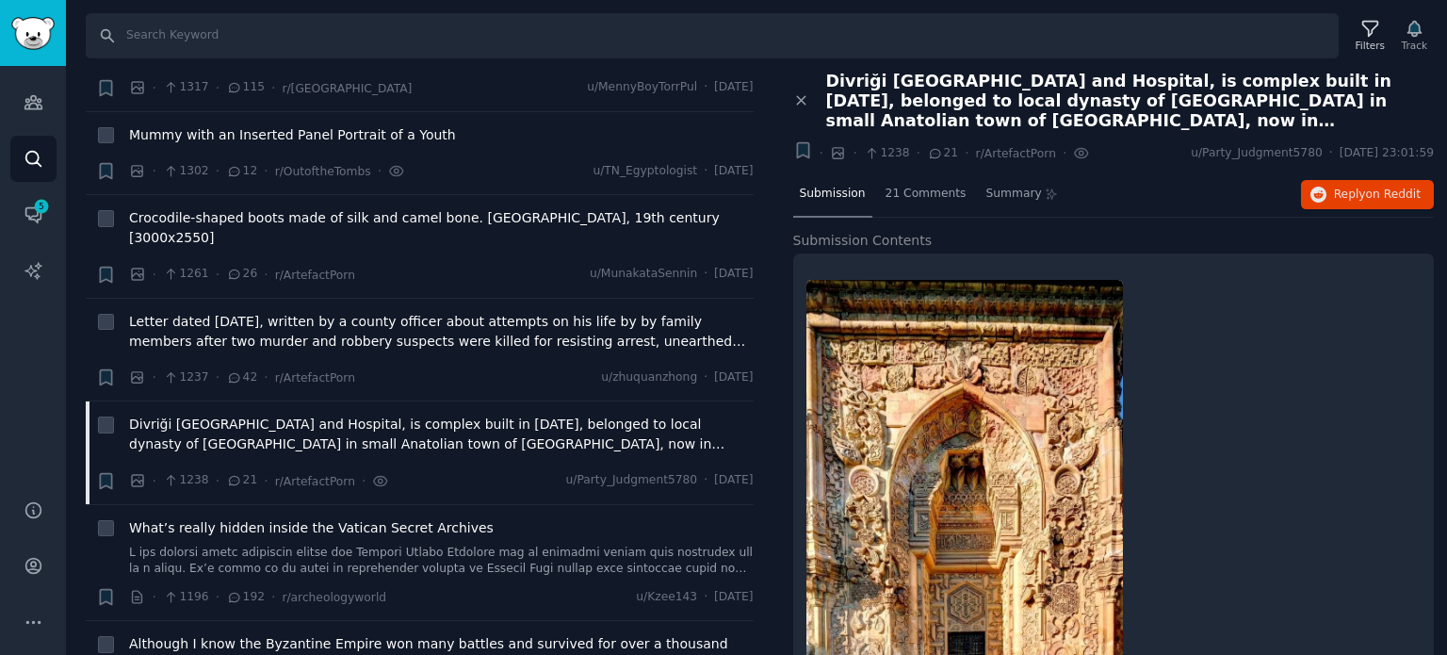
scroll to position [10742, 0]
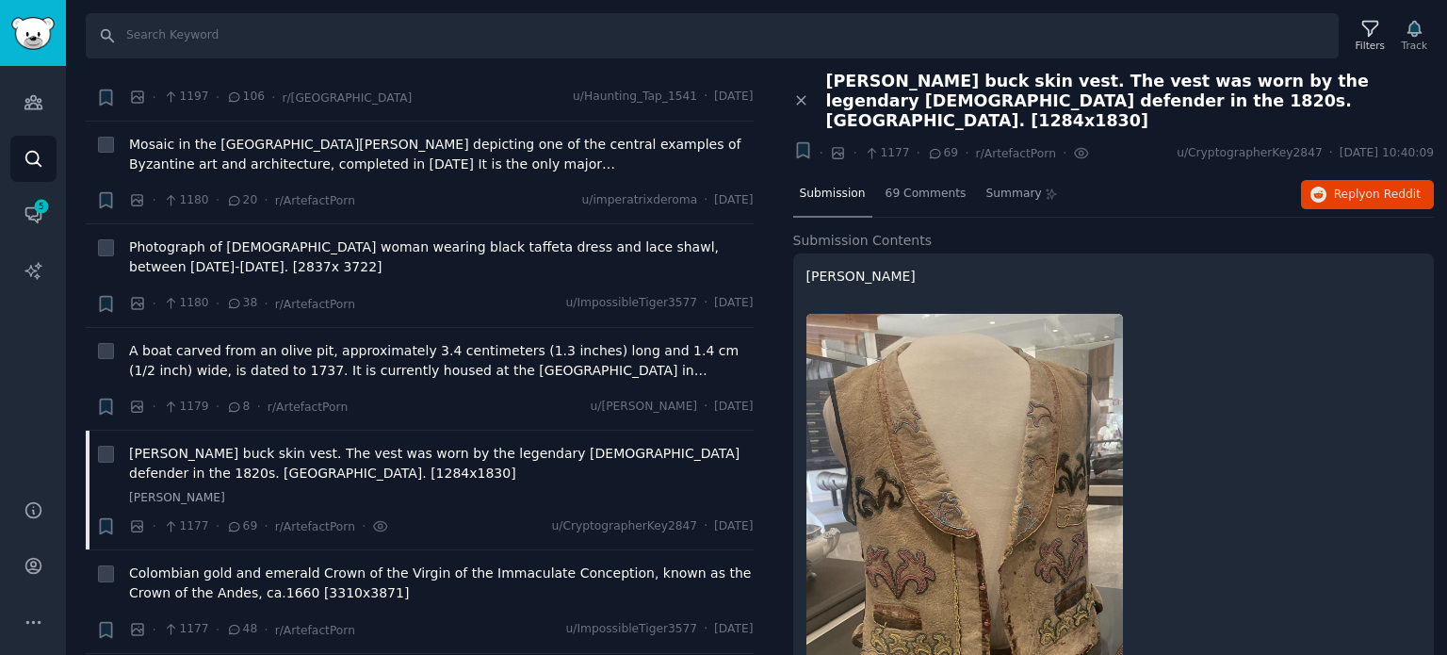
scroll to position [11024, 0]
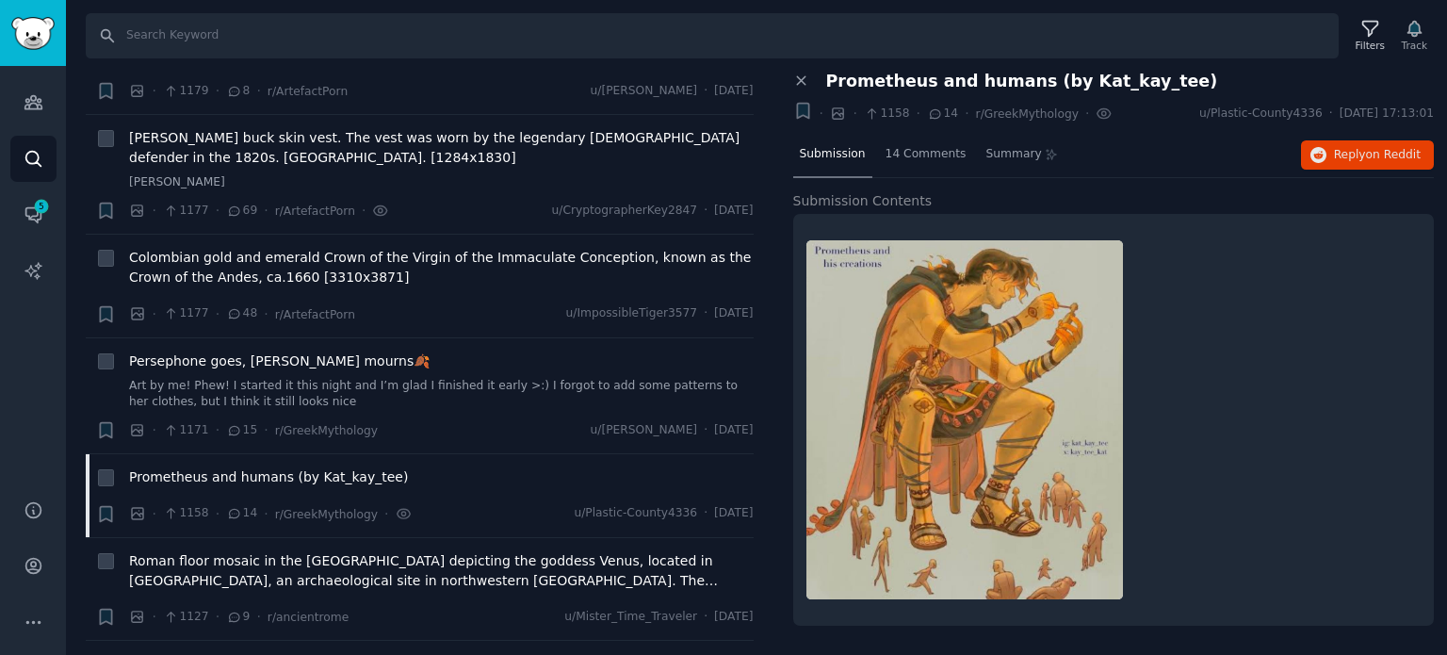
scroll to position [11401, 0]
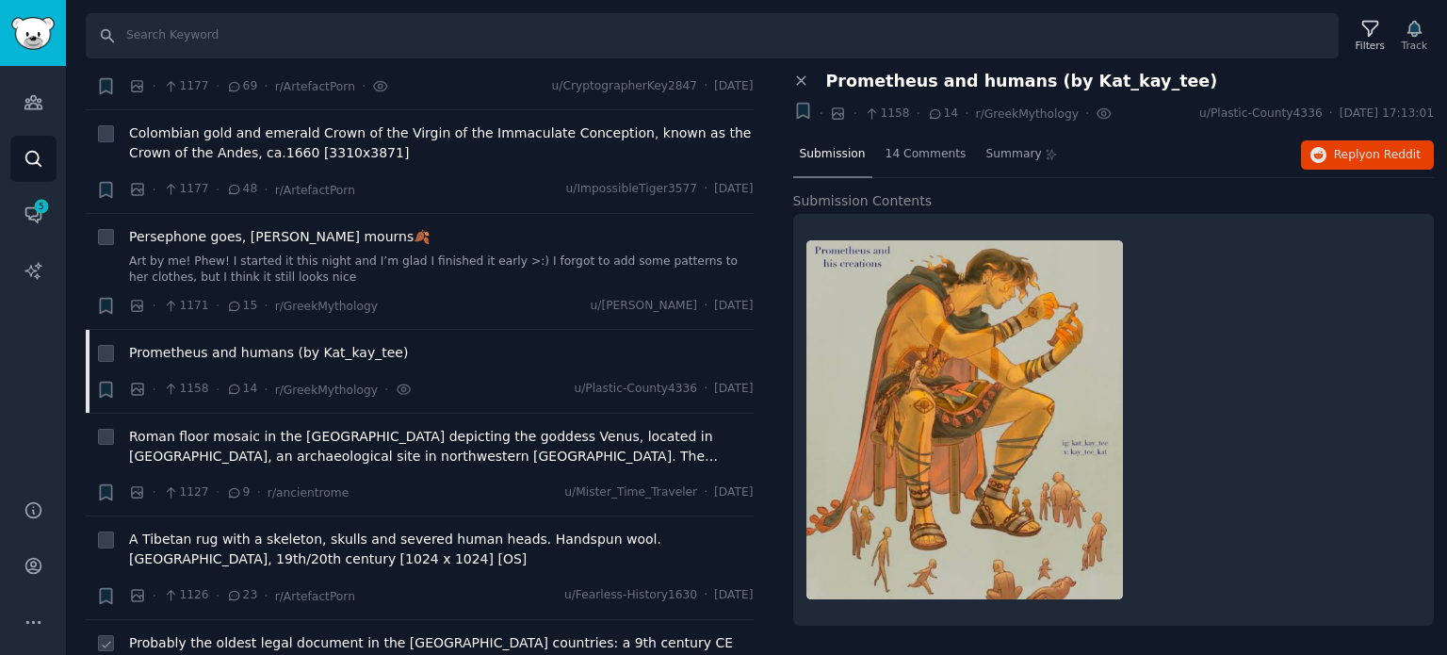
click at [280, 633] on span "Probably the oldest legal document in the [GEOGRAPHIC_DATA] countries: a 9th ce…" at bounding box center [441, 653] width 625 height 40
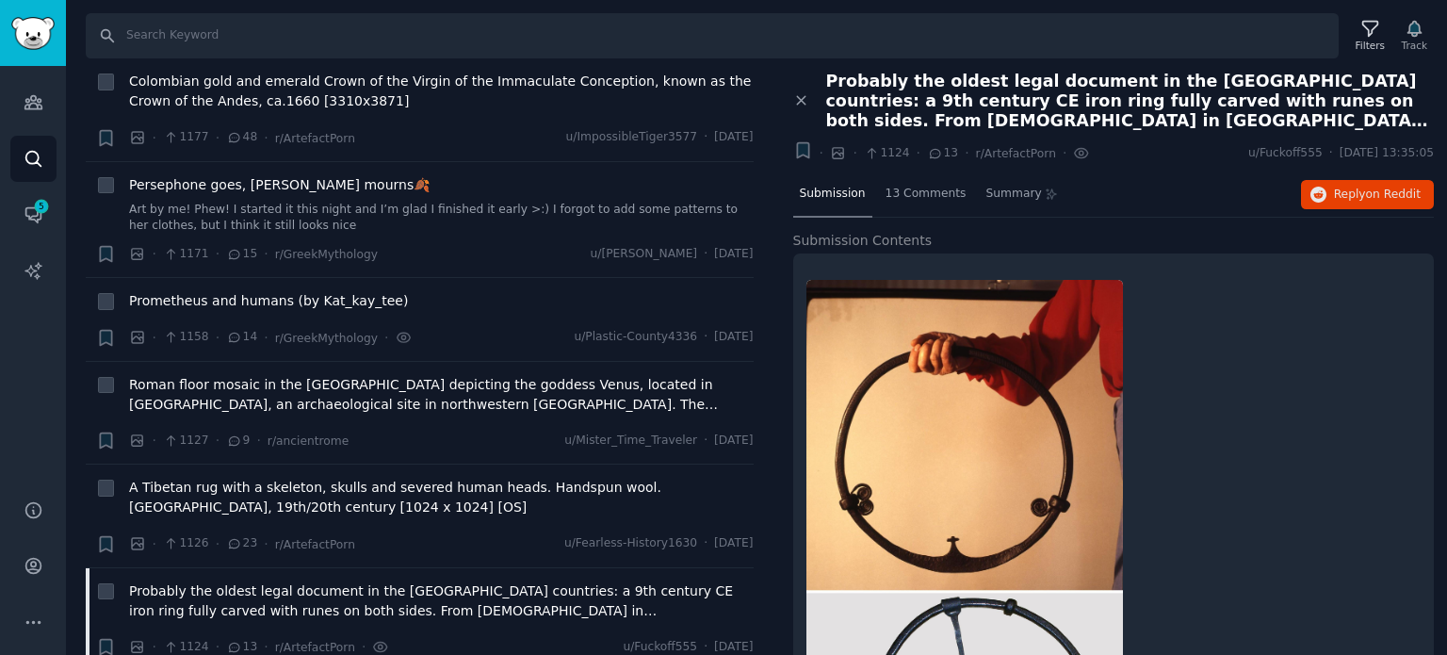
scroll to position [11684, 0]
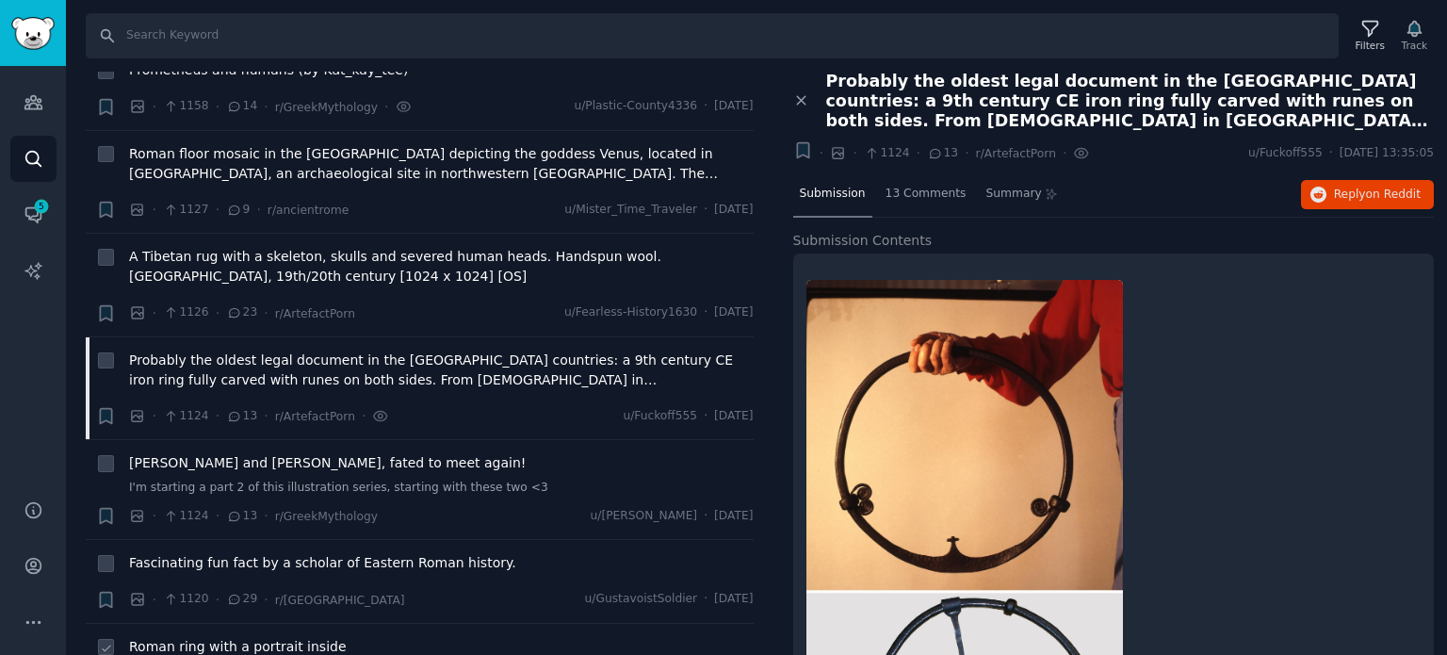
click at [269, 637] on span "Roman ring with a portrait inside" at bounding box center [238, 647] width 218 height 20
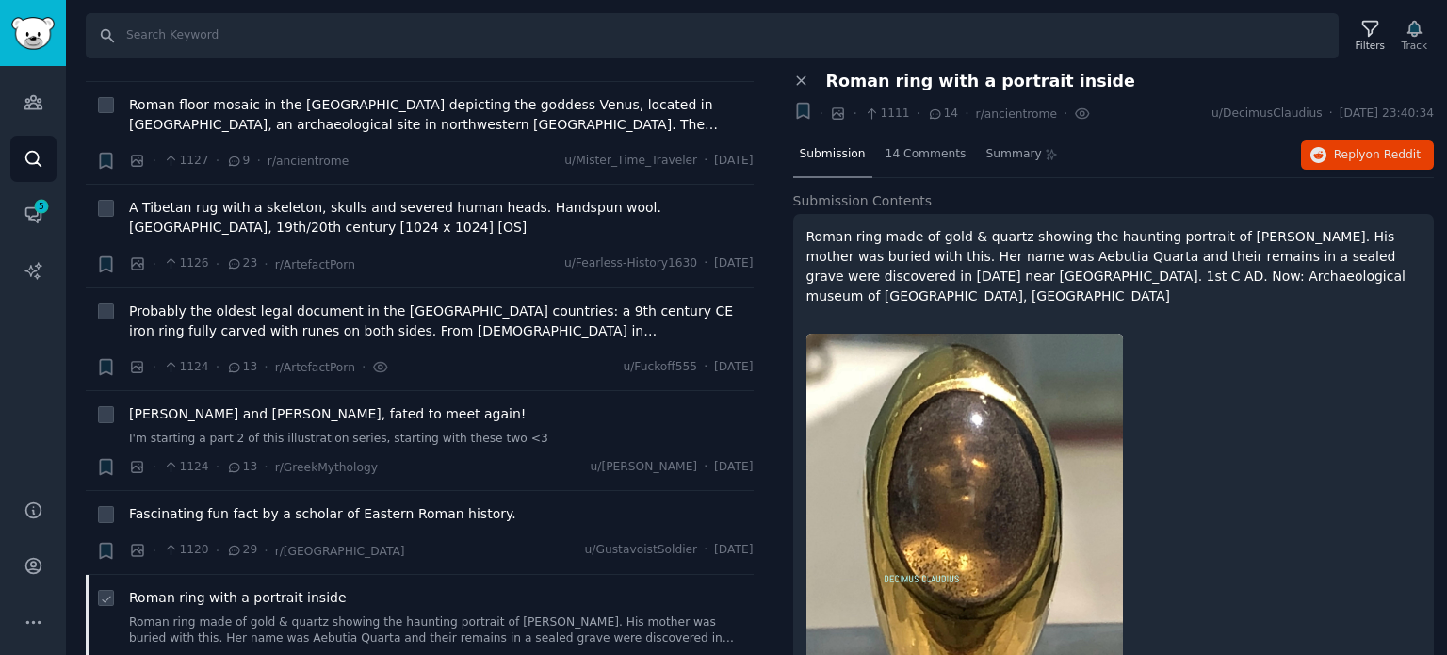
scroll to position [11778, 0]
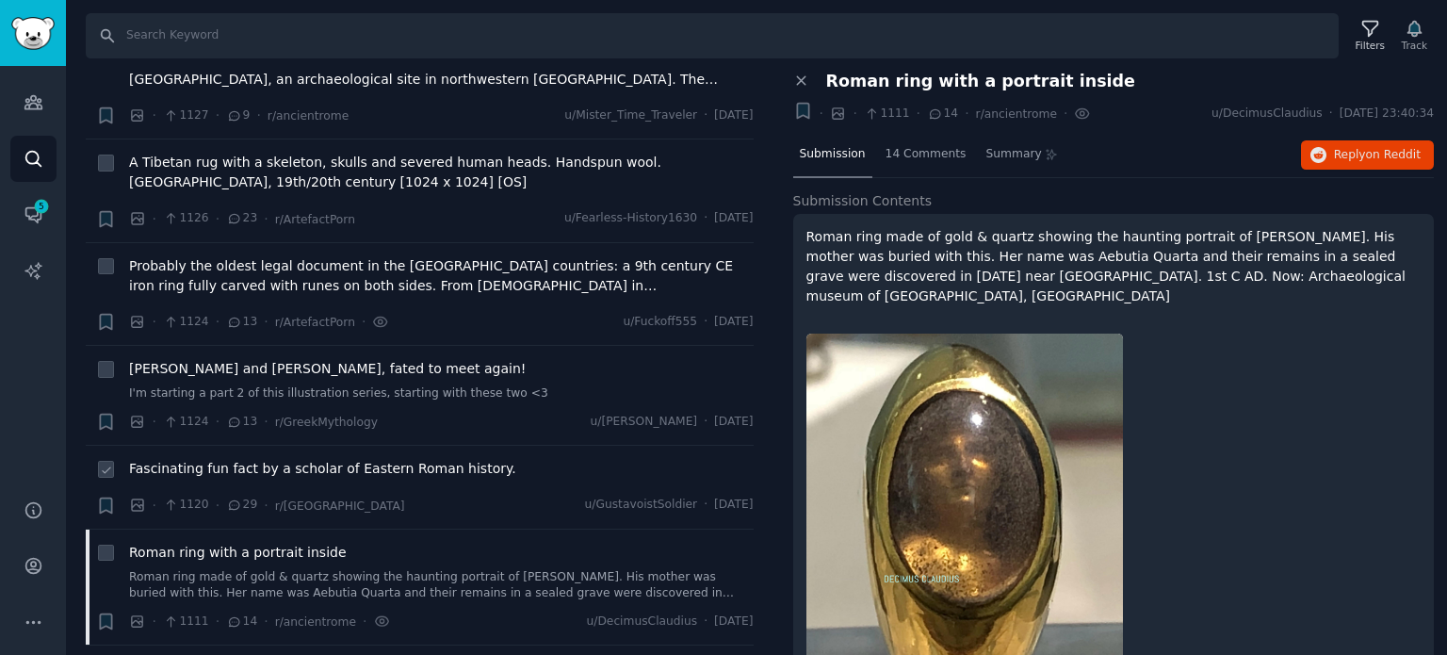
click at [268, 459] on span "Fascinating fun fact by a scholar of Eastern Roman history." at bounding box center [322, 469] width 387 height 20
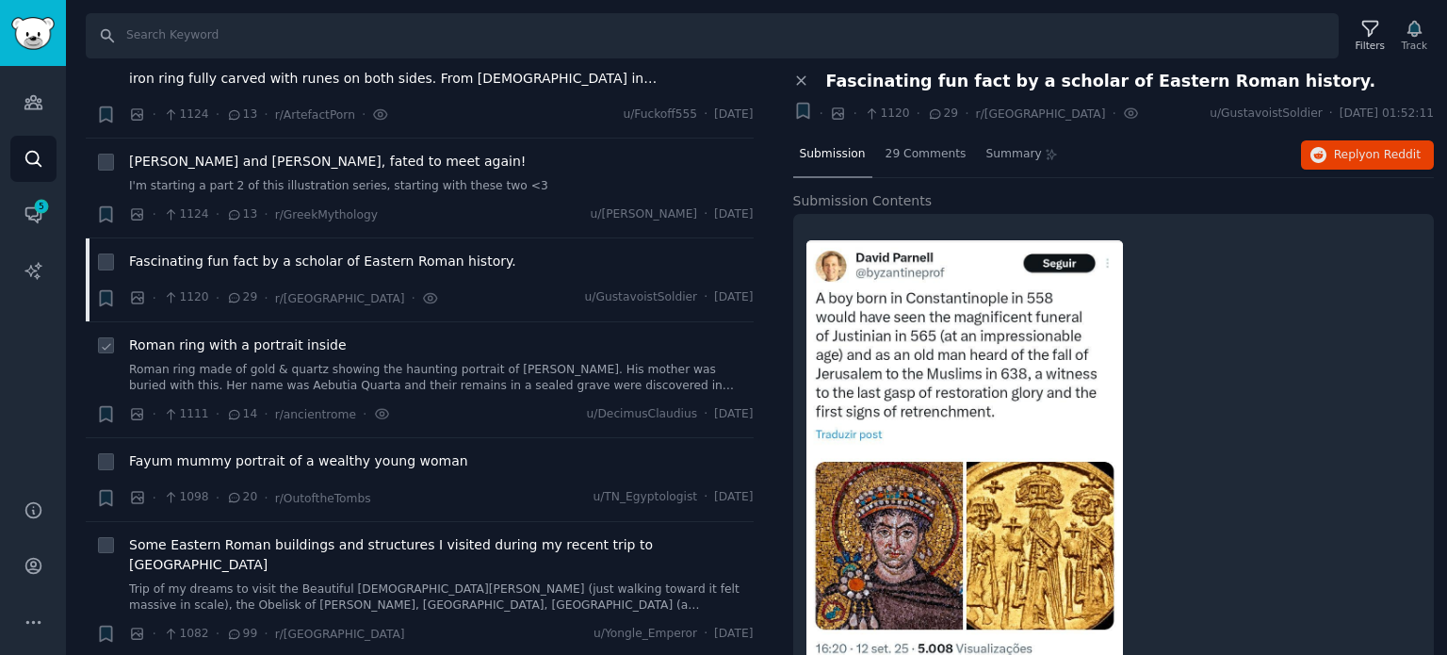
scroll to position [12155, 0]
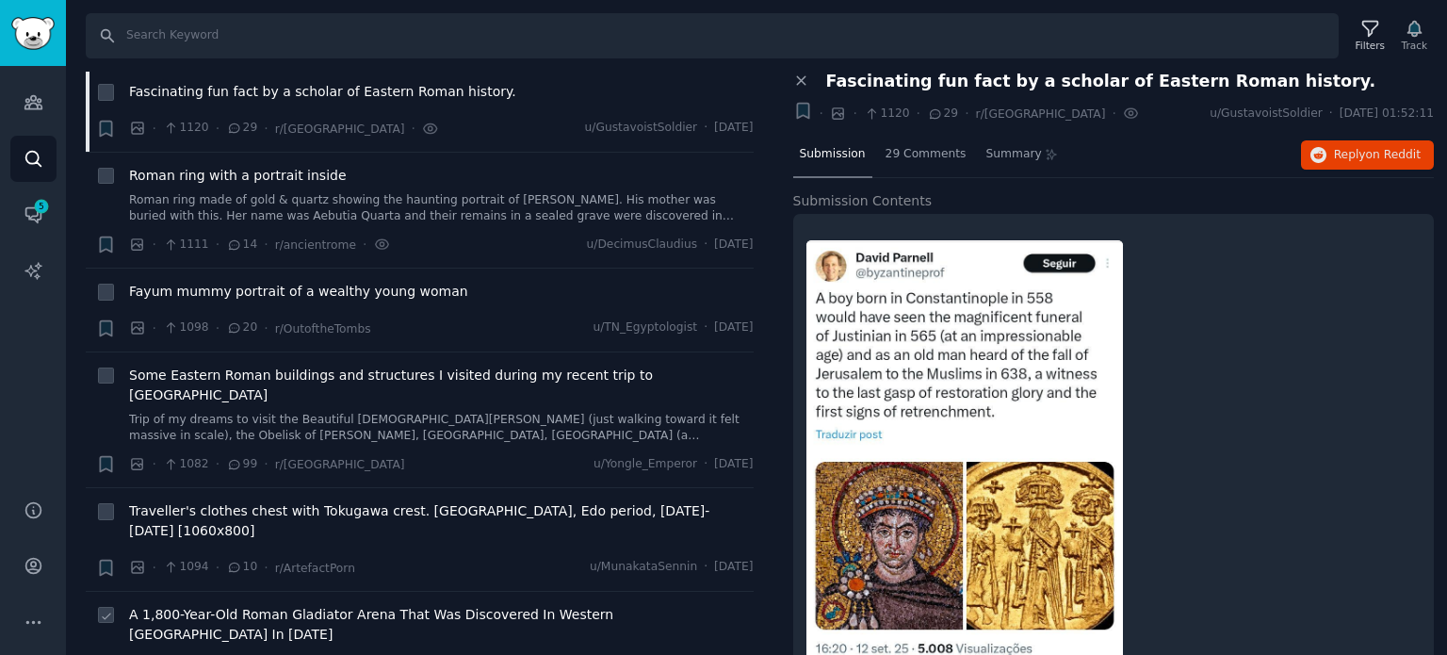
click at [248, 605] on span "A 1,800-Year-Old Roman Gladiator Arena That Was Discovered In Western [GEOGRAPH…" at bounding box center [441, 625] width 625 height 40
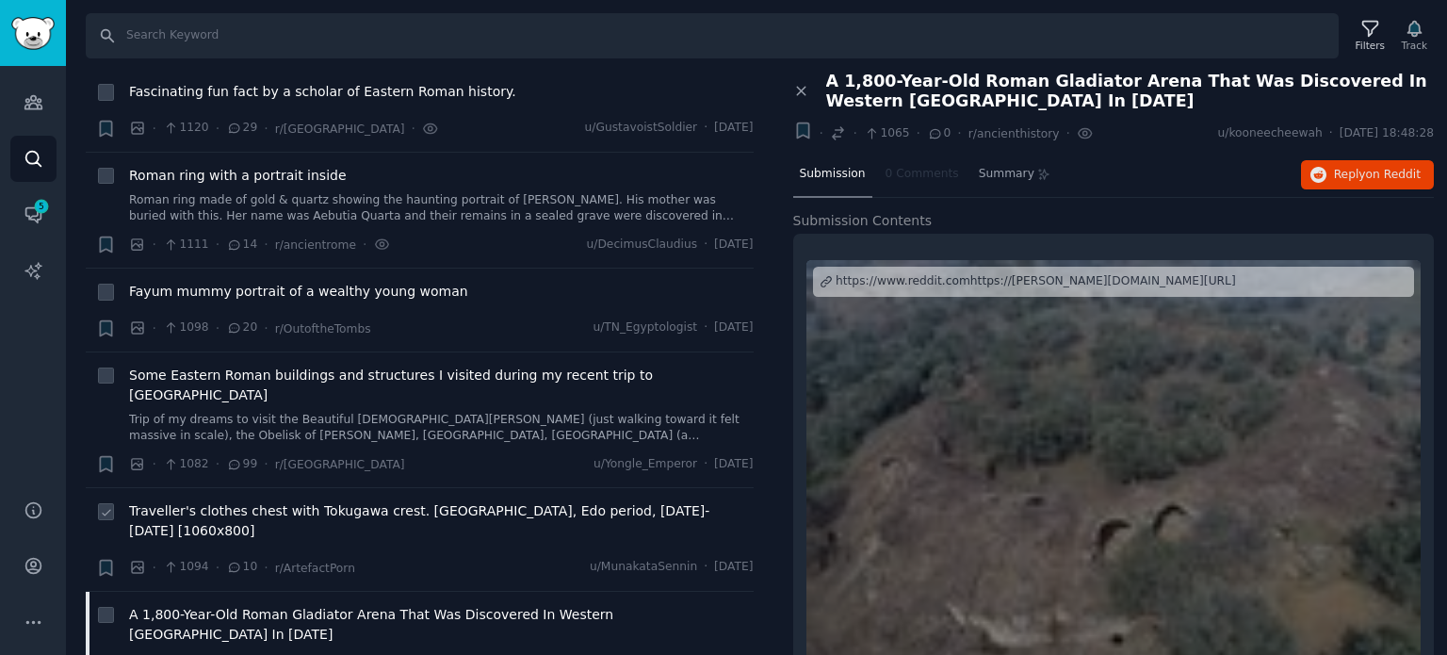
click at [307, 501] on span "Traveller's clothes chest with Tokugawa crest. [GEOGRAPHIC_DATA], Edo period, […" at bounding box center [441, 521] width 625 height 40
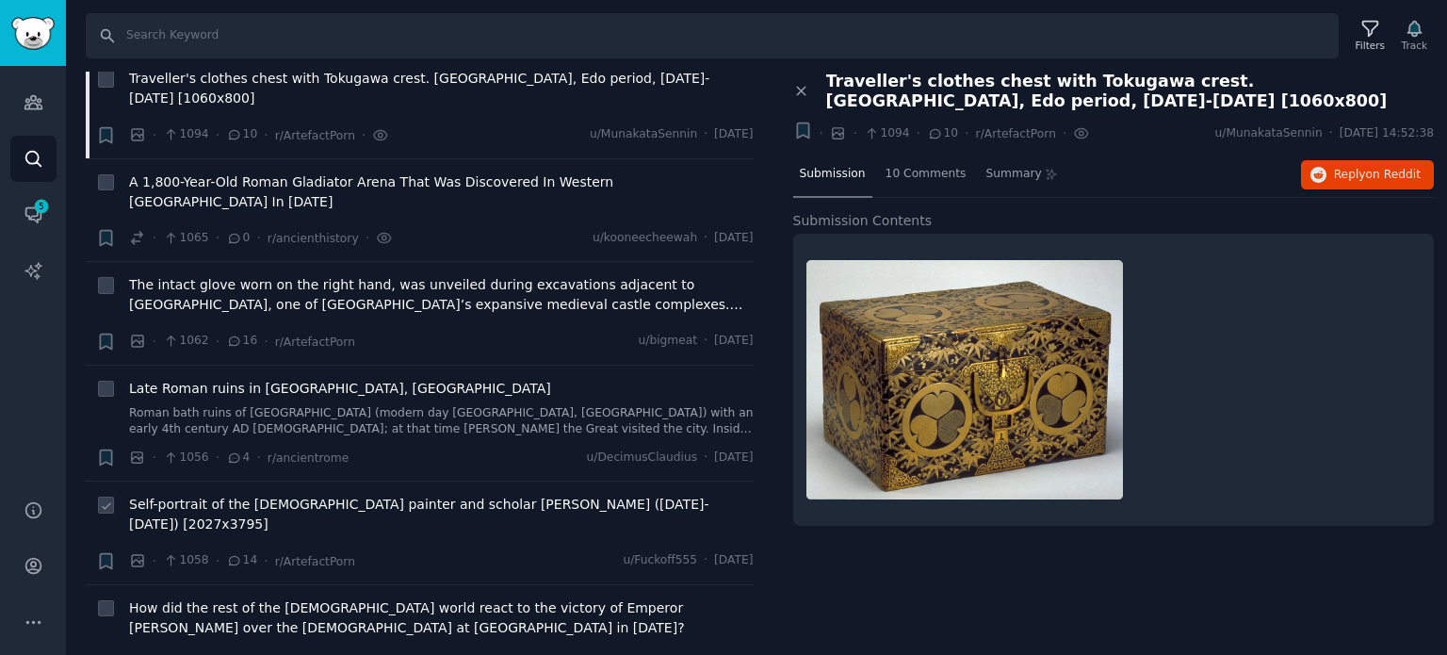
scroll to position [12626, 0]
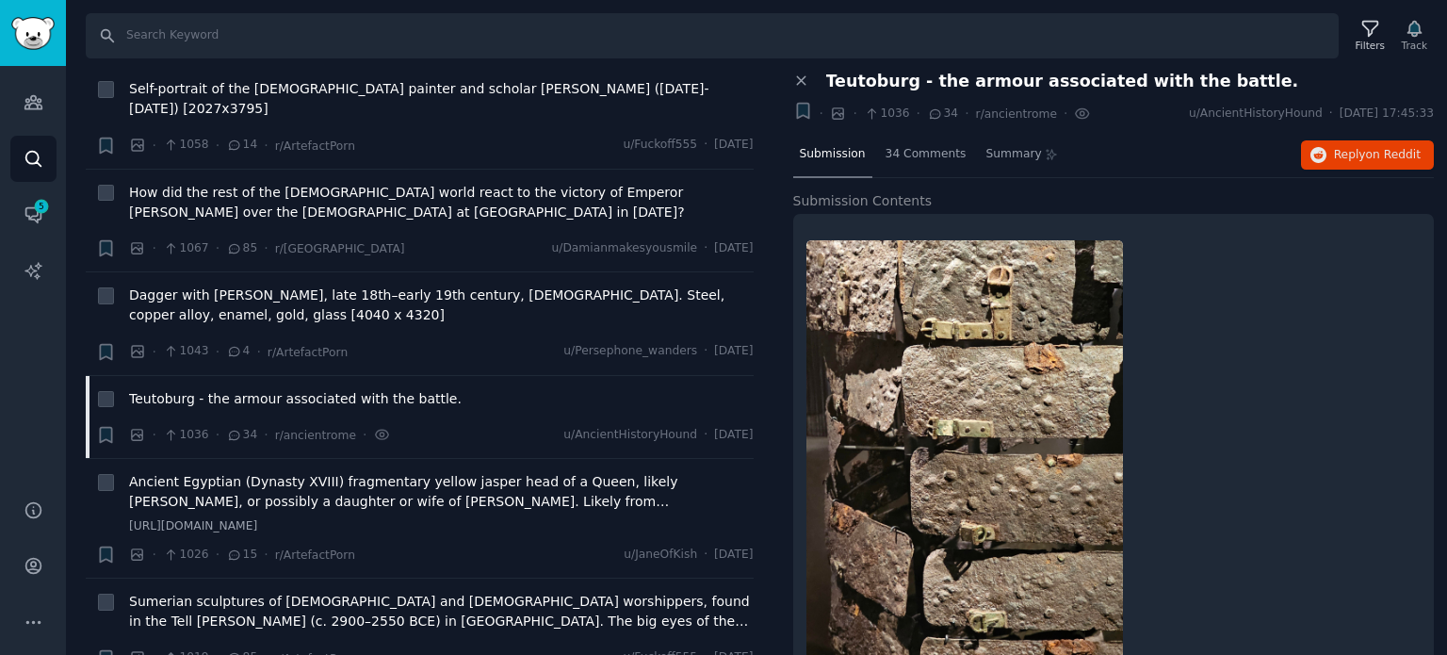
scroll to position [13191, 0]
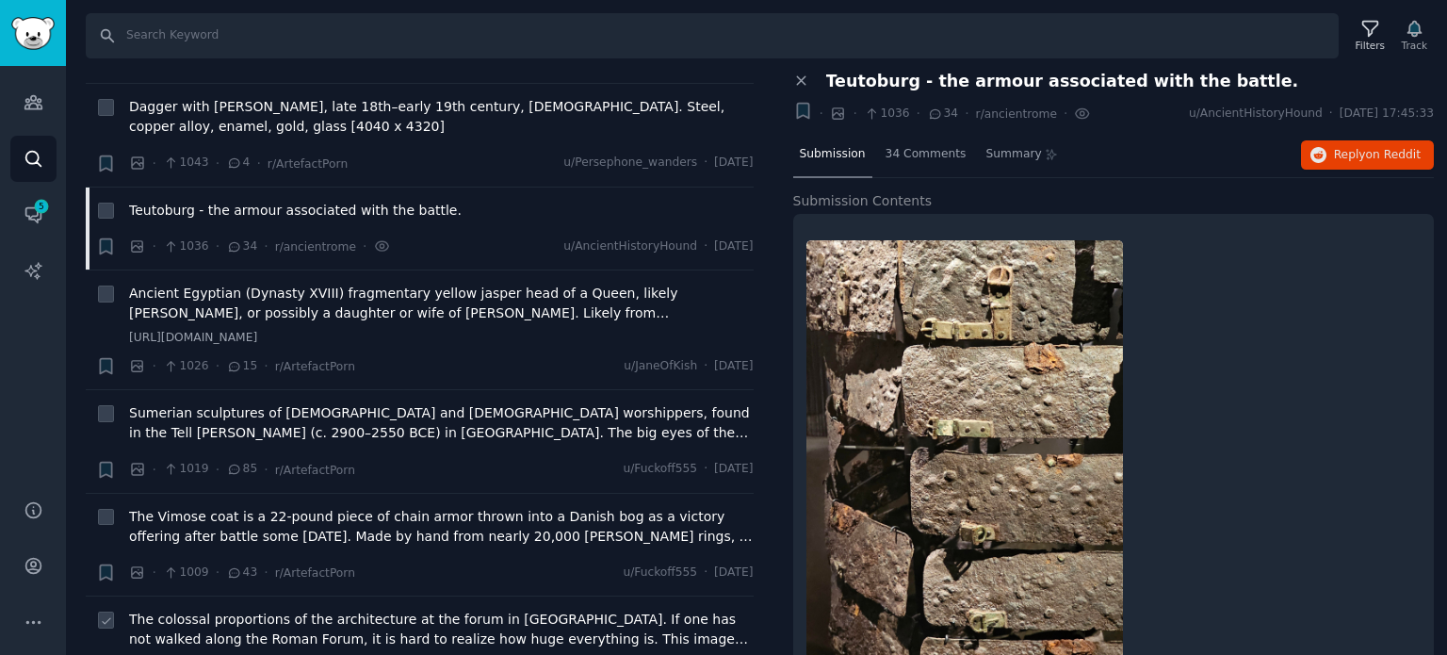
click at [384, 610] on span "The colossal proportions of the architecture at the forum in [GEOGRAPHIC_DATA].…" at bounding box center [441, 630] width 625 height 40
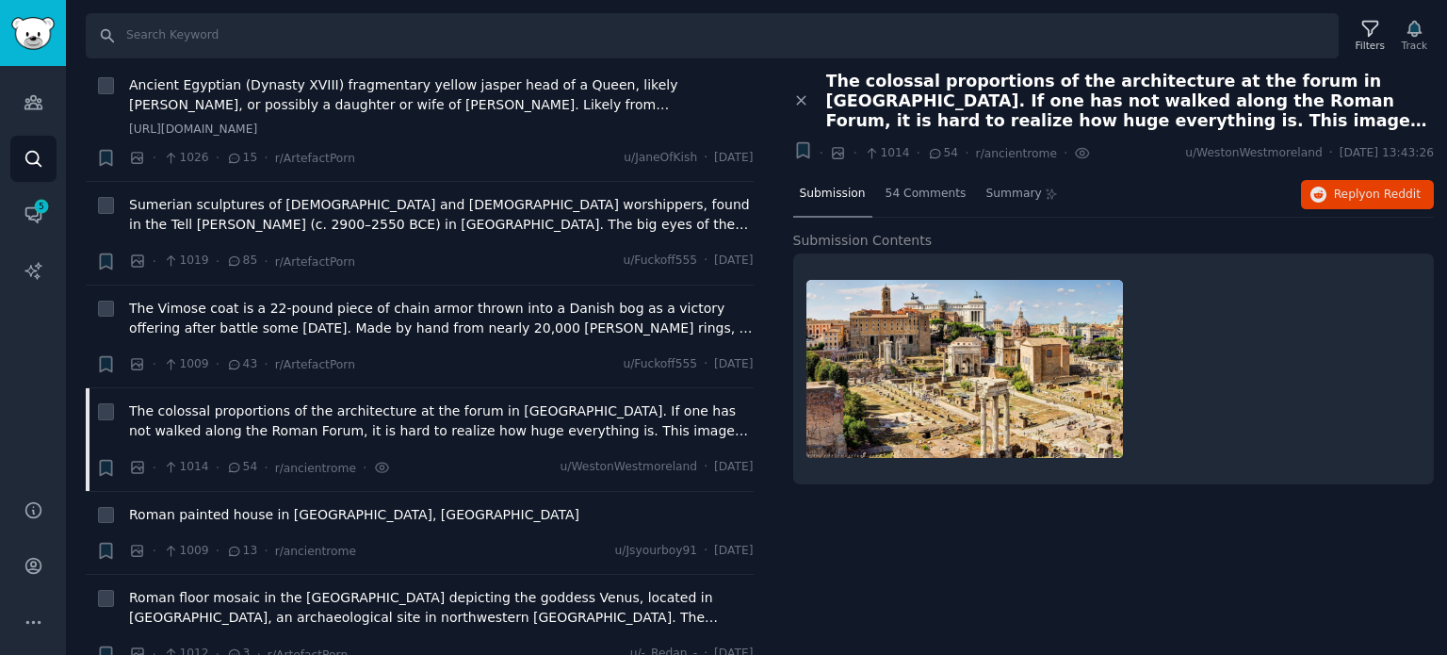
scroll to position [13568, 0]
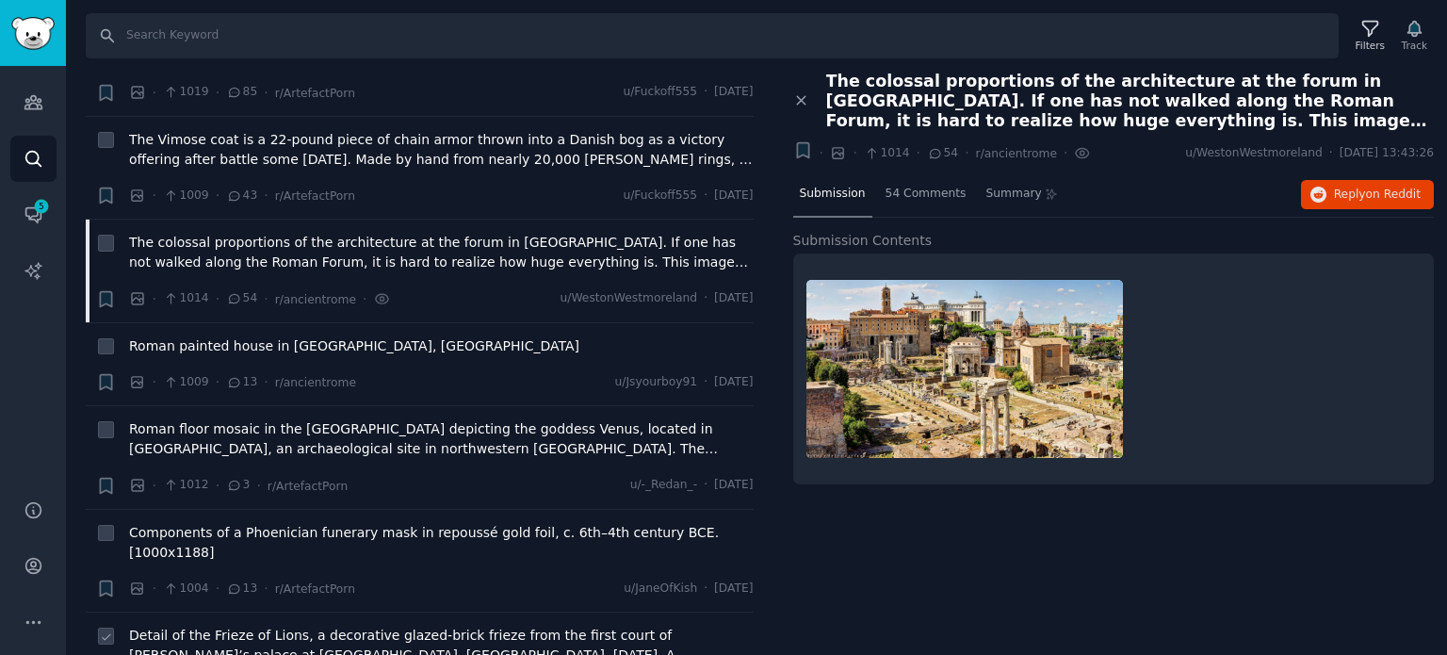
click at [340, 626] on span "Detail of the Frieze of Lions, a decorative glazed-brick frieze from the first …" at bounding box center [441, 646] width 625 height 40
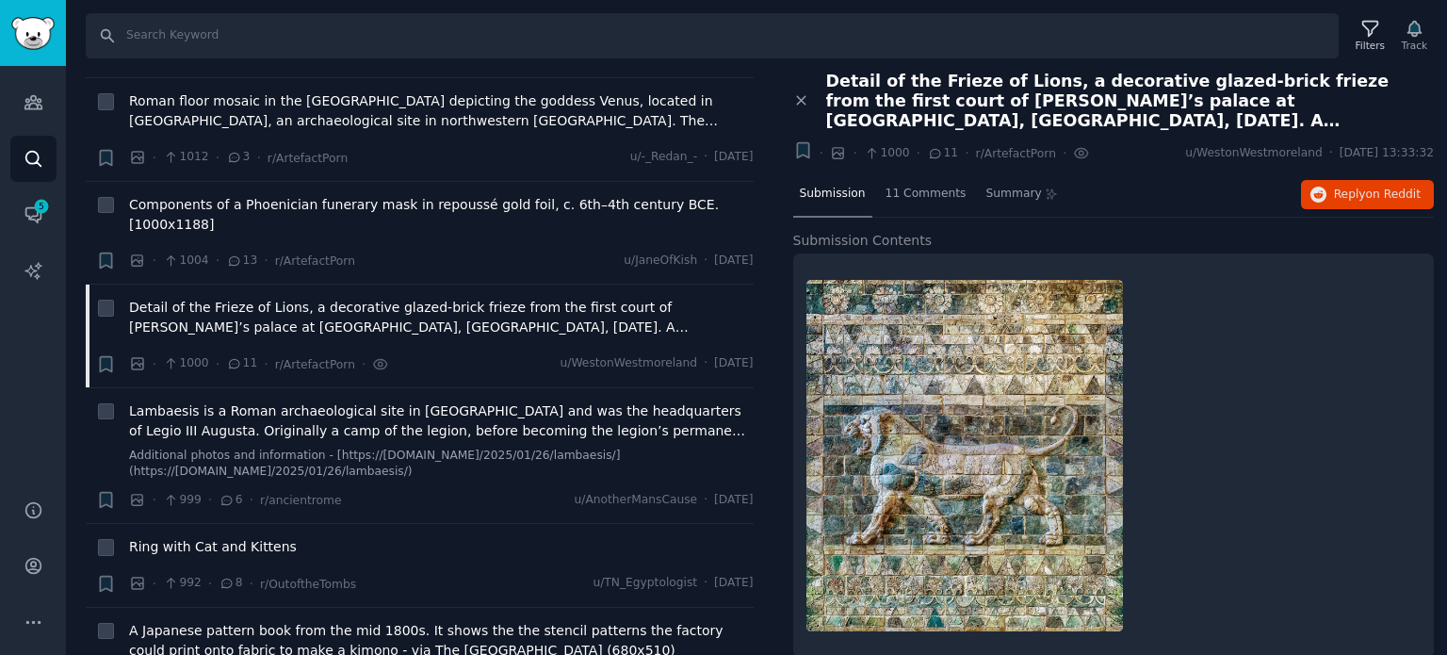
scroll to position [13945, 0]
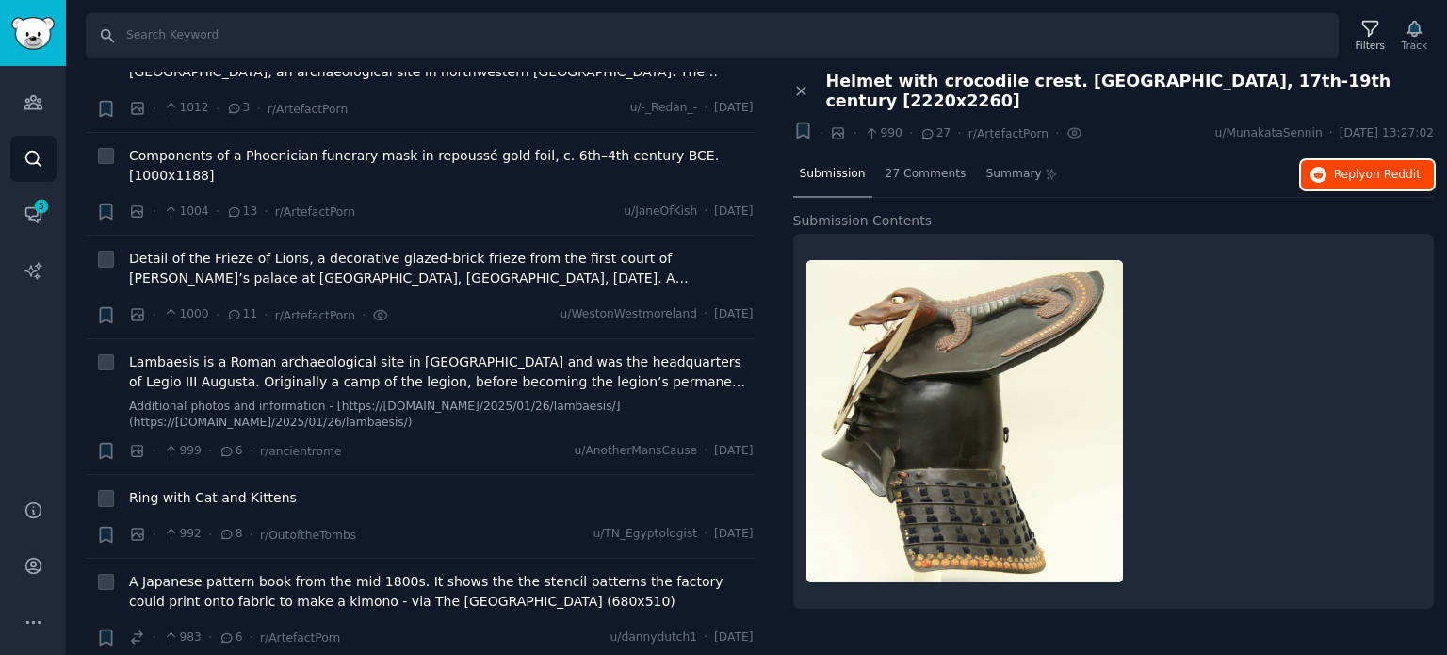
click at [1348, 167] on span "Reply on Reddit" at bounding box center [1377, 175] width 87 height 17
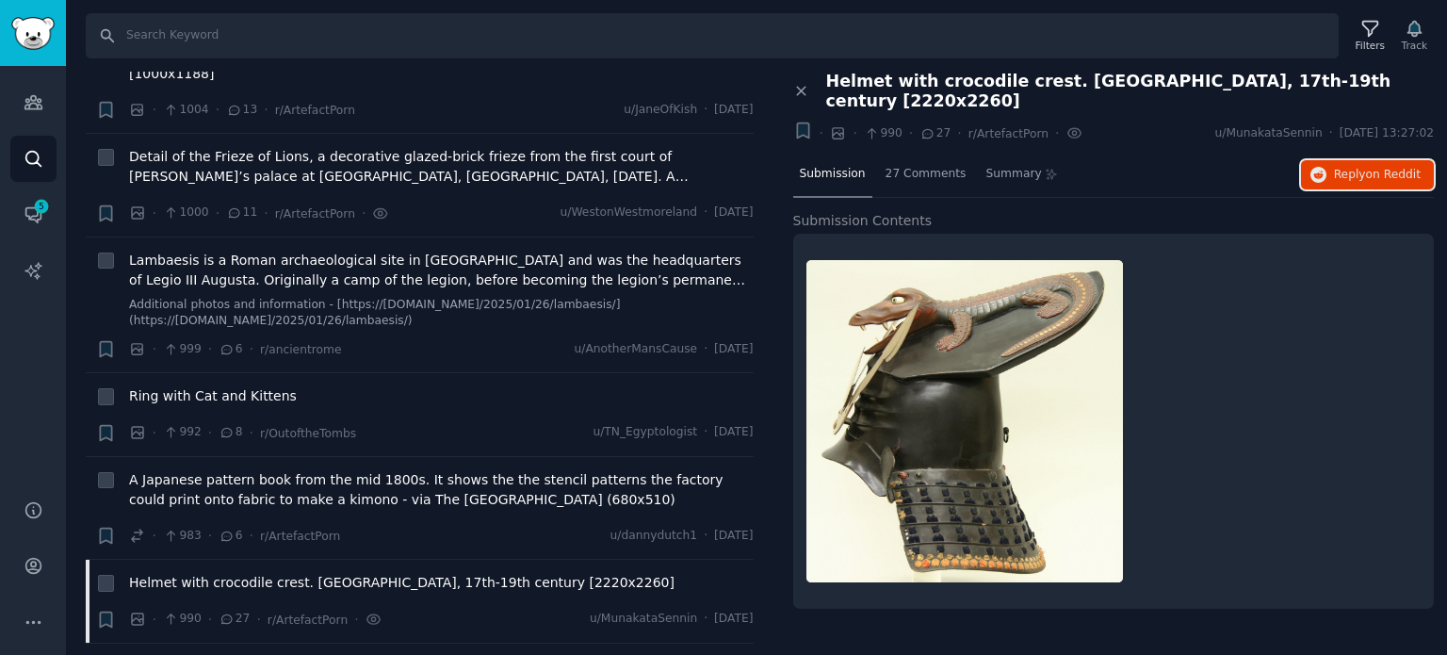
scroll to position [14134, 0]
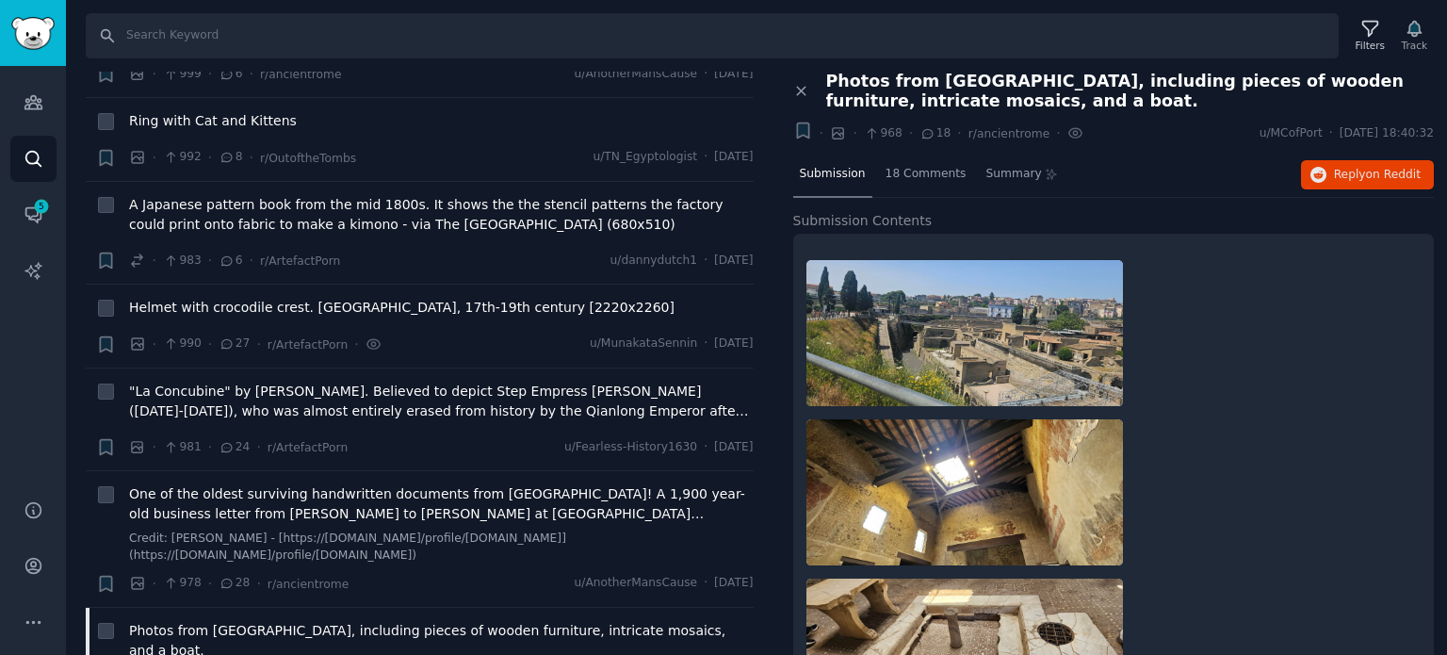
scroll to position [14511, 0]
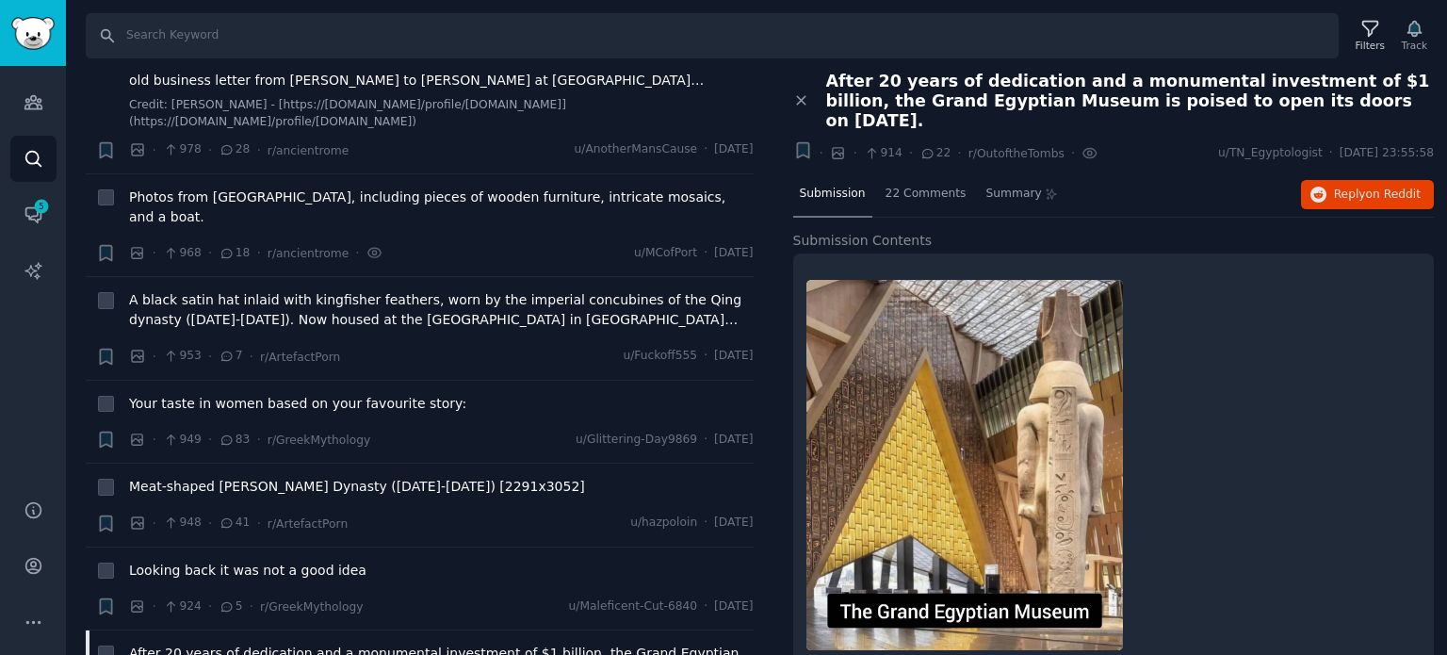
scroll to position [14793, 0]
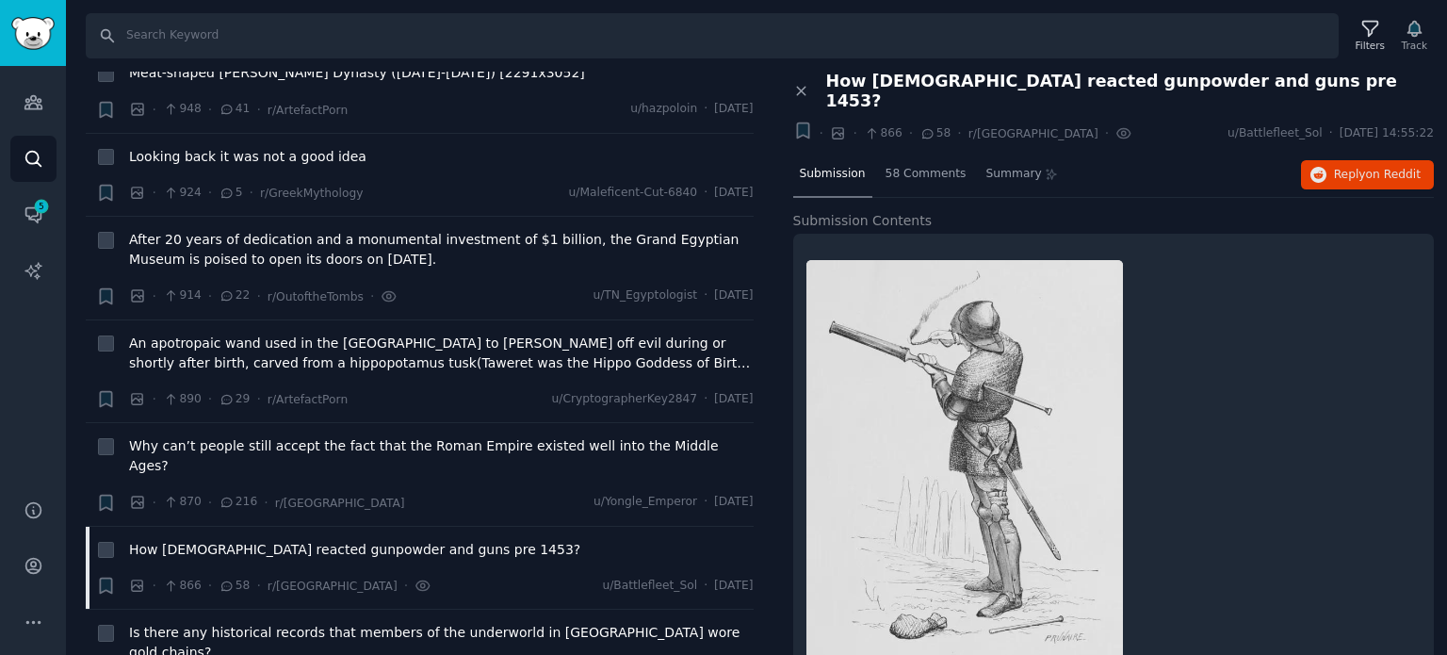
scroll to position [15170, 0]
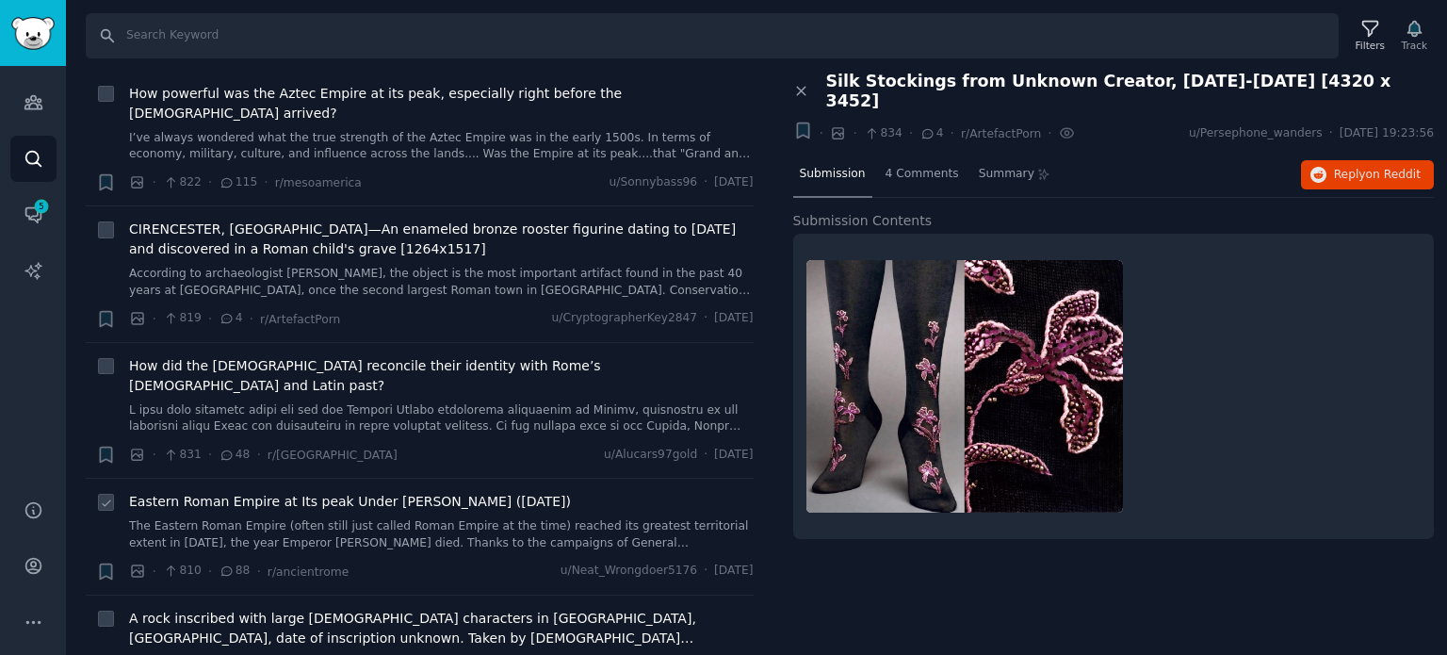
scroll to position [16395, 0]
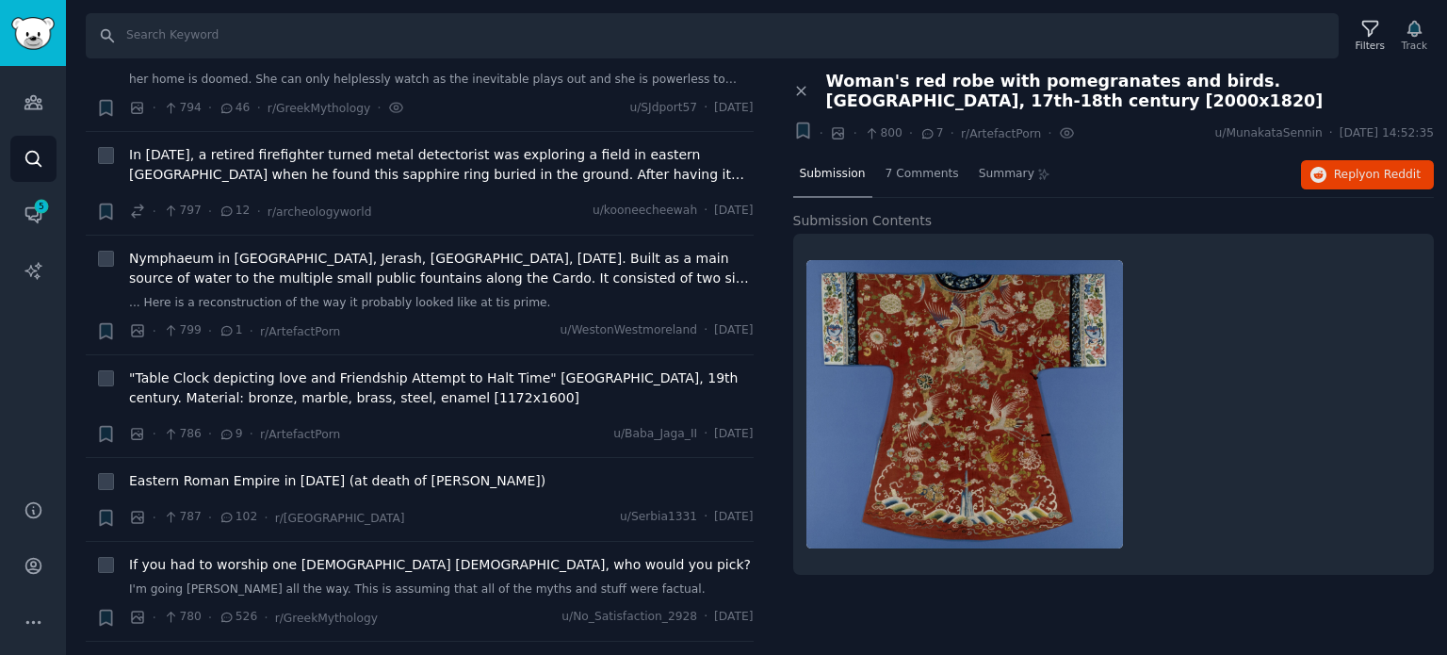
scroll to position [17149, 0]
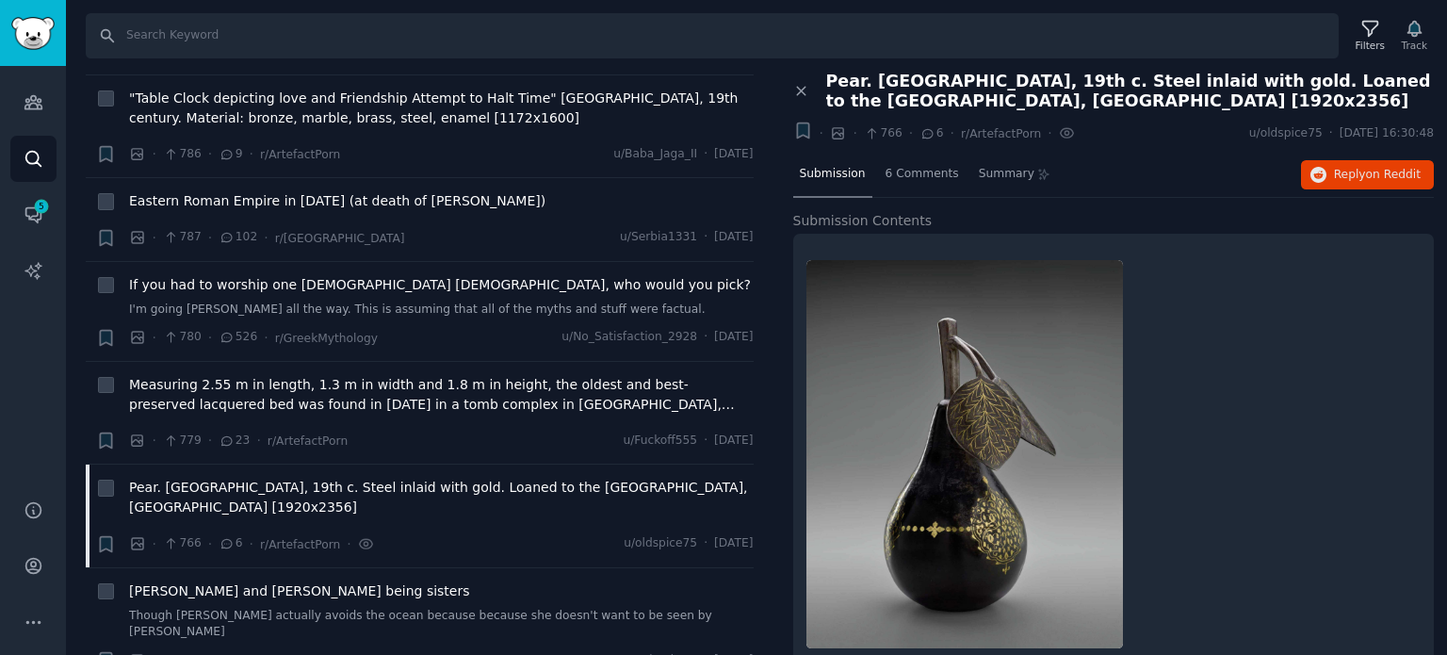
scroll to position [17526, 0]
